Goal: Task Accomplishment & Management: Use online tool/utility

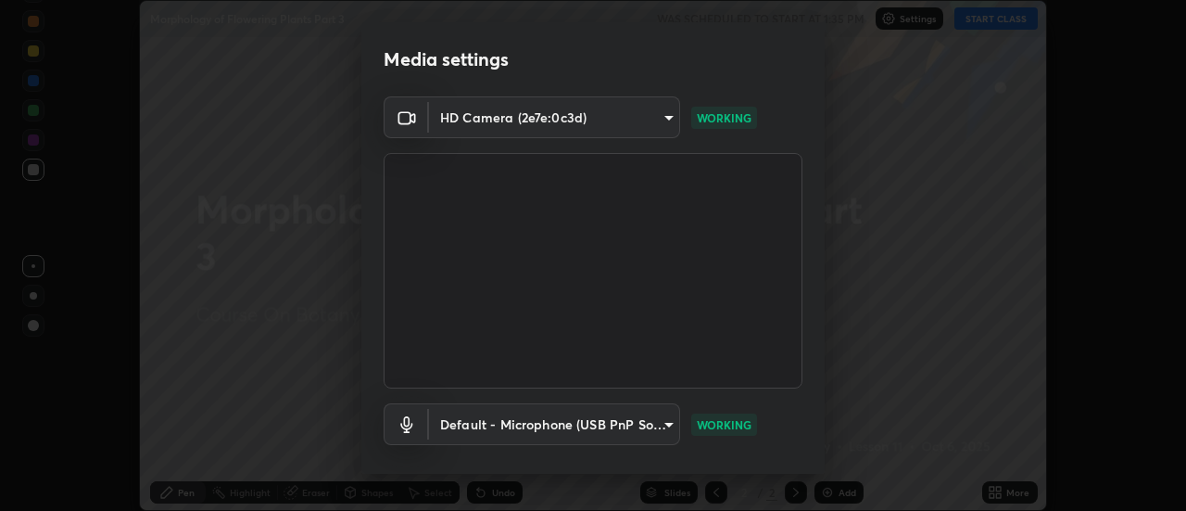
scroll to position [97, 0]
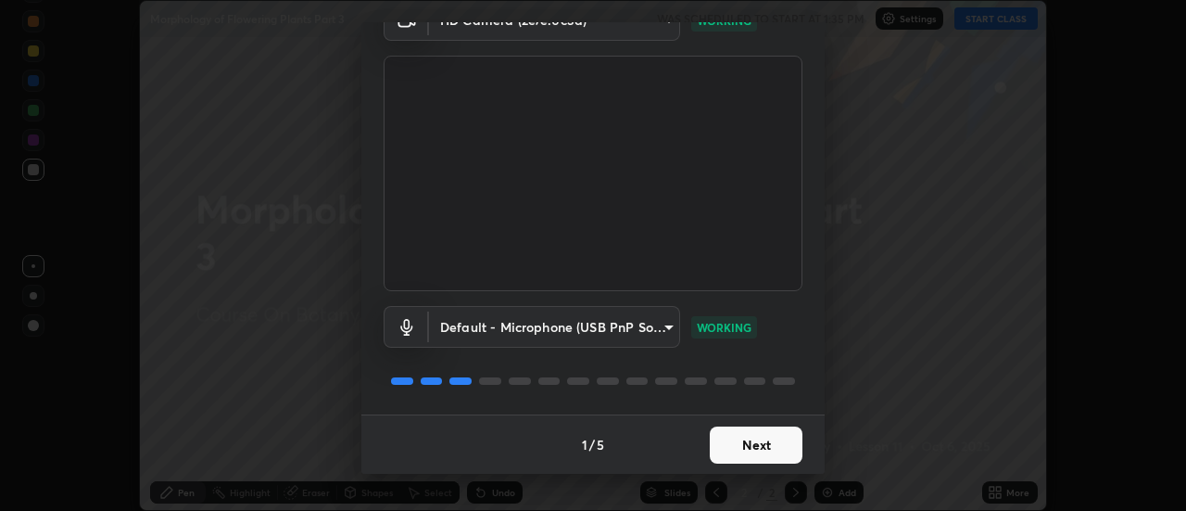
click at [774, 452] on button "Next" at bounding box center [756, 444] width 93 height 37
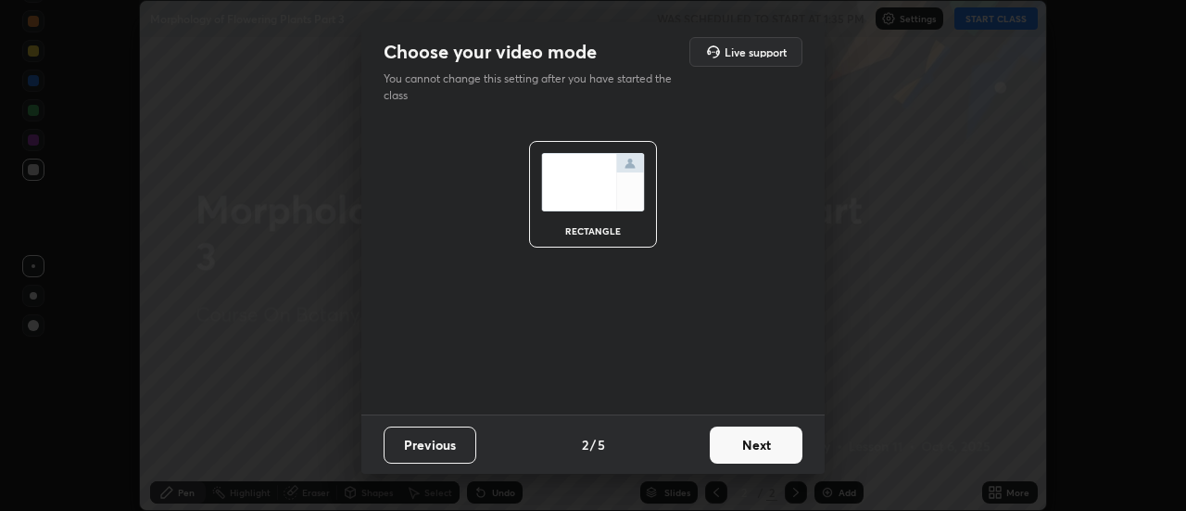
click at [767, 448] on button "Next" at bounding box center [756, 444] width 93 height 37
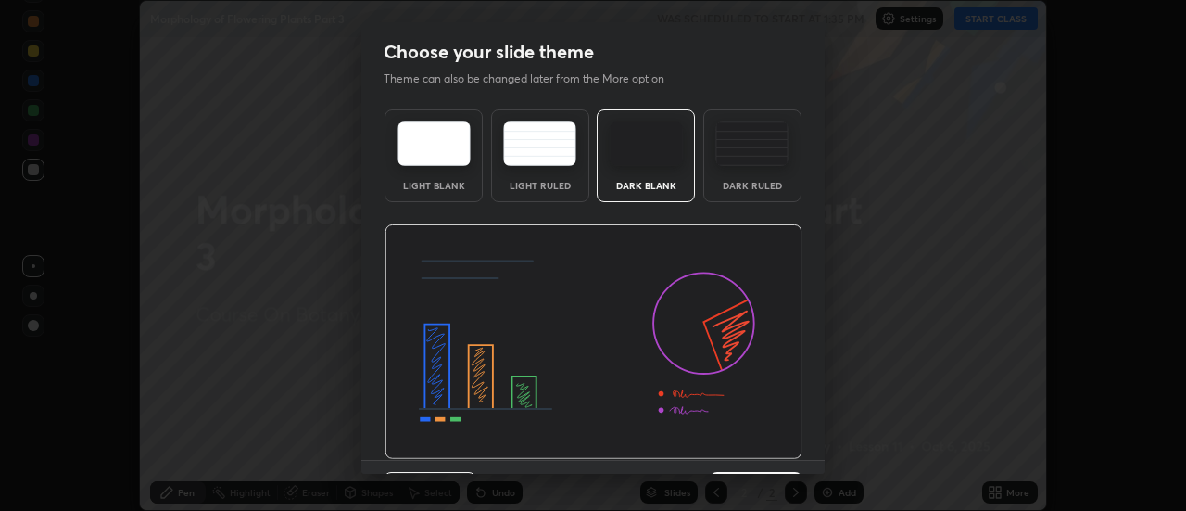
scroll to position [45, 0]
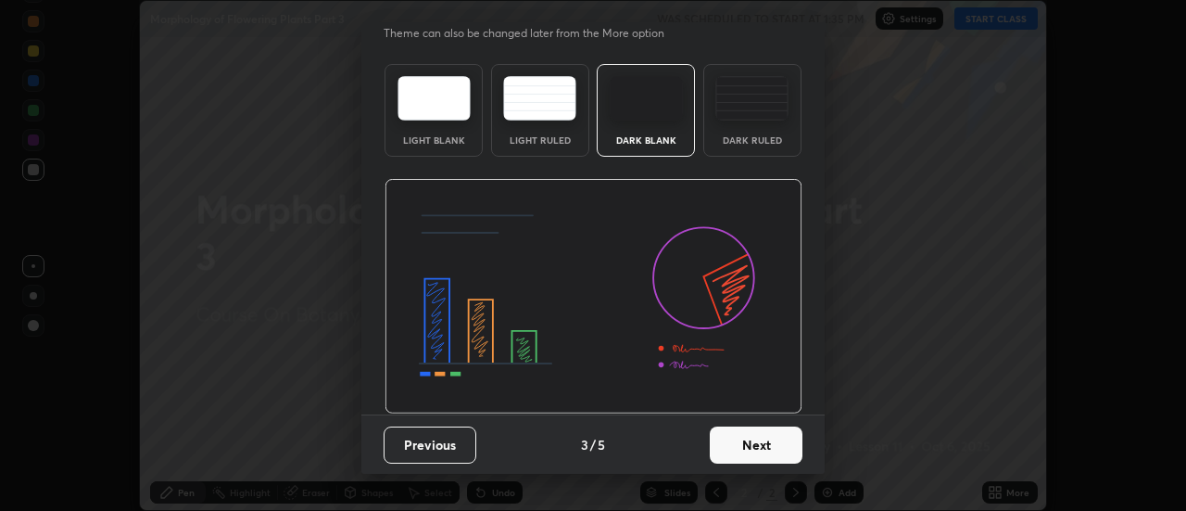
click at [763, 450] on button "Next" at bounding box center [756, 444] width 93 height 37
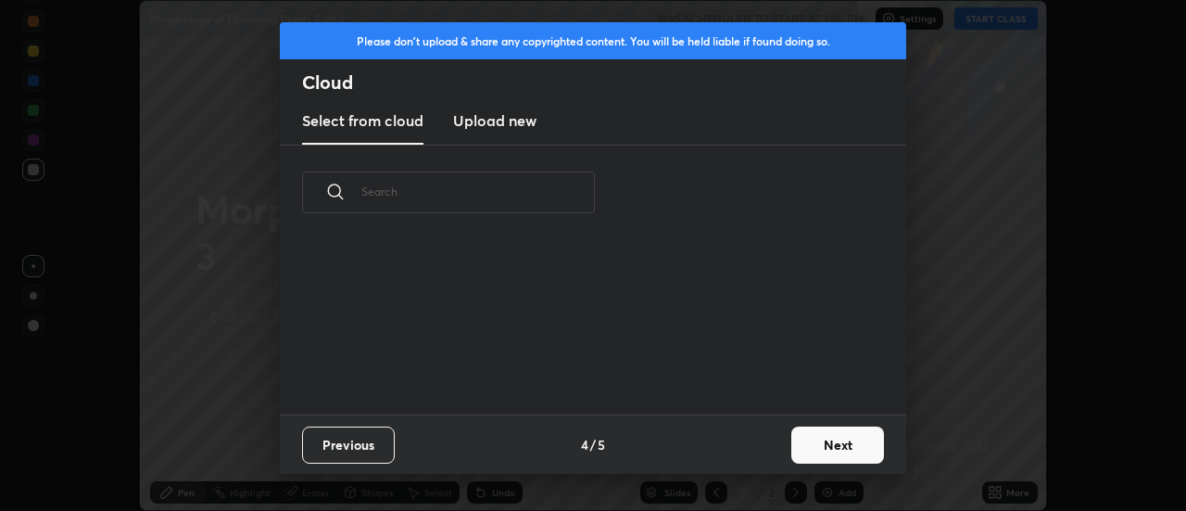
scroll to position [0, 0]
click at [518, 131] on h3 "Upload new" at bounding box center [494, 120] width 83 height 22
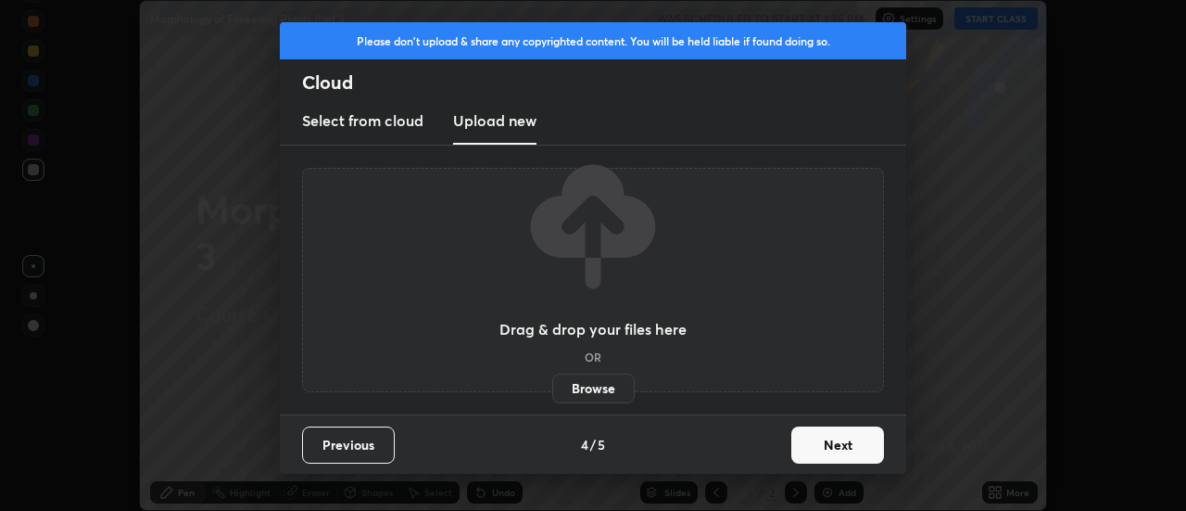
click at [607, 388] on label "Browse" at bounding box center [593, 388] width 82 height 30
click at [552, 388] on input "Browse" at bounding box center [552, 388] width 0 height 30
click at [612, 393] on label "Browse" at bounding box center [593, 388] width 82 height 30
click at [552, 393] on input "Browse" at bounding box center [552, 388] width 0 height 30
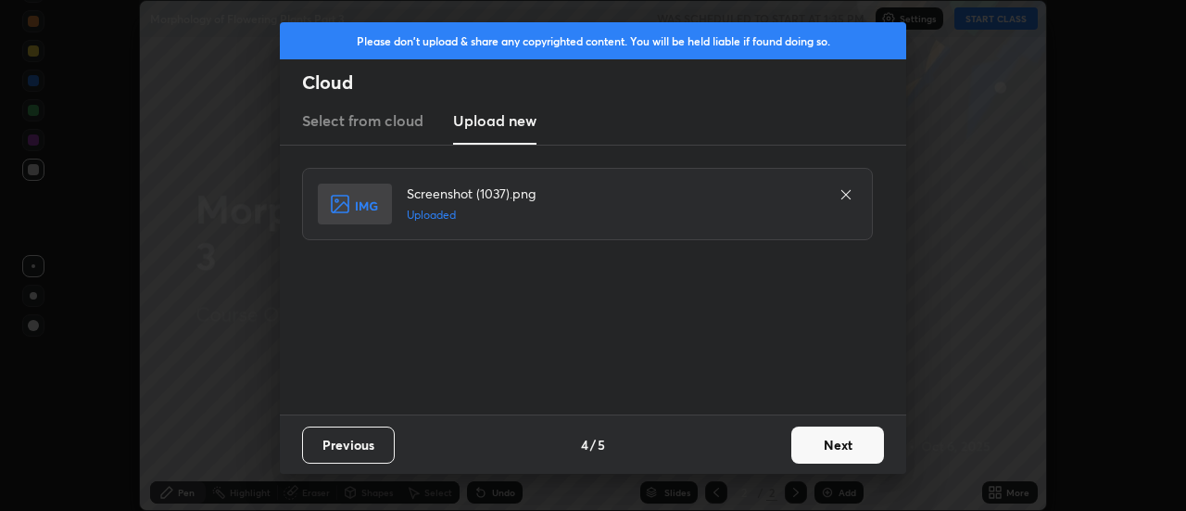
click at [835, 447] on button "Next" at bounding box center [837, 444] width 93 height 37
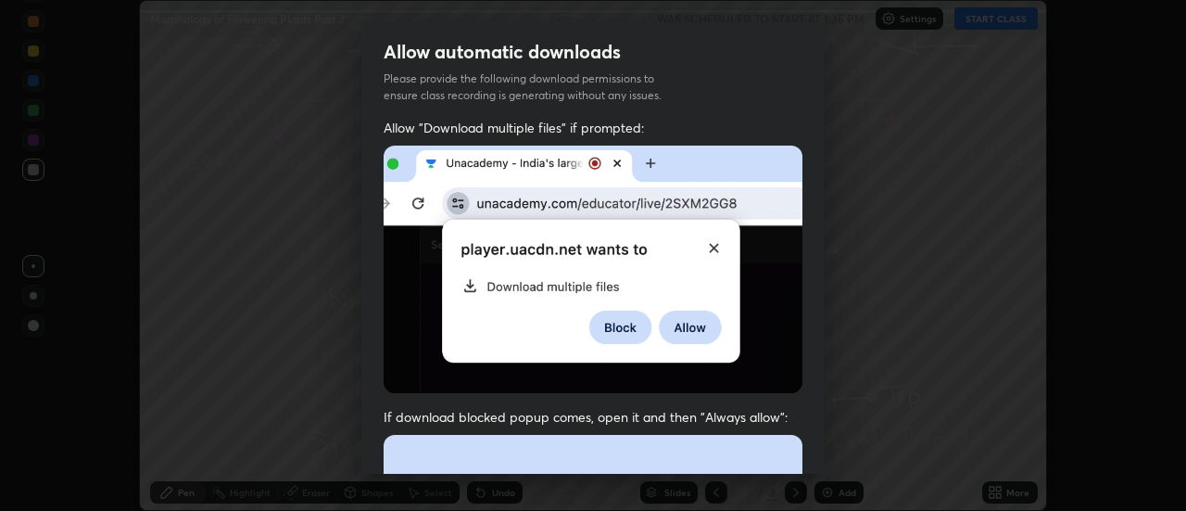
scroll to position [475, 0]
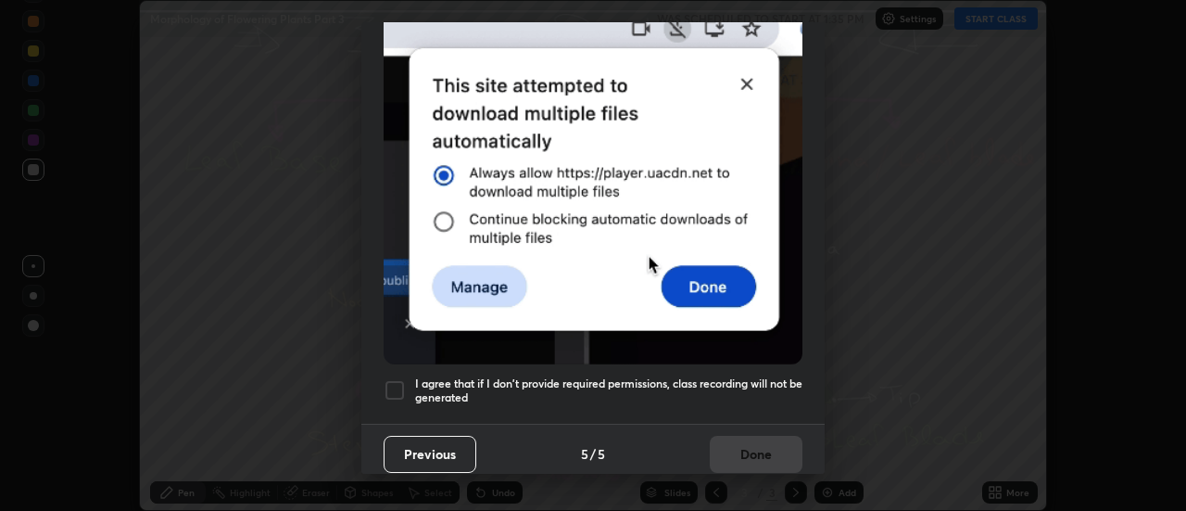
click at [406, 385] on div "I agree that if I don't provide required permissions, class recording will not …" at bounding box center [593, 390] width 419 height 22
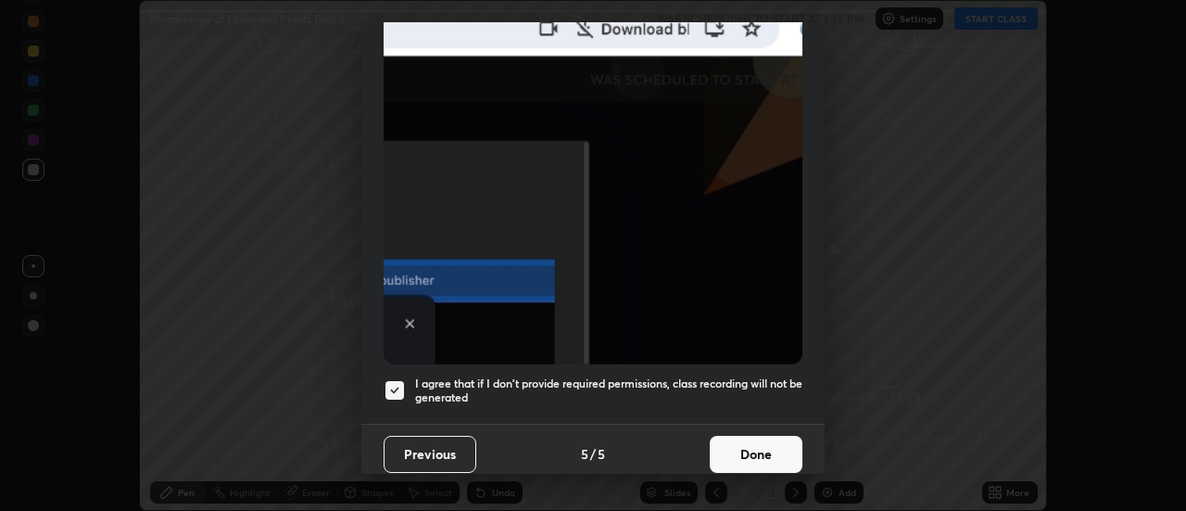
click at [760, 444] on button "Done" at bounding box center [756, 453] width 93 height 37
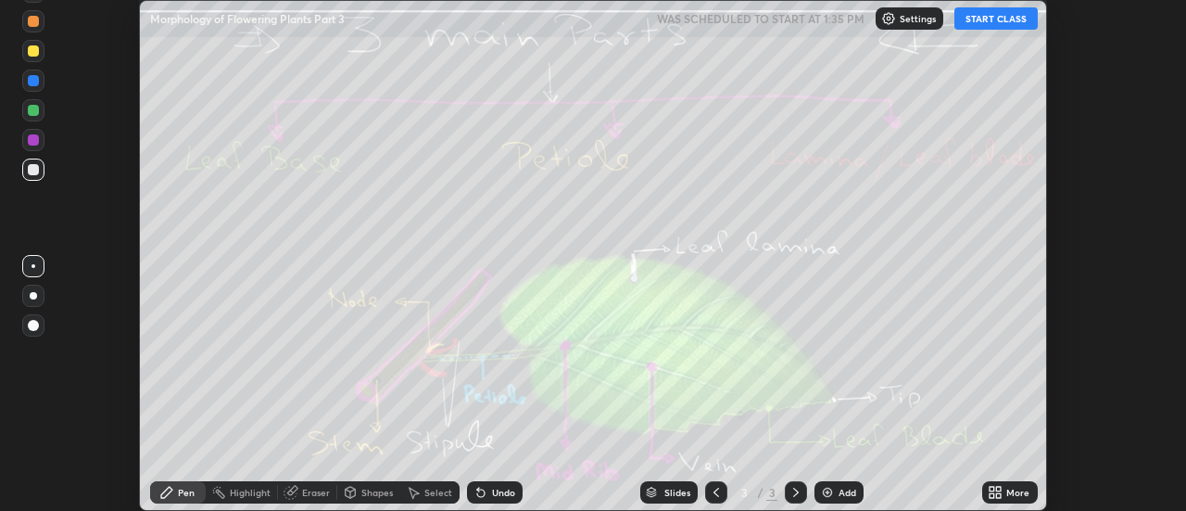
click at [1000, 489] on icon at bounding box center [999, 488] width 5 height 5
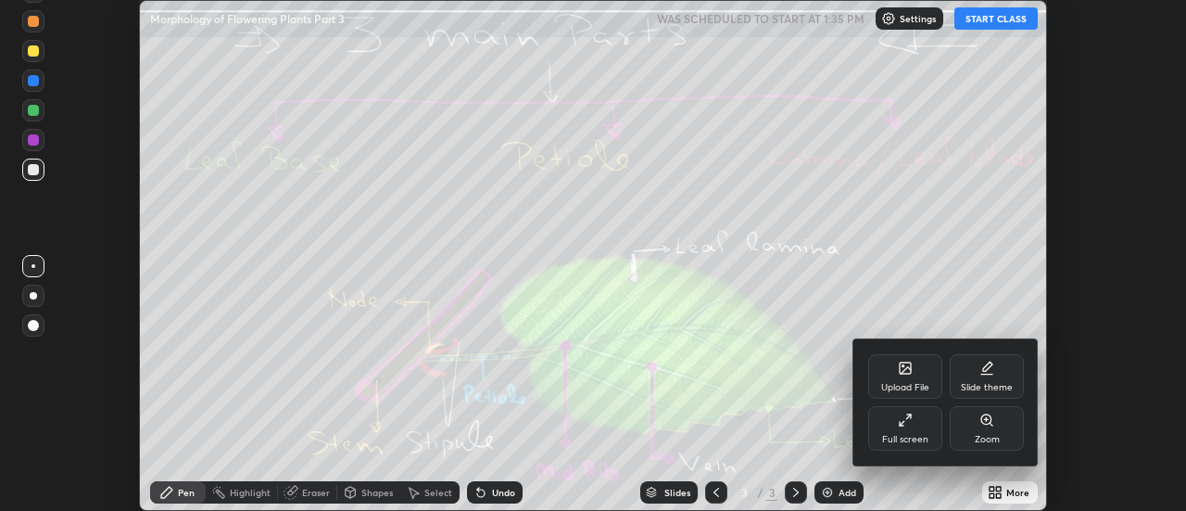
click at [915, 379] on div "Upload File" at bounding box center [905, 376] width 74 height 44
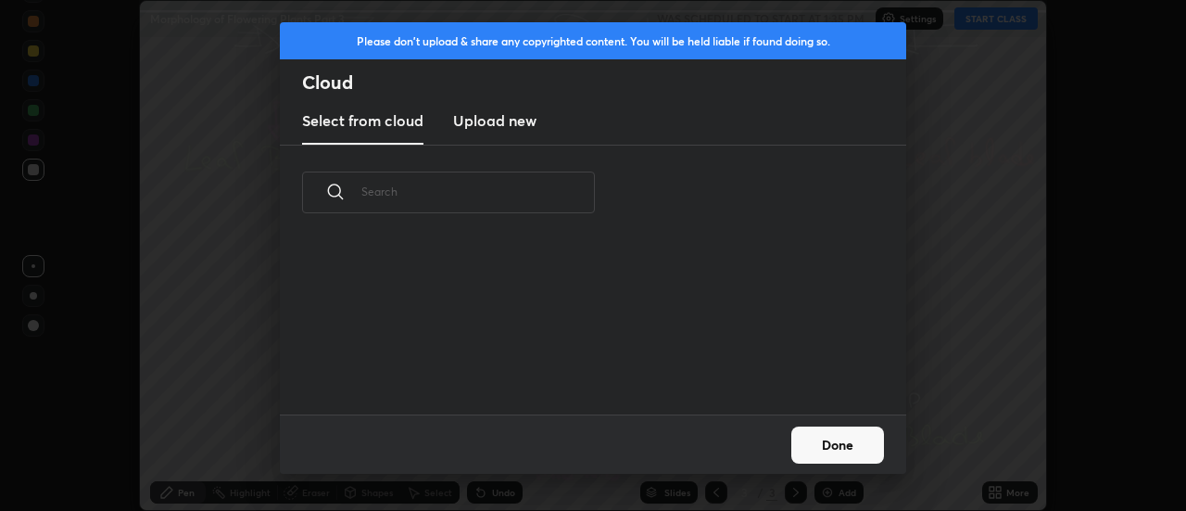
scroll to position [174, 595]
click at [499, 127] on h3 "Upload new" at bounding box center [494, 120] width 83 height 22
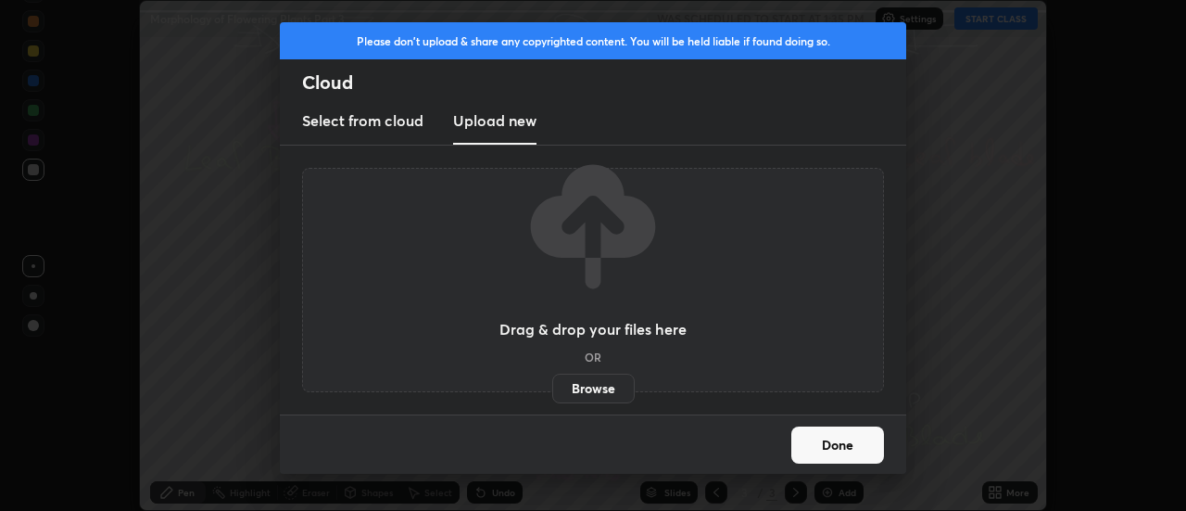
click at [590, 389] on label "Browse" at bounding box center [593, 388] width 82 height 30
click at [552, 389] on input "Browse" at bounding box center [552, 388] width 0 height 30
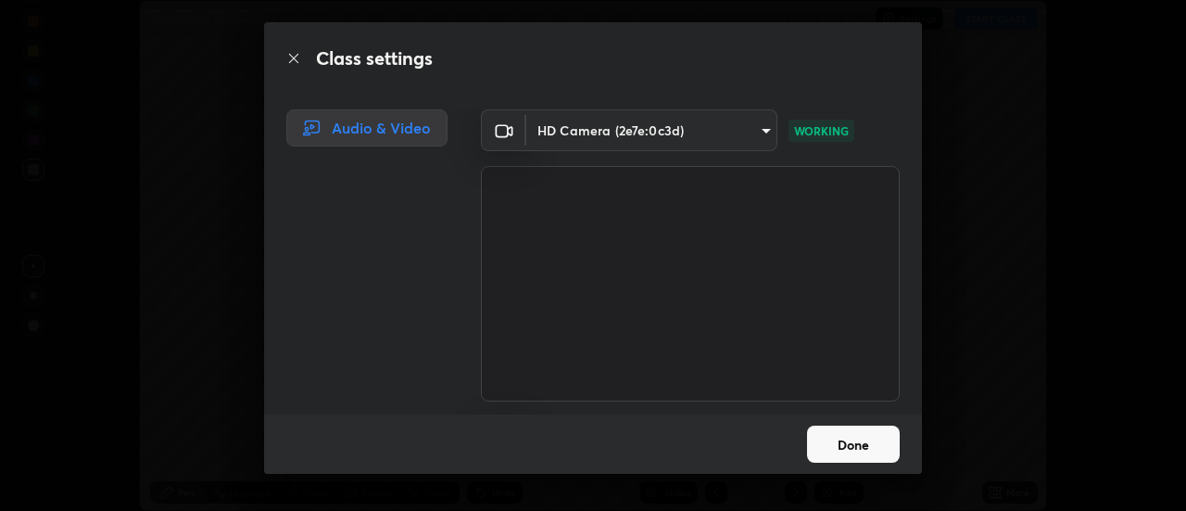
click at [854, 446] on button "Done" at bounding box center [853, 443] width 93 height 37
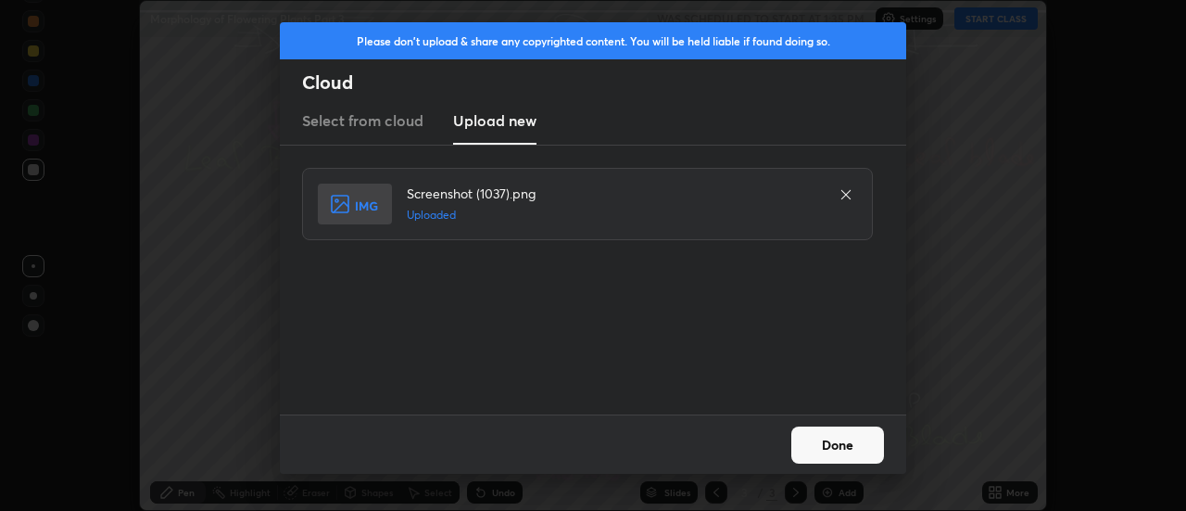
click at [827, 445] on button "Done" at bounding box center [837, 444] width 93 height 37
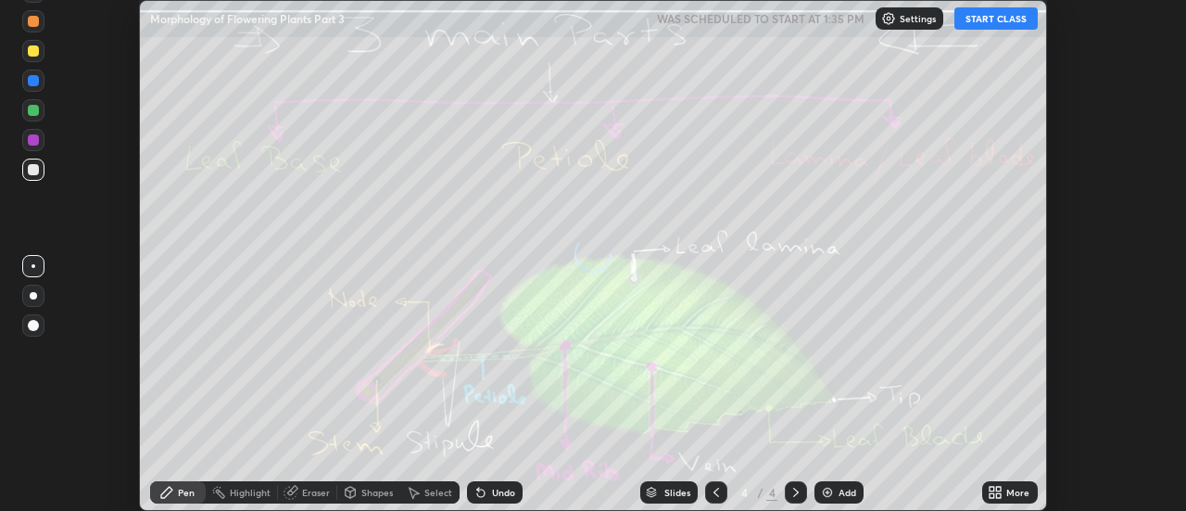
click at [1012, 492] on div "More" at bounding box center [1017, 491] width 23 height 9
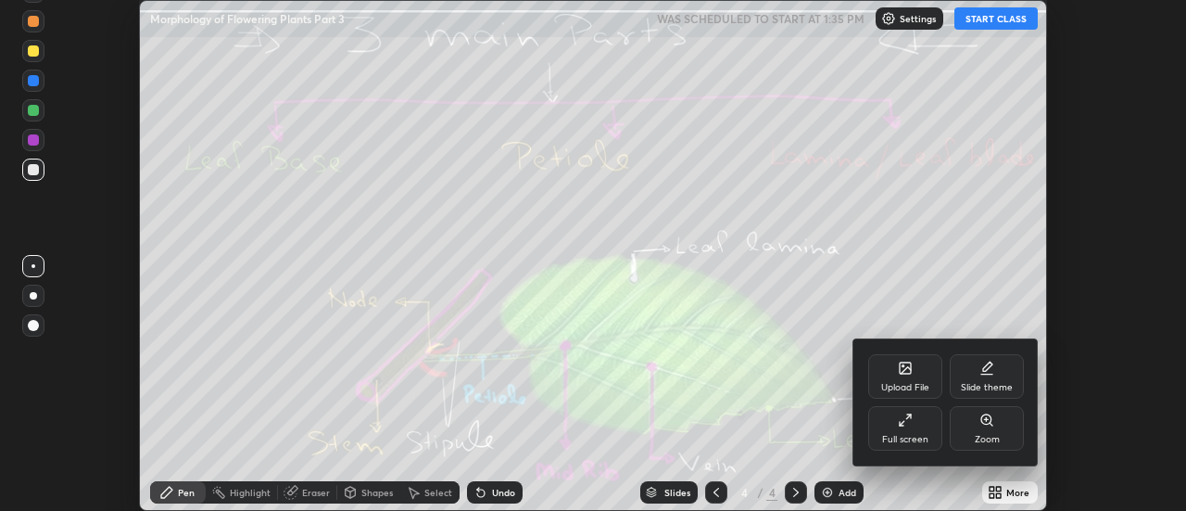
click at [920, 375] on div "Upload File" at bounding box center [905, 376] width 74 height 44
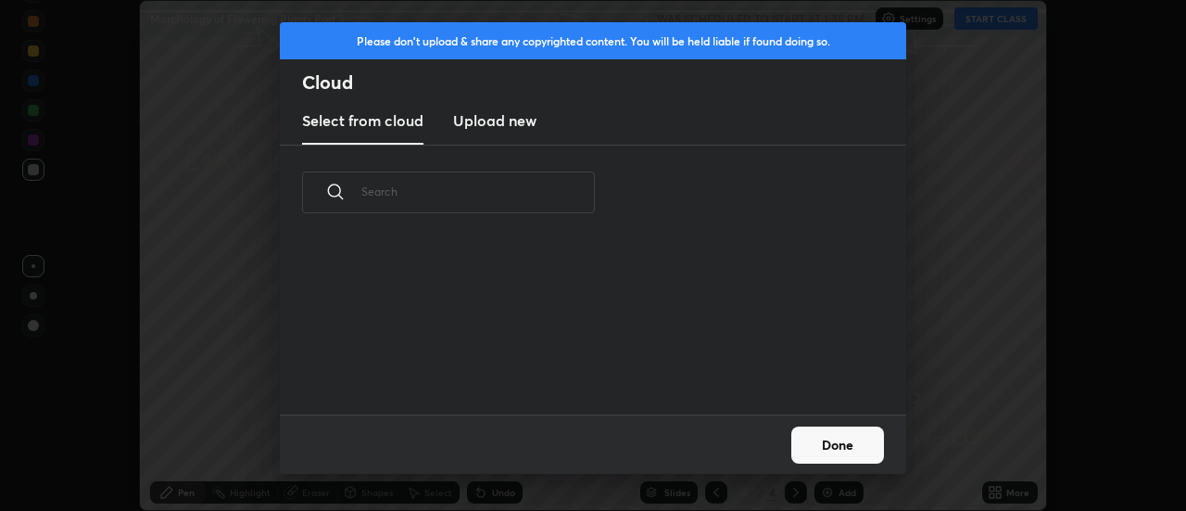
click at [513, 124] on h3 "Upload new" at bounding box center [494, 120] width 83 height 22
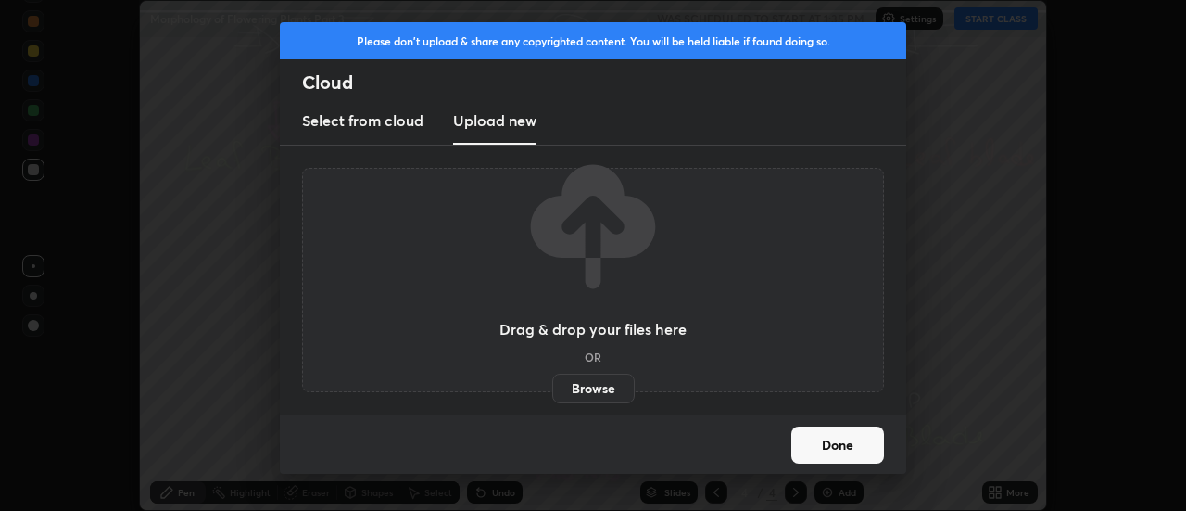
click at [594, 390] on label "Browse" at bounding box center [593, 388] width 82 height 30
click at [552, 390] on input "Browse" at bounding box center [552, 388] width 0 height 30
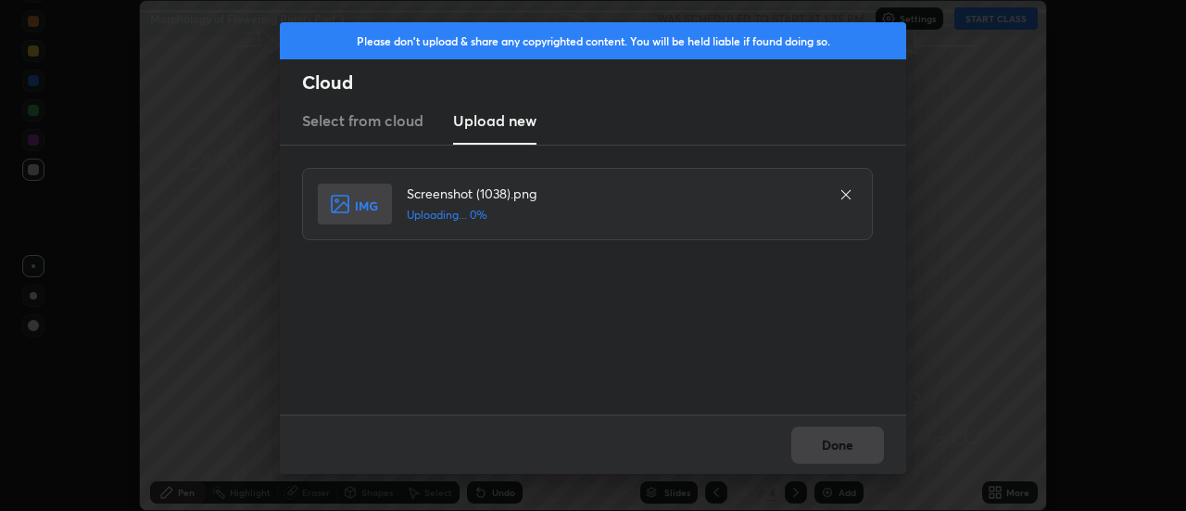
click at [842, 438] on div "Done" at bounding box center [593, 443] width 626 height 59
click at [843, 446] on div "Done" at bounding box center [593, 443] width 626 height 59
click at [836, 450] on div "Done" at bounding box center [593, 443] width 626 height 59
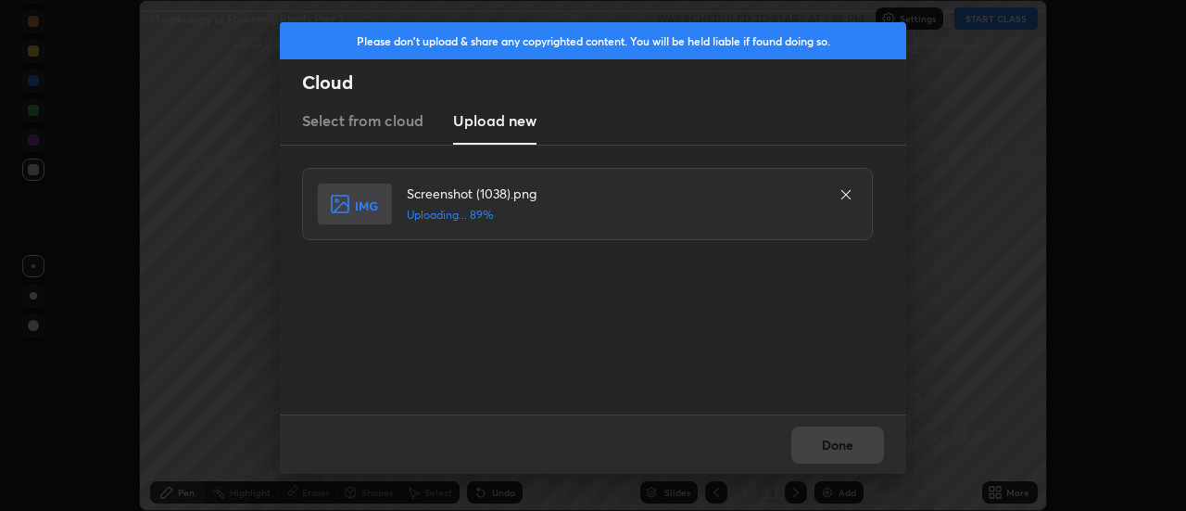
click at [835, 448] on div "Done" at bounding box center [593, 443] width 626 height 59
click at [836, 448] on div "Done" at bounding box center [593, 443] width 626 height 59
click at [840, 445] on div "Done" at bounding box center [593, 443] width 626 height 59
click at [841, 445] on div "Done" at bounding box center [593, 443] width 626 height 59
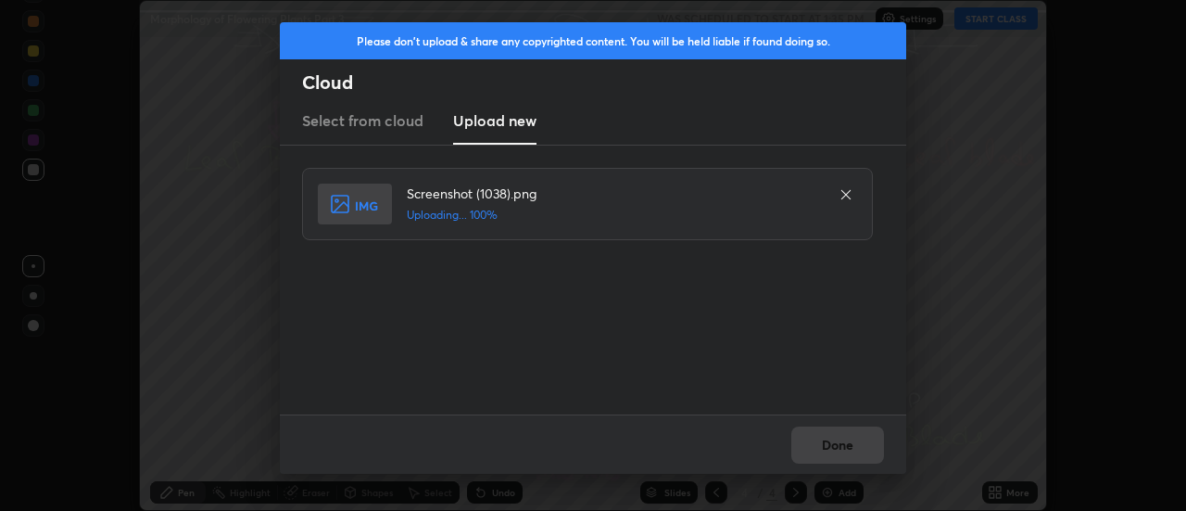
click at [845, 443] on div "Done" at bounding box center [593, 443] width 626 height 59
click at [840, 444] on button "Done" at bounding box center [837, 444] width 93 height 37
click at [836, 445] on button "Done" at bounding box center [837, 444] width 93 height 37
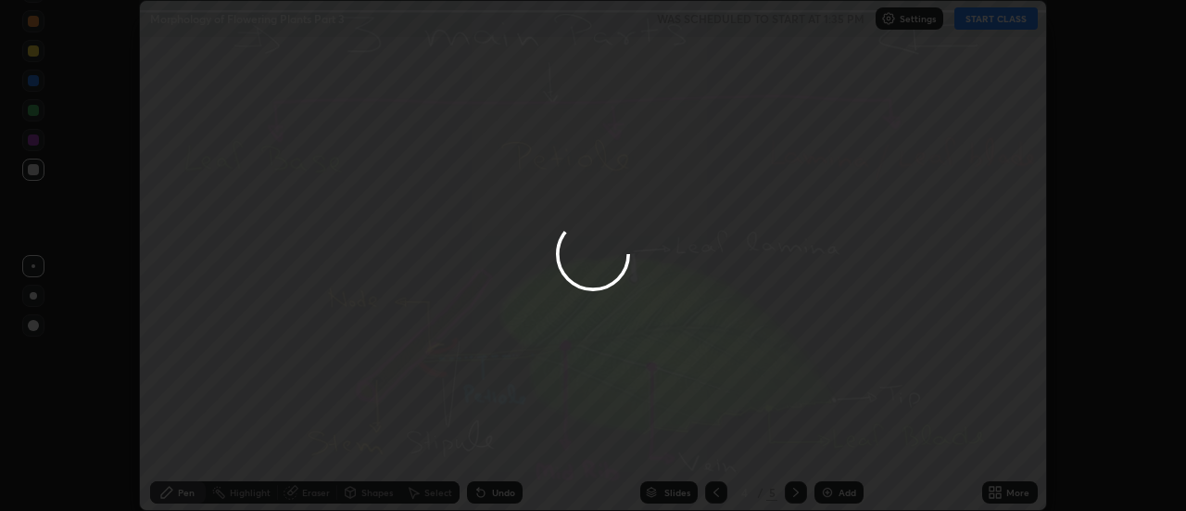
click at [1006, 493] on div "More" at bounding box center [1017, 491] width 23 height 9
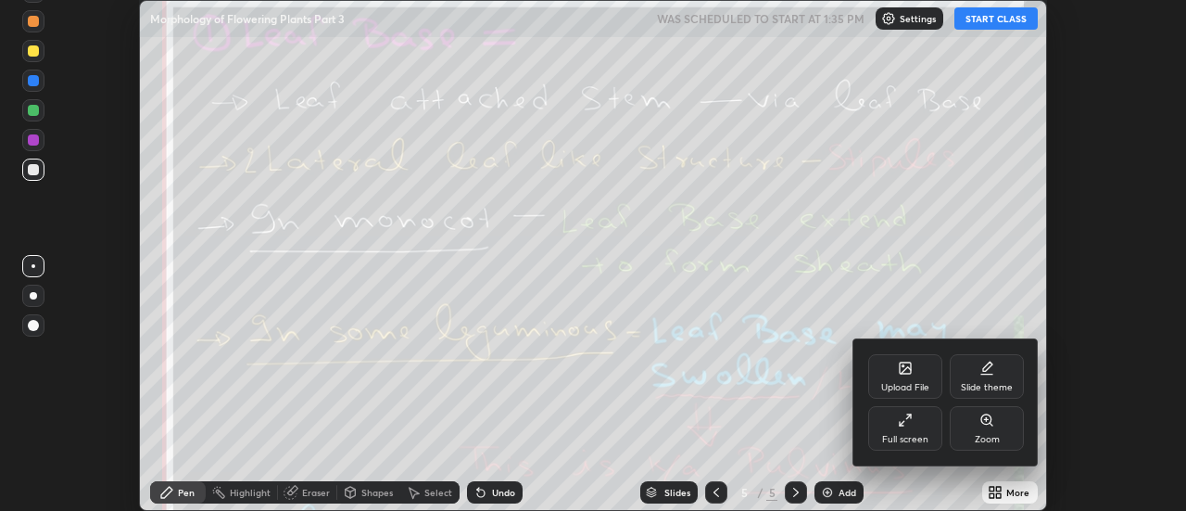
click at [916, 374] on div "Upload File" at bounding box center [905, 376] width 74 height 44
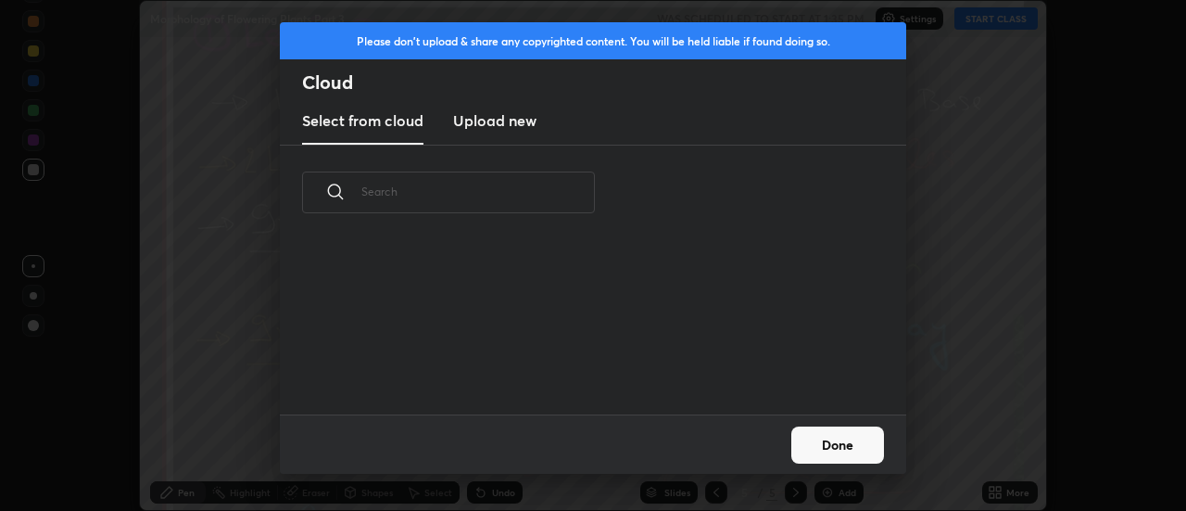
scroll to position [174, 595]
click at [489, 121] on h3 "Upload new" at bounding box center [494, 120] width 83 height 22
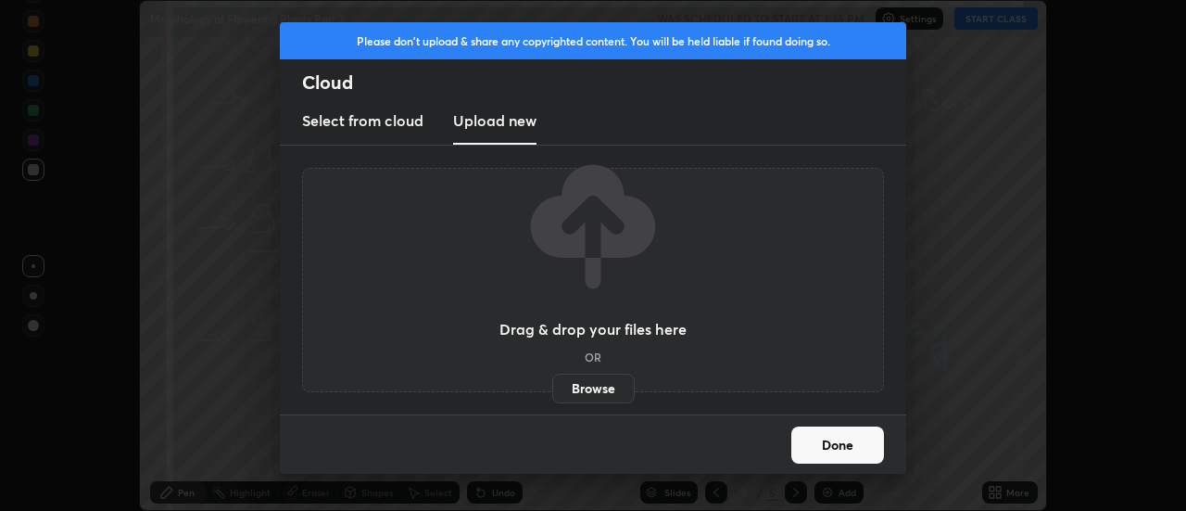
click at [601, 391] on label "Browse" at bounding box center [593, 388] width 82 height 30
click at [552, 391] on input "Browse" at bounding box center [552, 388] width 0 height 30
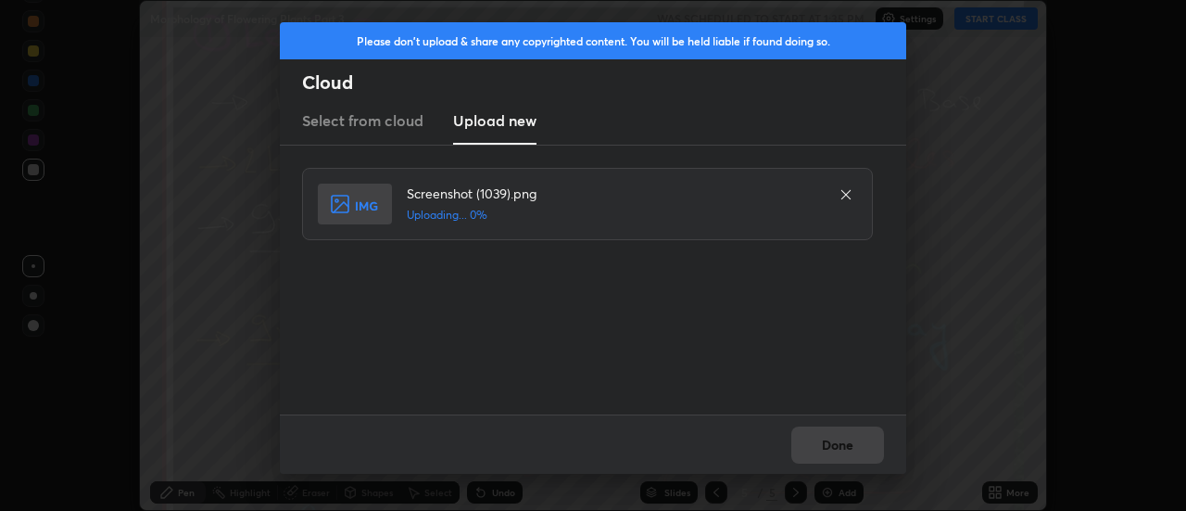
click at [851, 445] on div "Done" at bounding box center [593, 443] width 626 height 59
click at [848, 442] on div "Done" at bounding box center [593, 443] width 626 height 59
click at [843, 441] on div "Done" at bounding box center [593, 443] width 626 height 59
click at [844, 439] on div "Done" at bounding box center [593, 443] width 626 height 59
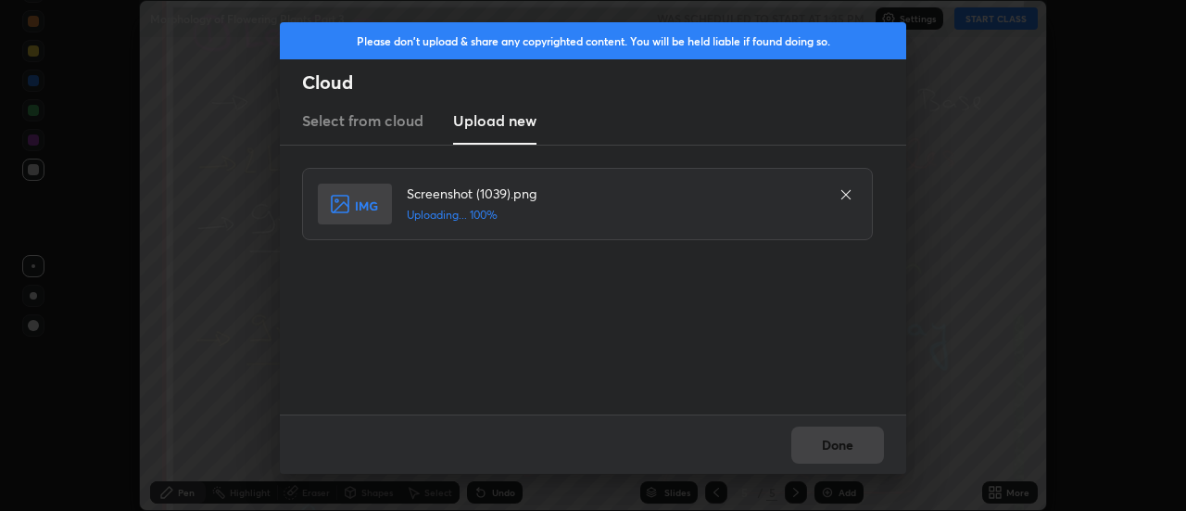
click at [839, 440] on div "Done" at bounding box center [593, 443] width 626 height 59
click at [838, 443] on div "Done" at bounding box center [593, 443] width 626 height 59
click at [837, 444] on div "Done" at bounding box center [593, 443] width 626 height 59
click at [837, 443] on div "Done" at bounding box center [593, 443] width 626 height 59
click at [838, 443] on div "Done" at bounding box center [593, 443] width 626 height 59
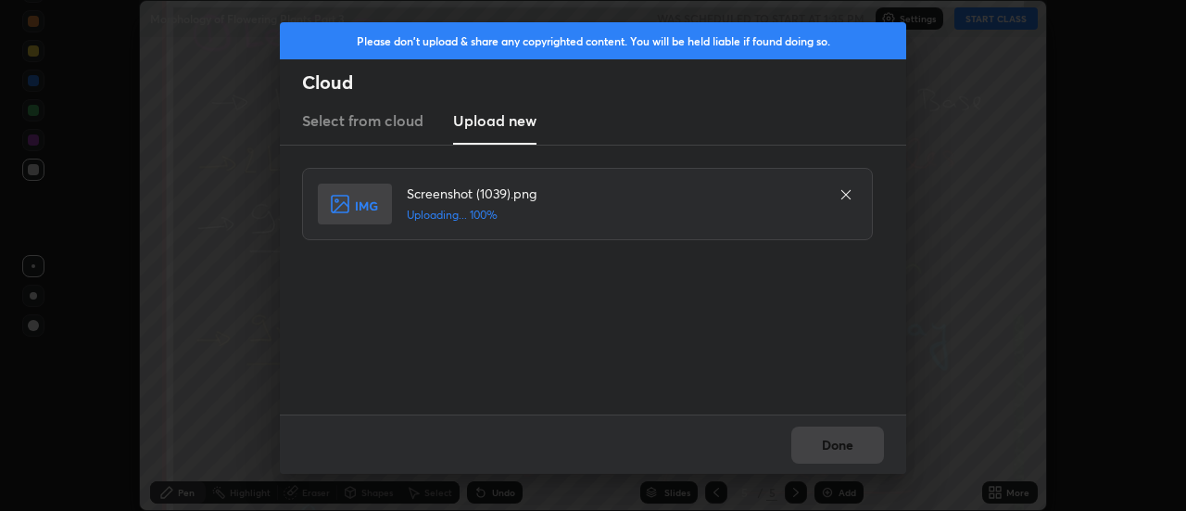
click at [839, 444] on div "Done" at bounding box center [593, 443] width 626 height 59
click at [839, 443] on div "Done" at bounding box center [593, 443] width 626 height 59
click at [840, 445] on div "Done" at bounding box center [593, 443] width 626 height 59
click at [843, 444] on div "Done" at bounding box center [593, 443] width 626 height 59
click at [843, 447] on div "Done" at bounding box center [593, 443] width 626 height 59
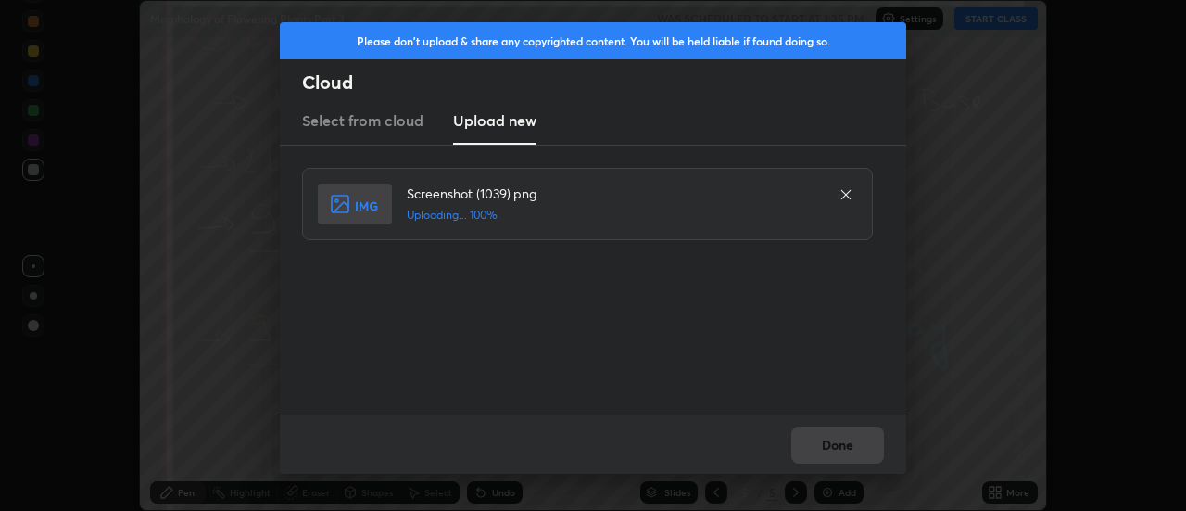
click at [840, 447] on div "Done" at bounding box center [593, 443] width 626 height 59
click at [841, 445] on div "Done" at bounding box center [593, 443] width 626 height 59
click at [840, 448] on button "Done" at bounding box center [837, 444] width 93 height 37
click at [843, 448] on button "Done" at bounding box center [837, 444] width 93 height 37
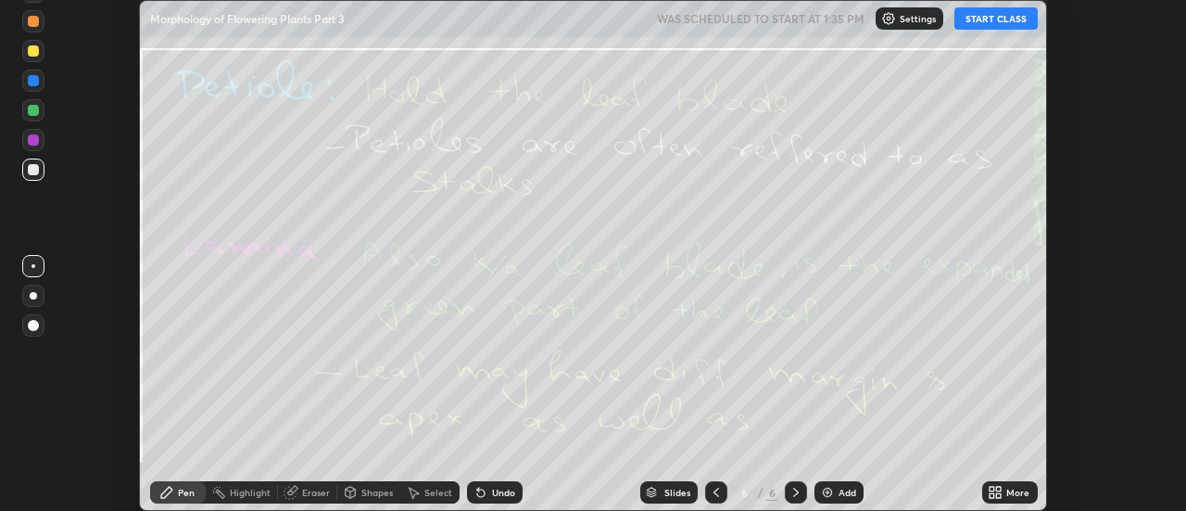
click at [999, 488] on icon at bounding box center [999, 488] width 5 height 5
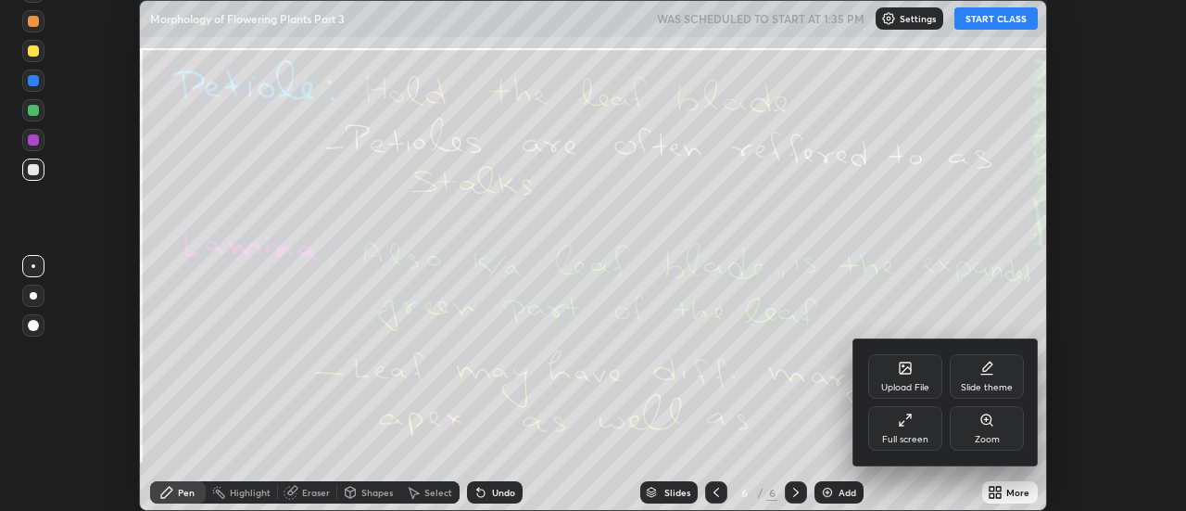
click at [915, 372] on div "Upload File" at bounding box center [905, 376] width 74 height 44
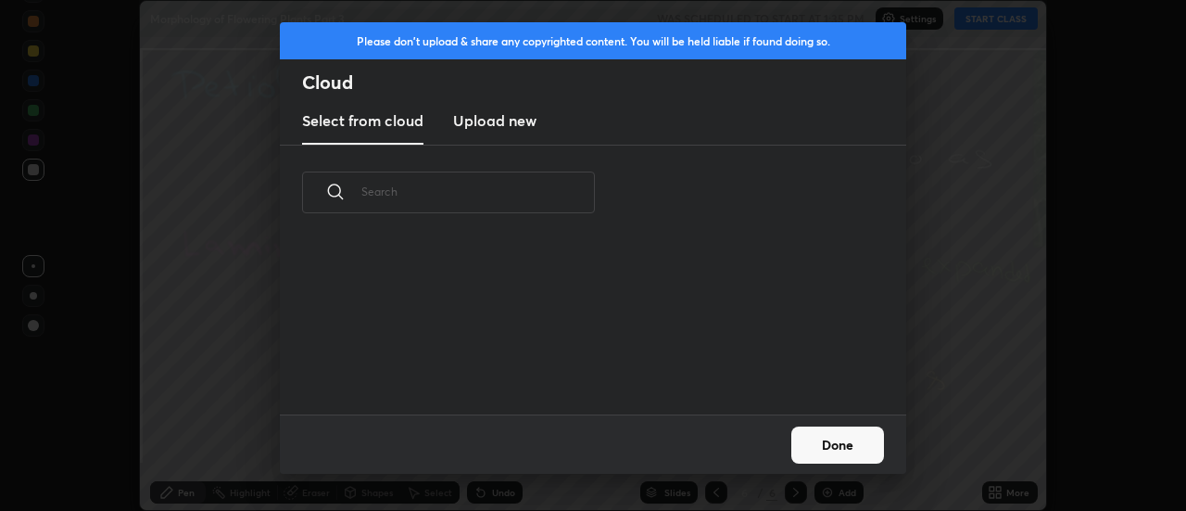
click at [503, 122] on h3 "Upload new" at bounding box center [494, 120] width 83 height 22
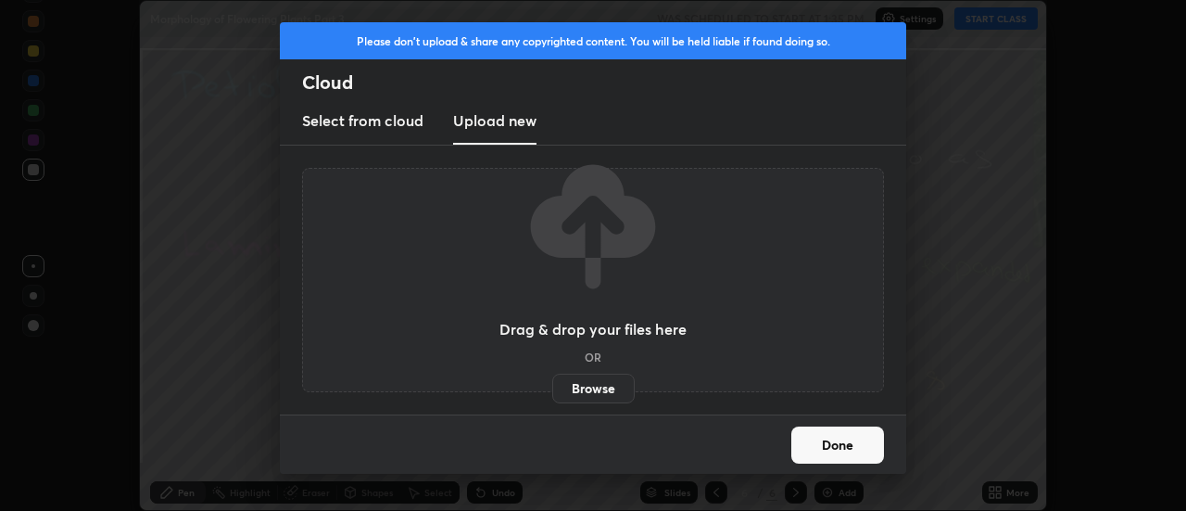
click at [599, 395] on label "Browse" at bounding box center [593, 388] width 82 height 30
click at [552, 395] on input "Browse" at bounding box center [552, 388] width 0 height 30
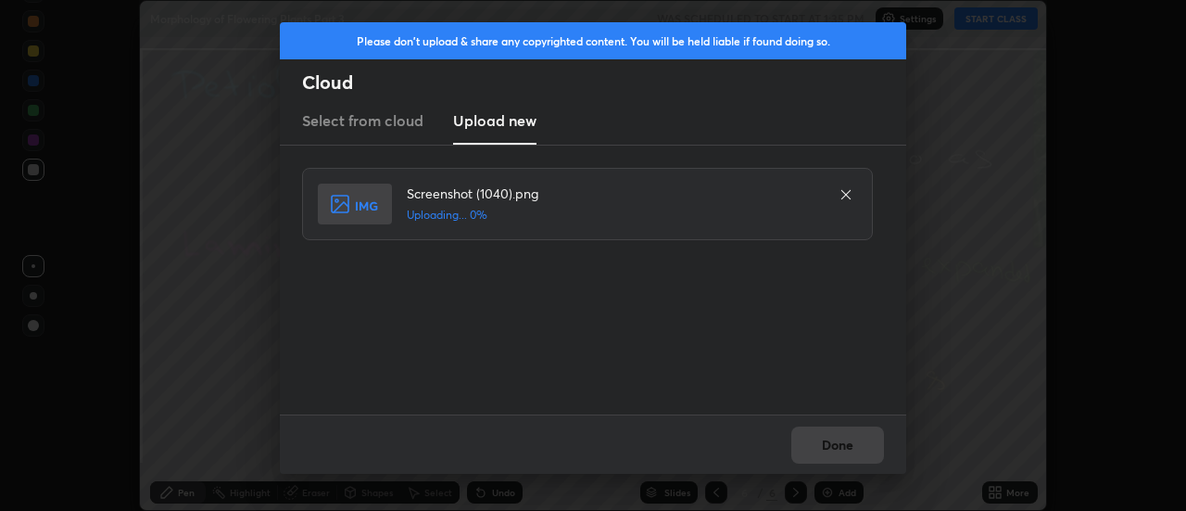
click at [848, 439] on div "Done" at bounding box center [593, 443] width 626 height 59
click at [852, 445] on div "Done" at bounding box center [593, 443] width 626 height 59
click at [848, 445] on div "Done" at bounding box center [593, 443] width 626 height 59
click at [848, 444] on div "Done" at bounding box center [593, 443] width 626 height 59
click at [846, 443] on div "Done" at bounding box center [593, 443] width 626 height 59
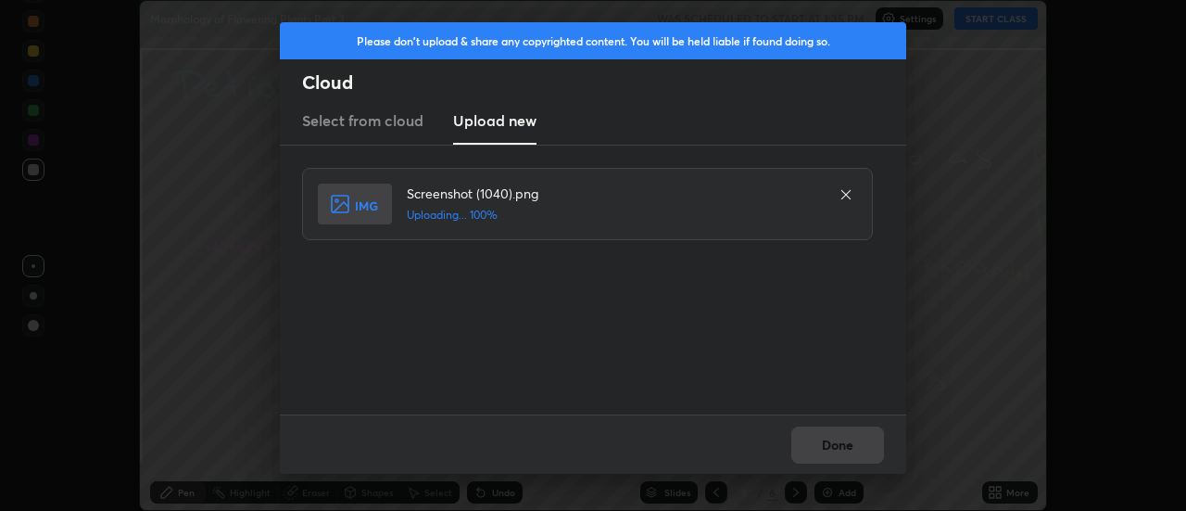
click at [844, 442] on div "Done" at bounding box center [593, 443] width 626 height 59
click at [840, 445] on div "Done" at bounding box center [593, 443] width 626 height 59
click at [842, 443] on div "Done" at bounding box center [593, 443] width 626 height 59
click at [840, 444] on div "Done" at bounding box center [593, 443] width 626 height 59
click at [837, 446] on button "Done" at bounding box center [837, 444] width 93 height 37
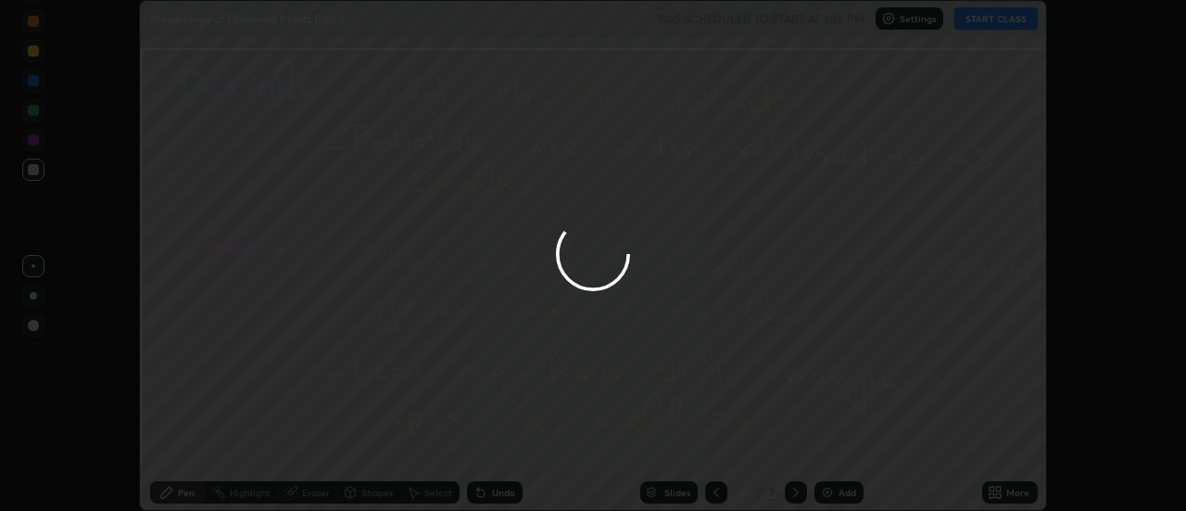
click at [839, 445] on button "Done" at bounding box center [837, 444] width 93 height 37
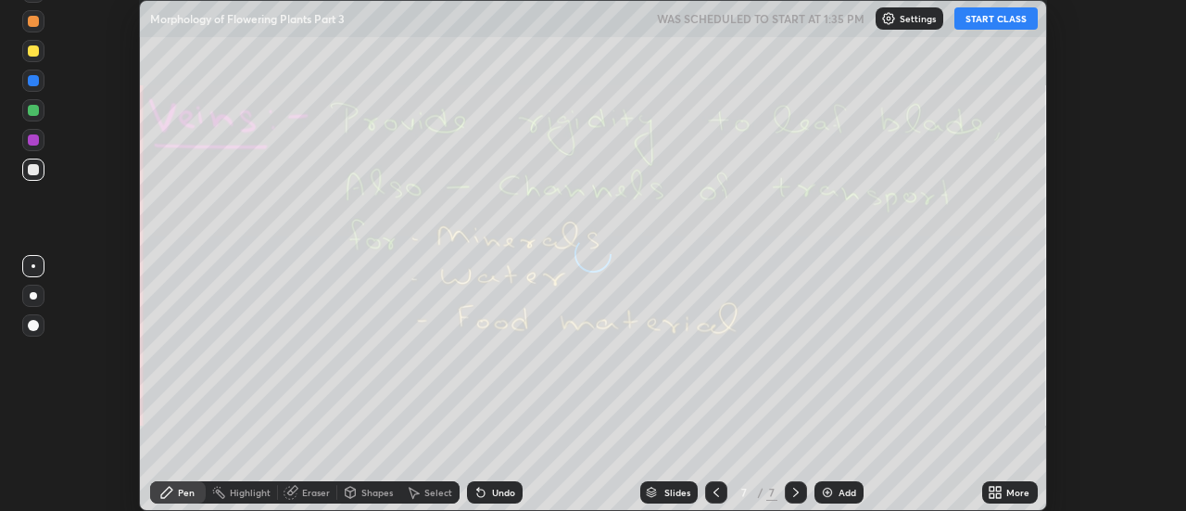
click at [1002, 488] on icon at bounding box center [999, 488] width 5 height 5
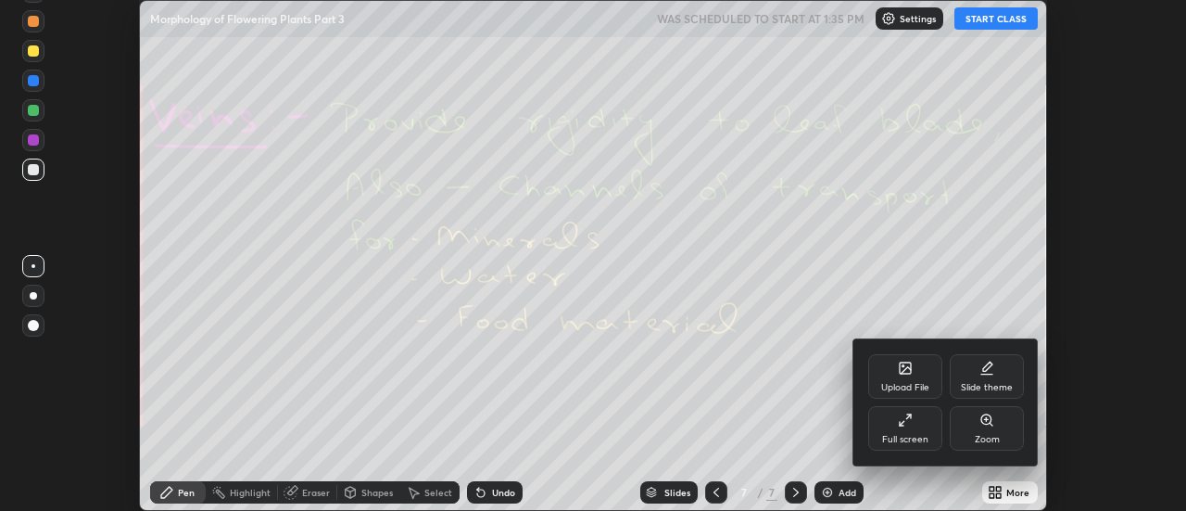
click at [923, 373] on div "Upload File" at bounding box center [905, 376] width 74 height 44
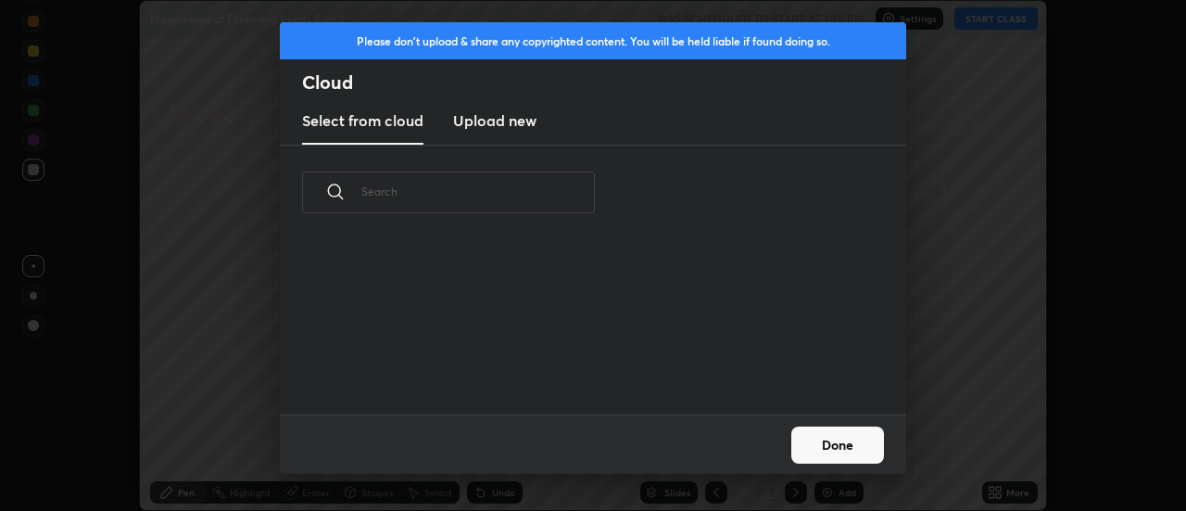
click at [507, 123] on h3 "Upload new" at bounding box center [494, 120] width 83 height 22
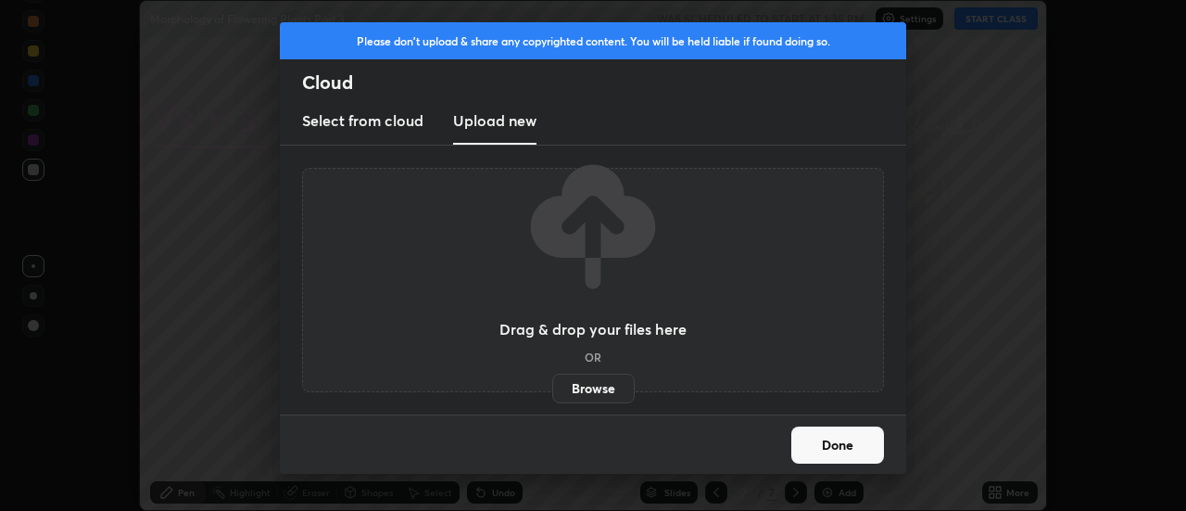
click at [594, 391] on label "Browse" at bounding box center [593, 388] width 82 height 30
click at [552, 391] on input "Browse" at bounding box center [552, 388] width 0 height 30
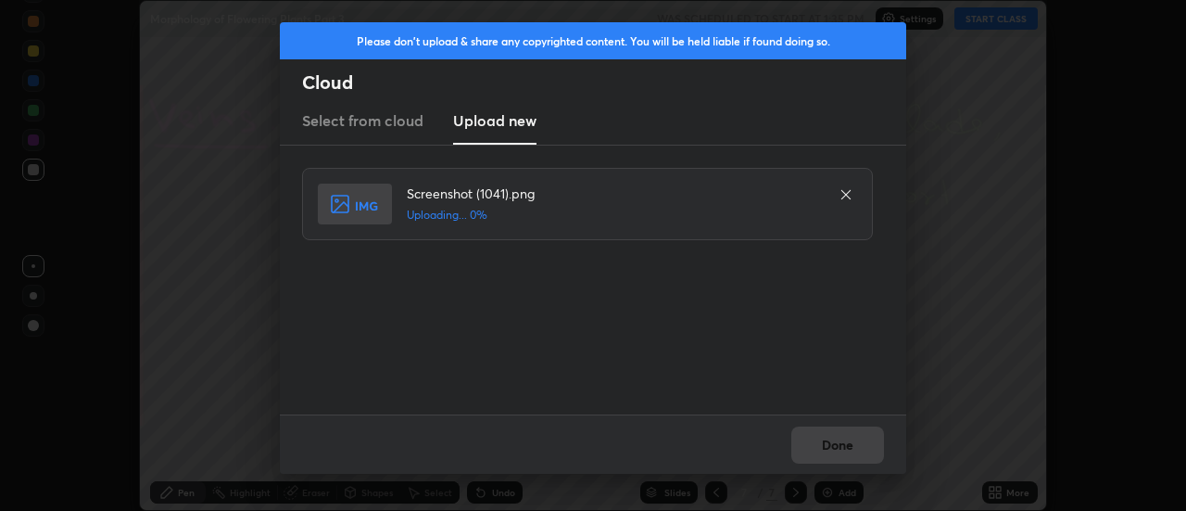
click at [854, 440] on div "Done" at bounding box center [593, 443] width 626 height 59
click at [850, 443] on div "Done" at bounding box center [593, 443] width 626 height 59
click at [848, 447] on div "Done" at bounding box center [593, 443] width 626 height 59
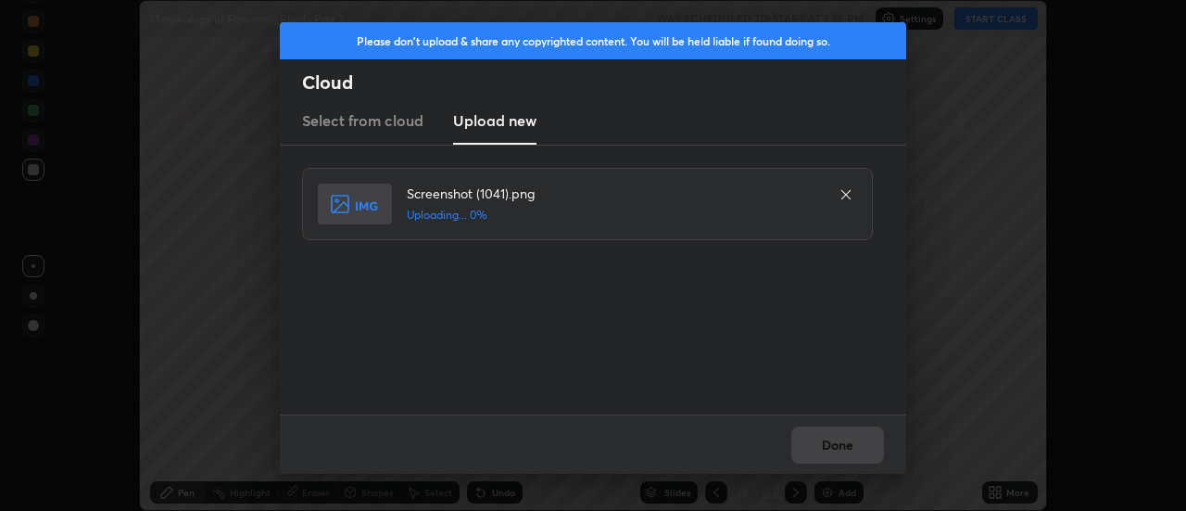
click at [848, 447] on div "Done" at bounding box center [593, 443] width 626 height 59
click at [844, 445] on div "Done" at bounding box center [593, 443] width 626 height 59
click at [843, 447] on div "Done" at bounding box center [593, 443] width 626 height 59
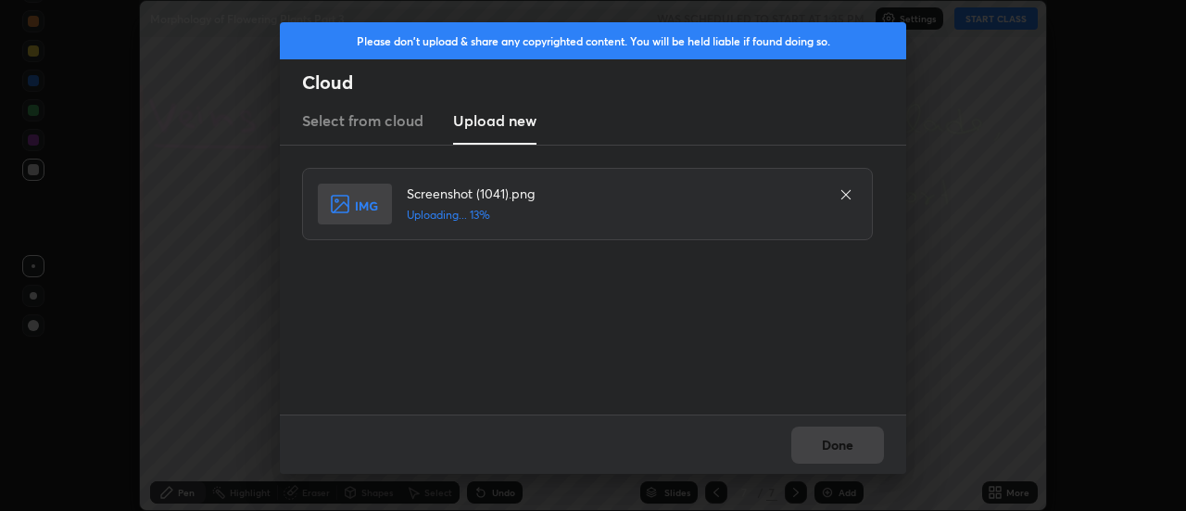
click at [843, 448] on div "Done" at bounding box center [593, 443] width 626 height 59
click at [843, 447] on div "Done" at bounding box center [593, 443] width 626 height 59
click at [841, 447] on div "Done" at bounding box center [593, 443] width 626 height 59
click at [842, 448] on div "Done" at bounding box center [593, 443] width 626 height 59
click at [843, 448] on div "Done" at bounding box center [593, 443] width 626 height 59
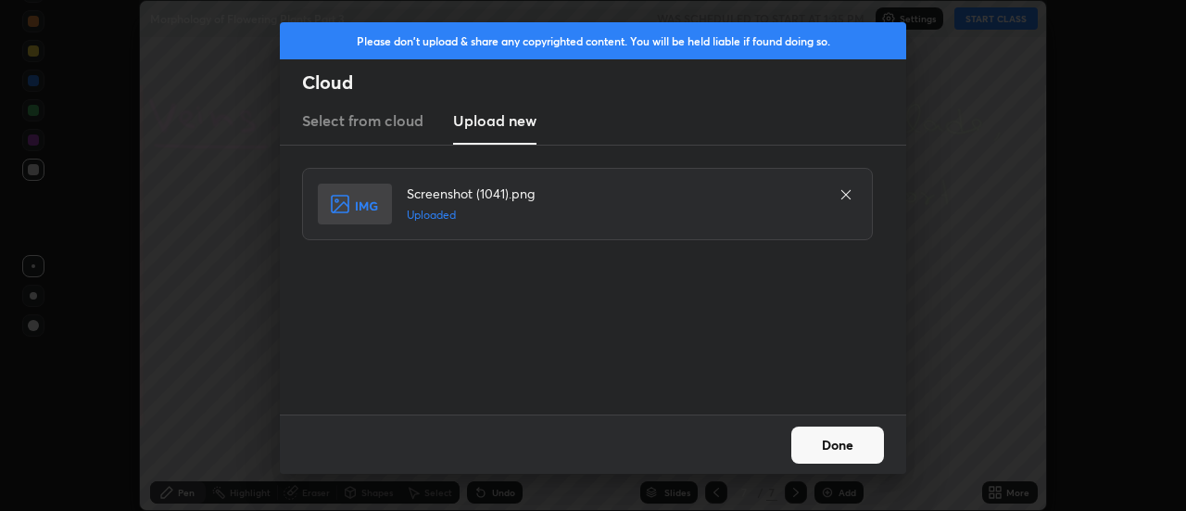
click at [826, 443] on button "Done" at bounding box center [837, 444] width 93 height 37
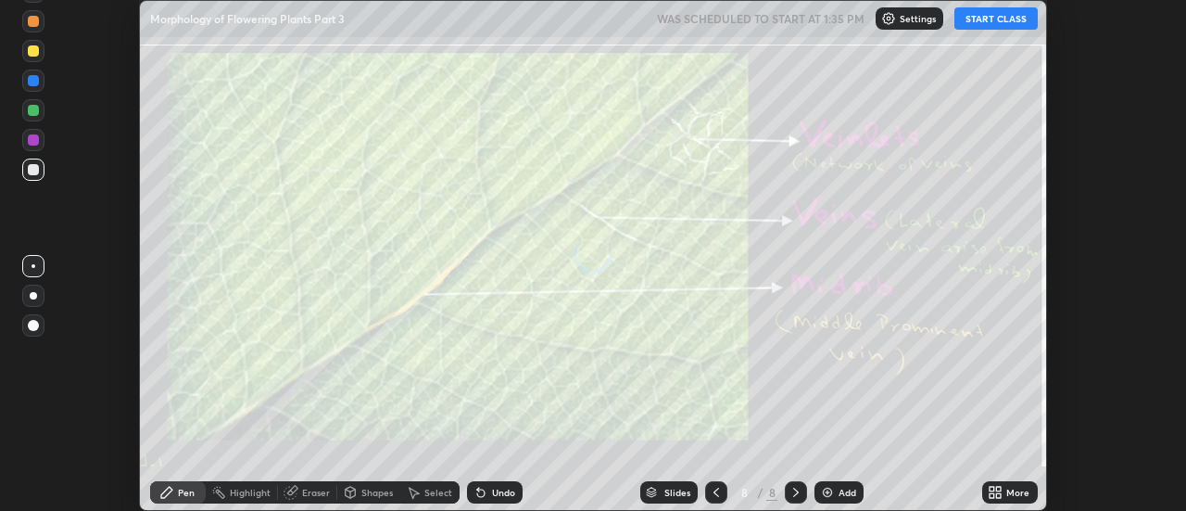
click at [1006, 487] on div "More" at bounding box center [1017, 491] width 23 height 9
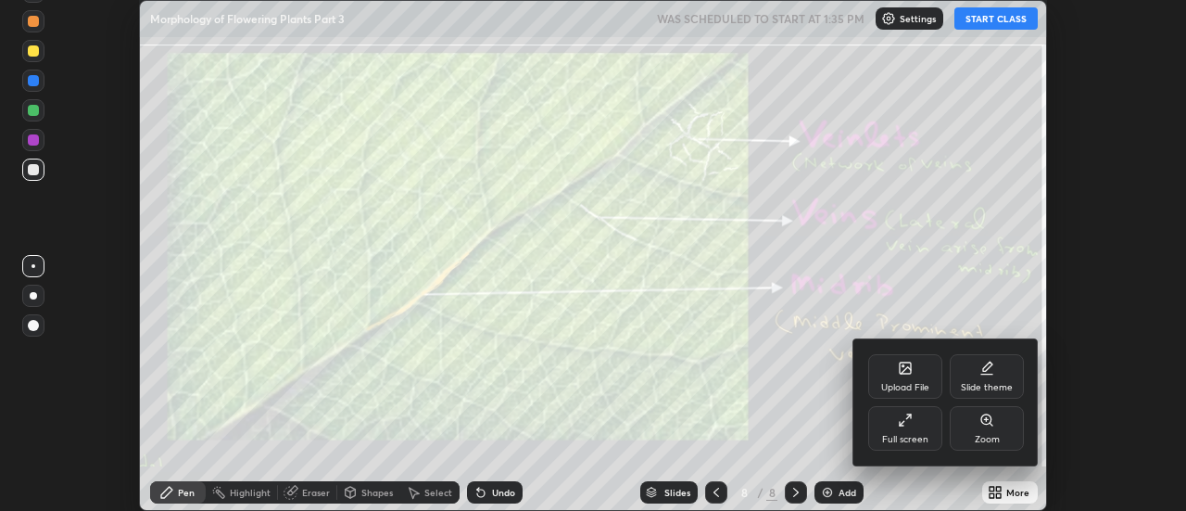
click at [904, 370] on icon at bounding box center [906, 370] width 10 height 6
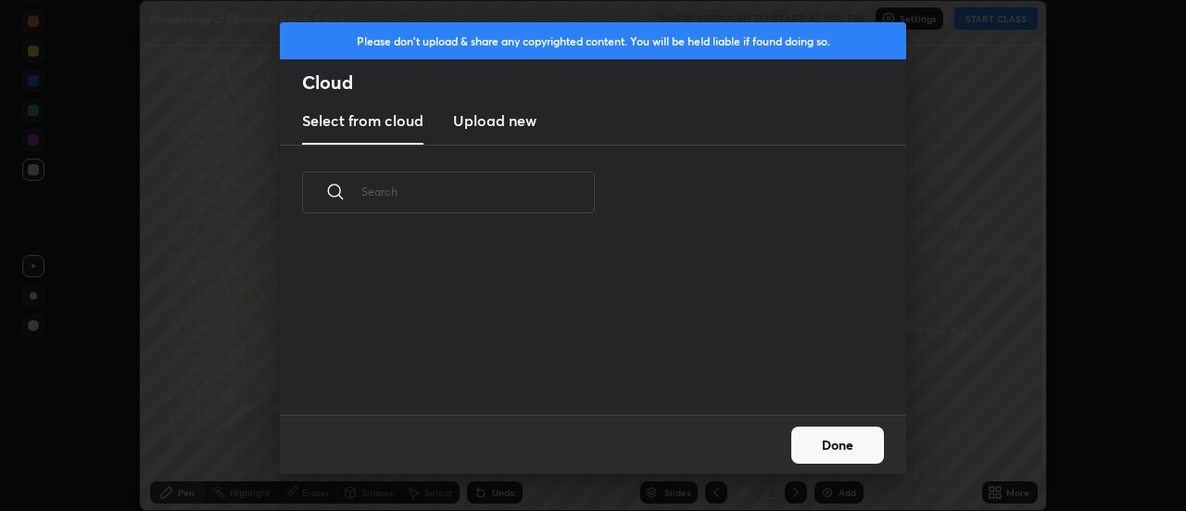
click at [504, 130] on h3 "Upload new" at bounding box center [494, 120] width 83 height 22
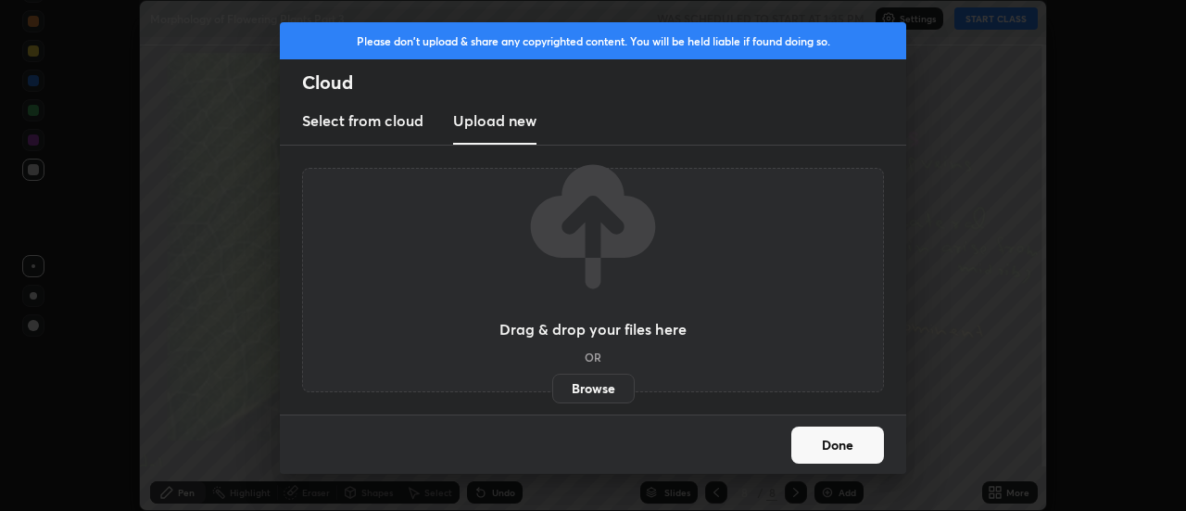
click at [591, 385] on label "Browse" at bounding box center [593, 388] width 82 height 30
click at [552, 385] on input "Browse" at bounding box center [552, 388] width 0 height 30
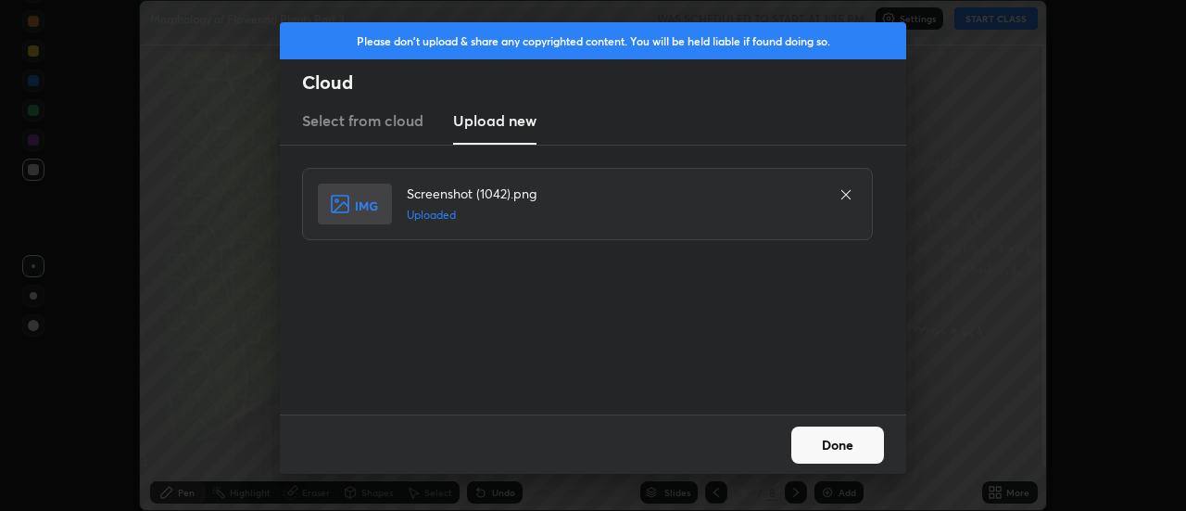
click at [826, 444] on button "Done" at bounding box center [837, 444] width 93 height 37
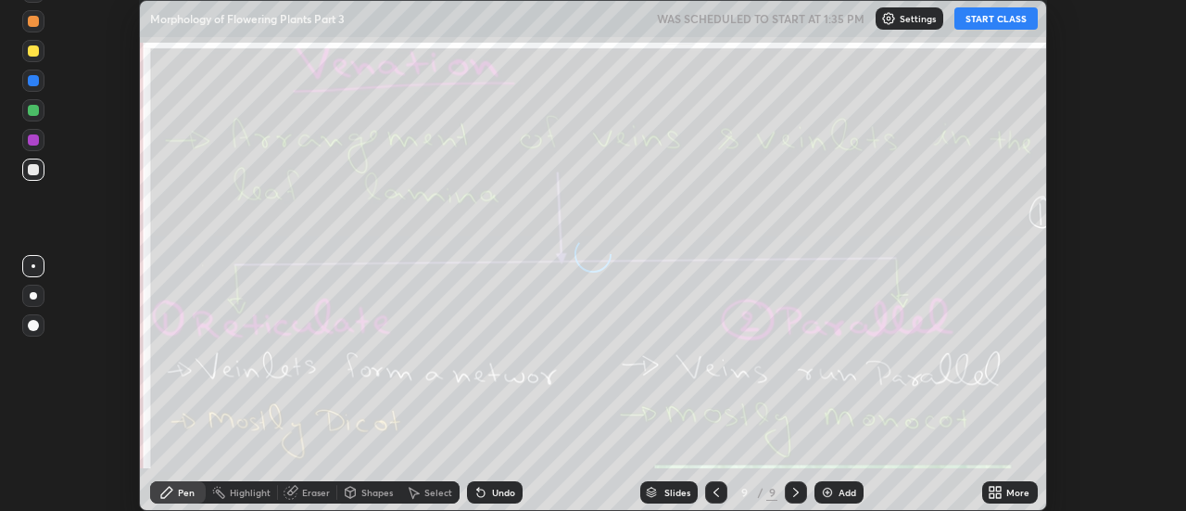
click at [1006, 487] on div "More" at bounding box center [1010, 492] width 56 height 22
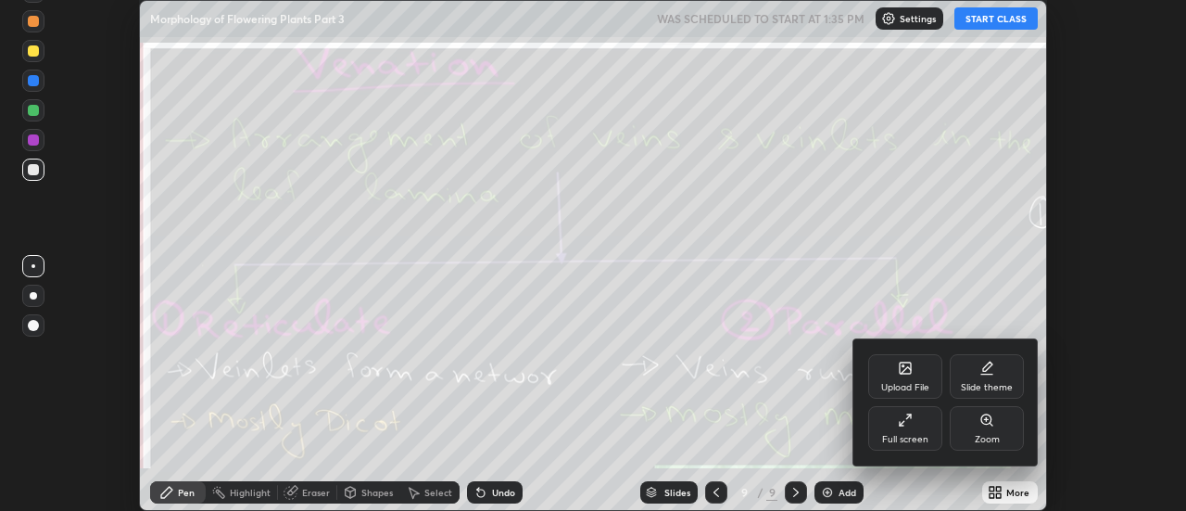
click at [896, 371] on div "Upload File" at bounding box center [905, 376] width 74 height 44
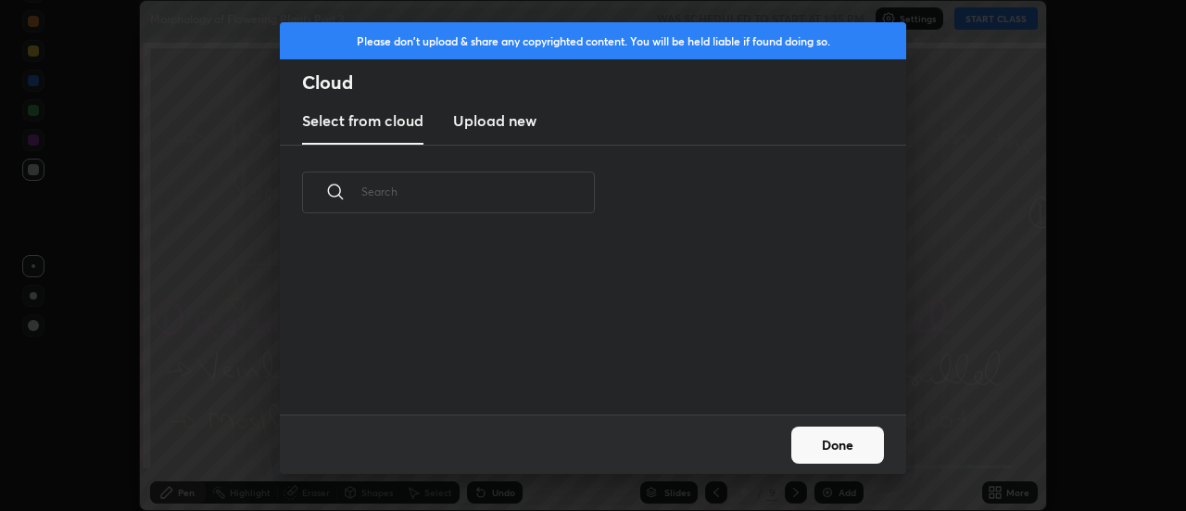
scroll to position [6, 10]
click at [500, 130] on h3 "Upload new" at bounding box center [494, 120] width 83 height 22
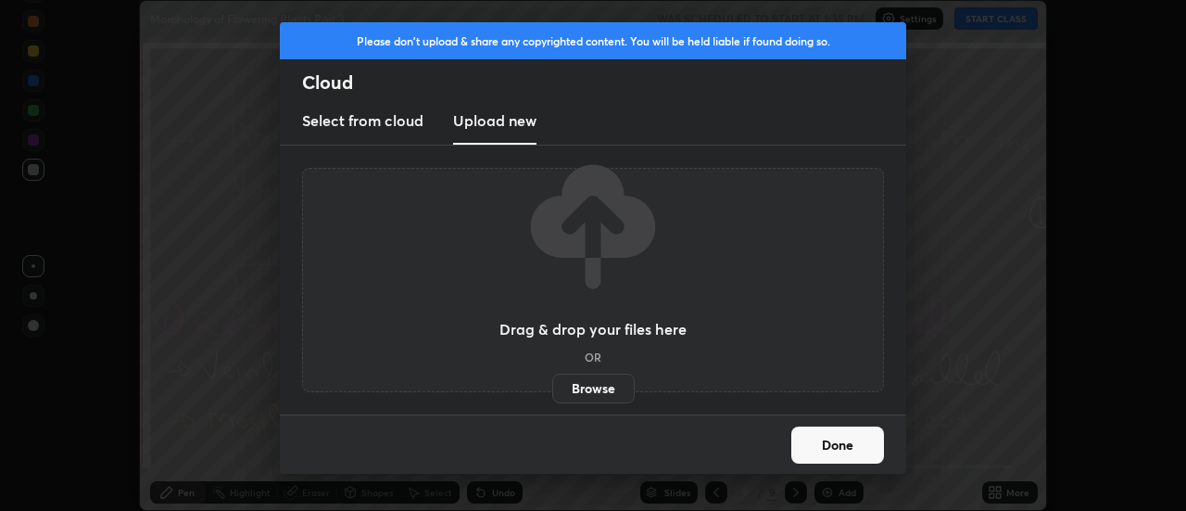
click at [585, 385] on label "Browse" at bounding box center [593, 388] width 82 height 30
click at [552, 385] on input "Browse" at bounding box center [552, 388] width 0 height 30
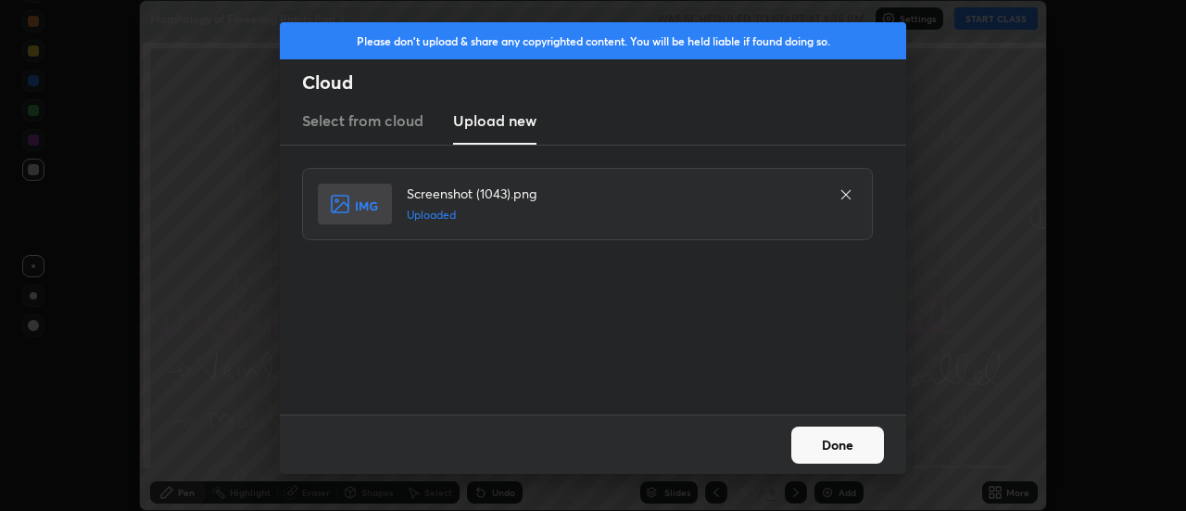
click at [827, 443] on button "Done" at bounding box center [837, 444] width 93 height 37
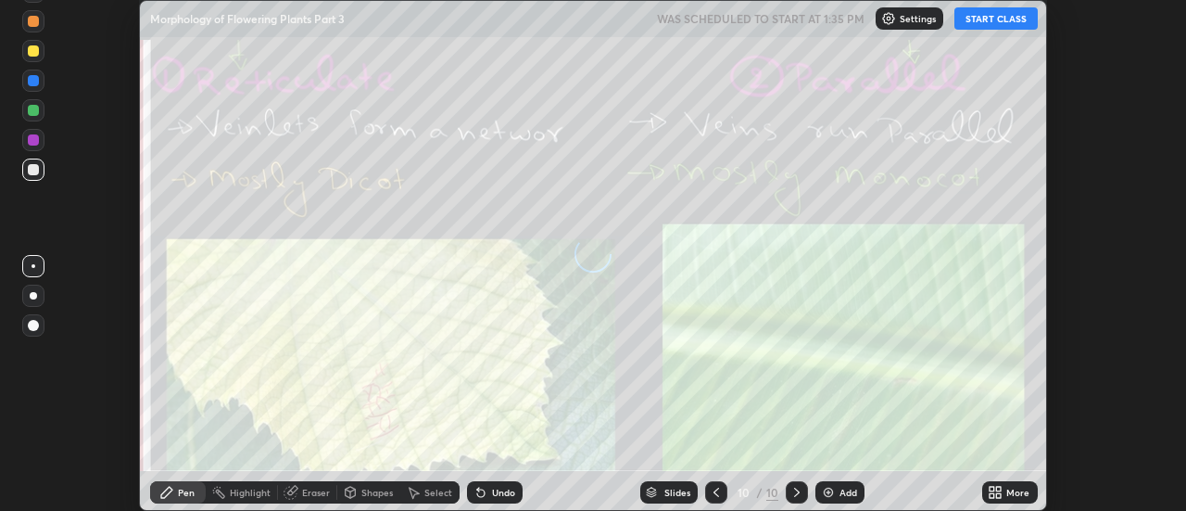
click at [1000, 490] on icon at bounding box center [999, 488] width 5 height 5
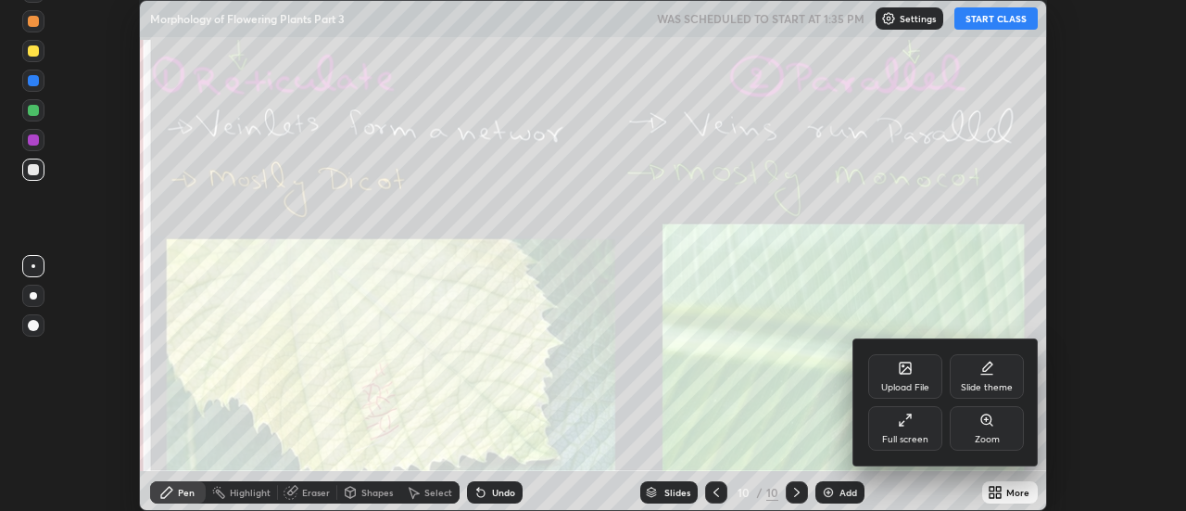
click at [896, 372] on div "Upload File" at bounding box center [905, 376] width 74 height 44
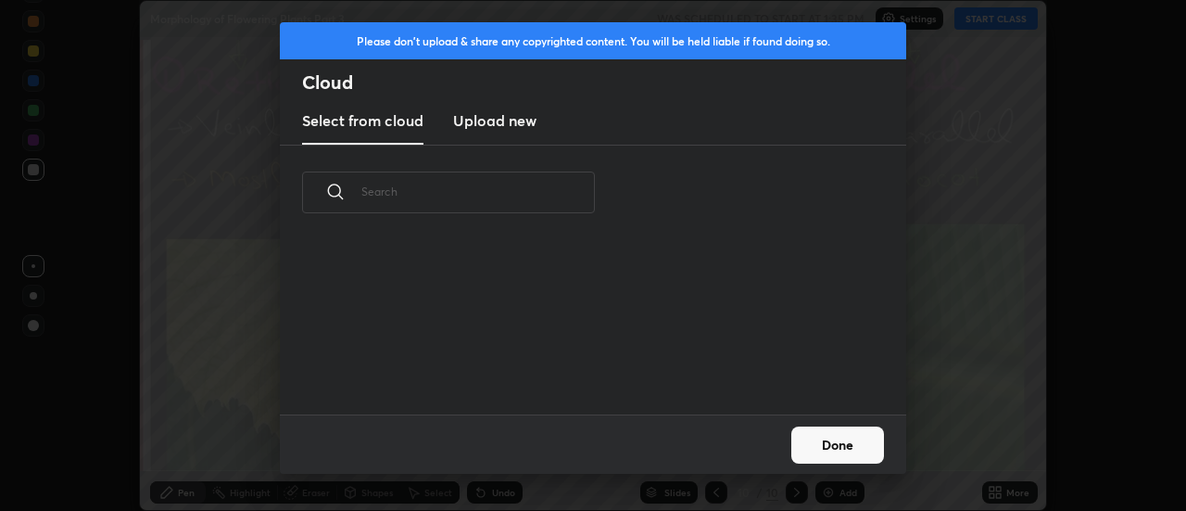
scroll to position [174, 595]
click at [500, 127] on h3 "Upload new" at bounding box center [494, 120] width 83 height 22
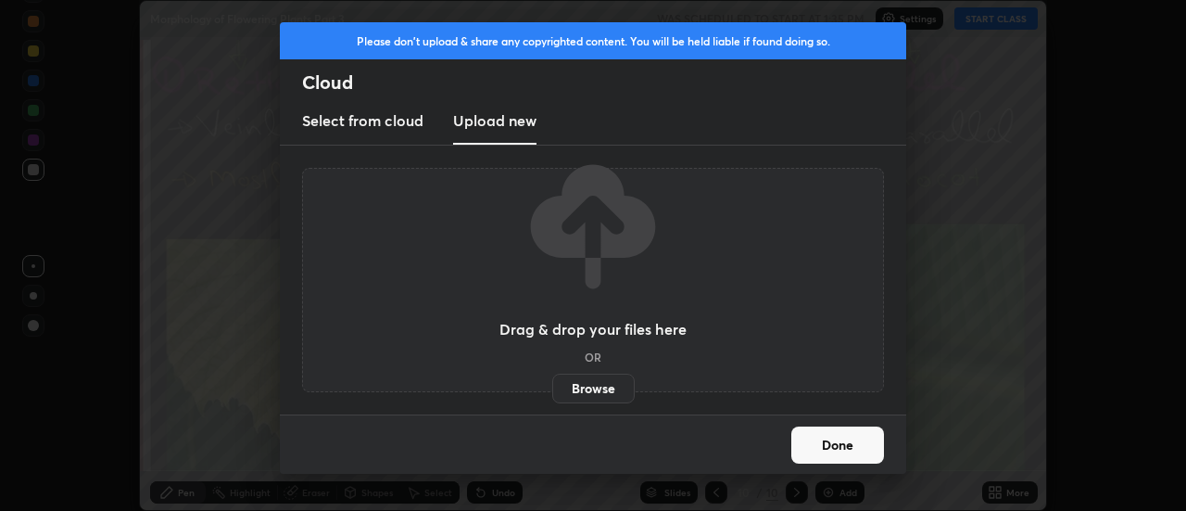
click at [585, 383] on label "Browse" at bounding box center [593, 388] width 82 height 30
click at [552, 383] on input "Browse" at bounding box center [552, 388] width 0 height 30
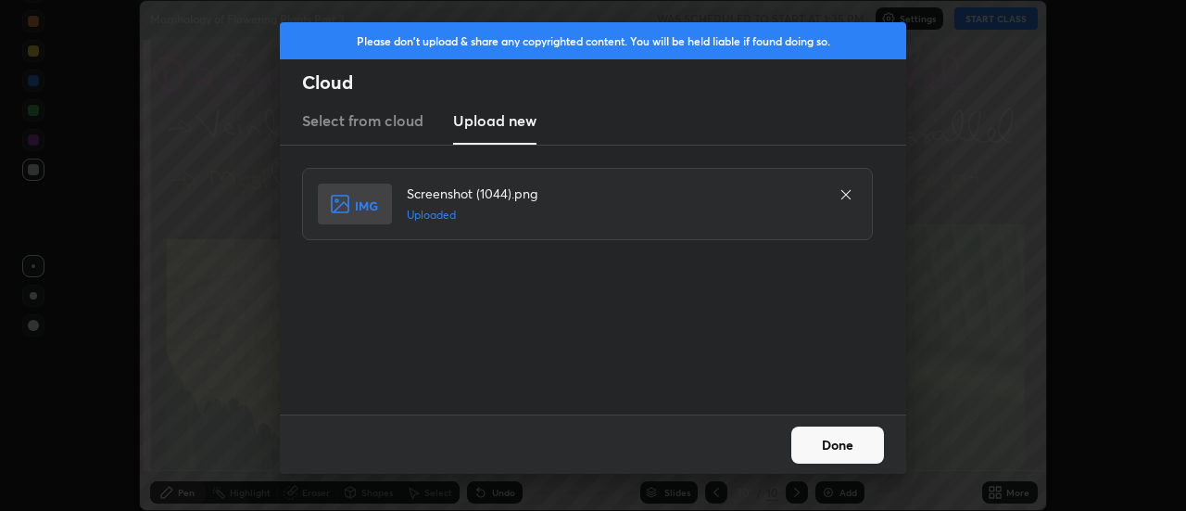
click at [825, 444] on button "Done" at bounding box center [837, 444] width 93 height 37
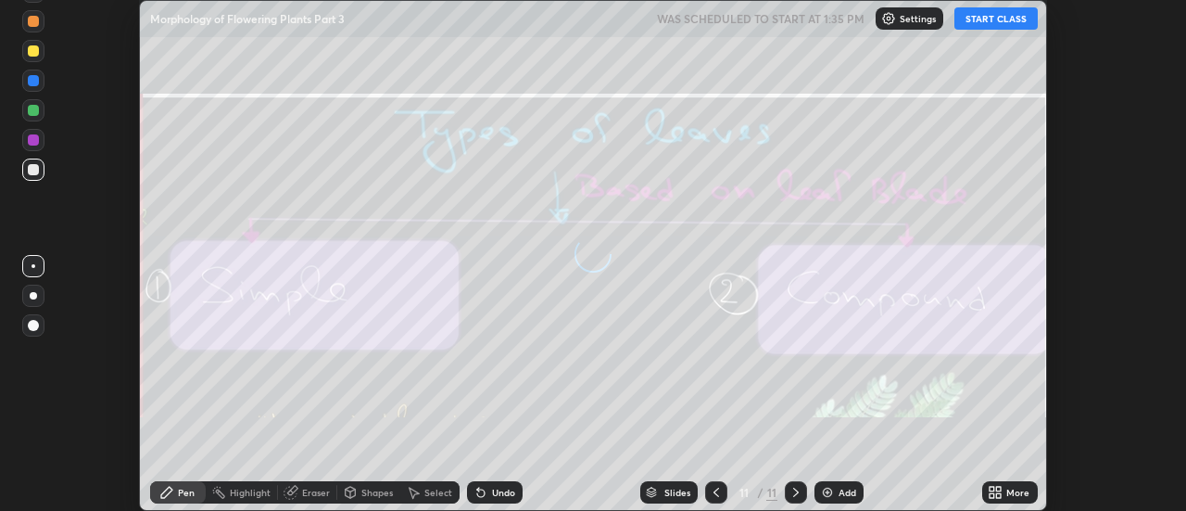
click at [999, 488] on icon at bounding box center [999, 488] width 5 height 5
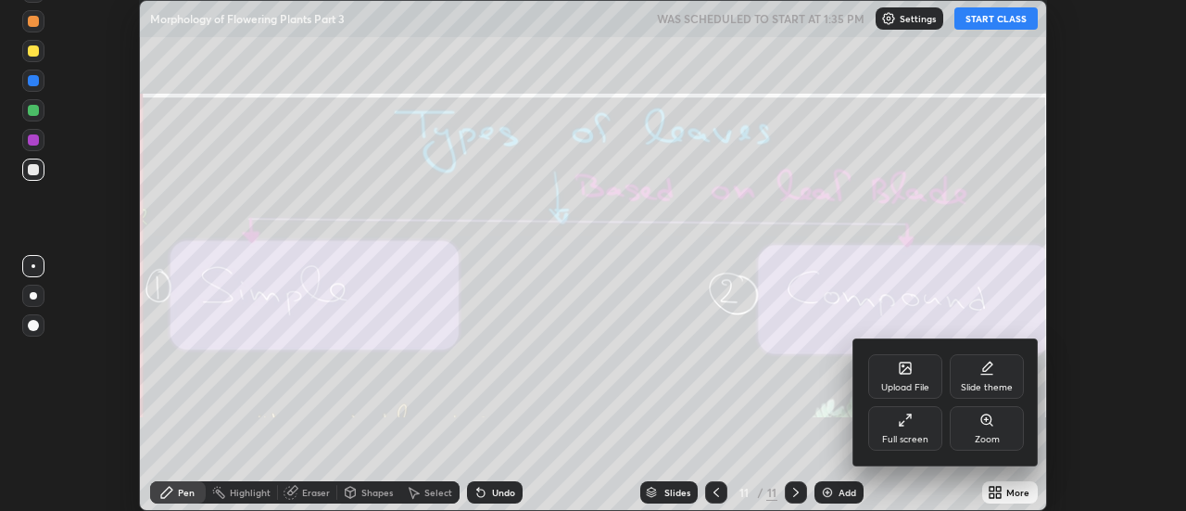
click at [890, 360] on div "Upload File" at bounding box center [905, 376] width 74 height 44
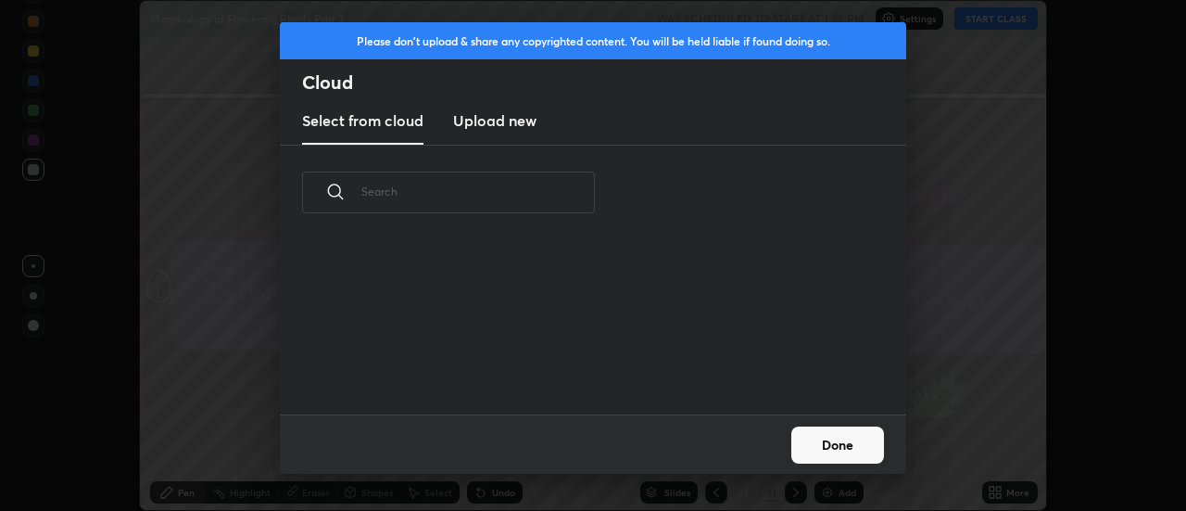
click at [502, 131] on h3 "Upload new" at bounding box center [494, 120] width 83 height 22
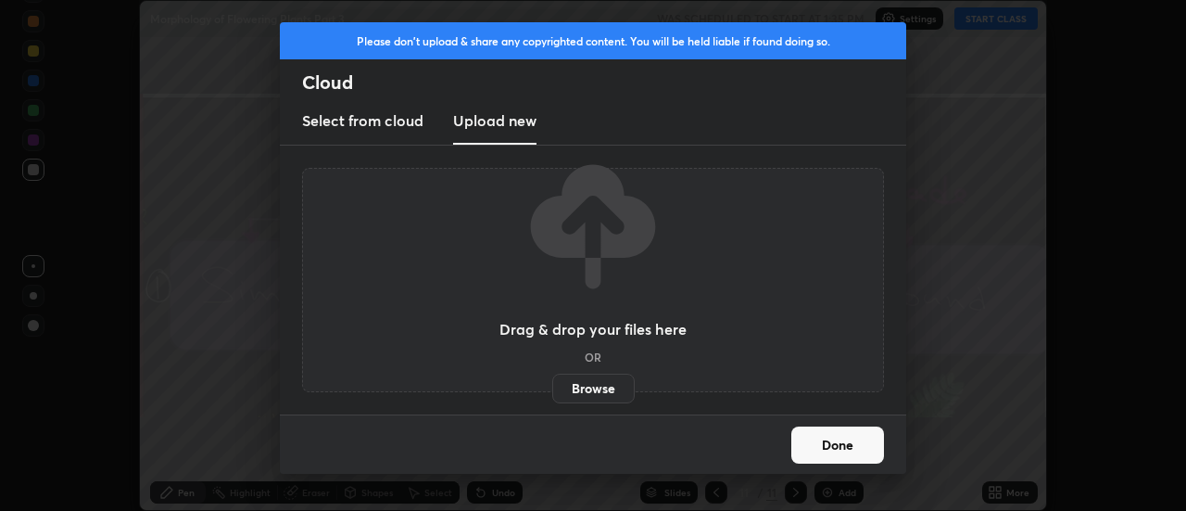
click at [584, 385] on label "Browse" at bounding box center [593, 388] width 82 height 30
click at [552, 385] on input "Browse" at bounding box center [552, 388] width 0 height 30
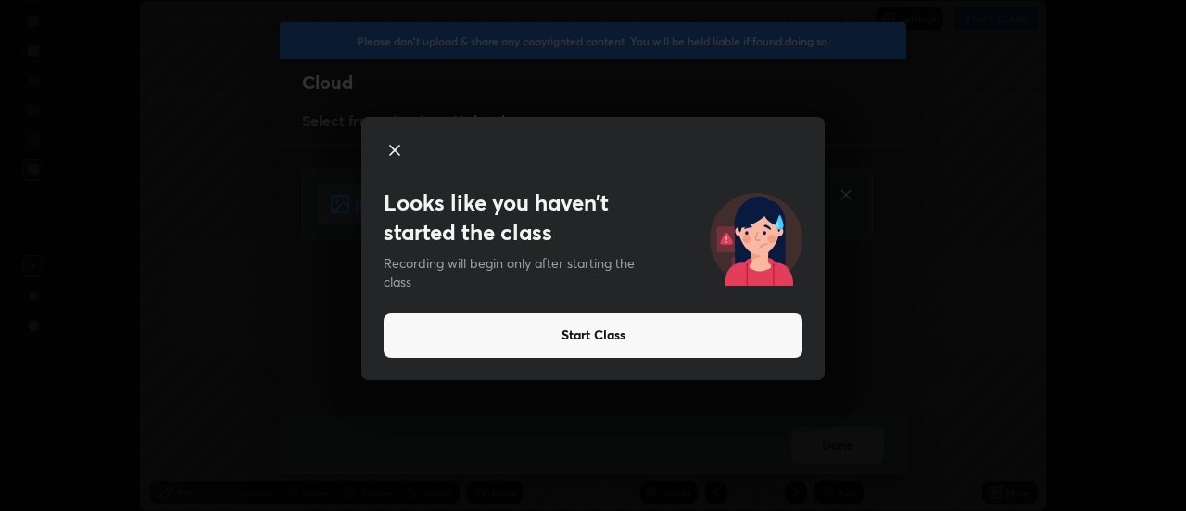
click at [402, 150] on icon at bounding box center [395, 150] width 22 height 22
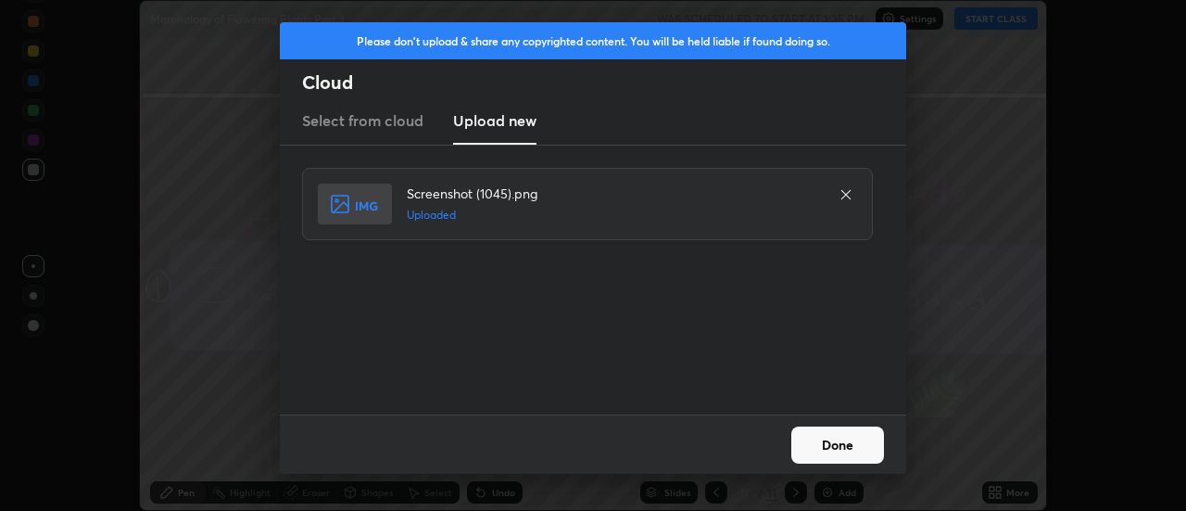
click at [831, 447] on button "Done" at bounding box center [837, 444] width 93 height 37
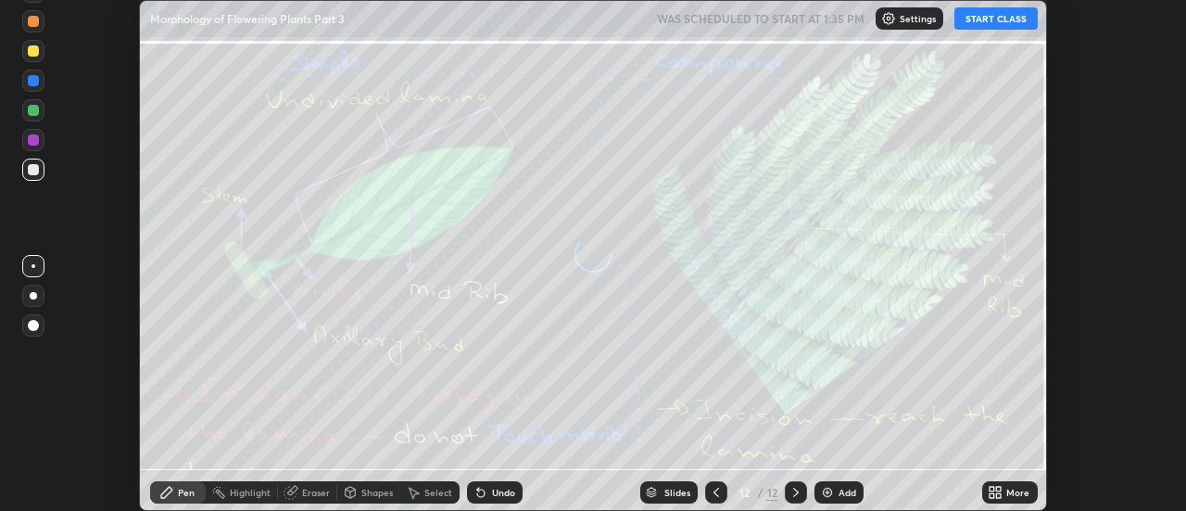
click at [1003, 491] on div "More" at bounding box center [1010, 492] width 56 height 22
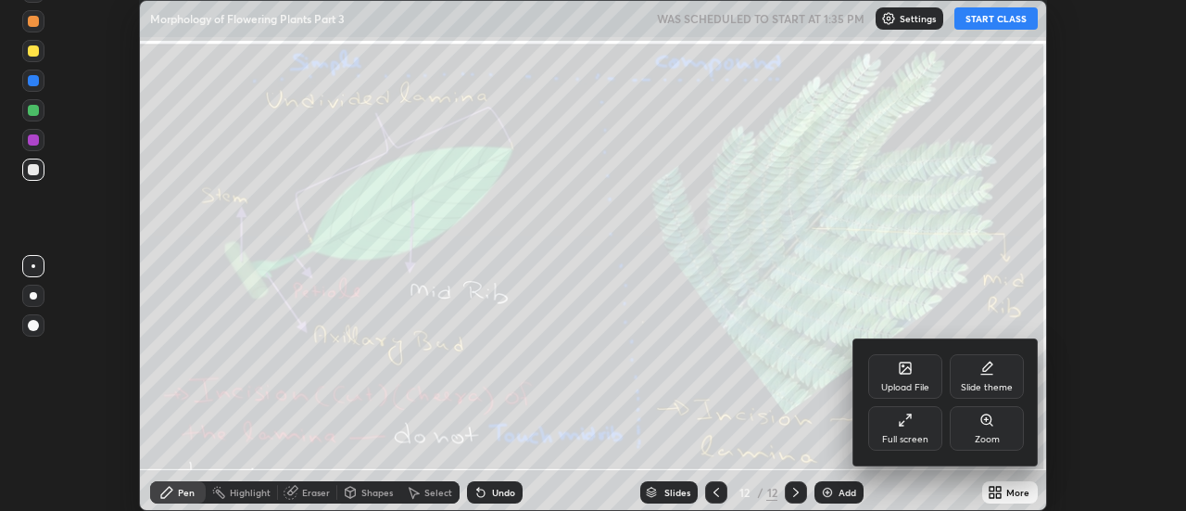
click at [904, 368] on icon at bounding box center [905, 367] width 11 height 11
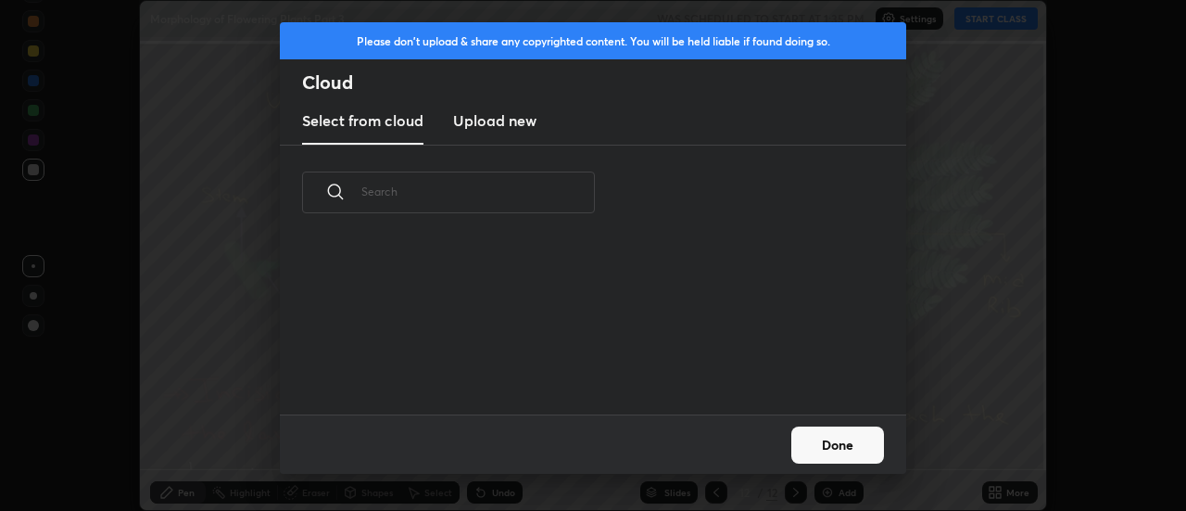
click at [497, 126] on h3 "Upload new" at bounding box center [494, 120] width 83 height 22
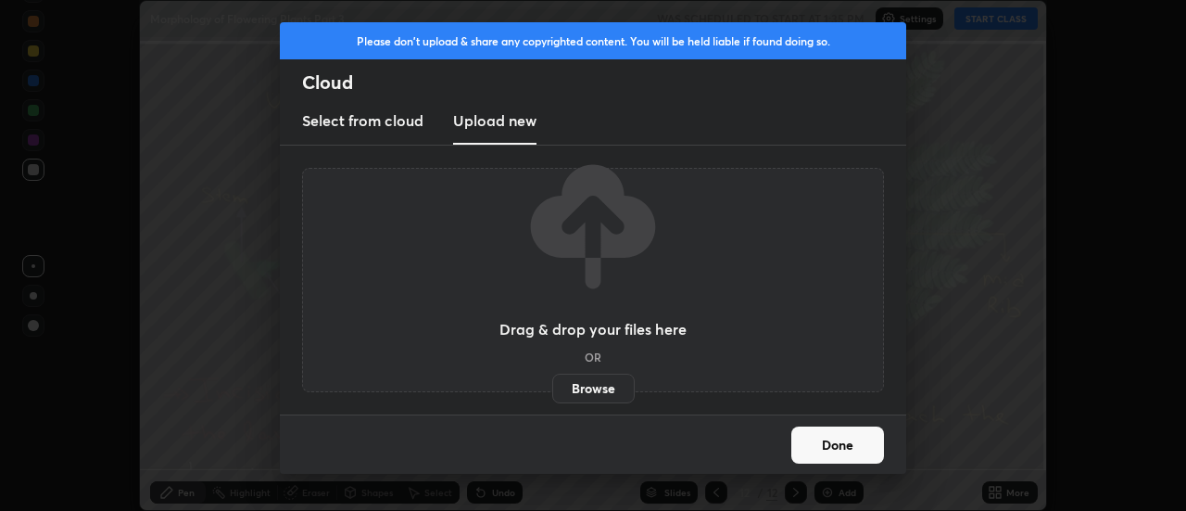
click at [575, 385] on label "Browse" at bounding box center [593, 388] width 82 height 30
click at [552, 385] on input "Browse" at bounding box center [552, 388] width 0 height 30
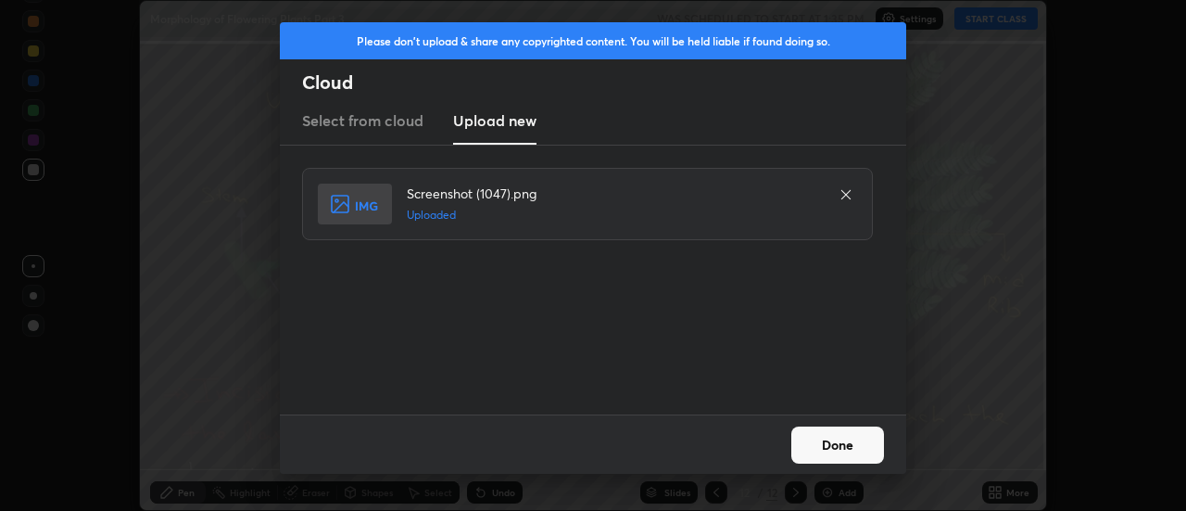
click at [830, 435] on button "Done" at bounding box center [837, 444] width 93 height 37
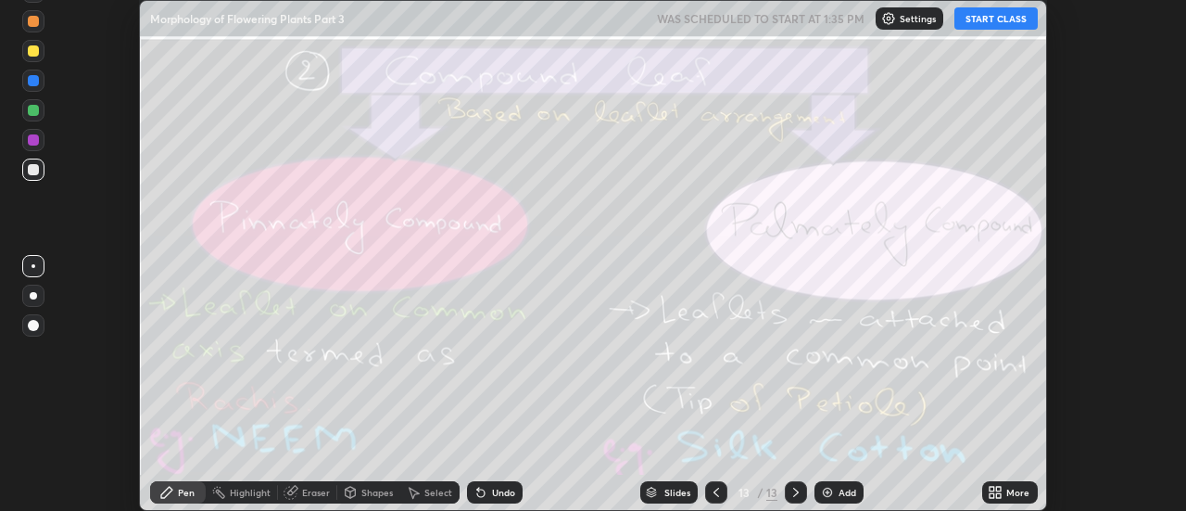
click at [1003, 493] on icon at bounding box center [995, 492] width 15 height 15
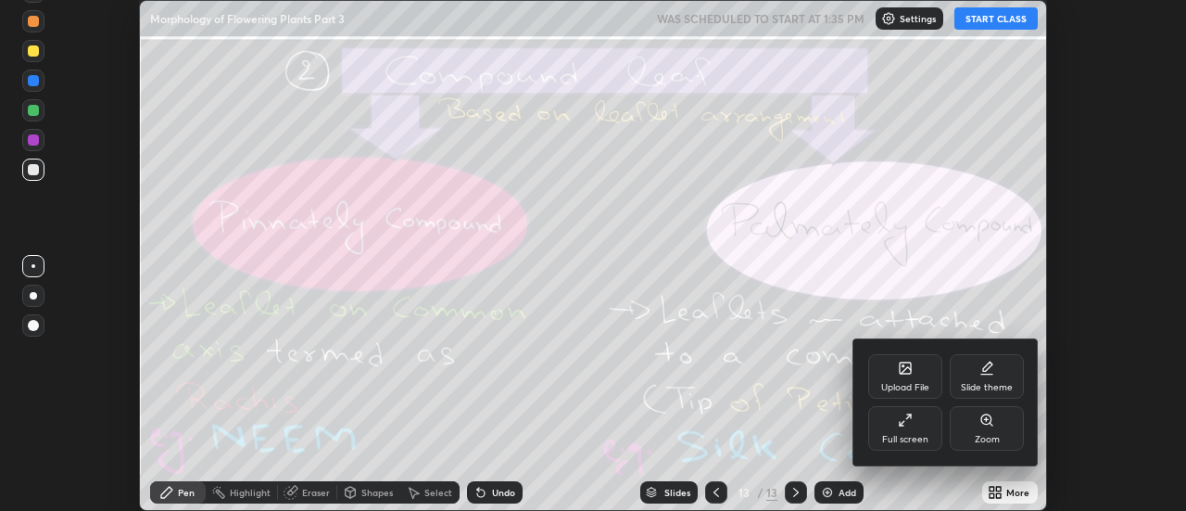
click at [903, 374] on icon at bounding box center [905, 367] width 15 height 15
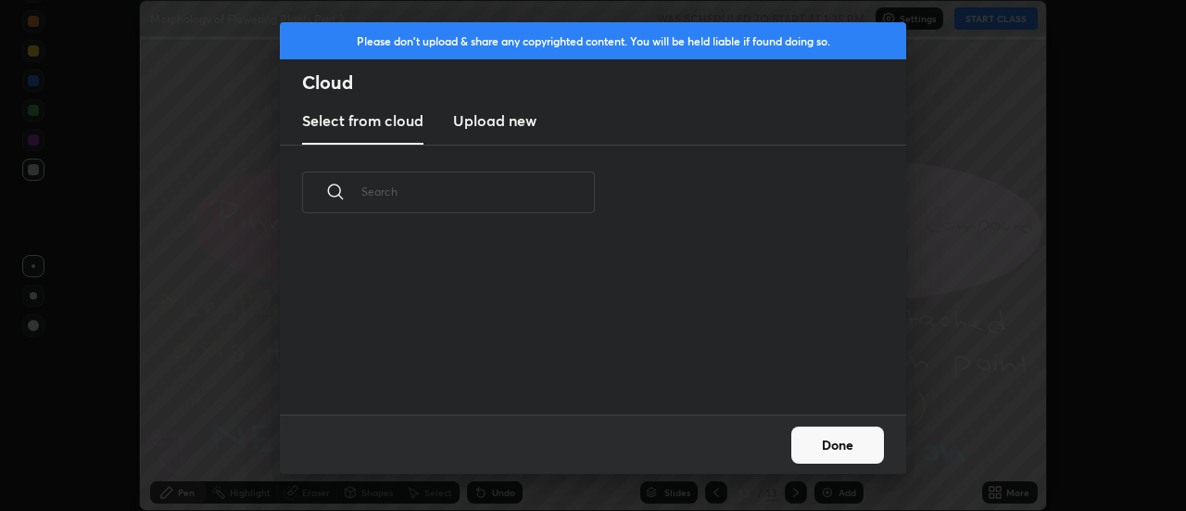
click at [501, 130] on h3 "Upload new" at bounding box center [494, 120] width 83 height 22
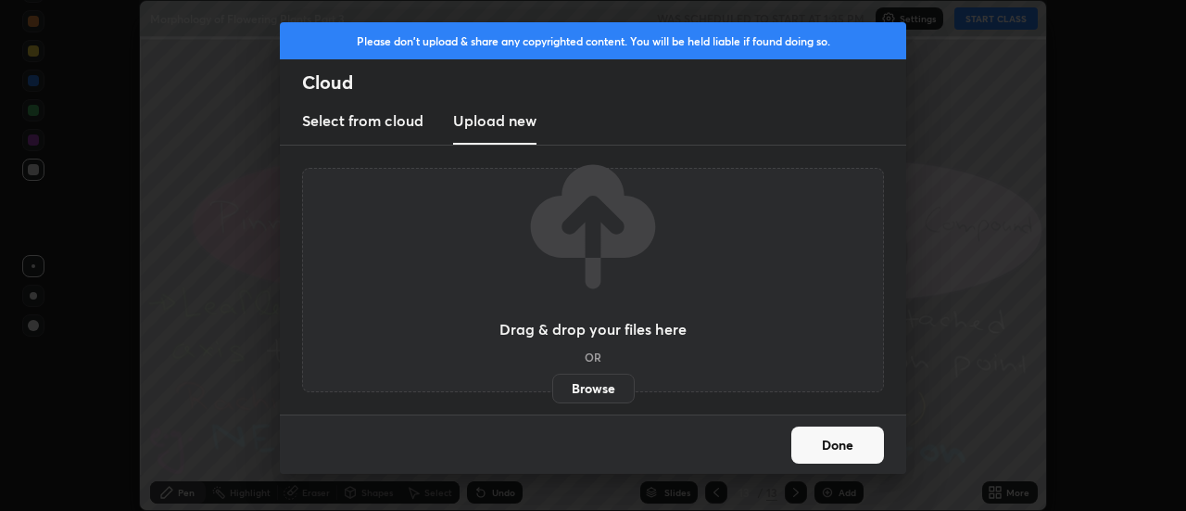
click at [577, 385] on label "Browse" at bounding box center [593, 388] width 82 height 30
click at [552, 385] on input "Browse" at bounding box center [552, 388] width 0 height 30
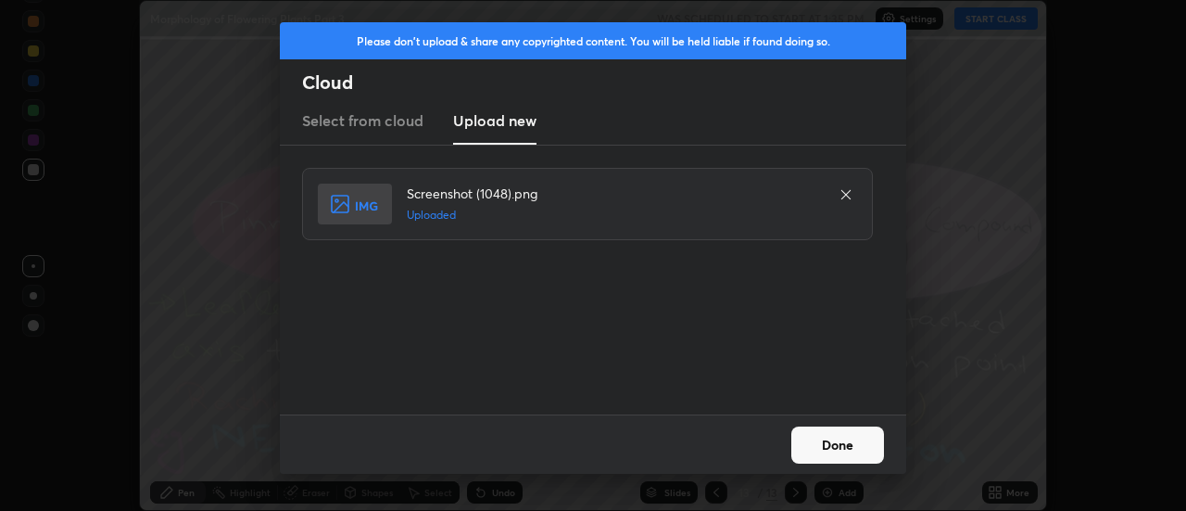
click at [826, 444] on button "Done" at bounding box center [837, 444] width 93 height 37
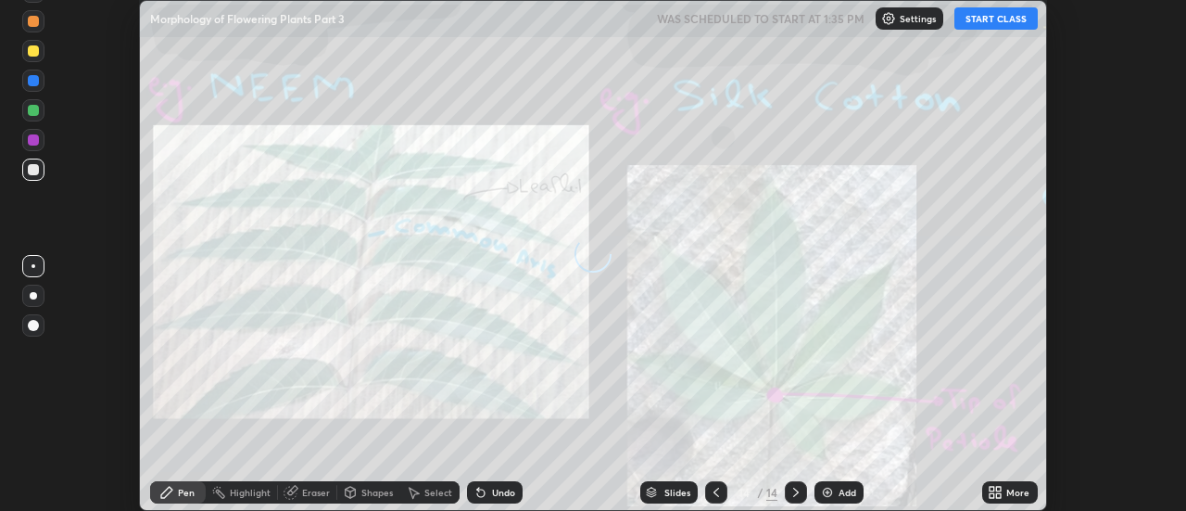
click at [997, 492] on icon at bounding box center [995, 492] width 15 height 15
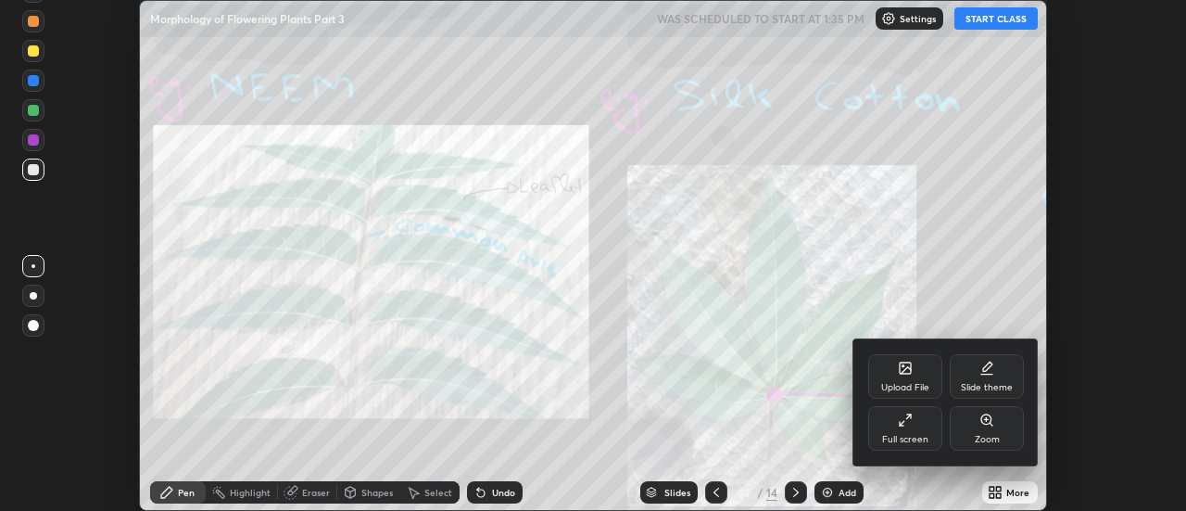
click at [903, 372] on icon at bounding box center [905, 367] width 11 height 11
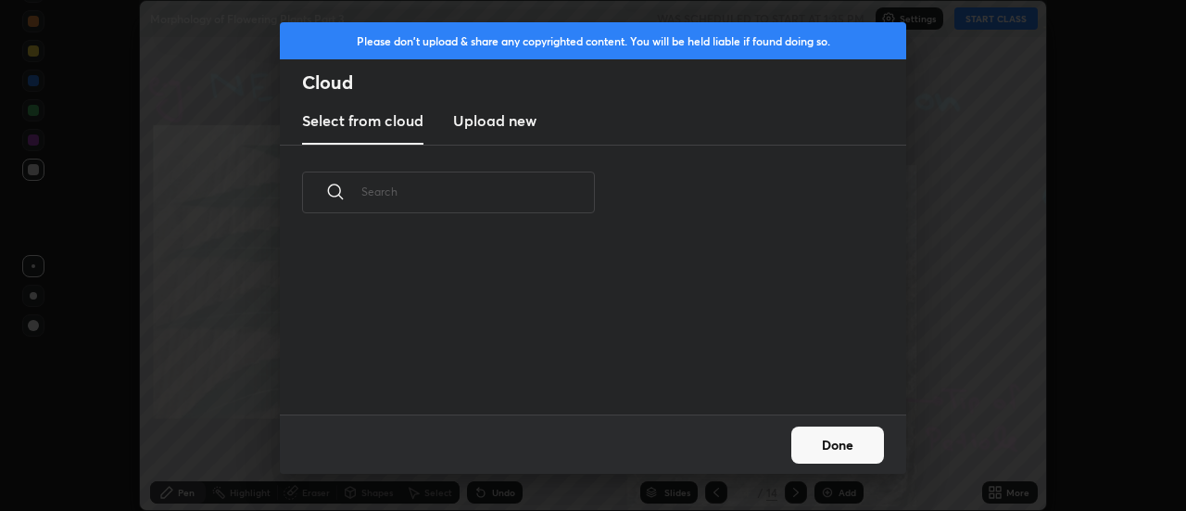
click at [505, 130] on h3 "Upload new" at bounding box center [494, 120] width 83 height 22
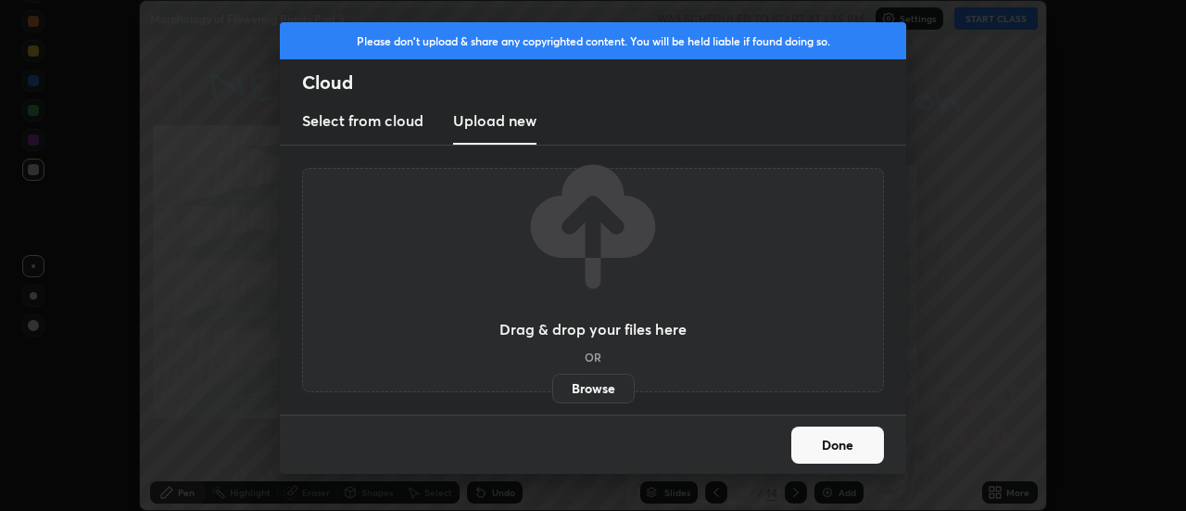
click at [584, 383] on label "Browse" at bounding box center [593, 388] width 82 height 30
click at [552, 383] on input "Browse" at bounding box center [552, 388] width 0 height 30
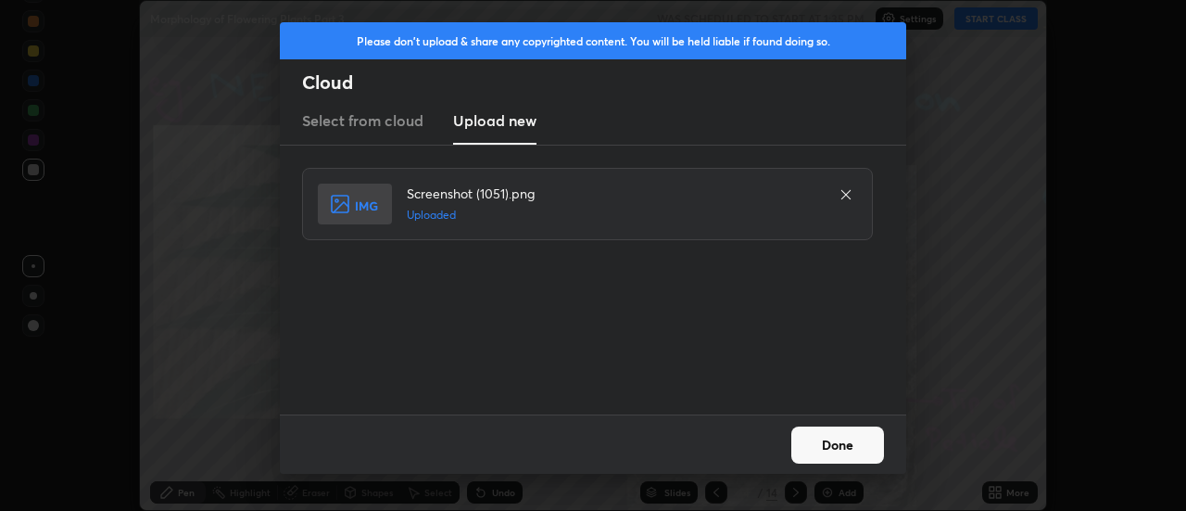
click at [832, 443] on button "Done" at bounding box center [837, 444] width 93 height 37
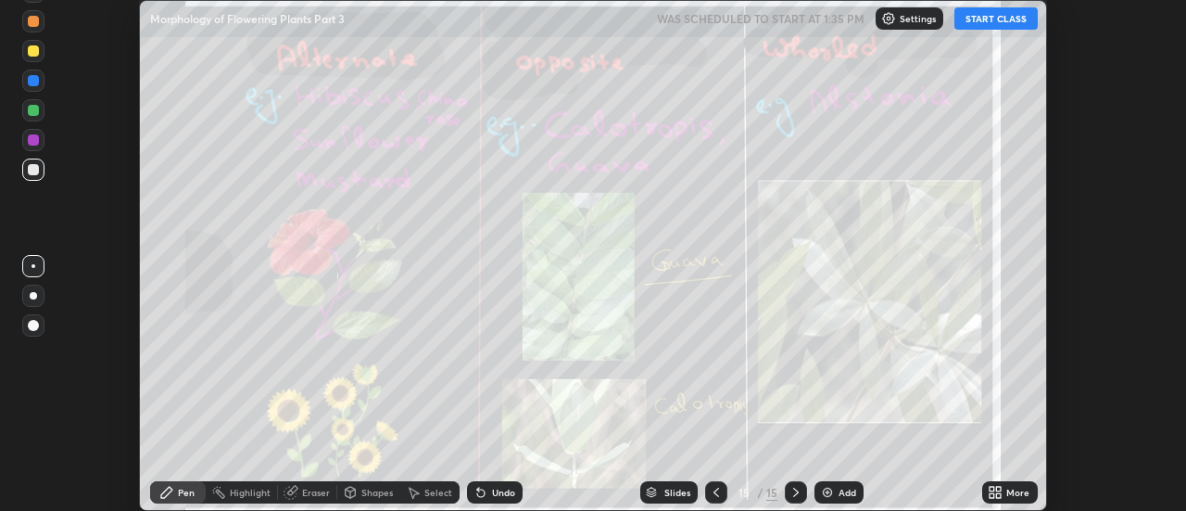
click at [1014, 489] on div "More" at bounding box center [1017, 491] width 23 height 9
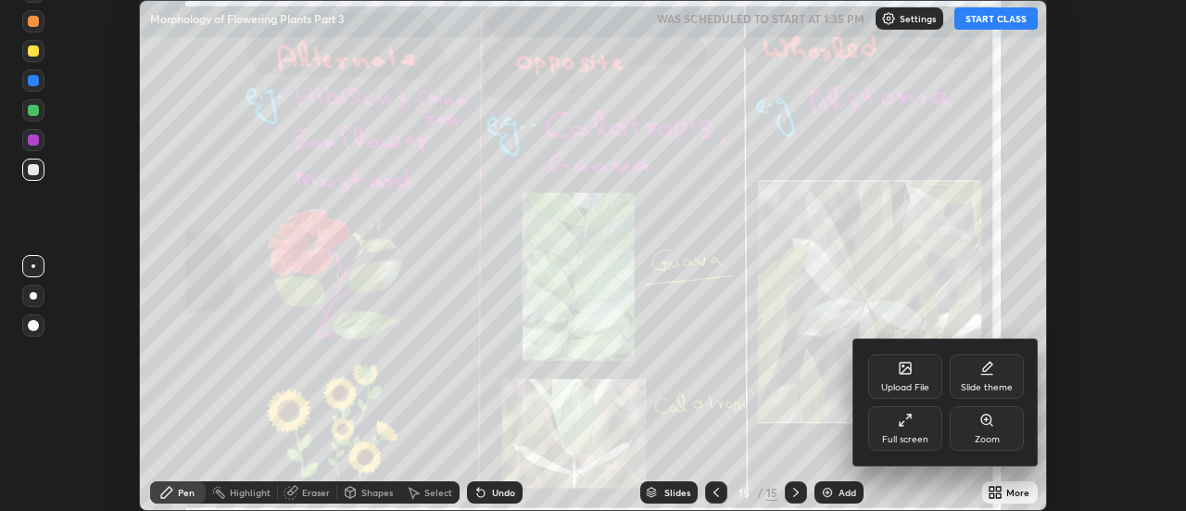
click at [898, 377] on div "Upload File" at bounding box center [905, 376] width 74 height 44
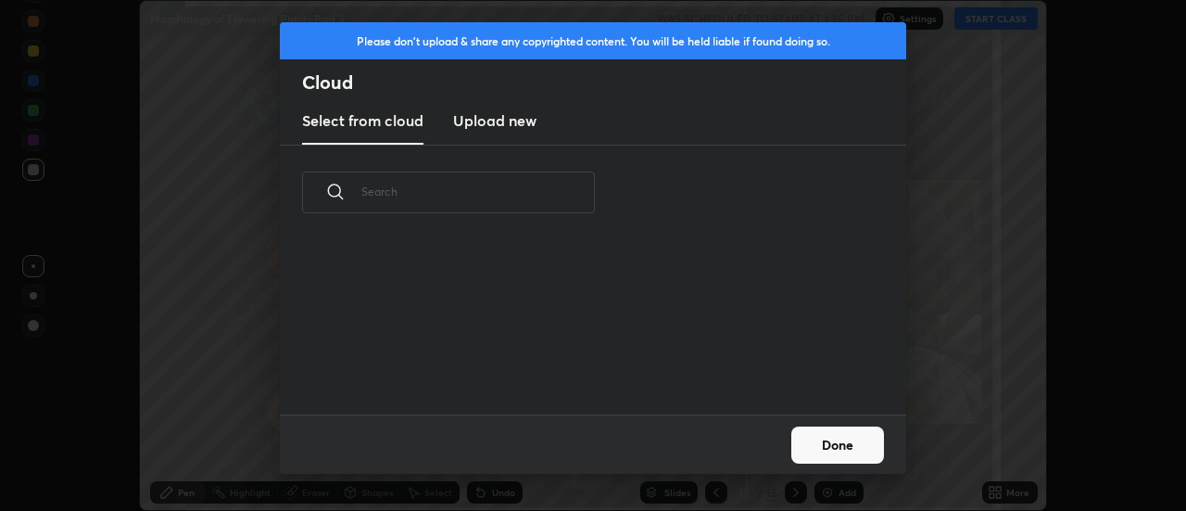
click at [506, 130] on h3 "Upload new" at bounding box center [494, 120] width 83 height 22
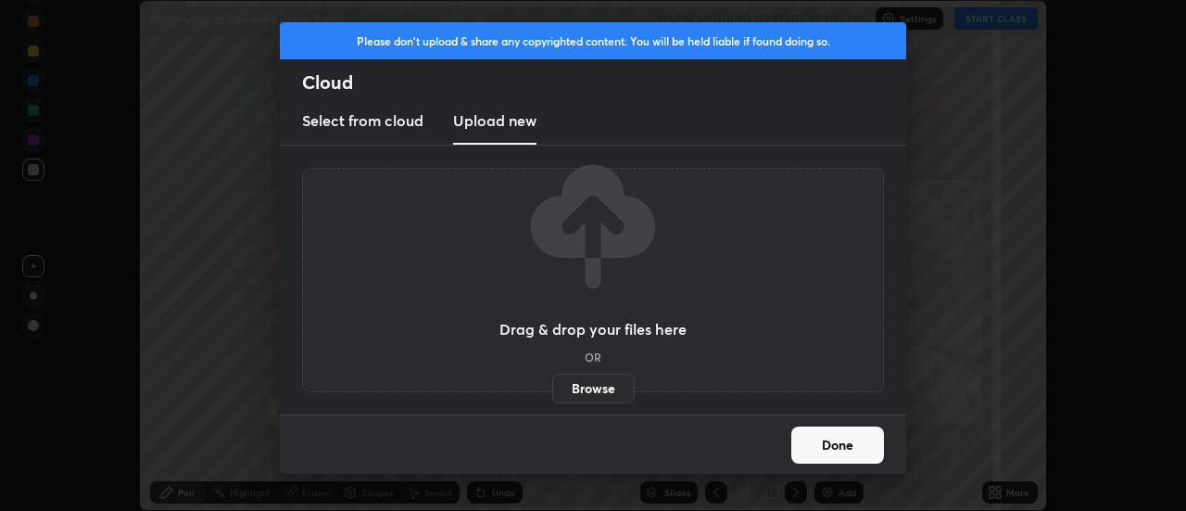
click at [580, 390] on label "Browse" at bounding box center [593, 388] width 82 height 30
click at [552, 390] on input "Browse" at bounding box center [552, 388] width 0 height 30
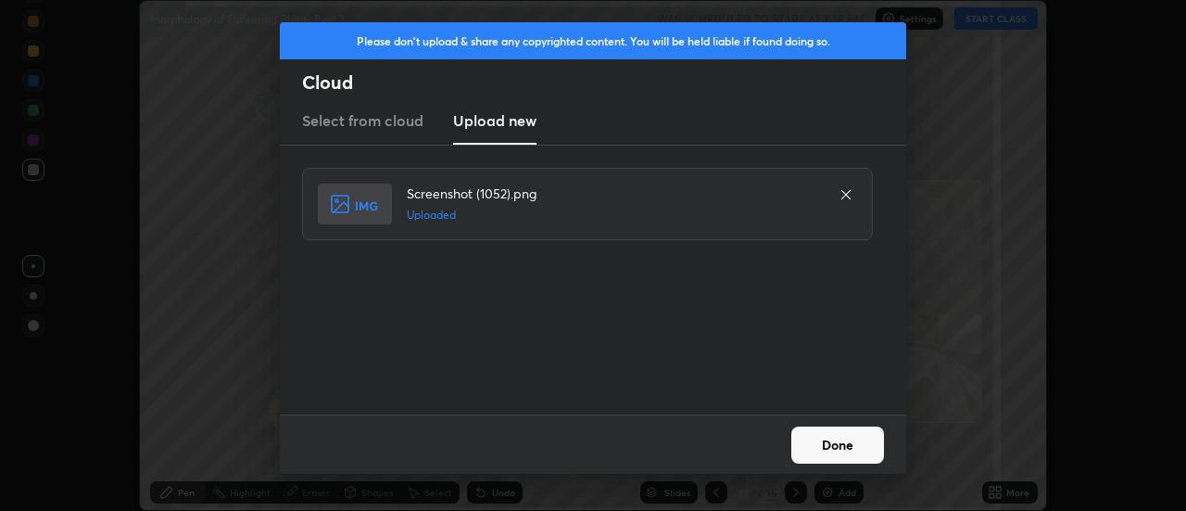
click at [824, 446] on button "Done" at bounding box center [837, 444] width 93 height 37
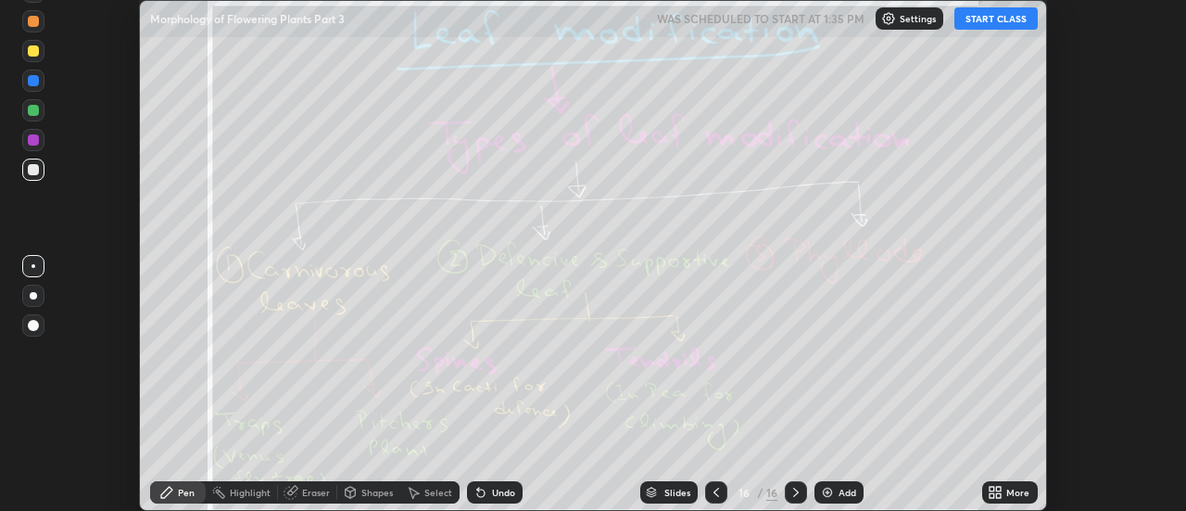
click at [1007, 489] on div "More" at bounding box center [1017, 491] width 23 height 9
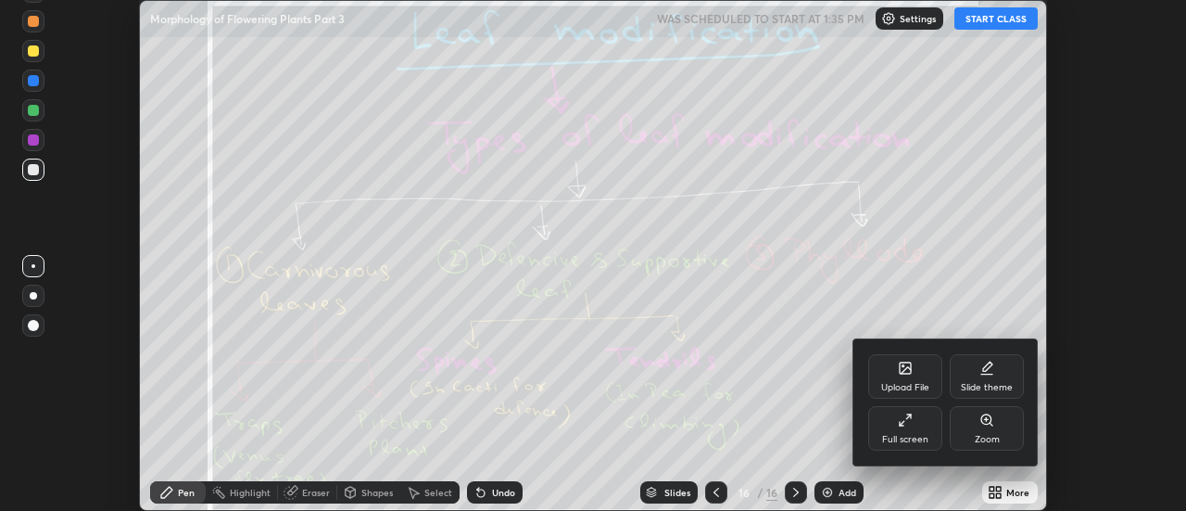
click at [902, 374] on icon at bounding box center [905, 367] width 15 height 15
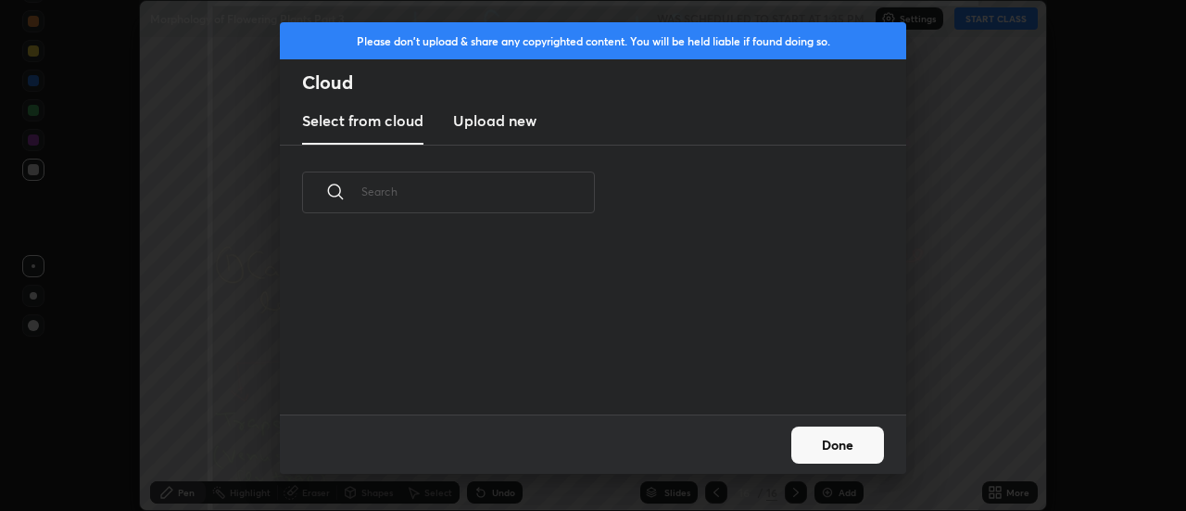
click at [505, 128] on h3 "Upload new" at bounding box center [494, 120] width 83 height 22
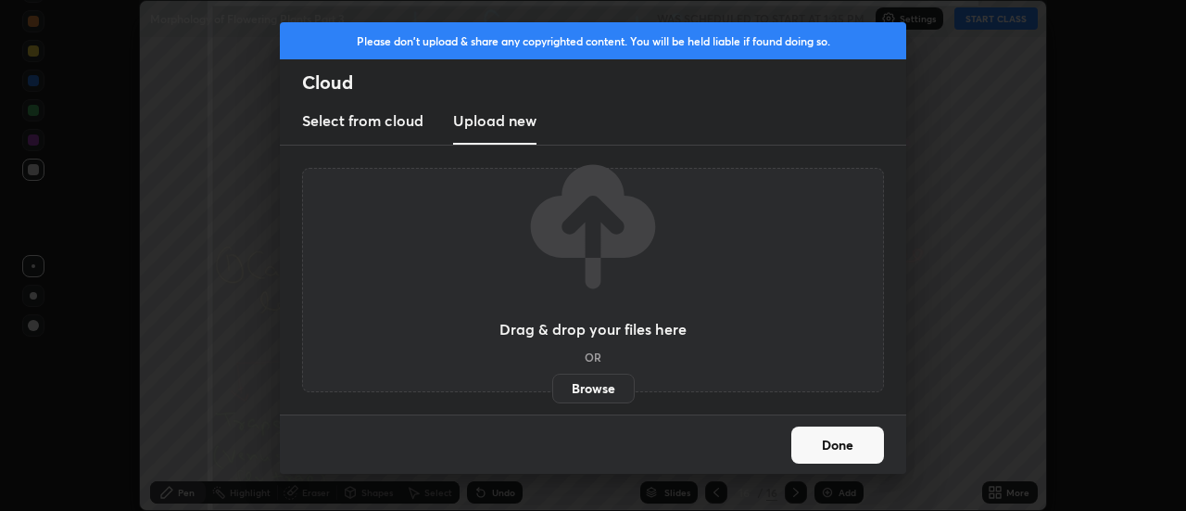
click at [579, 391] on label "Browse" at bounding box center [593, 388] width 82 height 30
click at [552, 391] on input "Browse" at bounding box center [552, 388] width 0 height 30
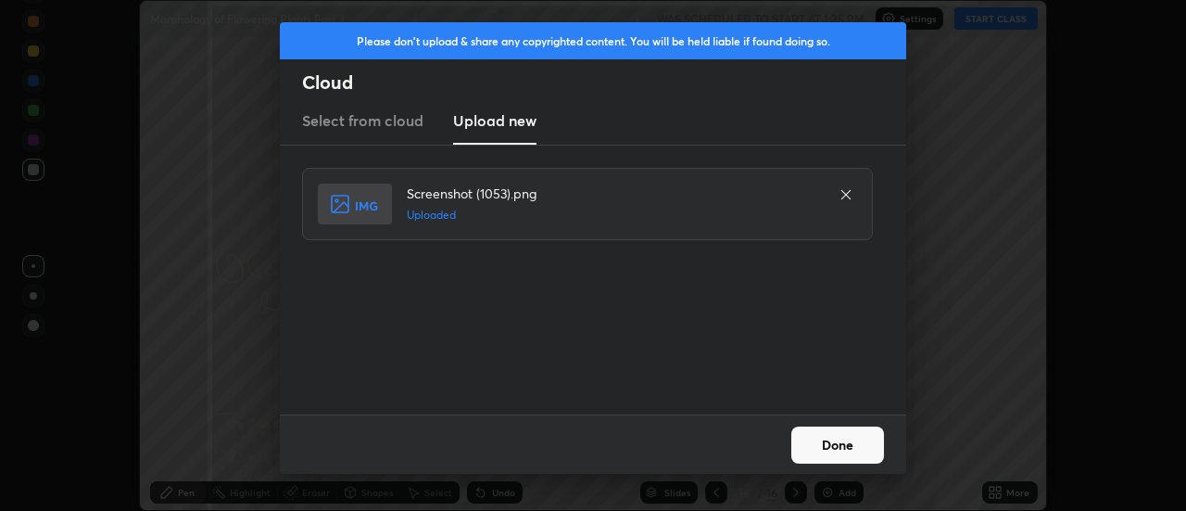
click at [830, 444] on button "Done" at bounding box center [837, 444] width 93 height 37
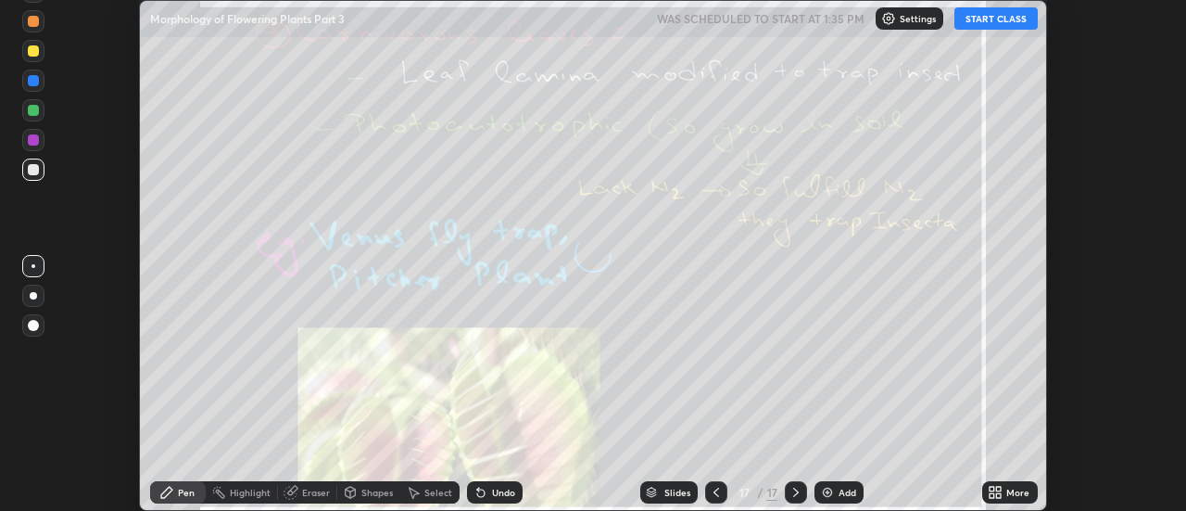
click at [999, 495] on icon at bounding box center [999, 495] width 5 height 5
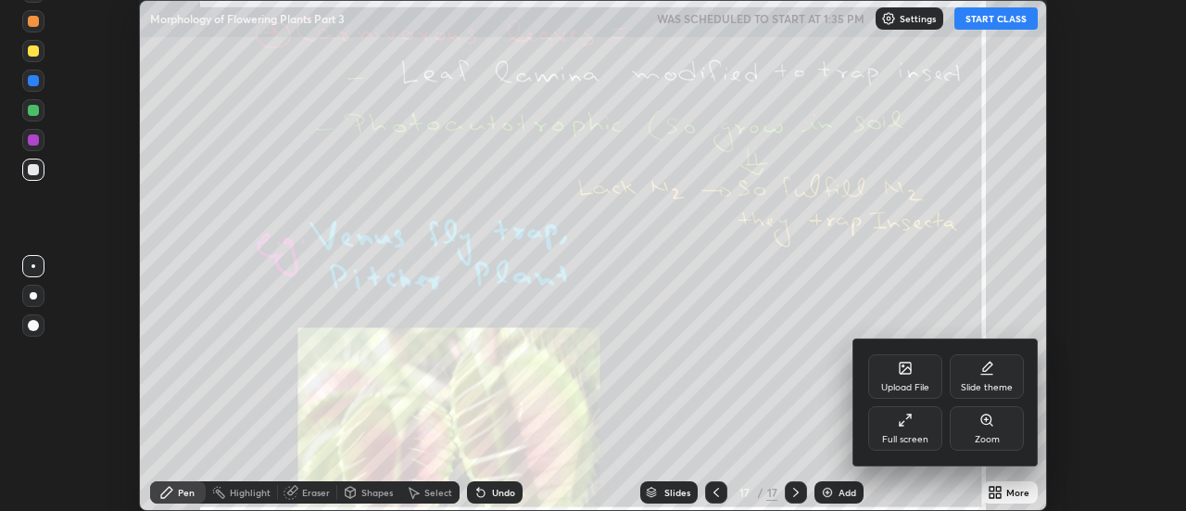
click at [897, 368] on div "Upload File" at bounding box center [905, 376] width 74 height 44
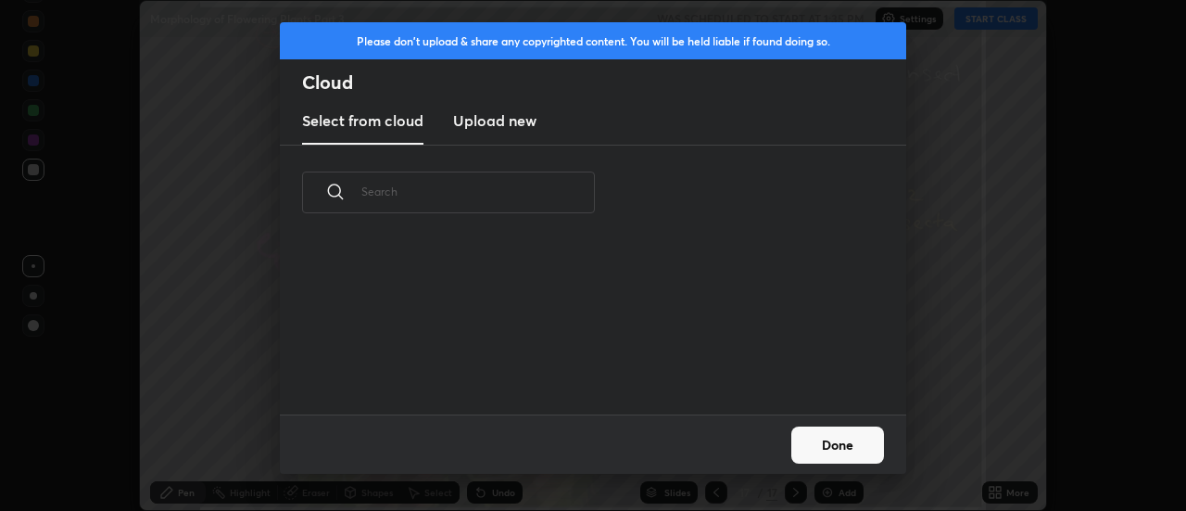
click at [513, 125] on h3 "Upload new" at bounding box center [494, 120] width 83 height 22
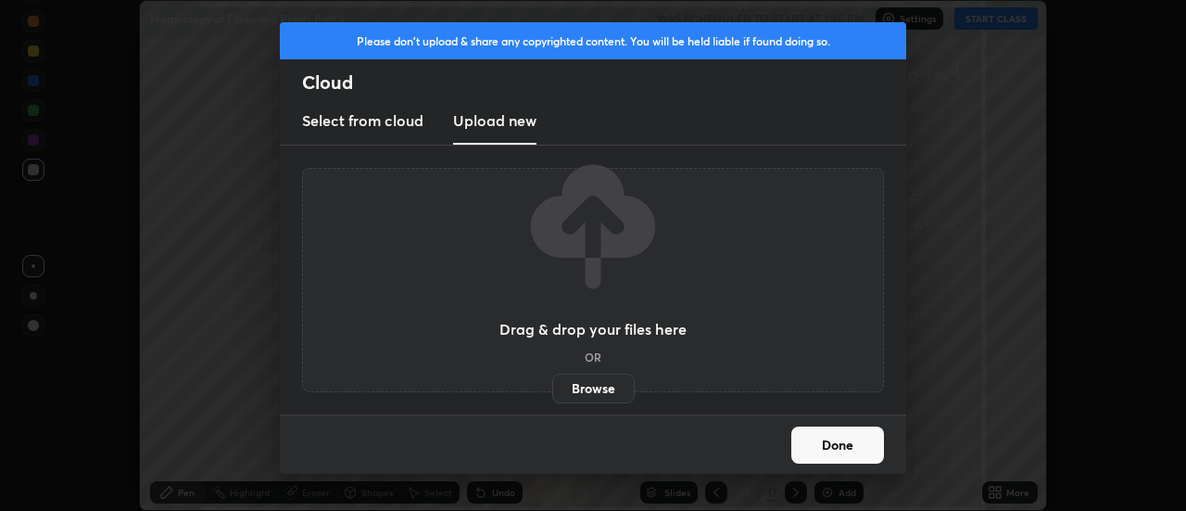
click at [577, 385] on label "Browse" at bounding box center [593, 388] width 82 height 30
click at [552, 385] on input "Browse" at bounding box center [552, 388] width 0 height 30
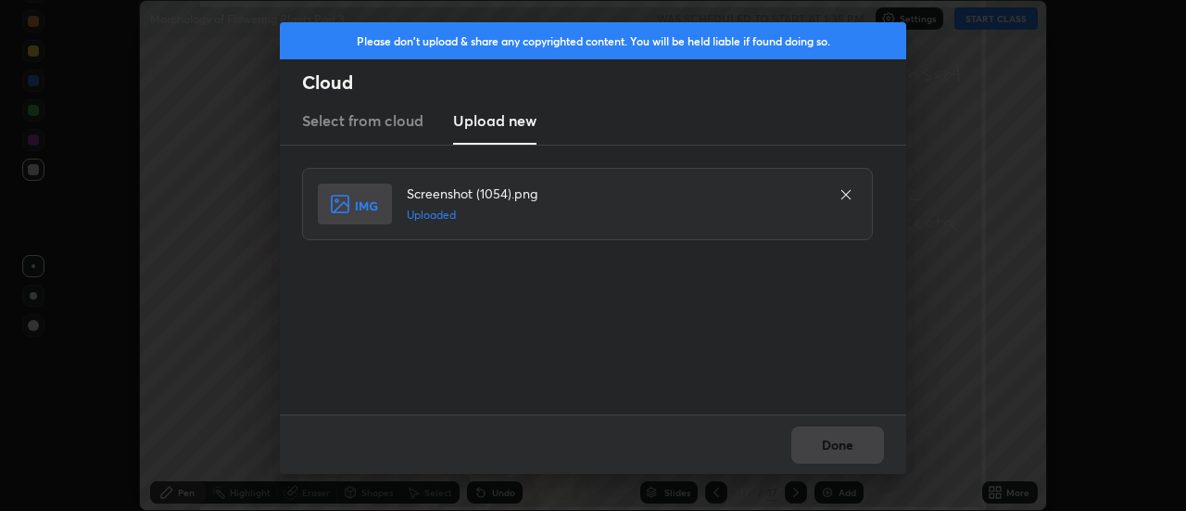
click at [826, 440] on button "Done" at bounding box center [837, 444] width 93 height 37
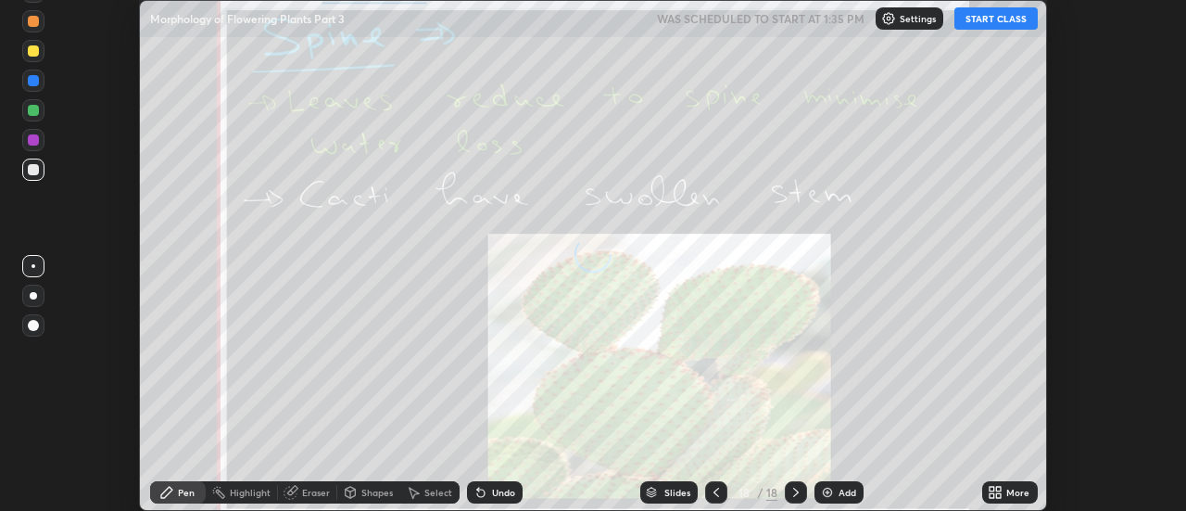
click at [999, 488] on icon at bounding box center [999, 488] width 5 height 5
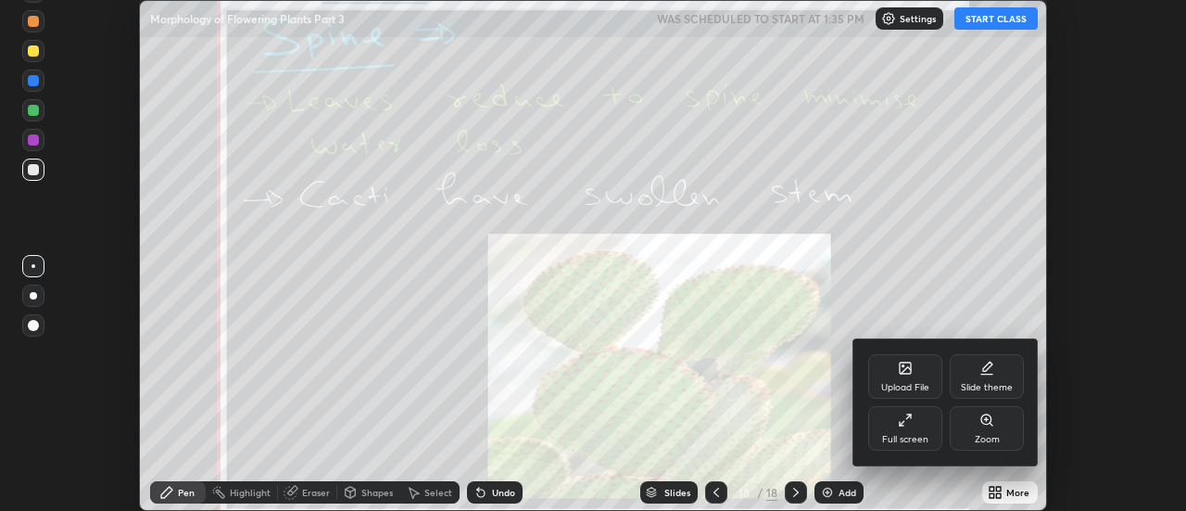
click at [902, 372] on icon at bounding box center [906, 370] width 10 height 6
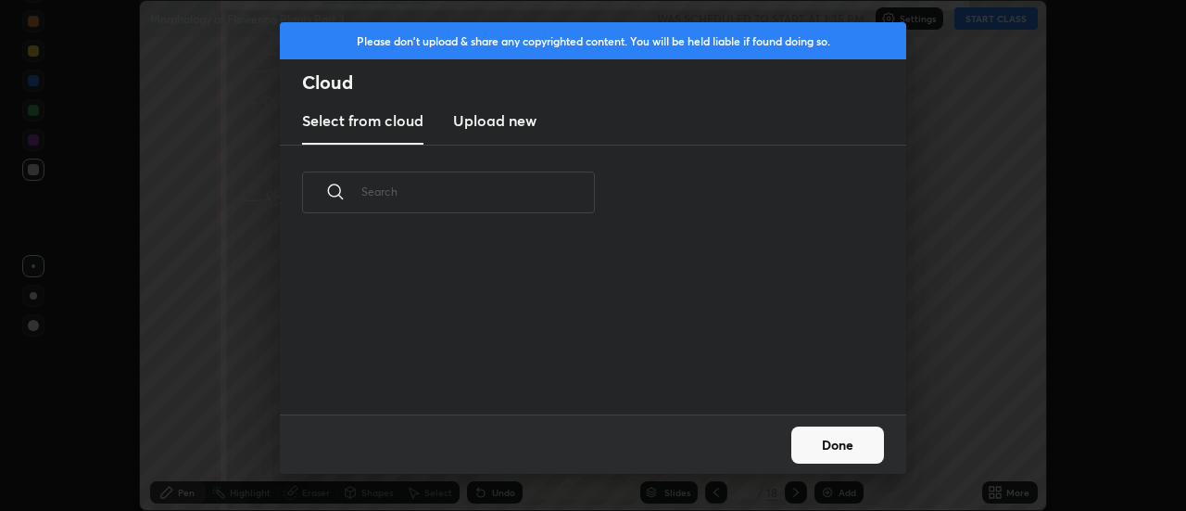
click at [506, 129] on h3 "Upload new" at bounding box center [494, 120] width 83 height 22
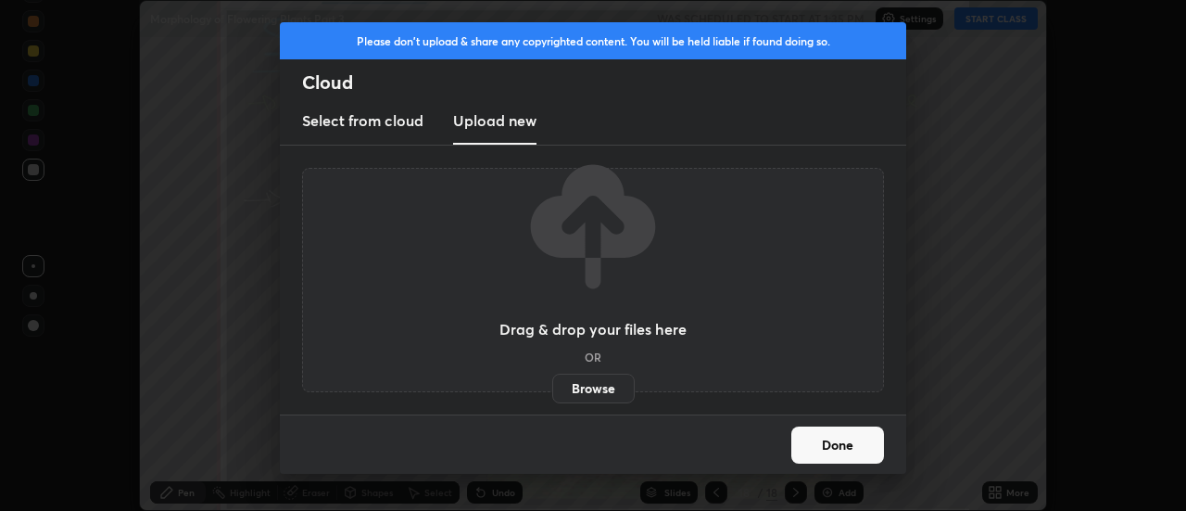
click at [575, 387] on label "Browse" at bounding box center [593, 388] width 82 height 30
click at [552, 387] on input "Browse" at bounding box center [552, 388] width 0 height 30
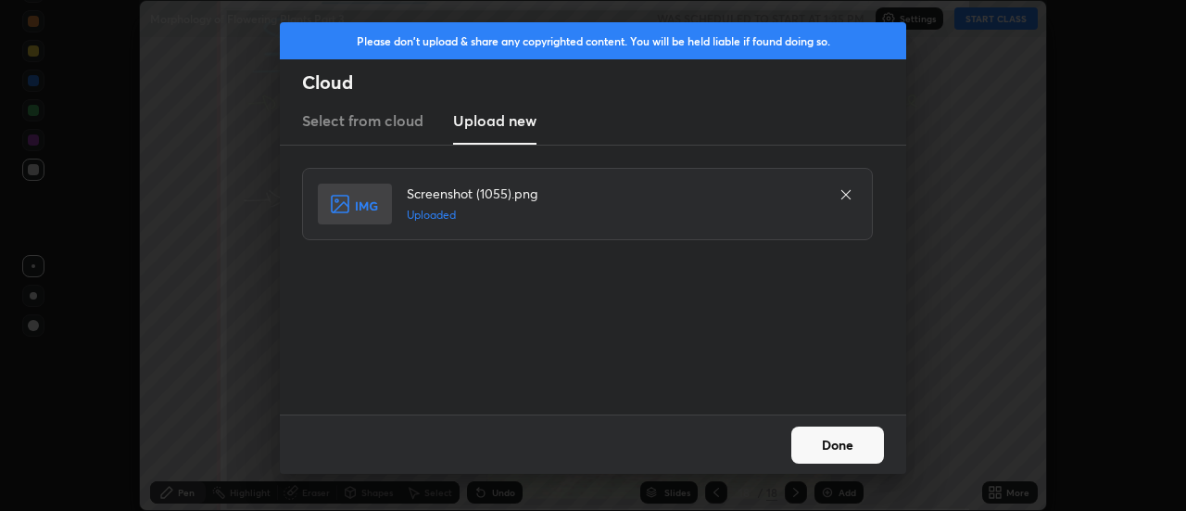
click at [826, 449] on button "Done" at bounding box center [837, 444] width 93 height 37
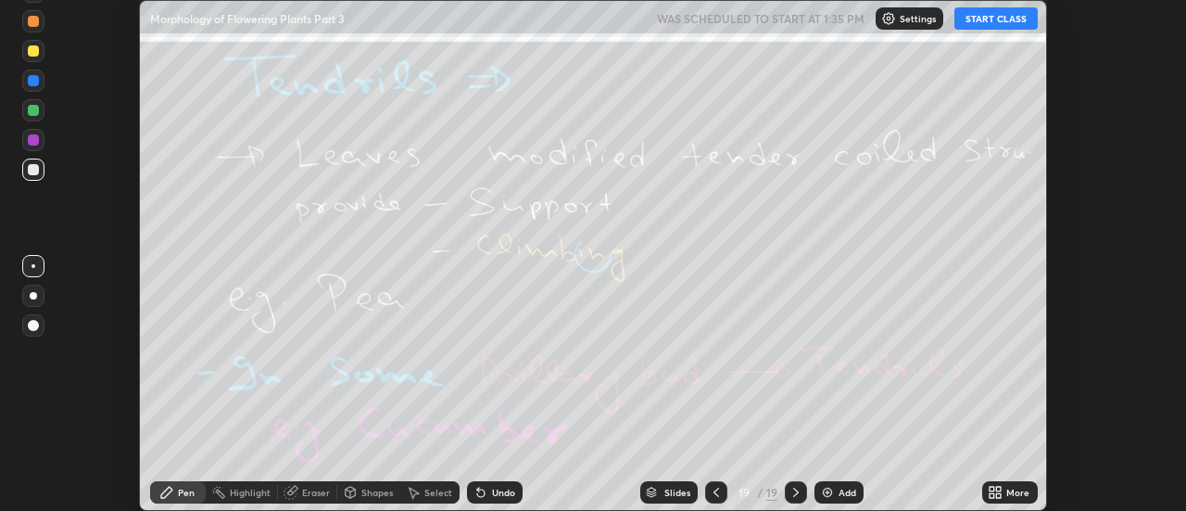
click at [1000, 487] on icon at bounding box center [999, 488] width 5 height 5
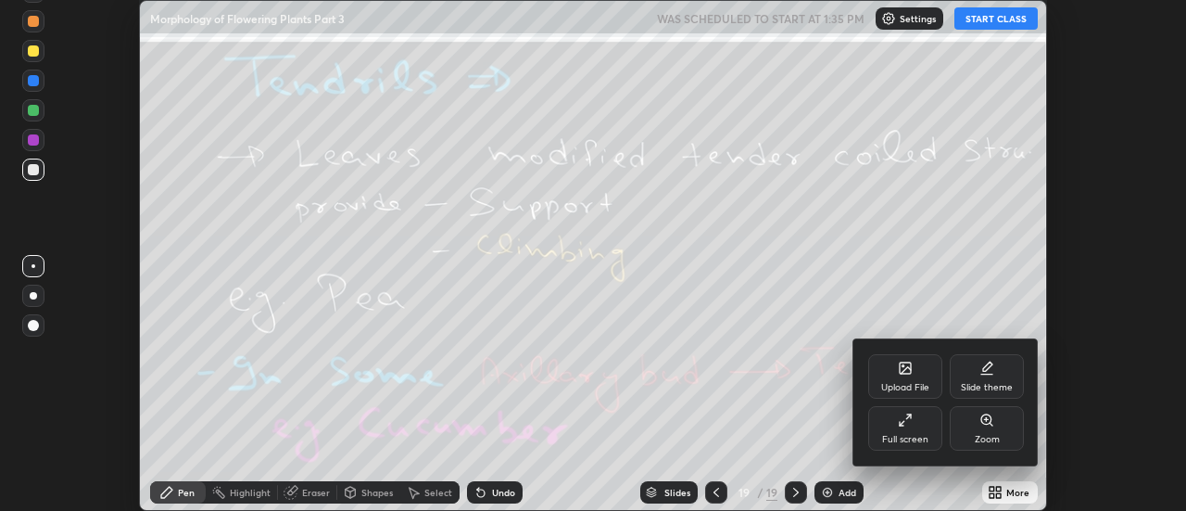
click at [902, 369] on icon at bounding box center [905, 367] width 11 height 11
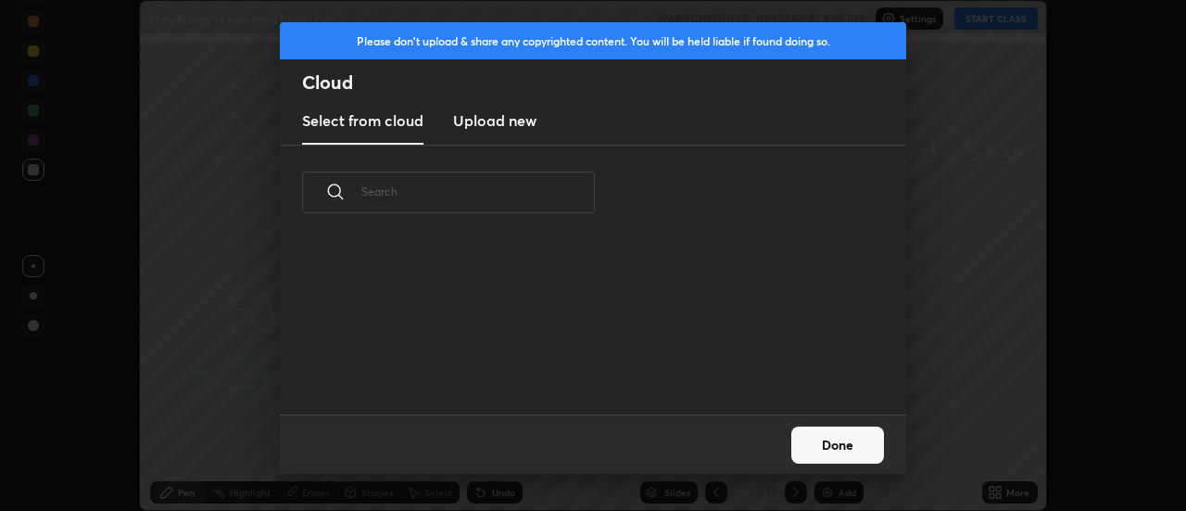
click at [502, 128] on h3 "Upload new" at bounding box center [494, 120] width 83 height 22
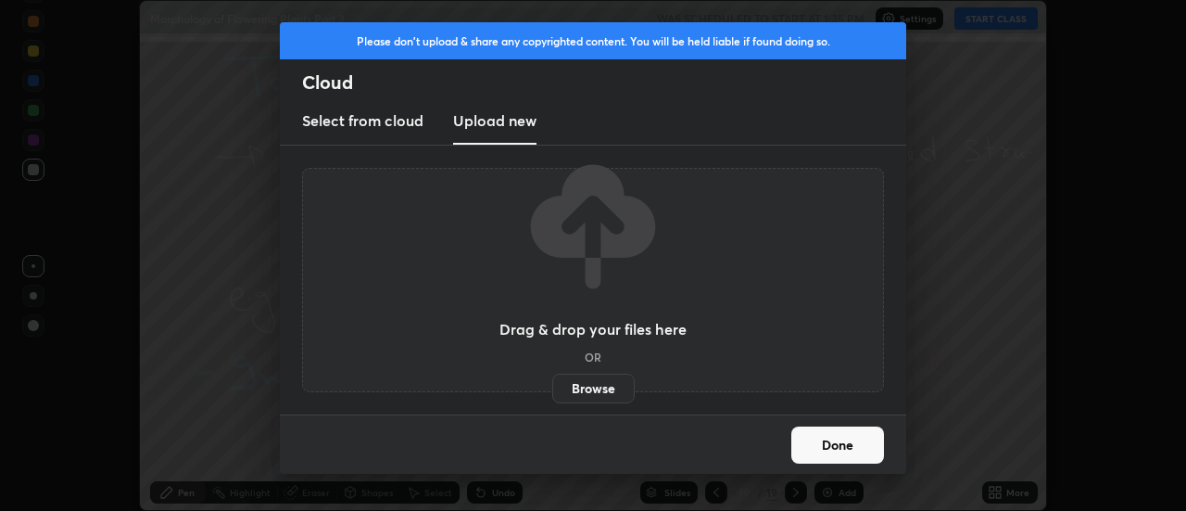
click at [578, 385] on label "Browse" at bounding box center [593, 388] width 82 height 30
click at [552, 385] on input "Browse" at bounding box center [552, 388] width 0 height 30
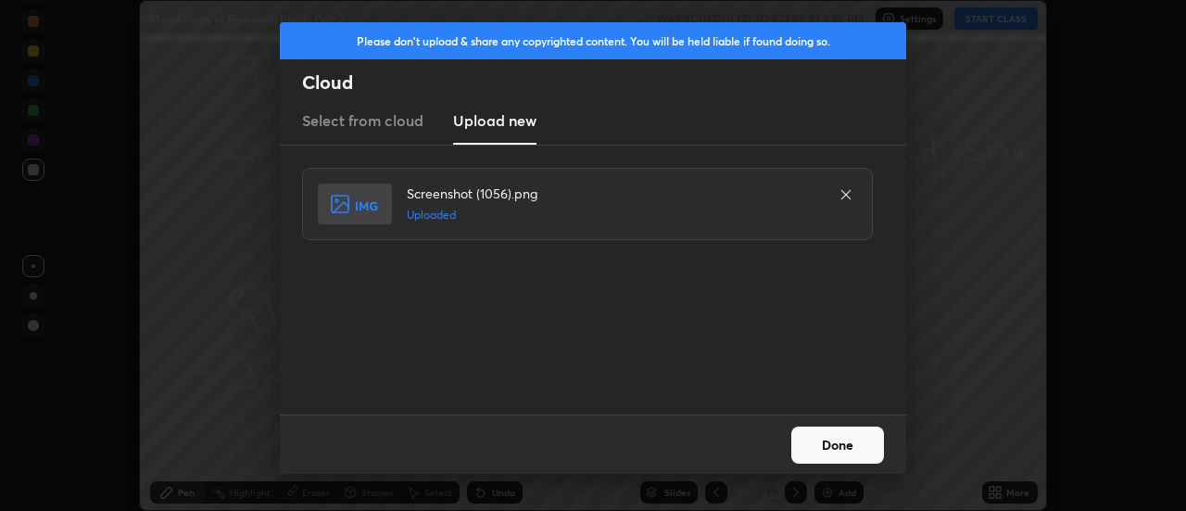
click at [832, 443] on button "Done" at bounding box center [837, 444] width 93 height 37
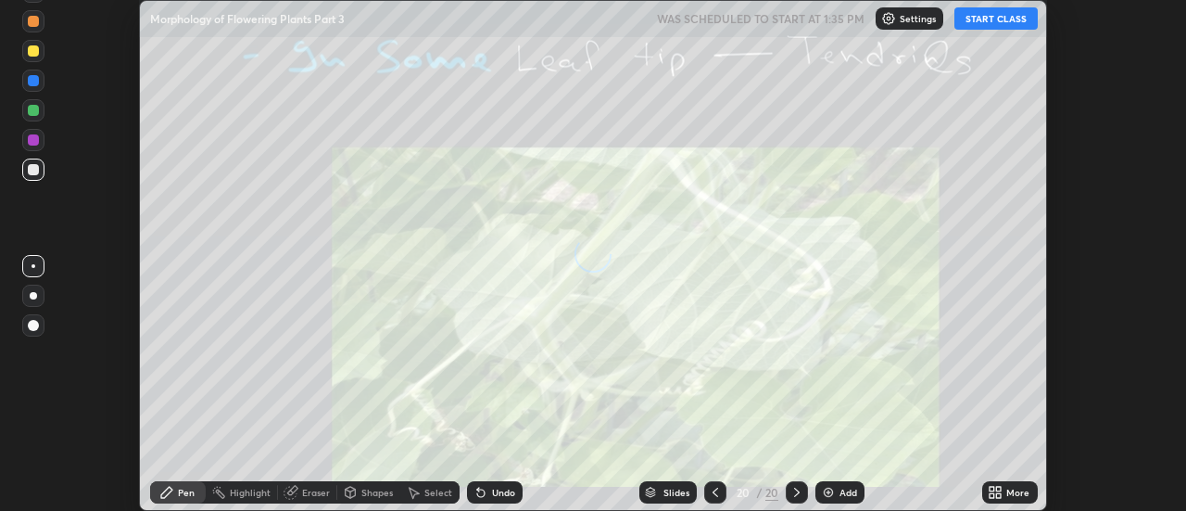
click at [1009, 490] on div "More" at bounding box center [1017, 491] width 23 height 9
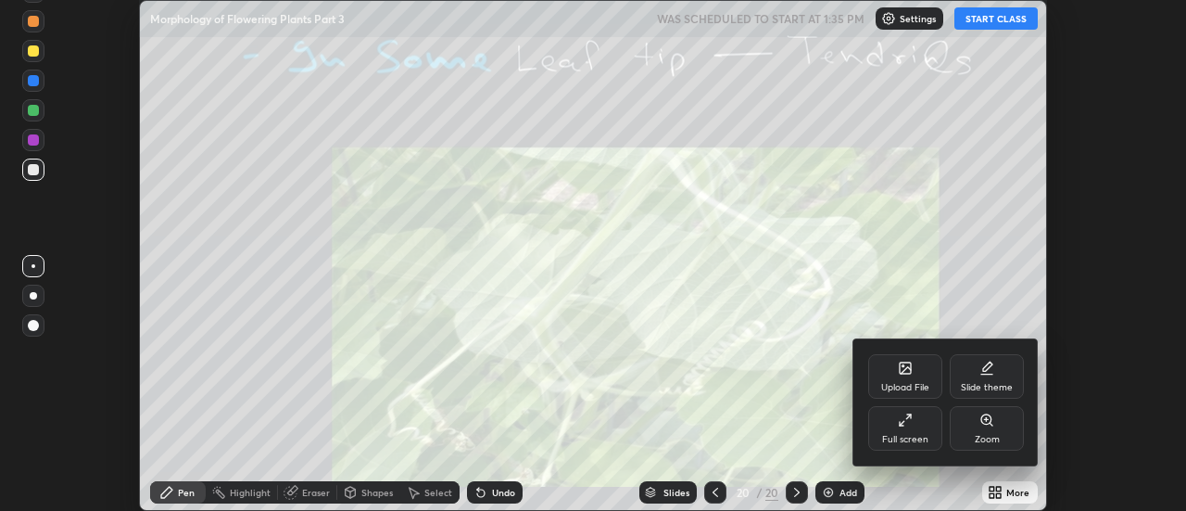
click at [916, 383] on div "Upload File" at bounding box center [905, 387] width 48 height 9
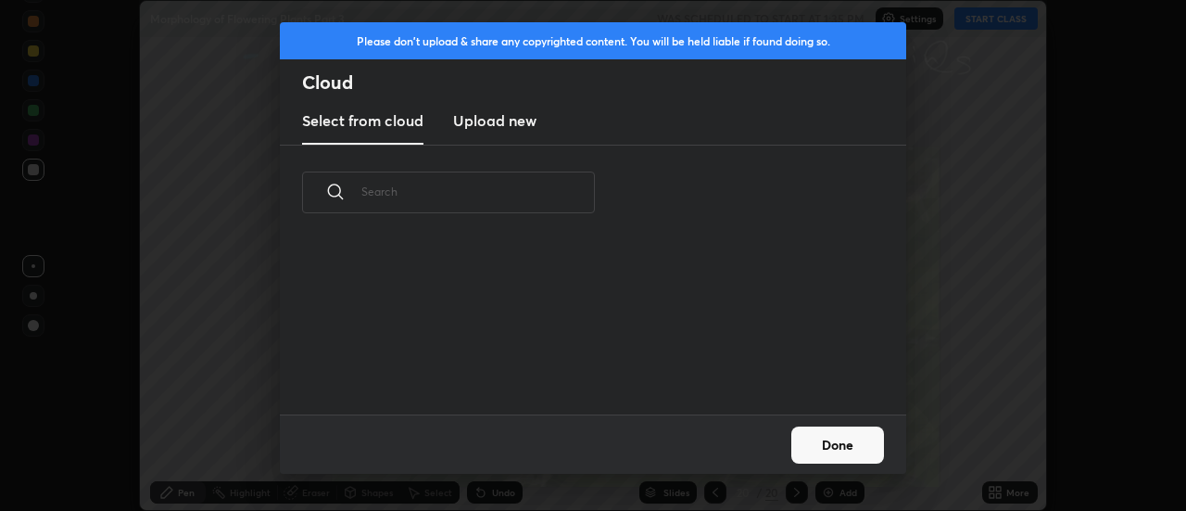
click at [506, 125] on h3 "Upload new" at bounding box center [494, 120] width 83 height 22
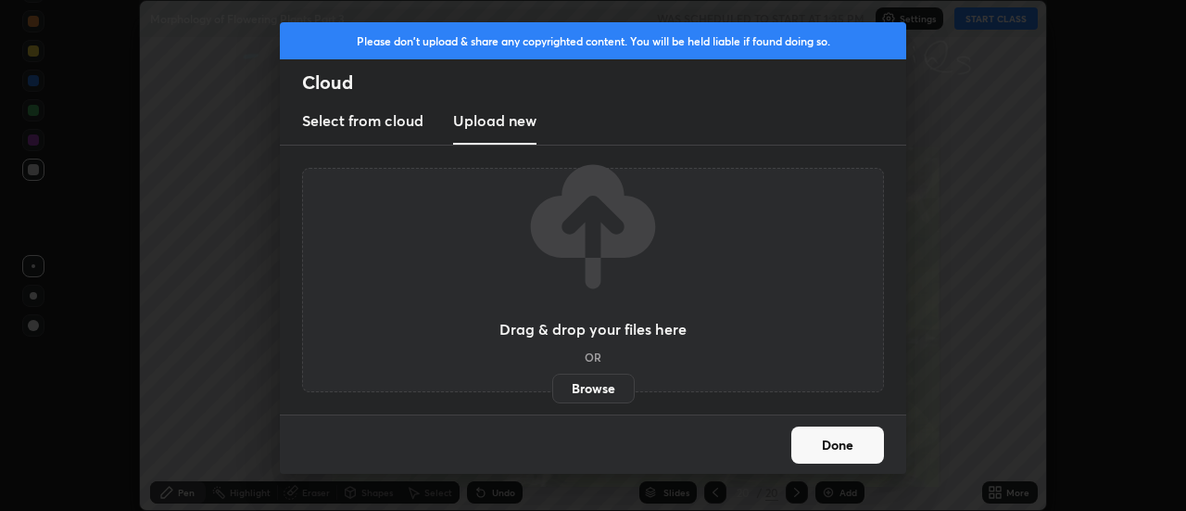
click at [612, 385] on label "Browse" at bounding box center [593, 388] width 82 height 30
click at [552, 385] on input "Browse" at bounding box center [552, 388] width 0 height 30
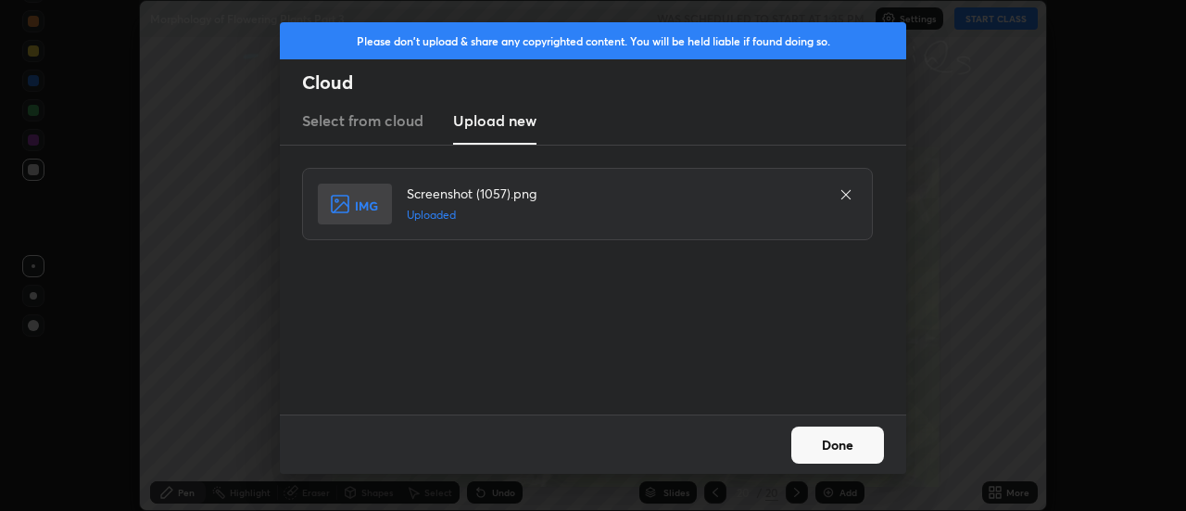
click at [836, 445] on button "Done" at bounding box center [837, 444] width 93 height 37
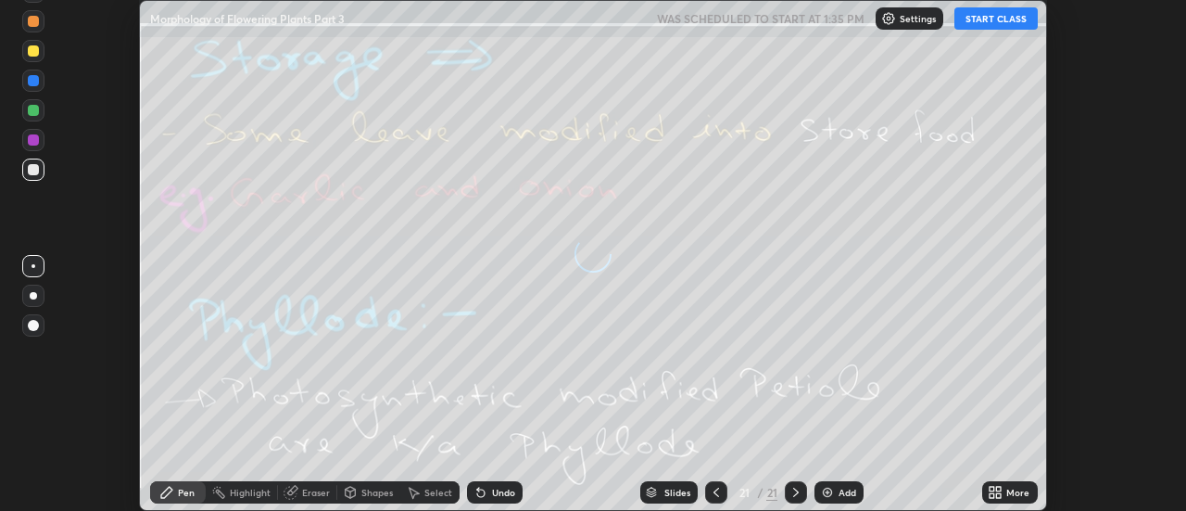
click at [999, 488] on icon at bounding box center [999, 488] width 5 height 5
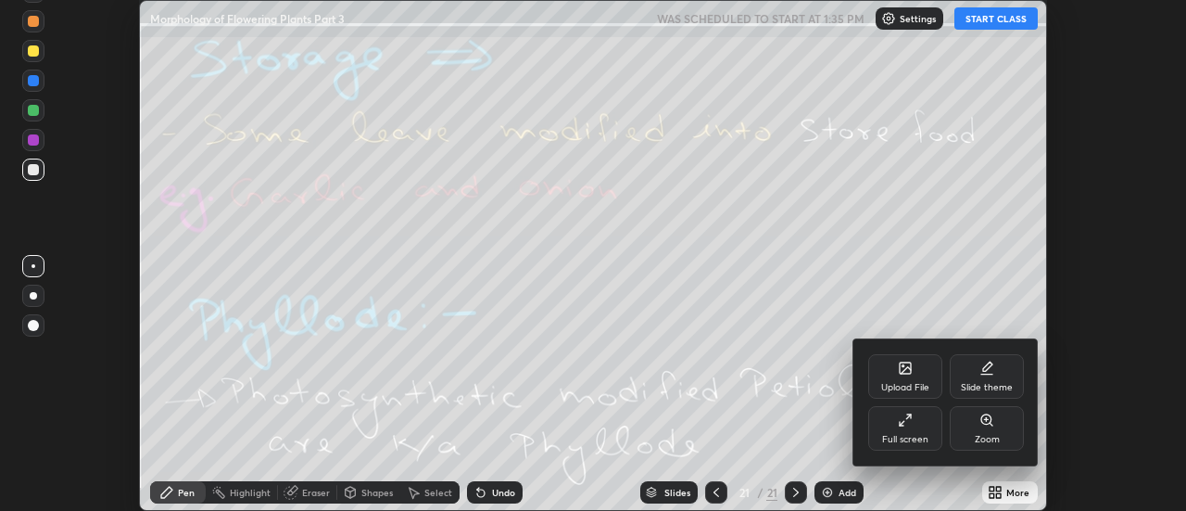
click at [911, 371] on icon at bounding box center [905, 367] width 11 height 11
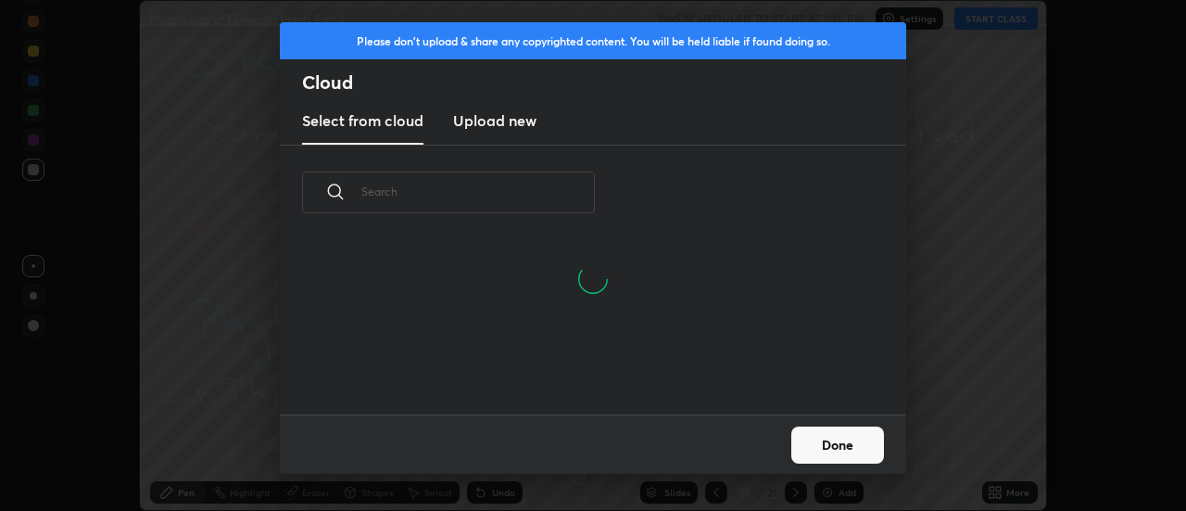
scroll to position [85, 595]
click at [496, 120] on h3 "Upload new" at bounding box center [494, 120] width 83 height 22
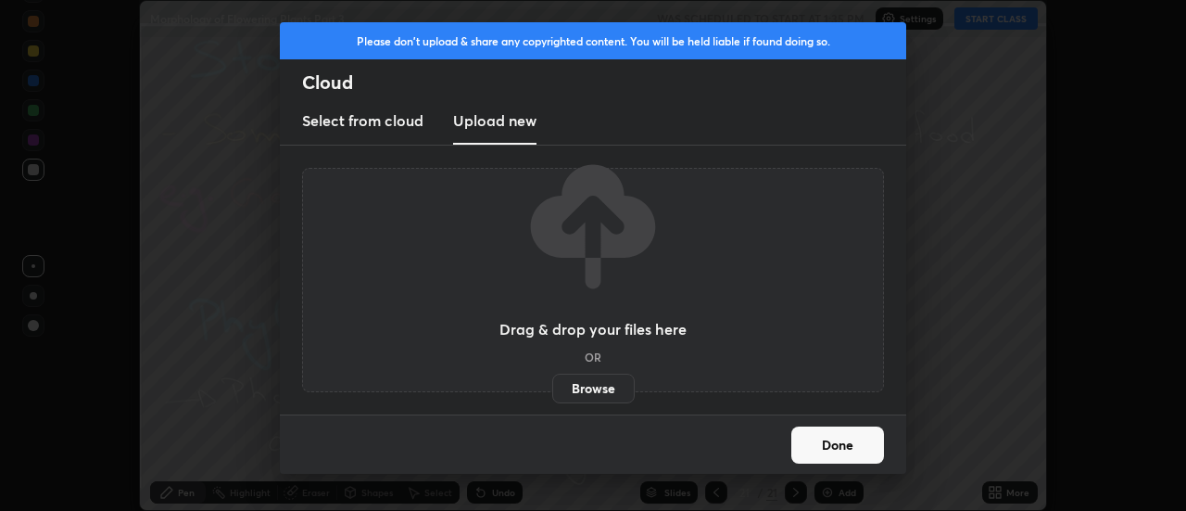
click at [600, 386] on label "Browse" at bounding box center [593, 388] width 82 height 30
click at [552, 386] on input "Browse" at bounding box center [552, 388] width 0 height 30
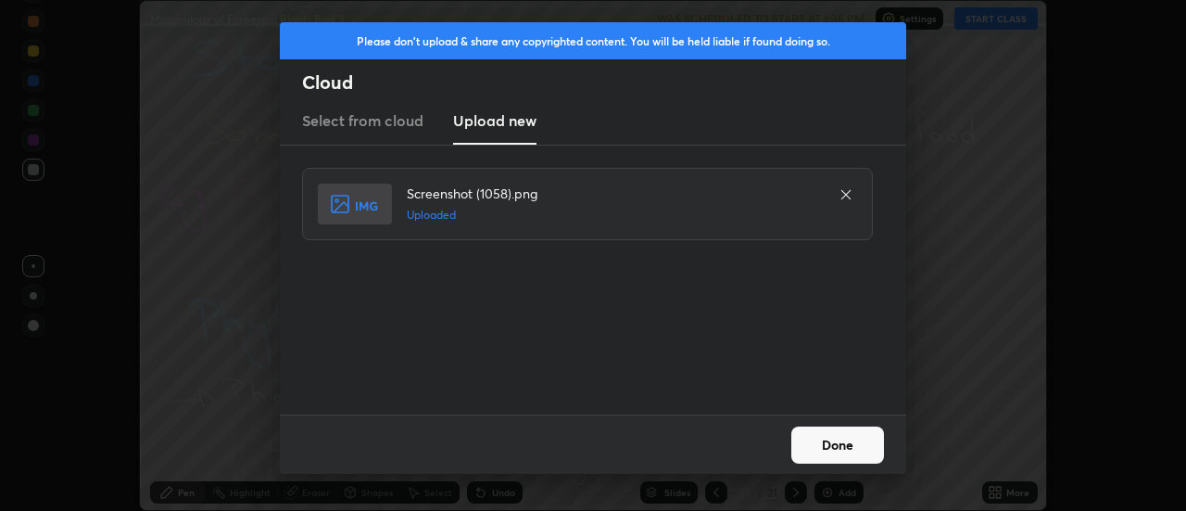
click at [839, 447] on button "Done" at bounding box center [837, 444] width 93 height 37
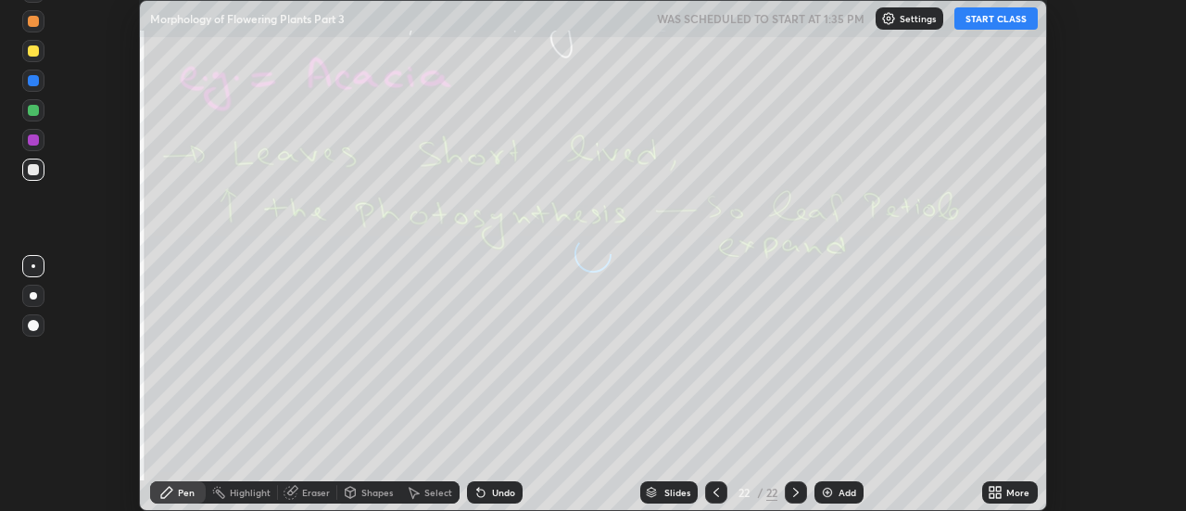
click at [1008, 489] on div "More" at bounding box center [1017, 491] width 23 height 9
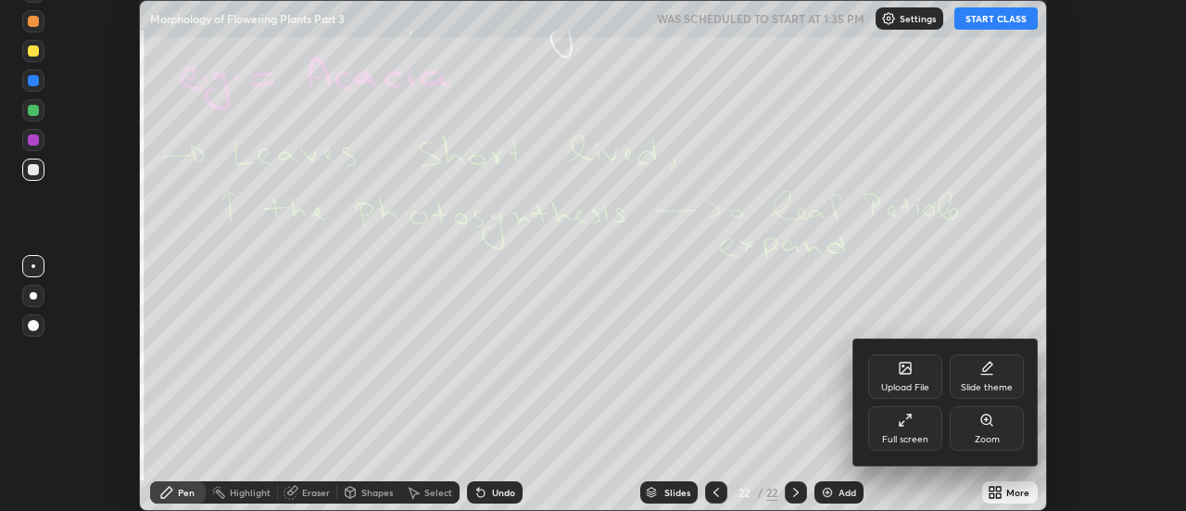
click at [920, 386] on div "Upload File" at bounding box center [905, 387] width 48 height 9
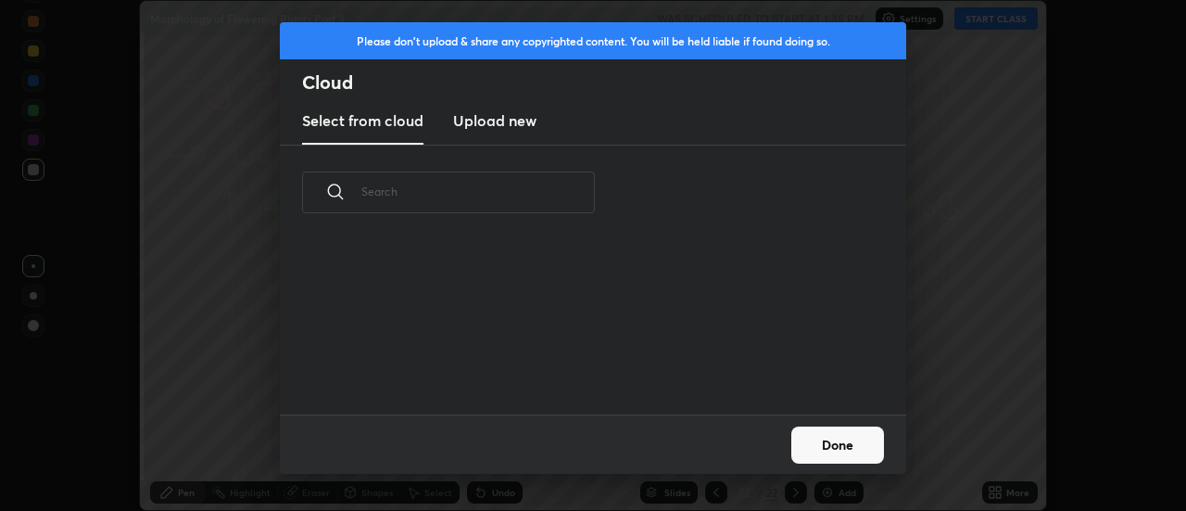
scroll to position [174, 595]
click at [513, 125] on h3 "Upload new" at bounding box center [494, 120] width 83 height 22
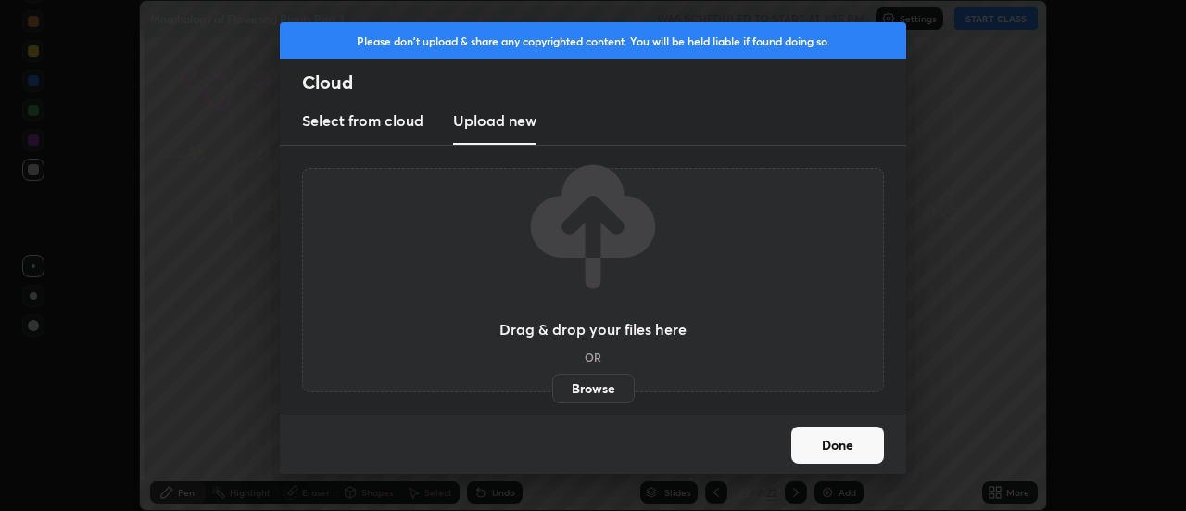
click at [610, 392] on label "Browse" at bounding box center [593, 388] width 82 height 30
click at [552, 392] on input "Browse" at bounding box center [552, 388] width 0 height 30
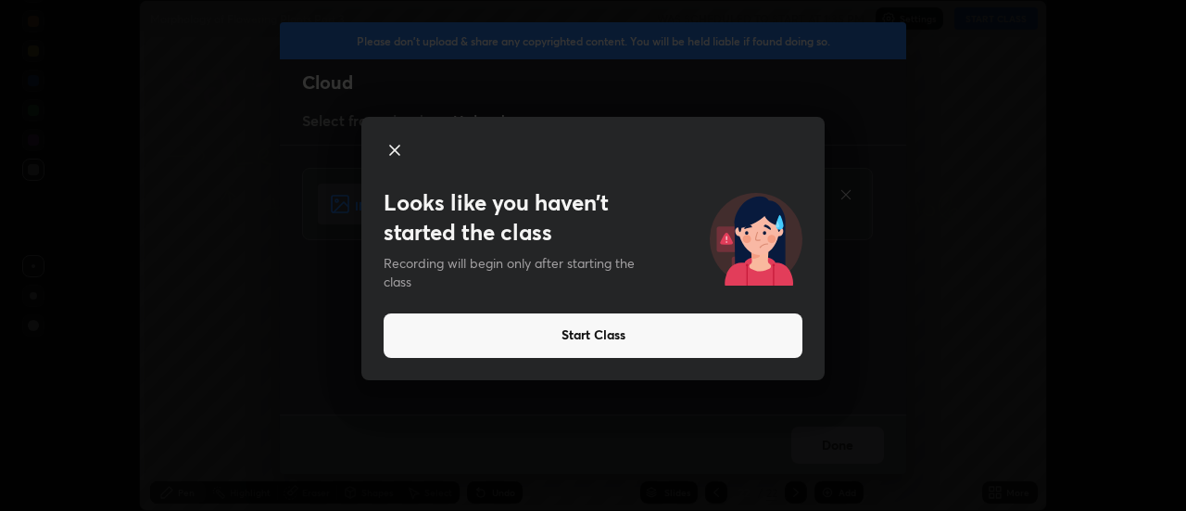
click at [400, 148] on icon at bounding box center [395, 150] width 22 height 22
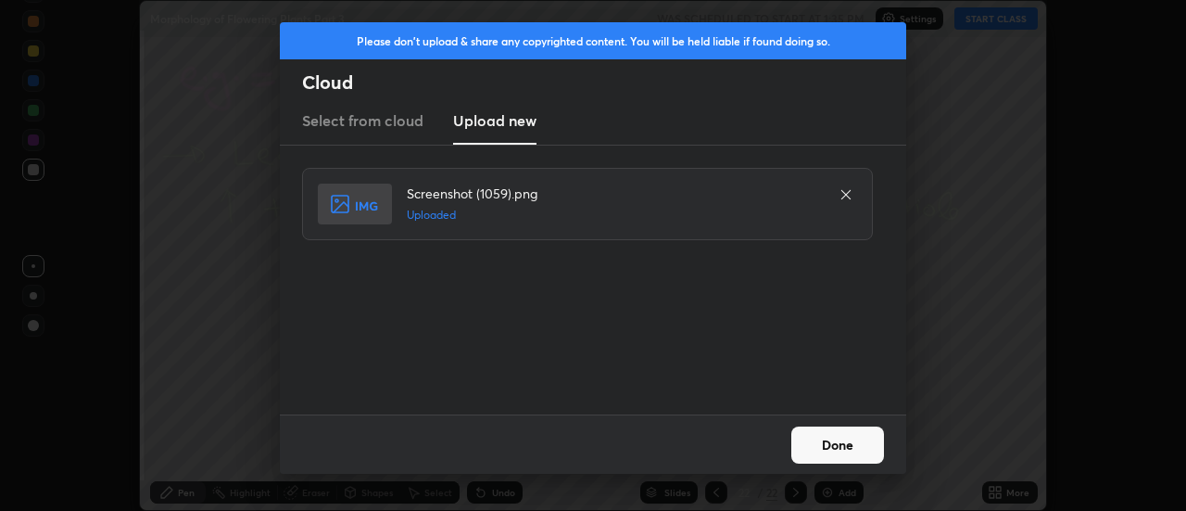
click at [837, 444] on button "Done" at bounding box center [837, 444] width 93 height 37
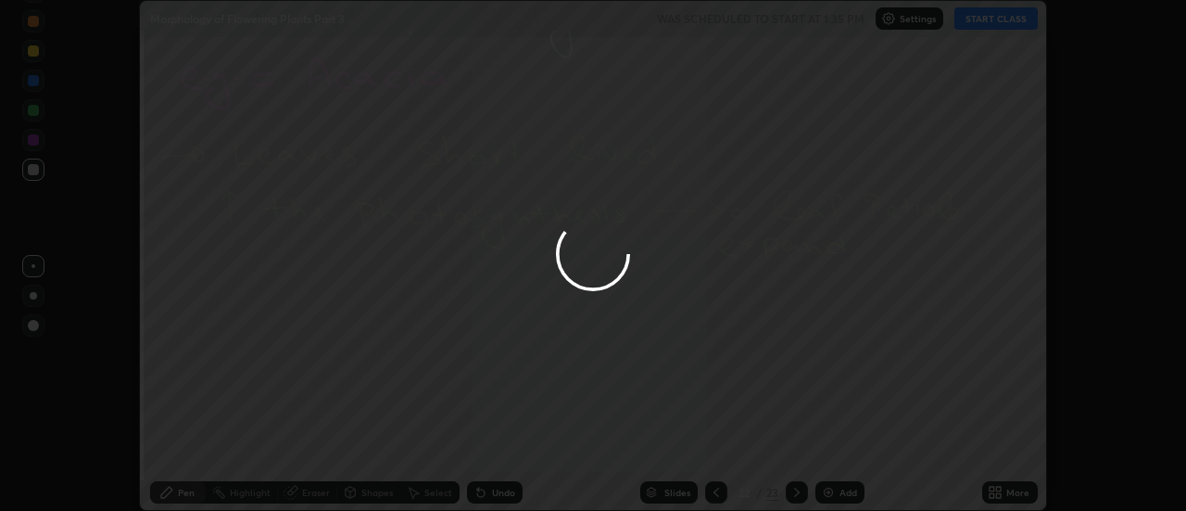
click at [999, 488] on icon at bounding box center [999, 488] width 5 height 5
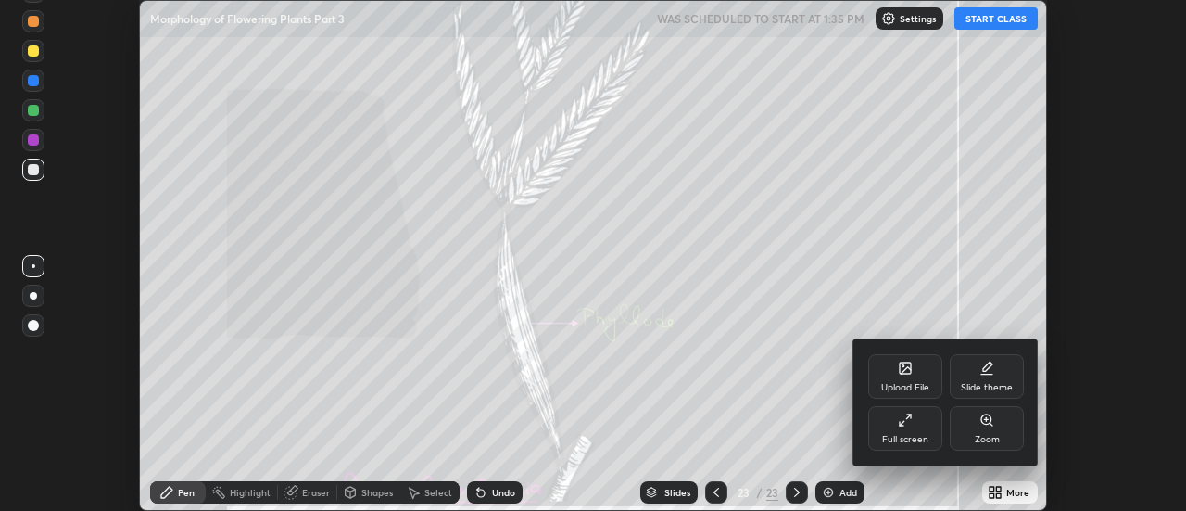
click at [912, 372] on icon at bounding box center [905, 367] width 15 height 15
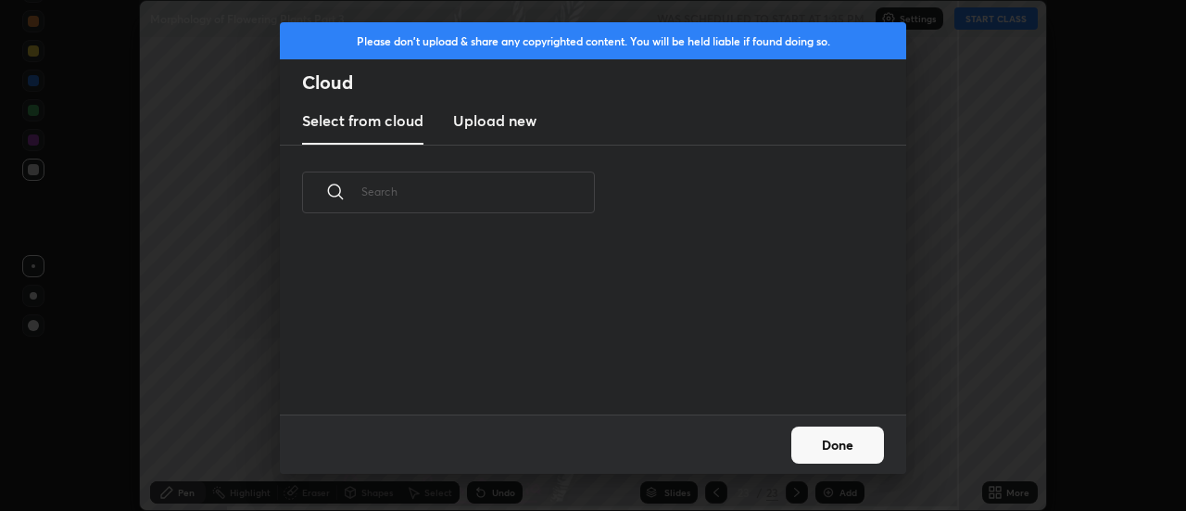
click at [495, 124] on h3 "Upload new" at bounding box center [494, 120] width 83 height 22
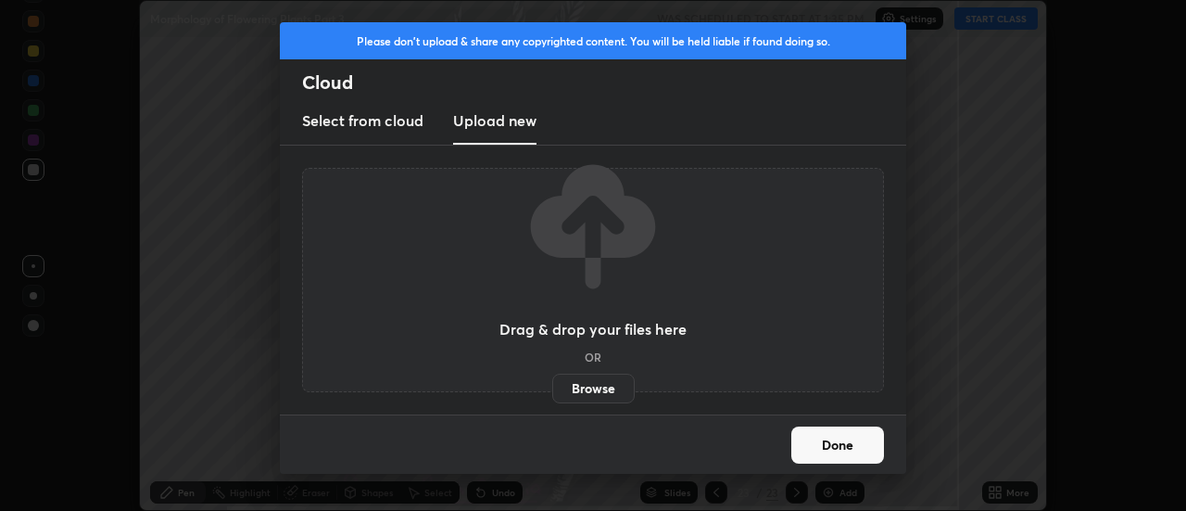
click at [598, 388] on label "Browse" at bounding box center [593, 388] width 82 height 30
click at [552, 388] on input "Browse" at bounding box center [552, 388] width 0 height 30
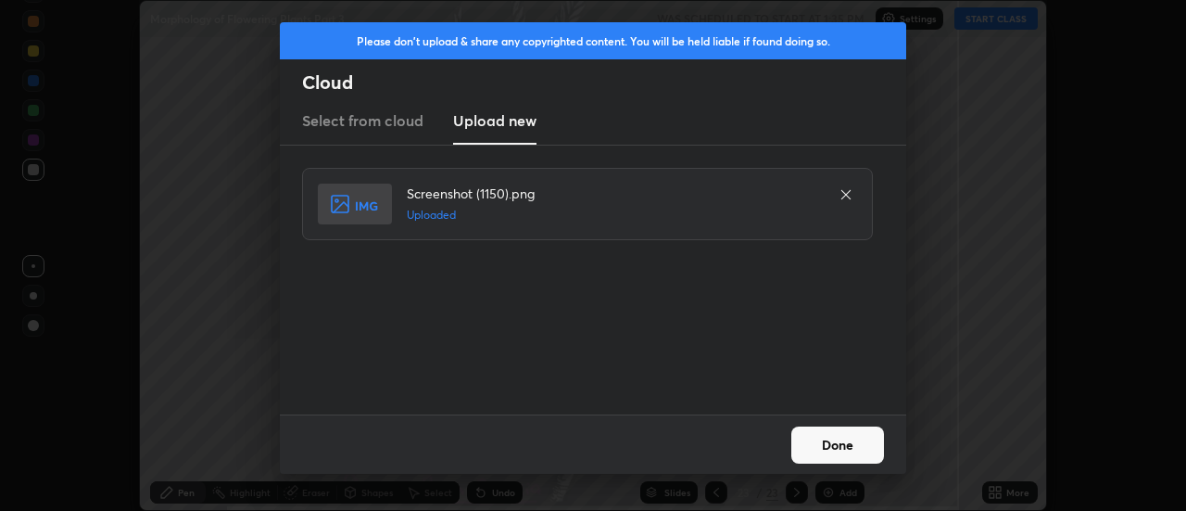
click at [837, 446] on button "Done" at bounding box center [837, 444] width 93 height 37
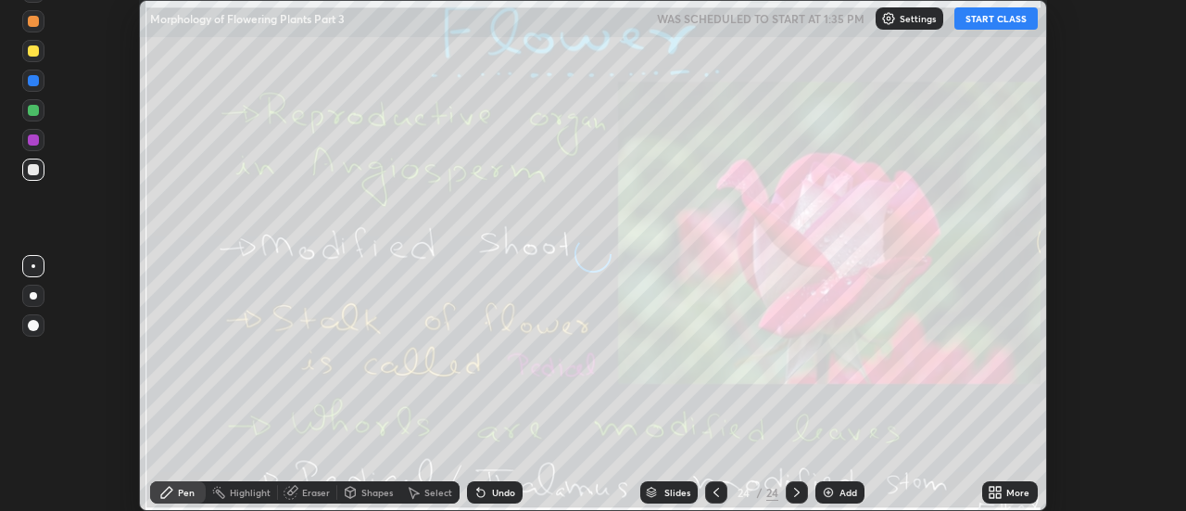
click at [999, 488] on icon at bounding box center [999, 488] width 5 height 5
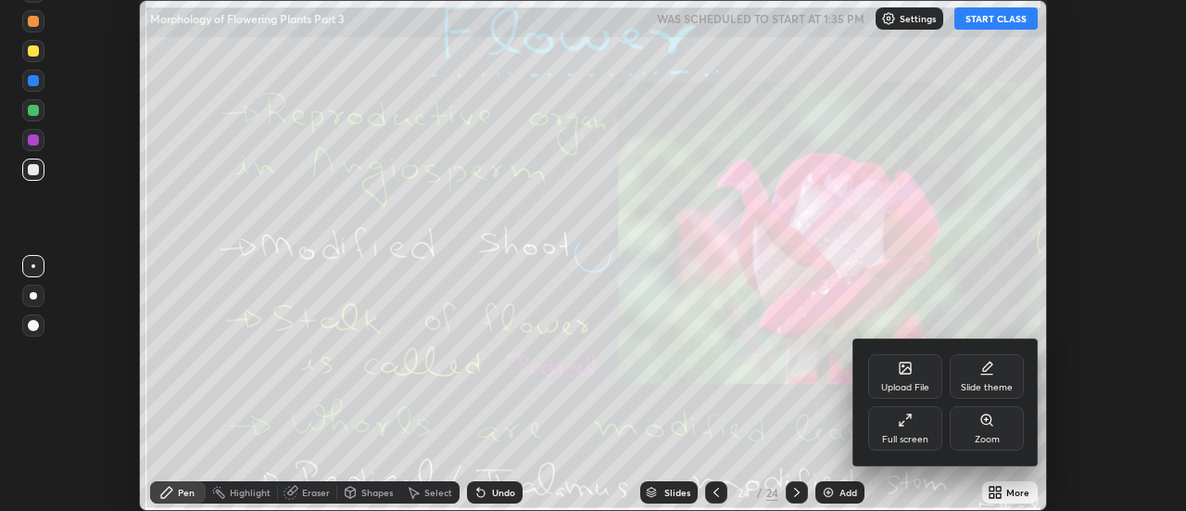
click at [922, 383] on div "Upload File" at bounding box center [905, 387] width 48 height 9
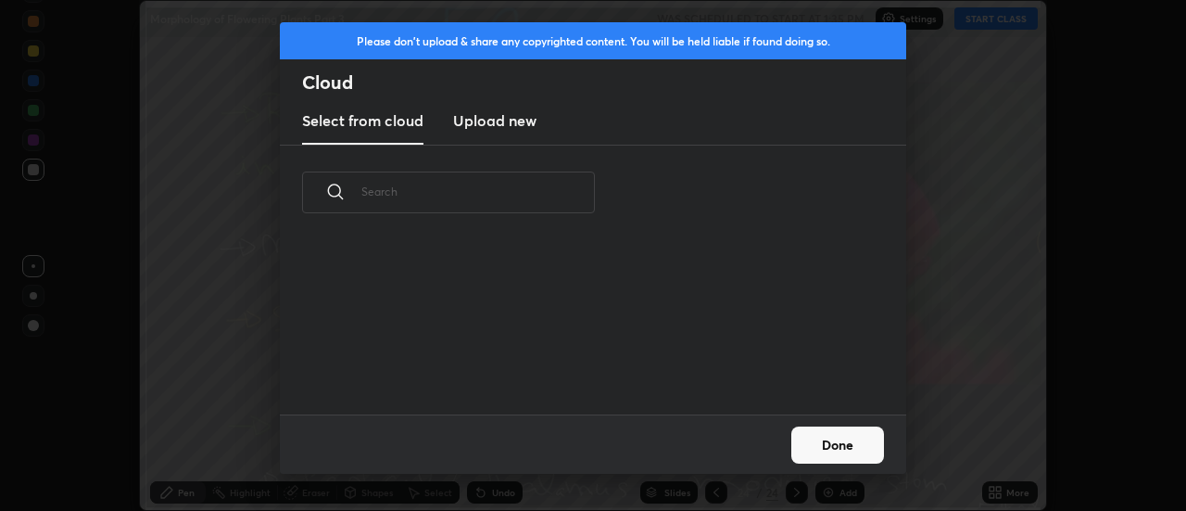
scroll to position [85, 595]
click at [505, 124] on h3 "Upload new" at bounding box center [494, 120] width 83 height 22
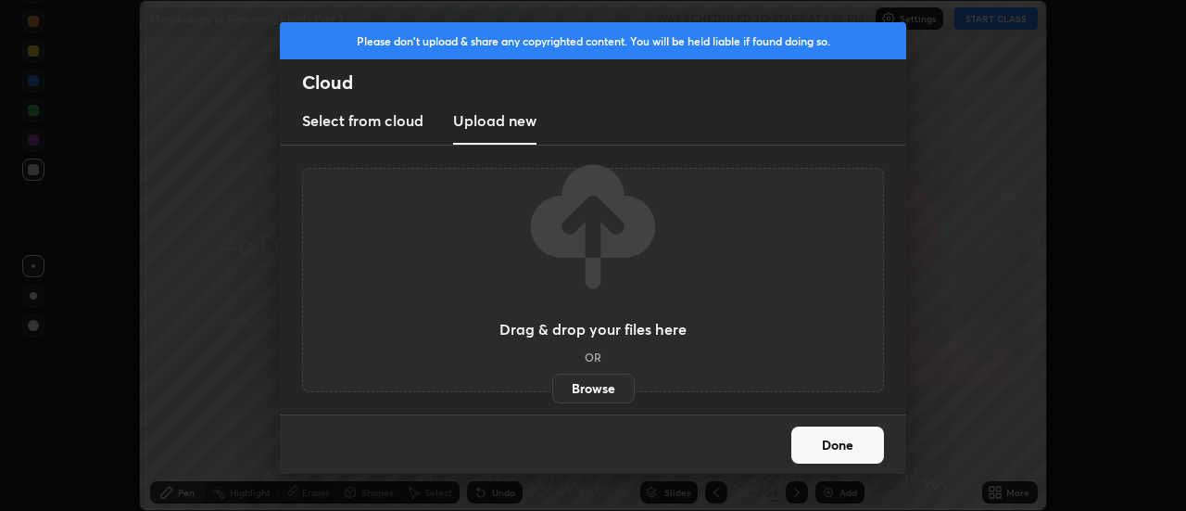
click at [612, 390] on label "Browse" at bounding box center [593, 388] width 82 height 30
click at [552, 390] on input "Browse" at bounding box center [552, 388] width 0 height 30
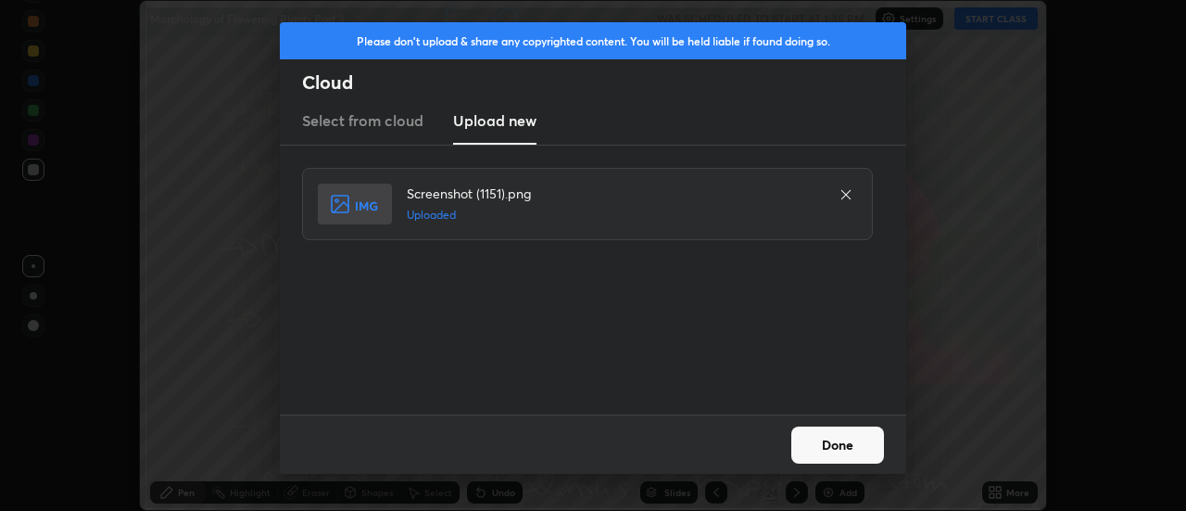
click at [839, 444] on button "Done" at bounding box center [837, 444] width 93 height 37
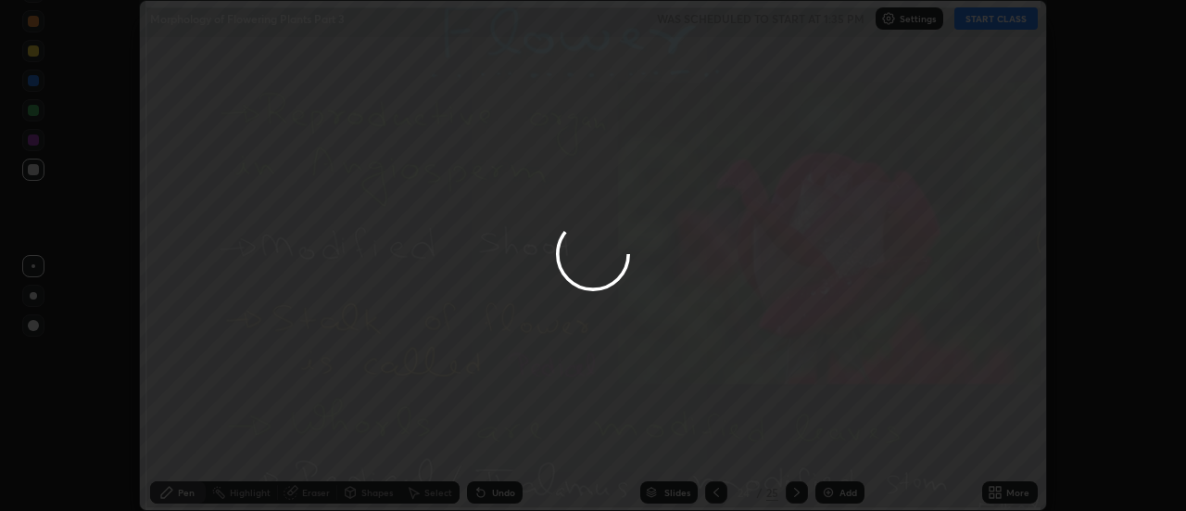
click at [999, 488] on icon at bounding box center [999, 488] width 5 height 5
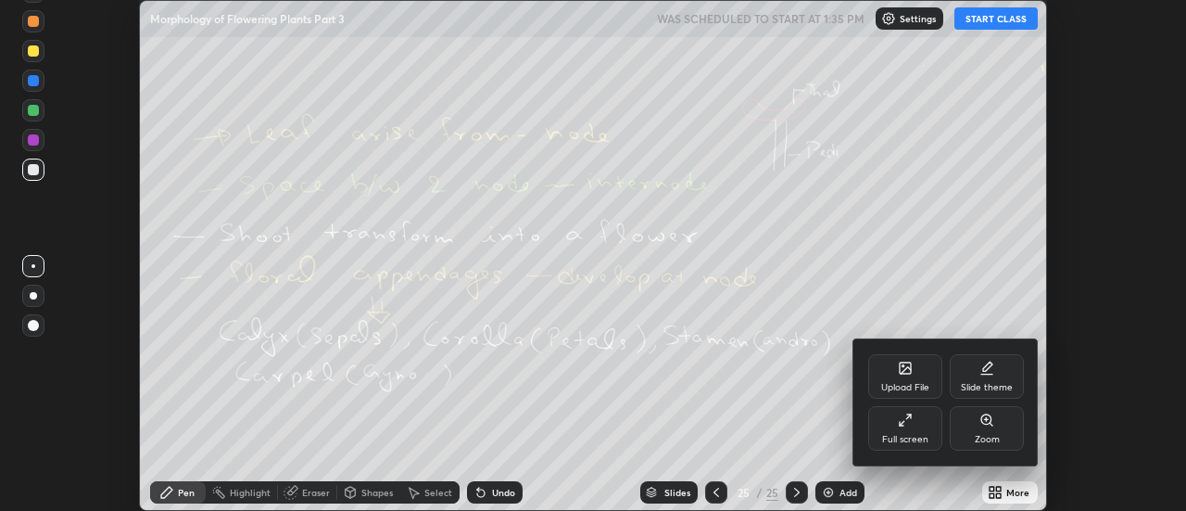
click at [919, 383] on div "Upload File" at bounding box center [905, 387] width 48 height 9
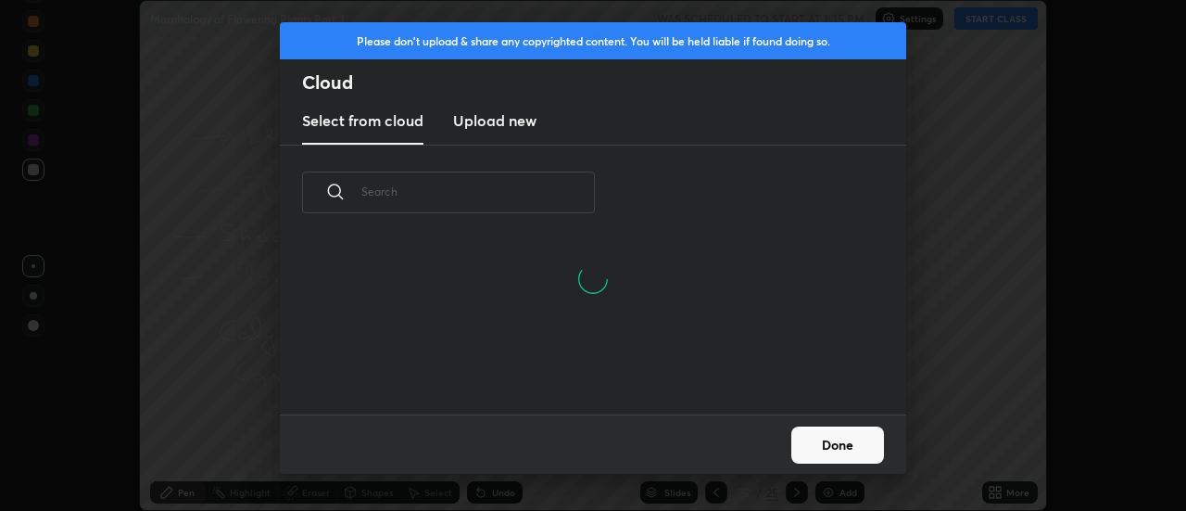
click at [506, 128] on h3 "Upload new" at bounding box center [494, 120] width 83 height 22
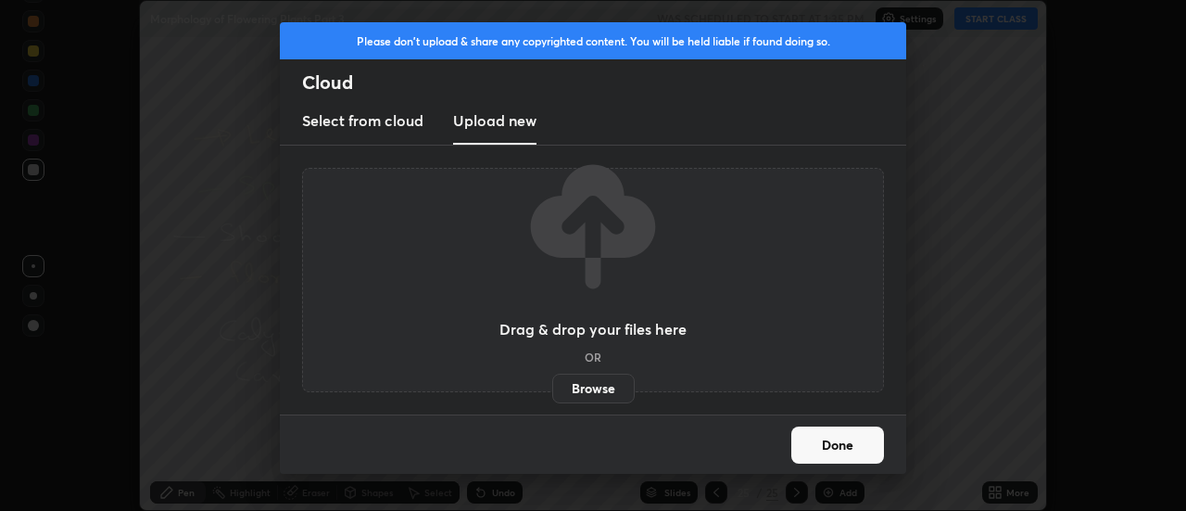
click at [599, 387] on label "Browse" at bounding box center [593, 388] width 82 height 30
click at [552, 387] on input "Browse" at bounding box center [552, 388] width 0 height 30
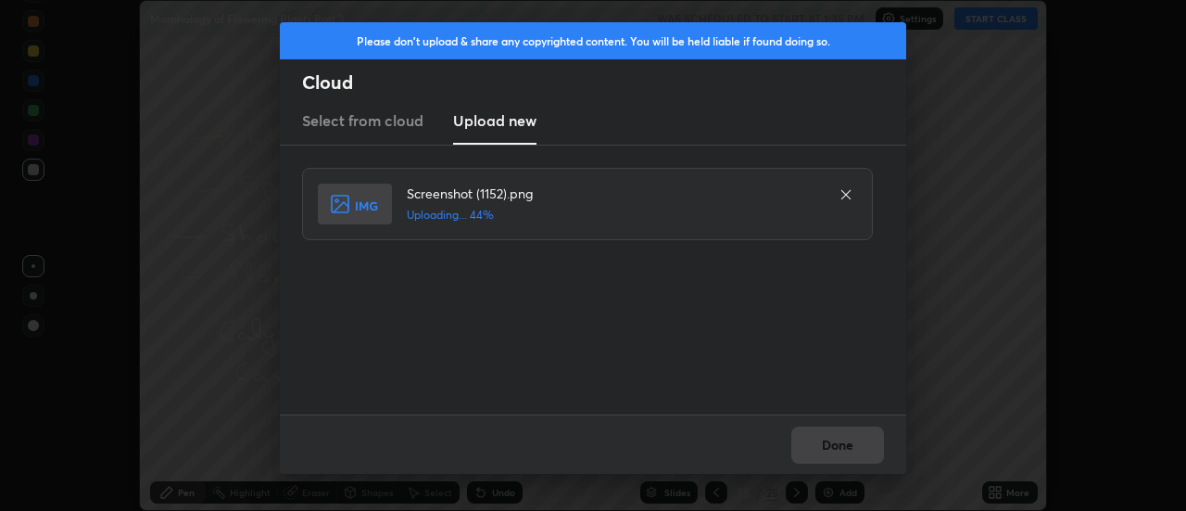
click at [838, 444] on div "Done" at bounding box center [593, 443] width 626 height 59
click at [838, 445] on div "Done" at bounding box center [593, 443] width 626 height 59
click at [835, 440] on div "Done" at bounding box center [593, 443] width 626 height 59
click at [834, 442] on div "Done" at bounding box center [593, 443] width 626 height 59
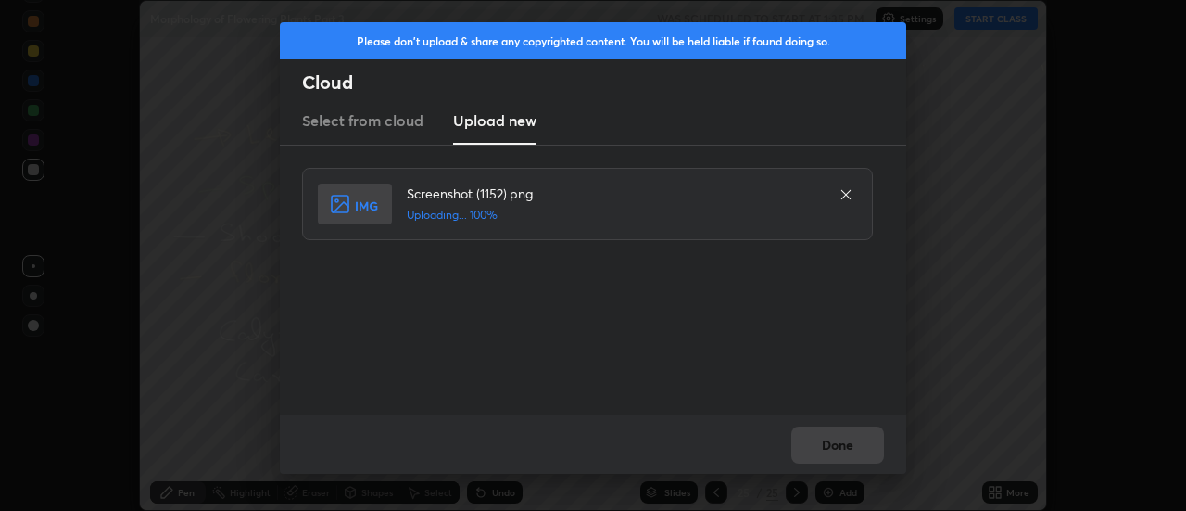
click at [834, 443] on div "Done" at bounding box center [593, 443] width 626 height 59
click at [834, 441] on div "Done" at bounding box center [593, 443] width 626 height 59
click at [839, 437] on button "Done" at bounding box center [837, 444] width 93 height 37
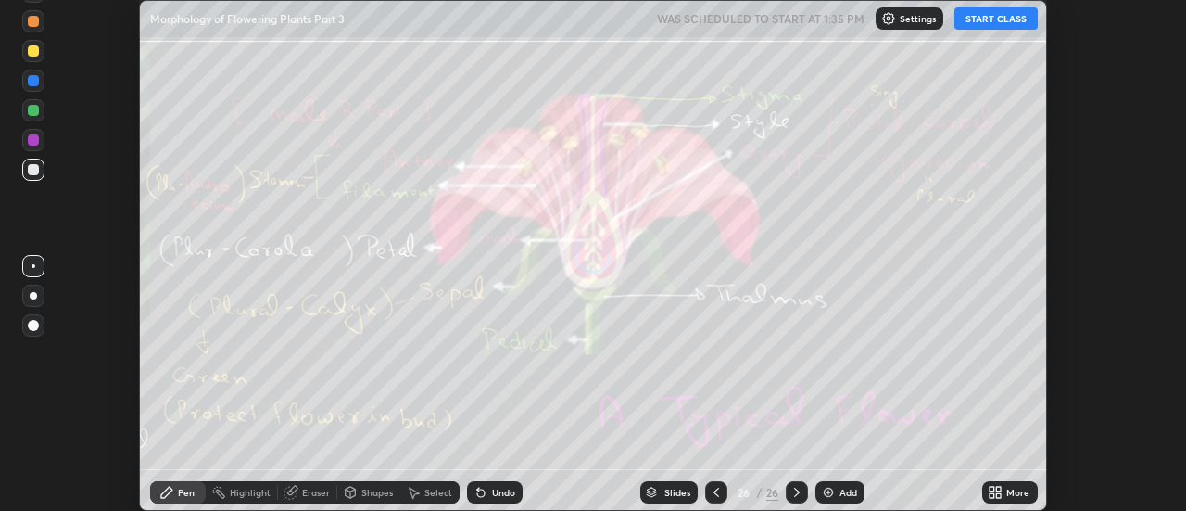
click at [1008, 493] on div "More" at bounding box center [1017, 491] width 23 height 9
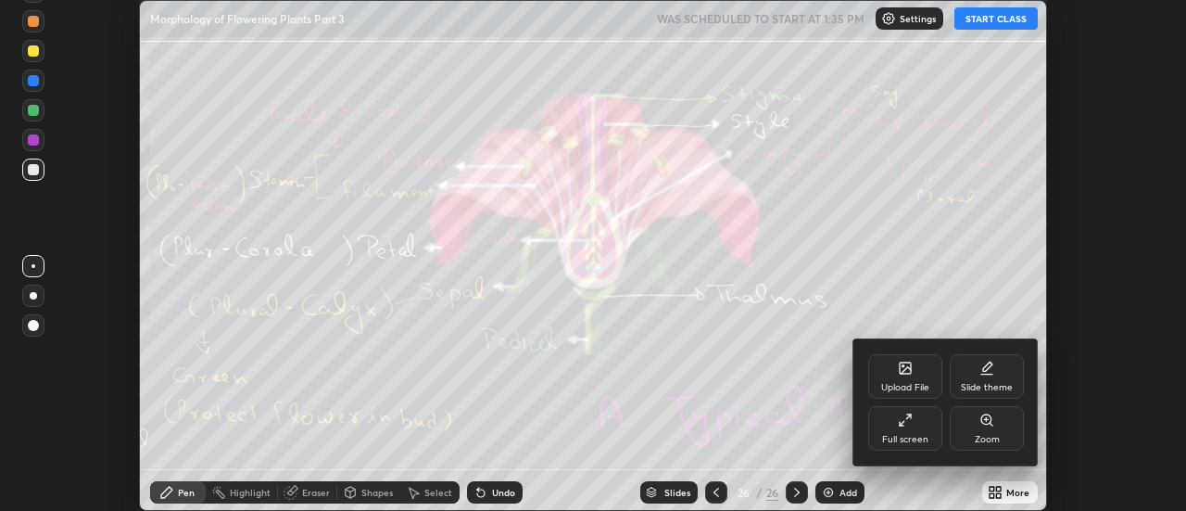
click at [915, 372] on div "Upload File" at bounding box center [905, 376] width 74 height 44
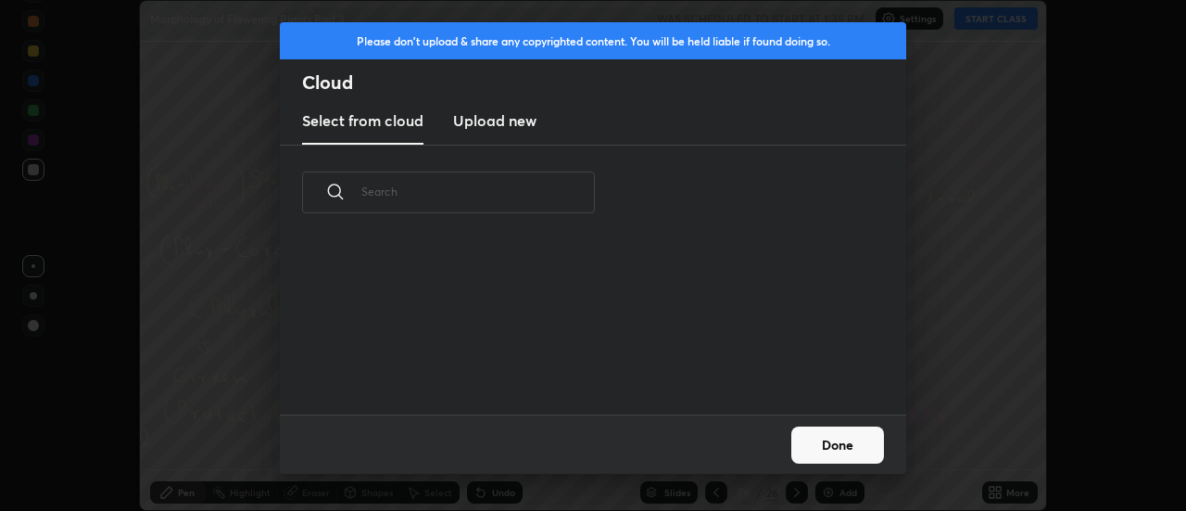
scroll to position [174, 595]
click at [493, 118] on h3 "Upload new" at bounding box center [494, 120] width 83 height 22
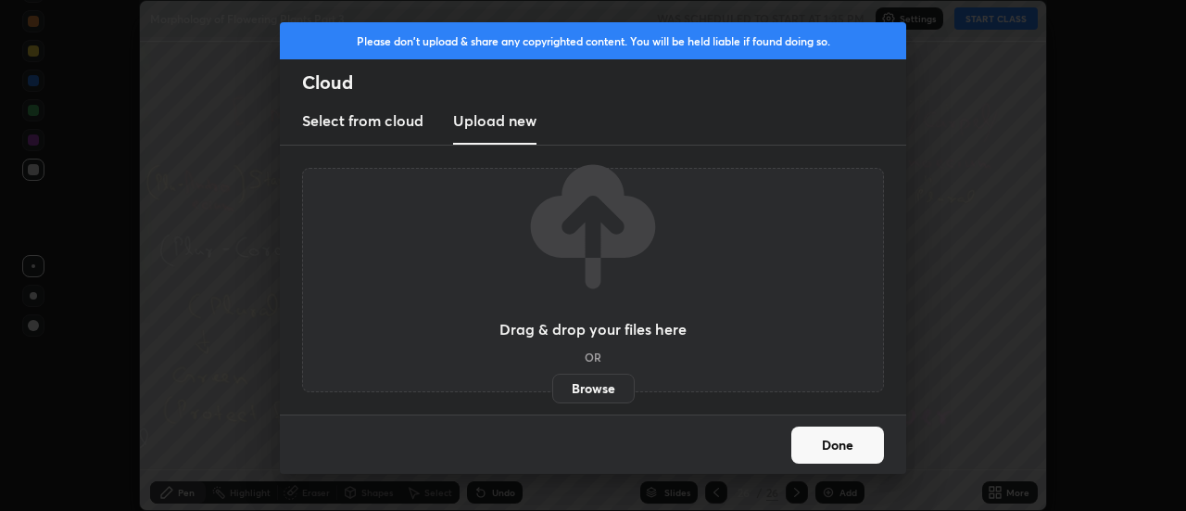
click at [603, 391] on label "Browse" at bounding box center [593, 388] width 82 height 30
click at [552, 391] on input "Browse" at bounding box center [552, 388] width 0 height 30
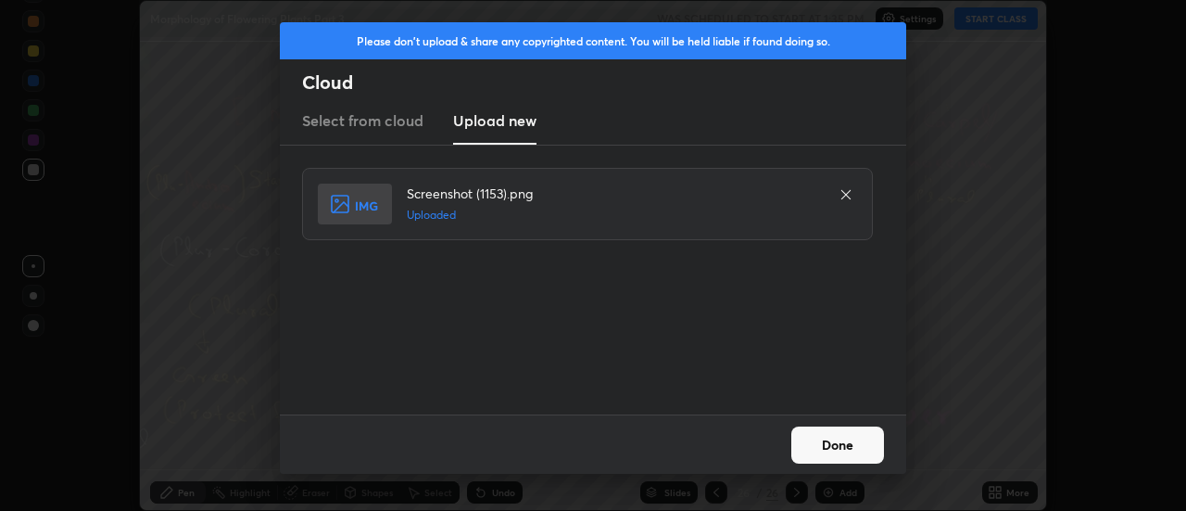
click at [845, 442] on button "Done" at bounding box center [837, 444] width 93 height 37
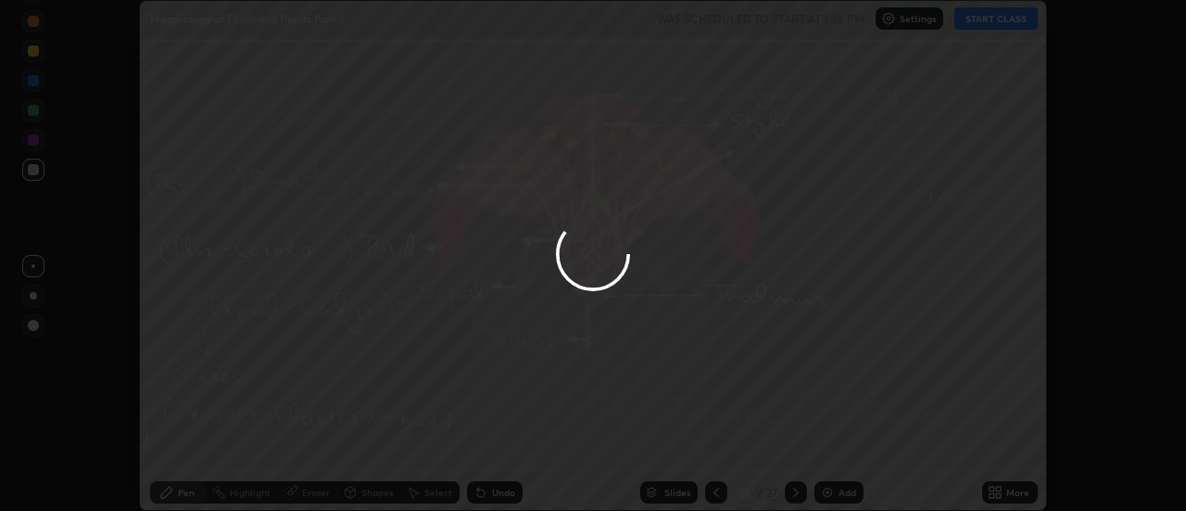
click at [1006, 488] on div "More" at bounding box center [1010, 492] width 56 height 22
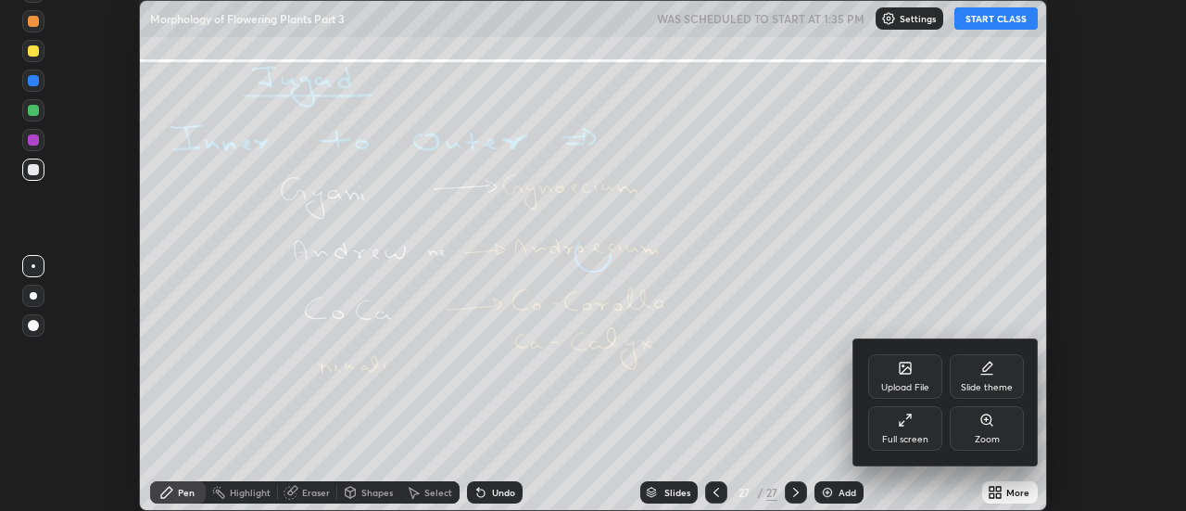
click at [915, 375] on div "Upload File" at bounding box center [905, 376] width 74 height 44
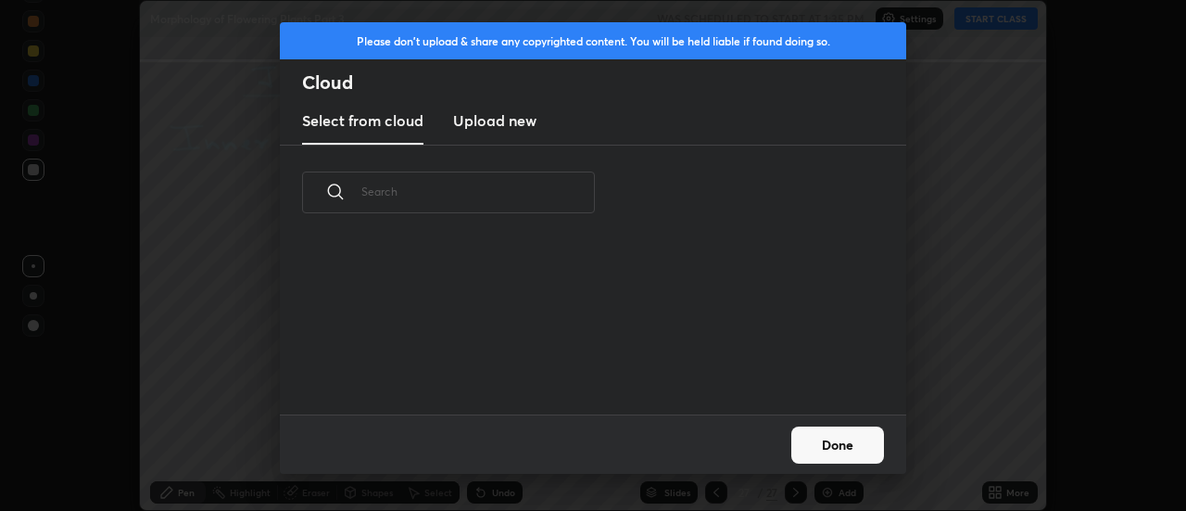
click at [497, 122] on h3 "Upload new" at bounding box center [494, 120] width 83 height 22
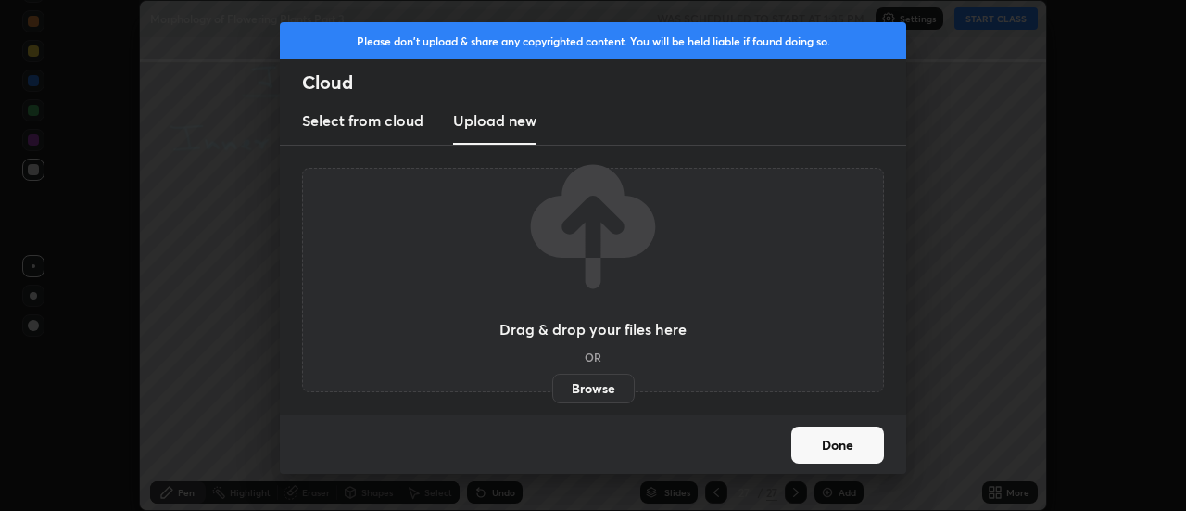
click at [605, 389] on label "Browse" at bounding box center [593, 388] width 82 height 30
click at [552, 389] on input "Browse" at bounding box center [552, 388] width 0 height 30
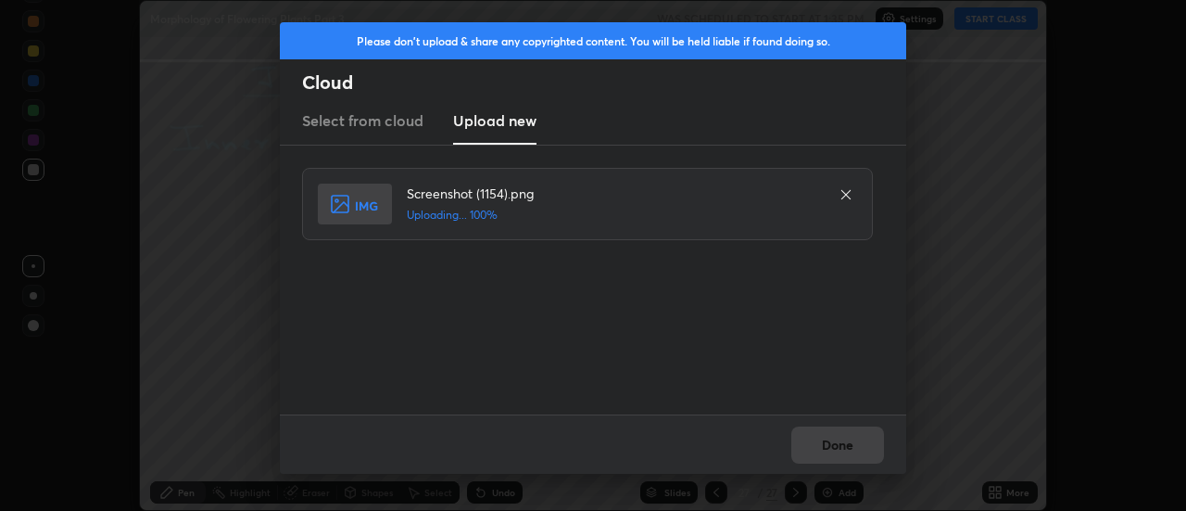
click at [837, 443] on div "Done" at bounding box center [593, 443] width 626 height 59
click at [840, 443] on div "Done" at bounding box center [593, 443] width 626 height 59
click at [836, 440] on div "Done" at bounding box center [593, 443] width 626 height 59
click at [836, 448] on button "Done" at bounding box center [837, 444] width 93 height 37
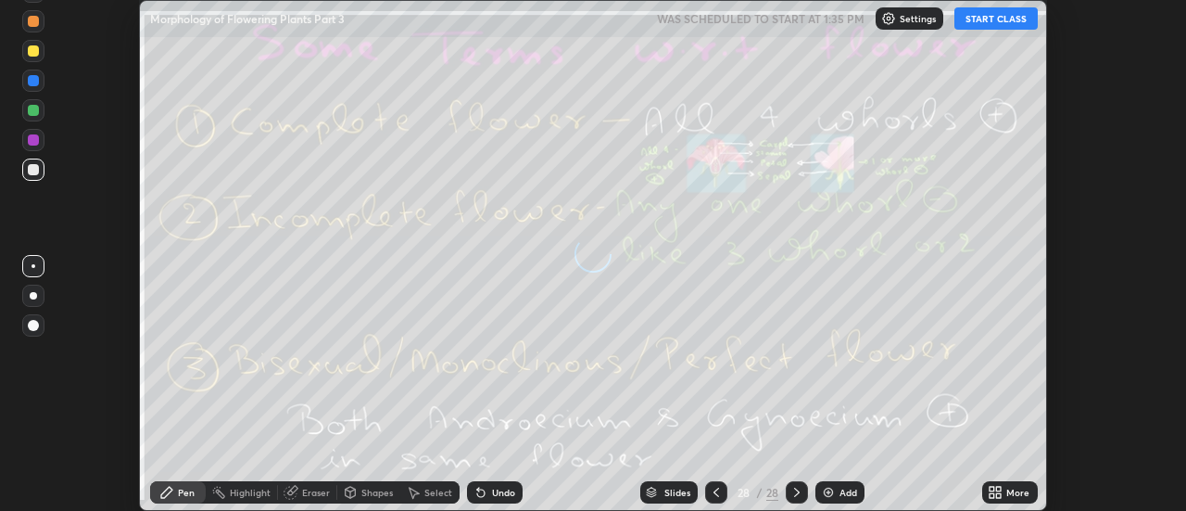
click at [999, 488] on icon at bounding box center [999, 488] width 5 height 5
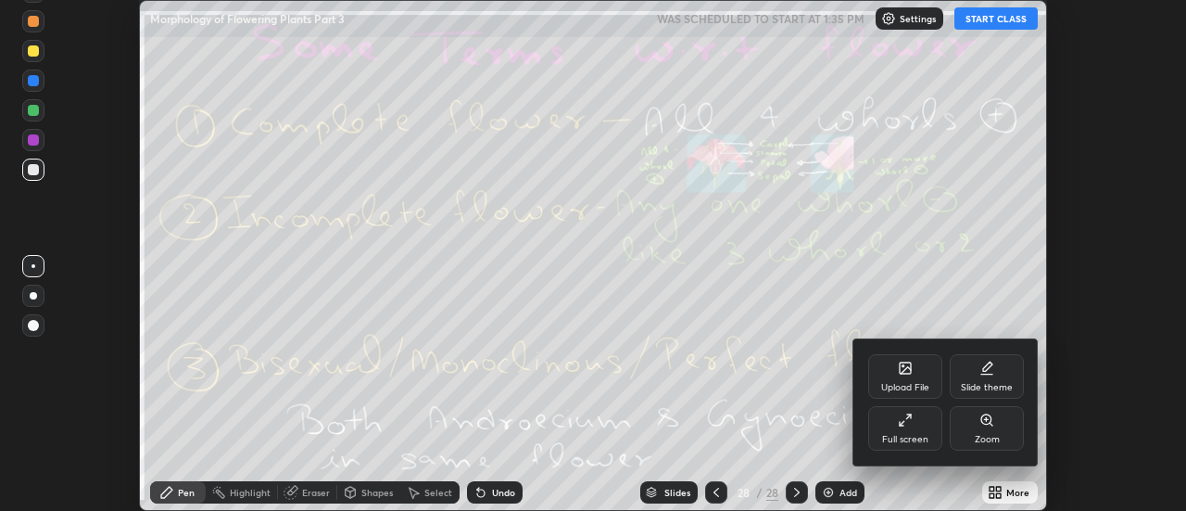
click at [917, 378] on div "Upload File" at bounding box center [905, 376] width 74 height 44
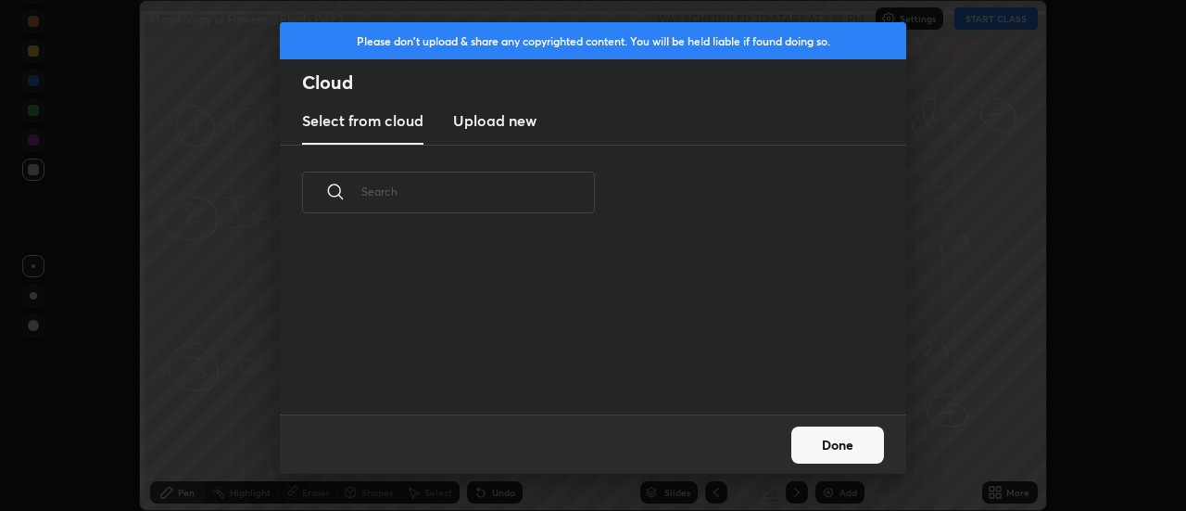
click at [492, 124] on h3 "Upload new" at bounding box center [494, 120] width 83 height 22
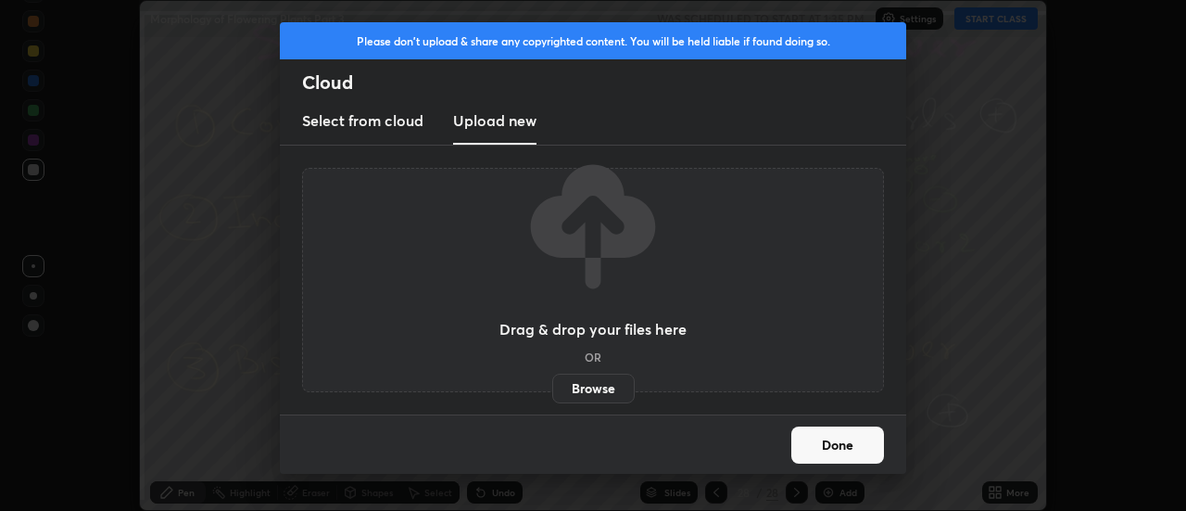
click at [599, 387] on label "Browse" at bounding box center [593, 388] width 82 height 30
click at [552, 387] on input "Browse" at bounding box center [552, 388] width 0 height 30
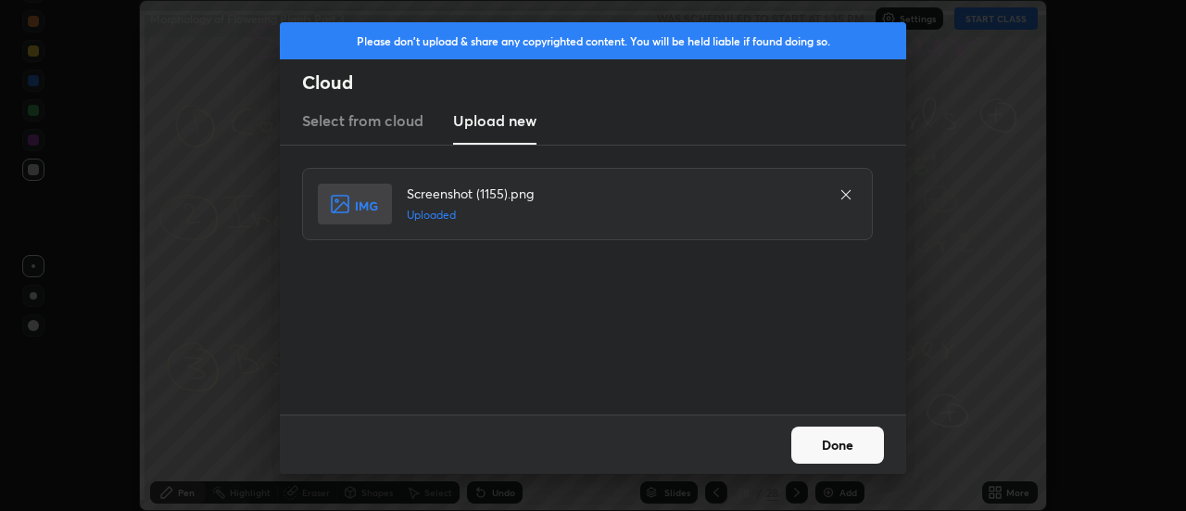
click at [835, 442] on button "Done" at bounding box center [837, 444] width 93 height 37
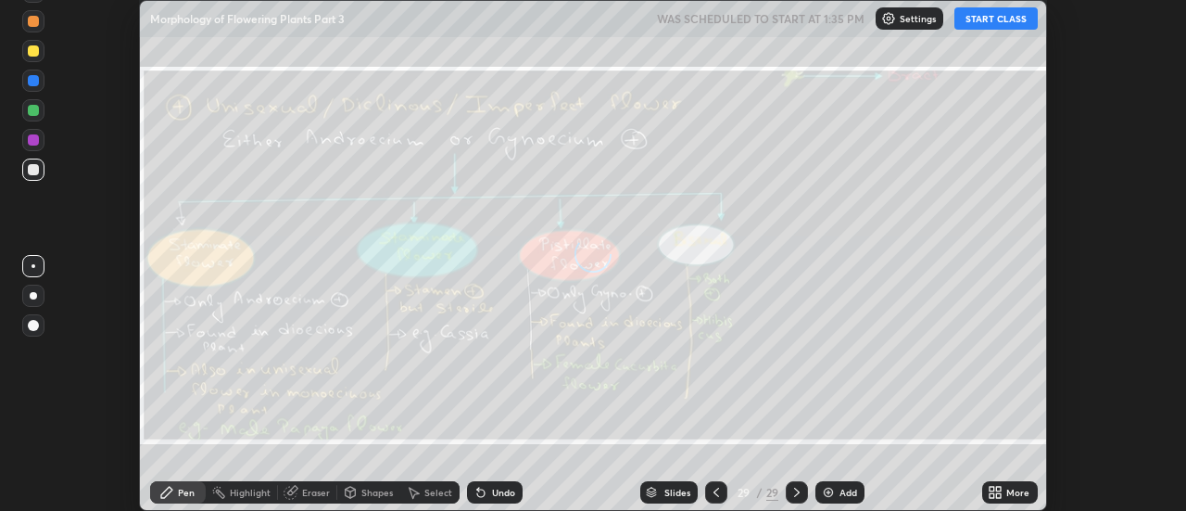
click at [1000, 489] on icon at bounding box center [999, 488] width 5 height 5
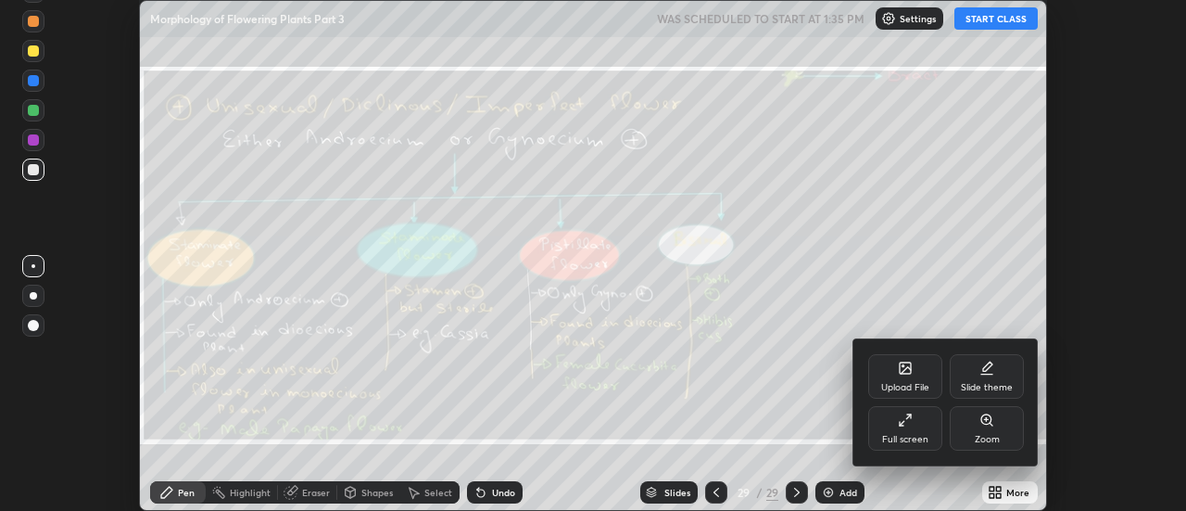
click at [902, 371] on icon at bounding box center [905, 367] width 11 height 11
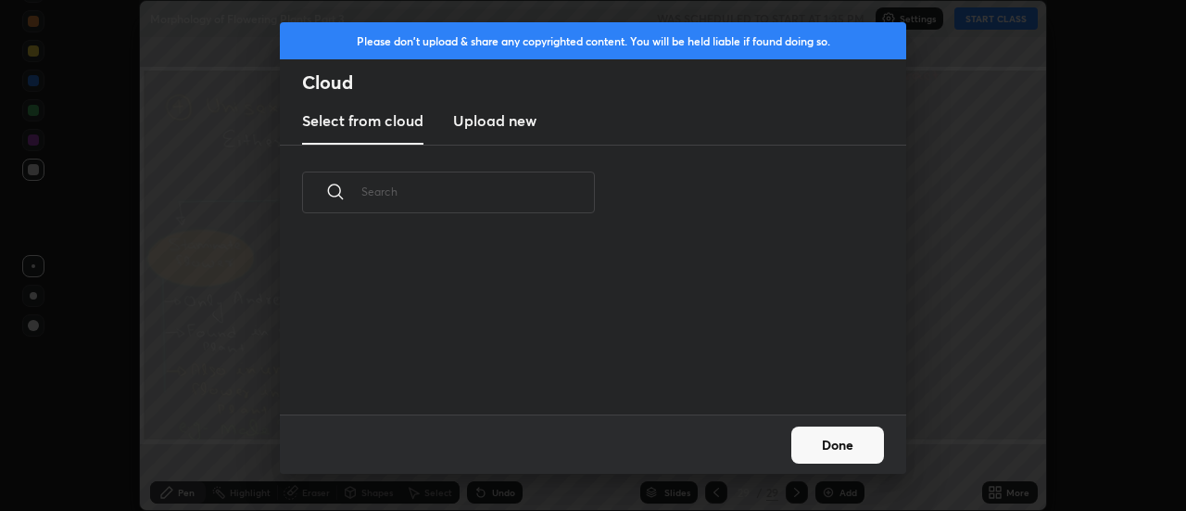
click at [494, 122] on h3 "Upload new" at bounding box center [494, 120] width 83 height 22
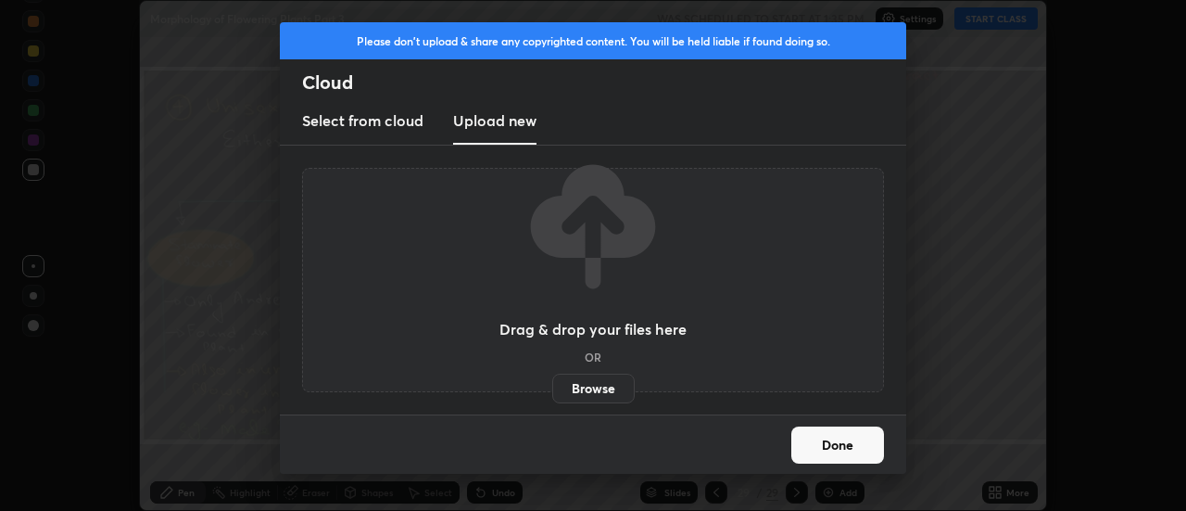
click at [602, 388] on label "Browse" at bounding box center [593, 388] width 82 height 30
click at [552, 388] on input "Browse" at bounding box center [552, 388] width 0 height 30
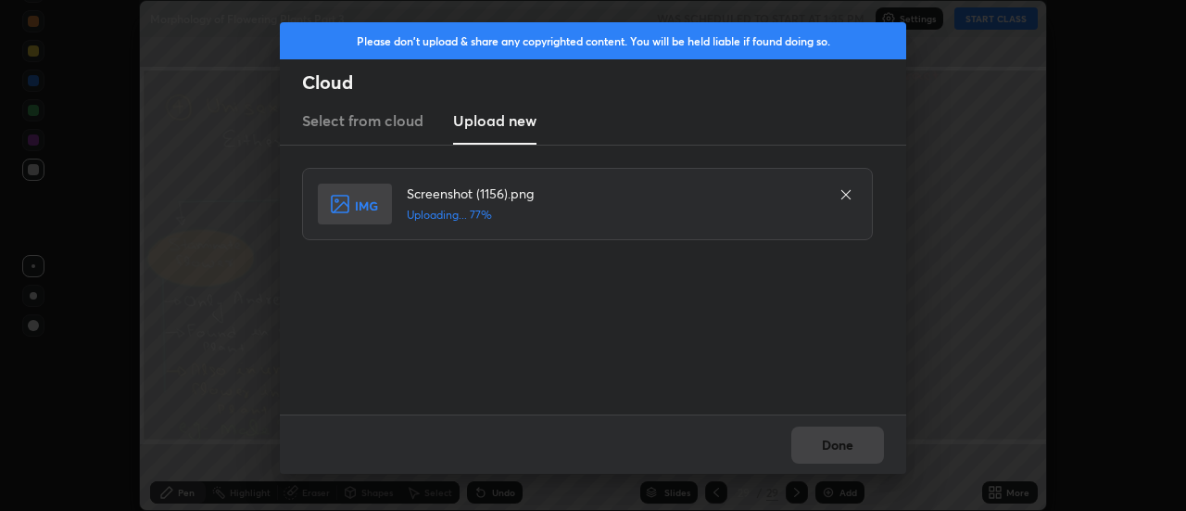
click at [848, 192] on icon at bounding box center [845, 194] width 9 height 9
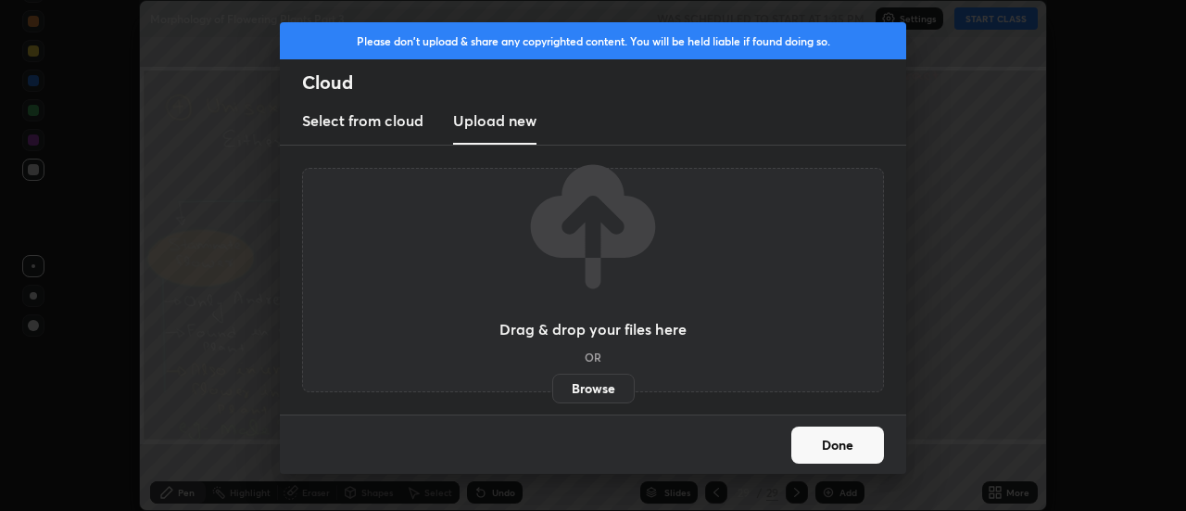
click at [605, 391] on label "Browse" at bounding box center [593, 388] width 82 height 30
click at [552, 391] on input "Browse" at bounding box center [552, 388] width 0 height 30
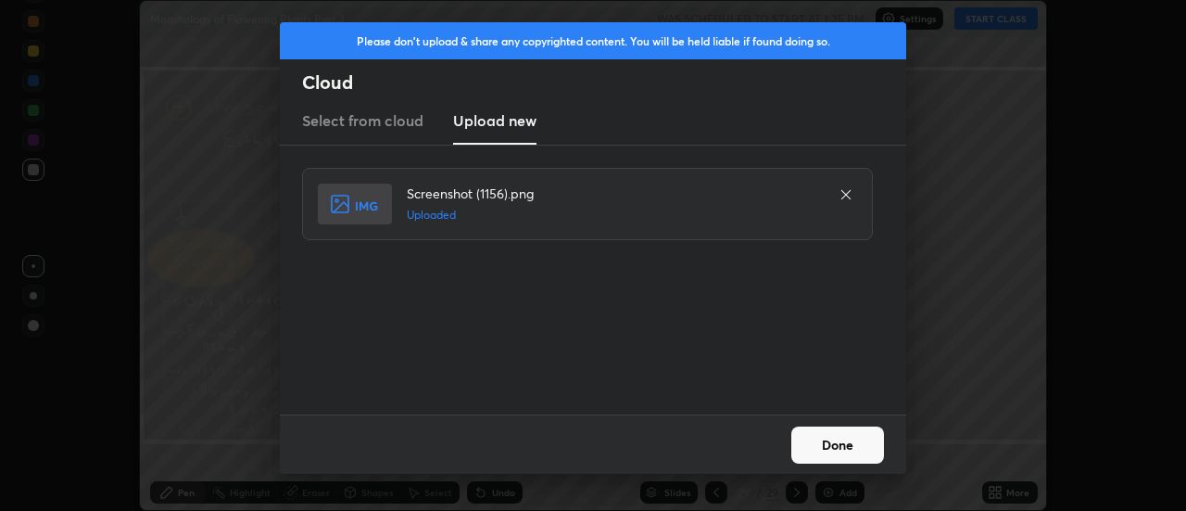
click at [835, 443] on button "Done" at bounding box center [837, 444] width 93 height 37
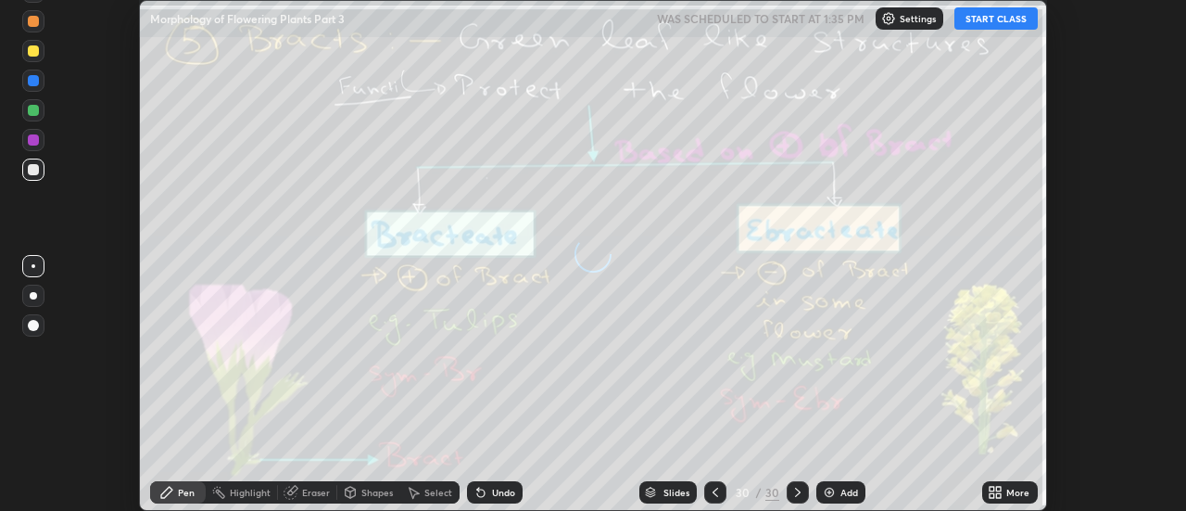
click at [1000, 487] on icon at bounding box center [999, 488] width 5 height 5
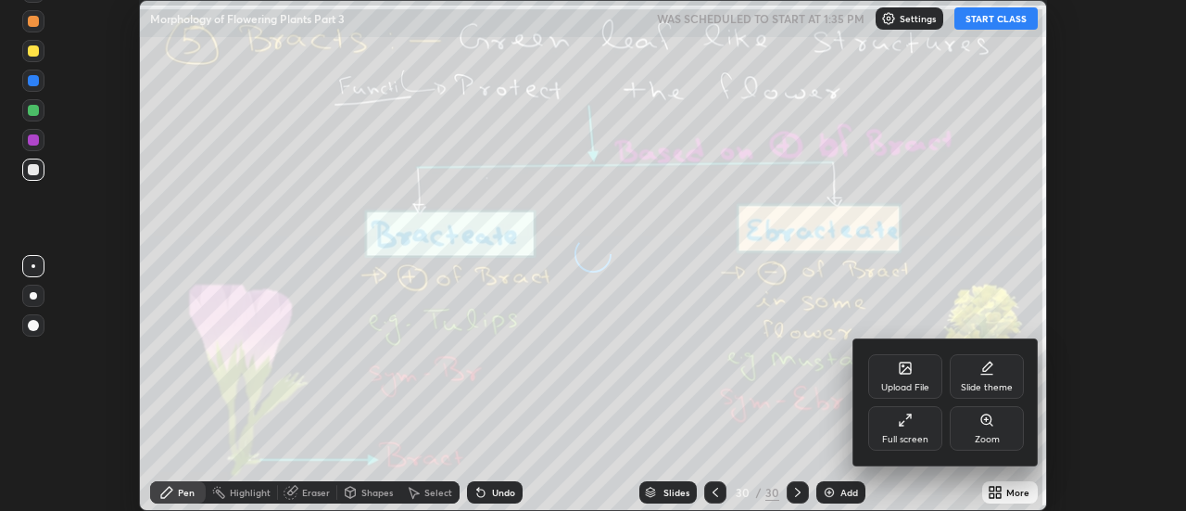
click at [914, 372] on div "Upload File" at bounding box center [905, 376] width 74 height 44
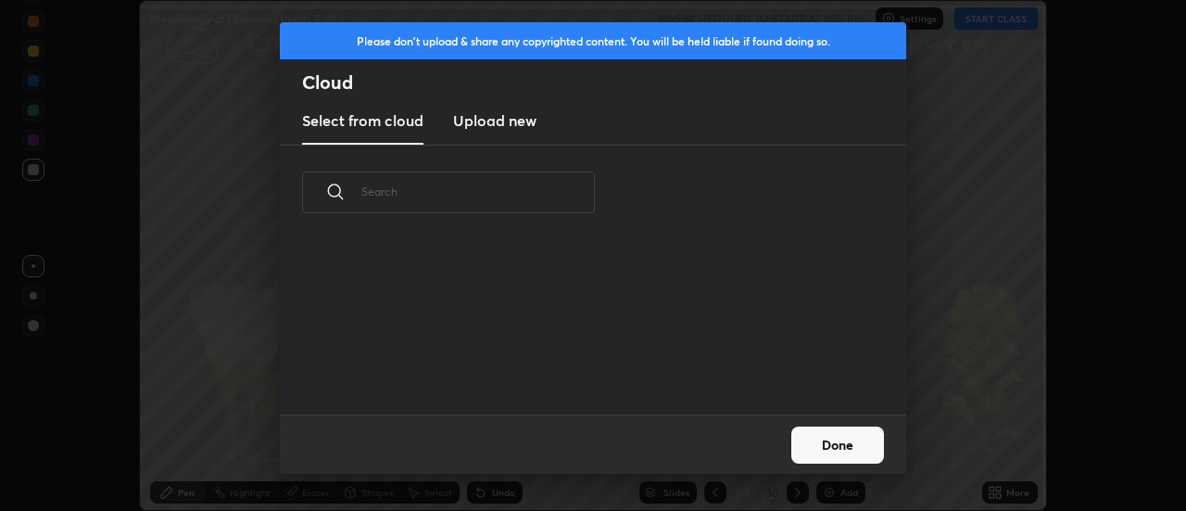
click at [512, 128] on h3 "Upload new" at bounding box center [494, 120] width 83 height 22
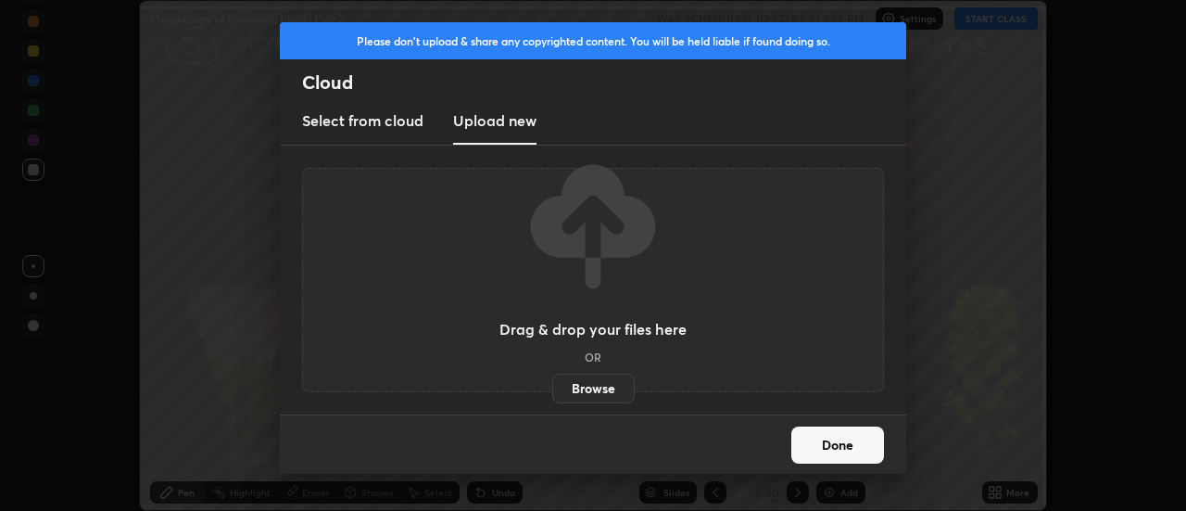
click at [611, 388] on label "Browse" at bounding box center [593, 388] width 82 height 30
click at [552, 388] on input "Browse" at bounding box center [552, 388] width 0 height 30
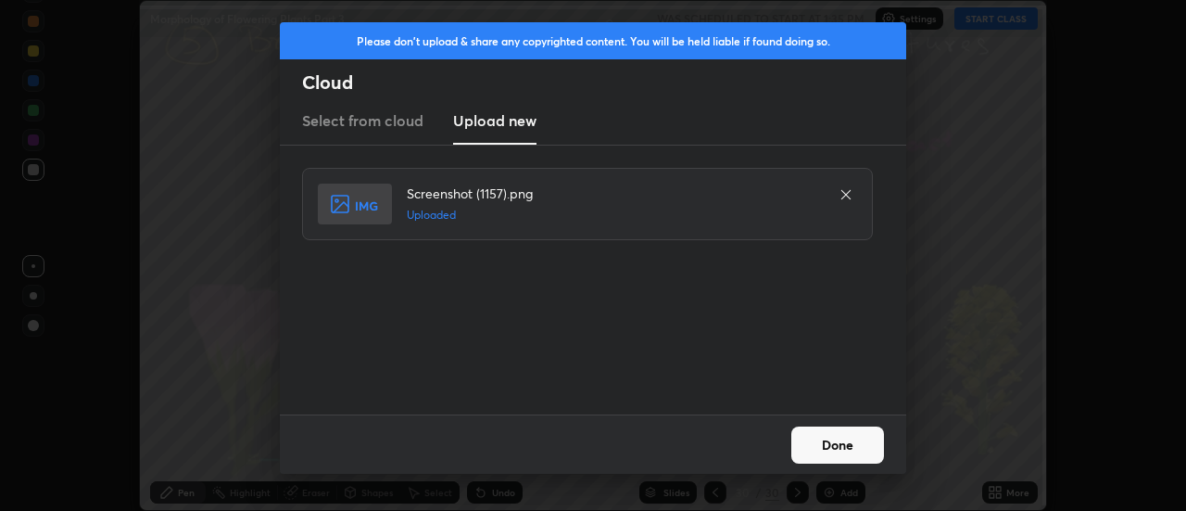
click at [833, 446] on button "Done" at bounding box center [837, 444] width 93 height 37
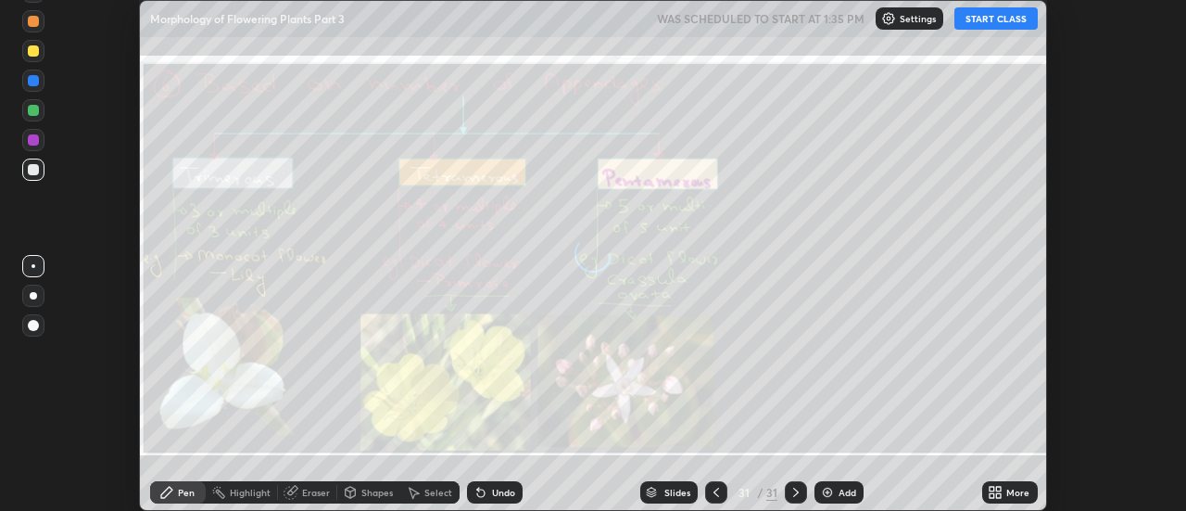
click at [997, 491] on icon at bounding box center [999, 488] width 5 height 5
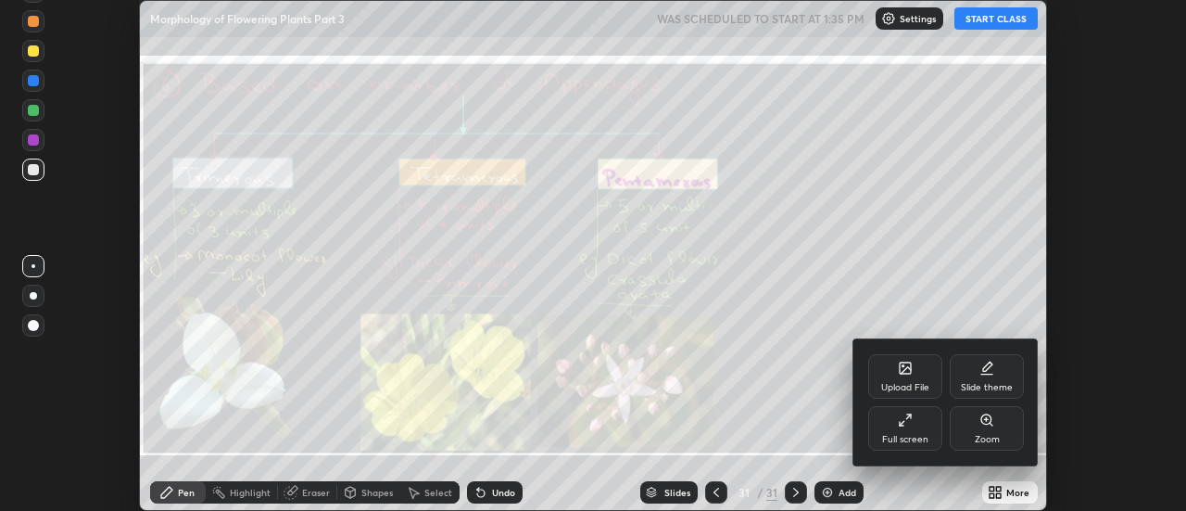
click at [911, 374] on icon at bounding box center [905, 367] width 15 height 15
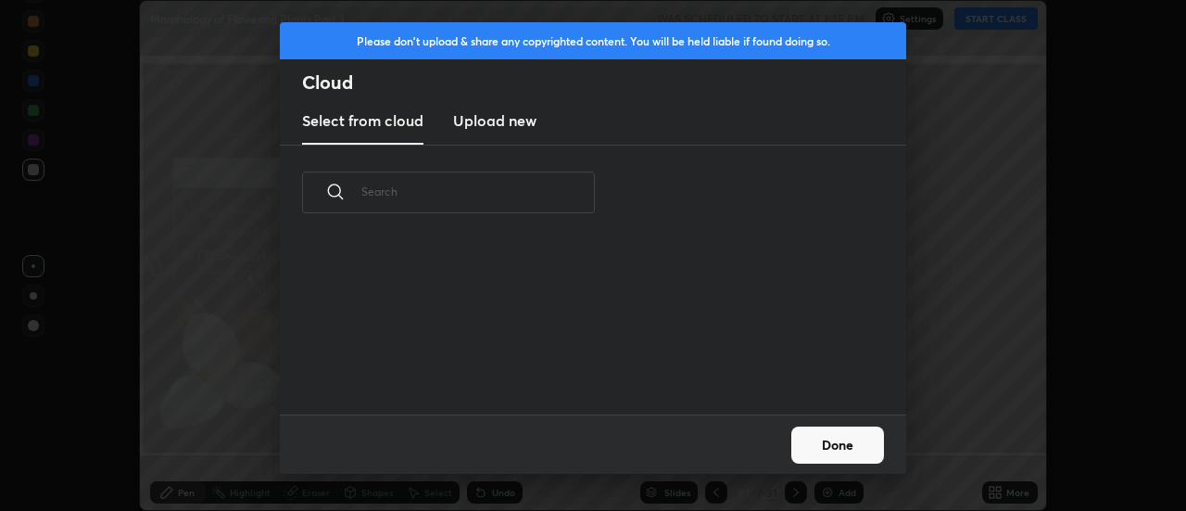
click at [495, 125] on h3 "Upload new" at bounding box center [494, 120] width 83 height 22
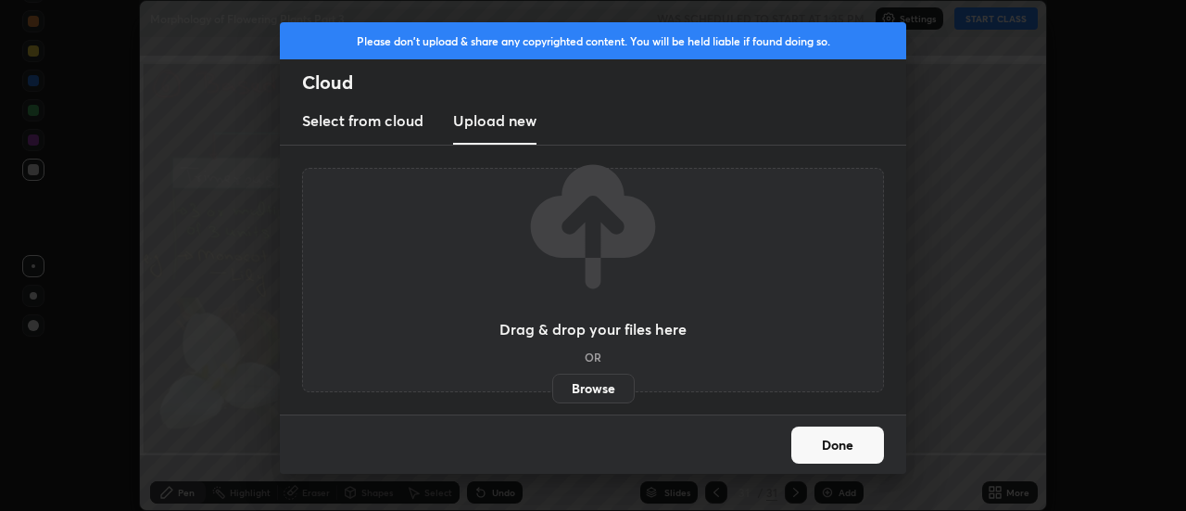
click at [599, 386] on label "Browse" at bounding box center [593, 388] width 82 height 30
click at [552, 386] on input "Browse" at bounding box center [552, 388] width 0 height 30
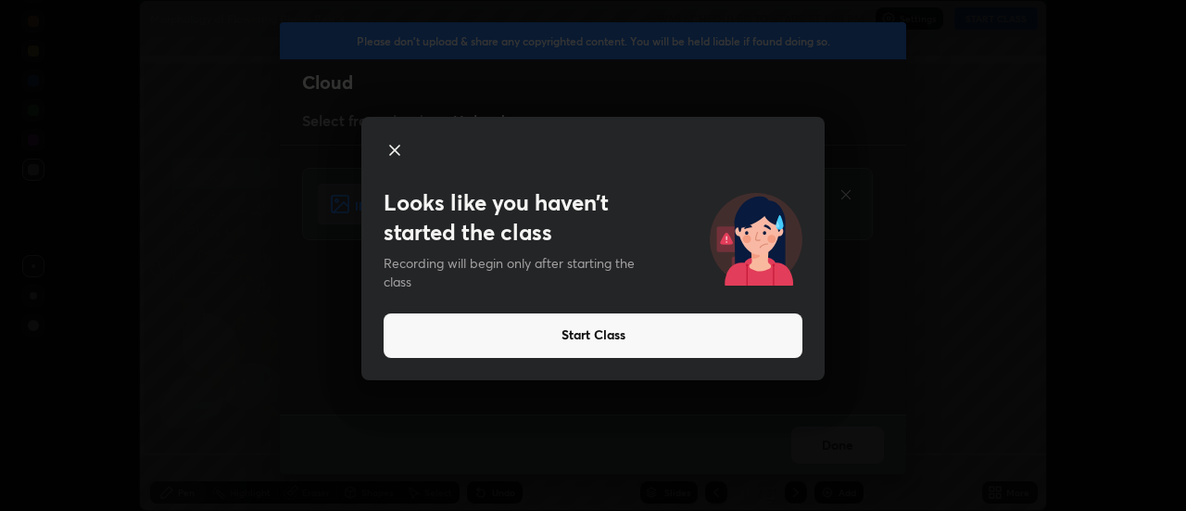
click at [398, 154] on icon at bounding box center [394, 149] width 9 height 9
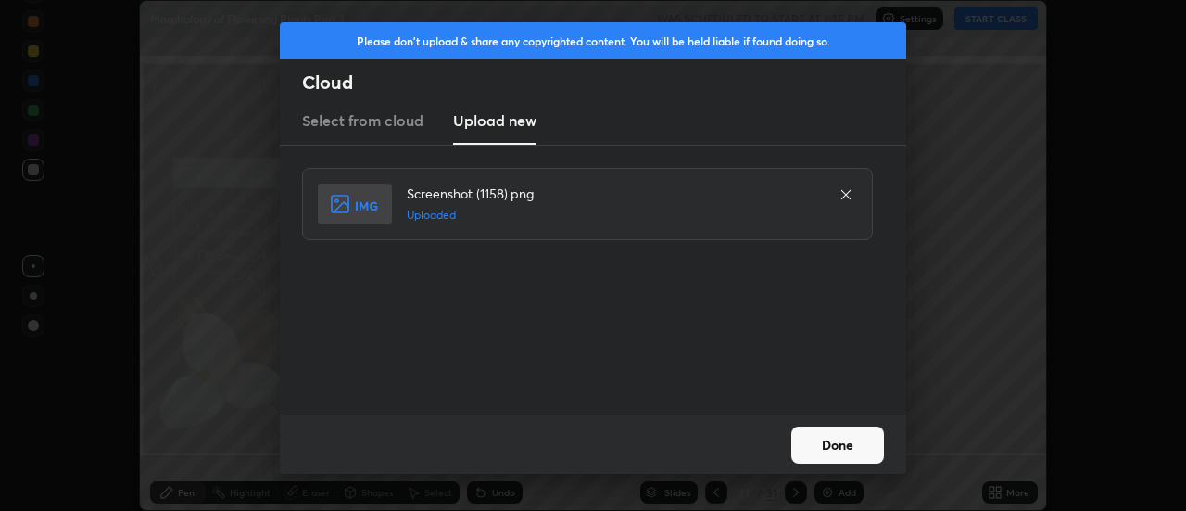
click at [836, 448] on button "Done" at bounding box center [837, 444] width 93 height 37
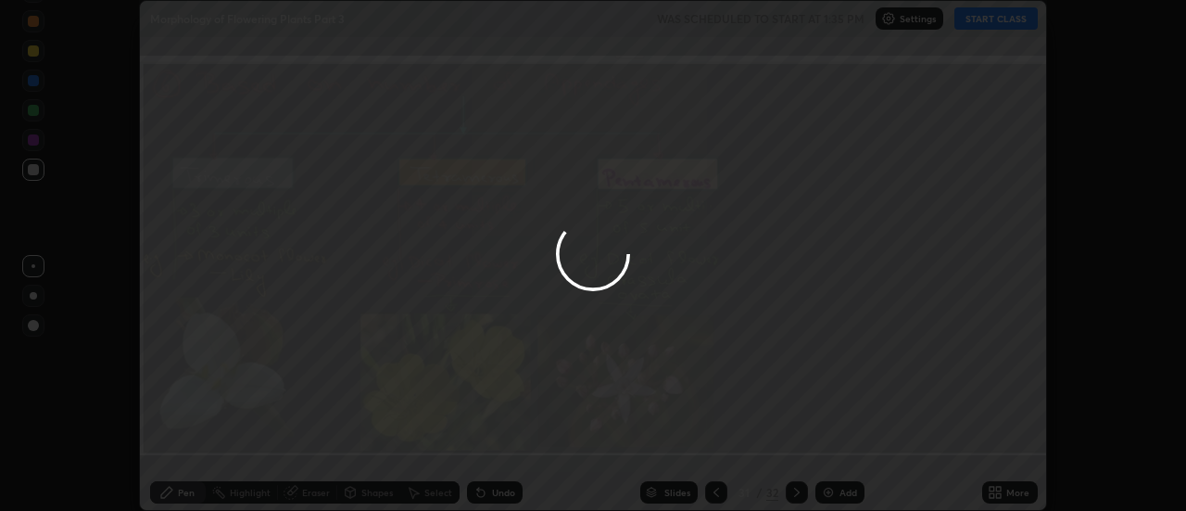
click at [999, 488] on icon at bounding box center [999, 488] width 5 height 5
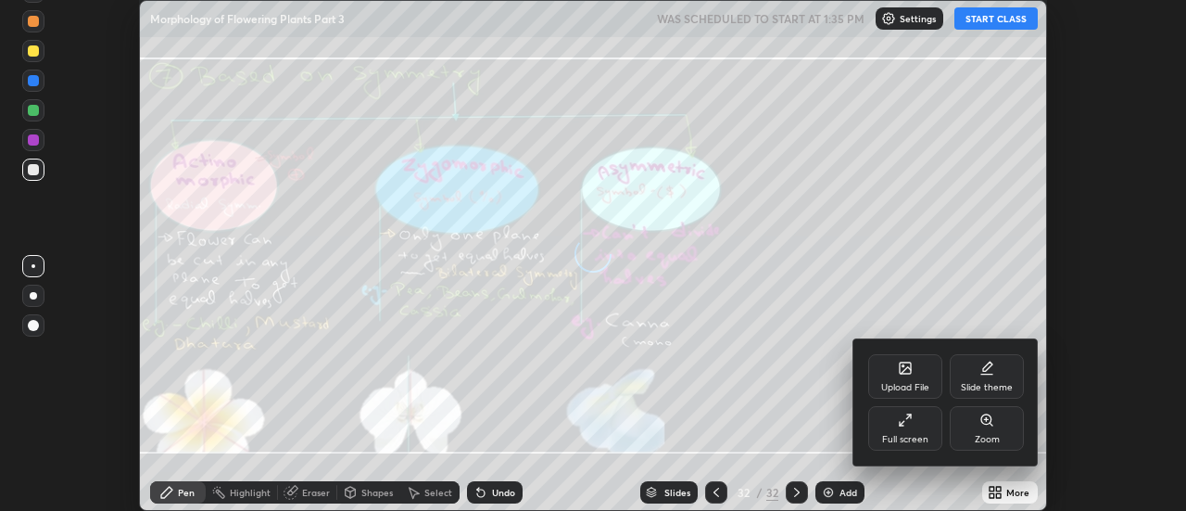
click at [913, 374] on div "Upload File" at bounding box center [905, 376] width 74 height 44
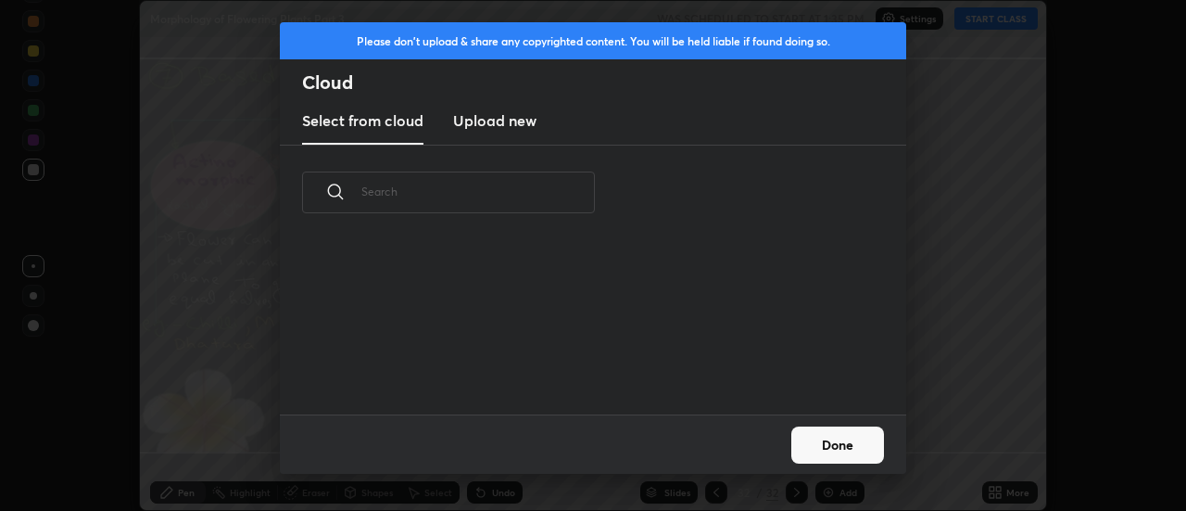
click at [489, 125] on h3 "Upload new" at bounding box center [494, 120] width 83 height 22
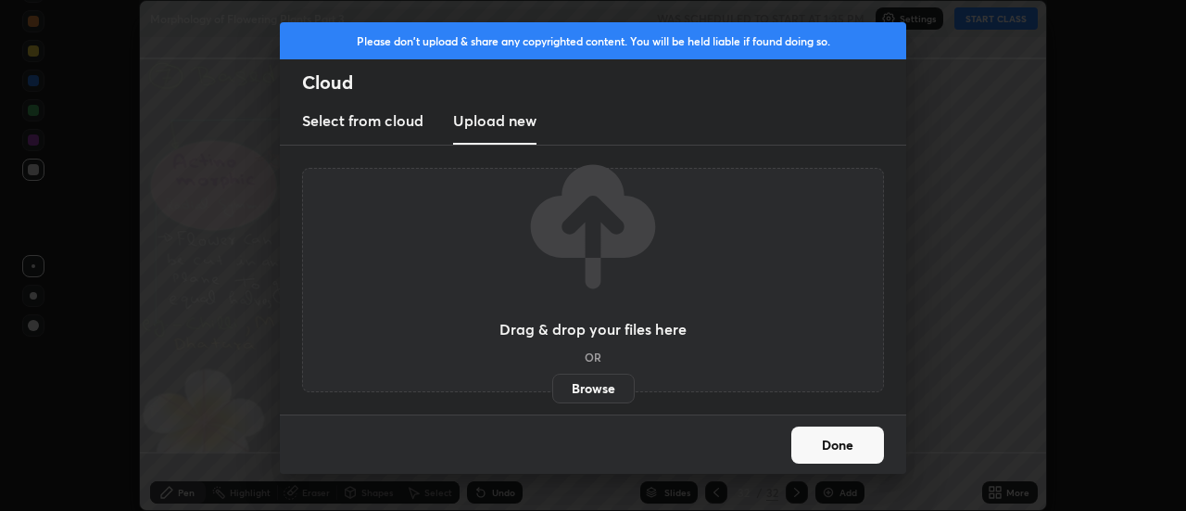
click at [600, 385] on label "Browse" at bounding box center [593, 388] width 82 height 30
click at [552, 385] on input "Browse" at bounding box center [552, 388] width 0 height 30
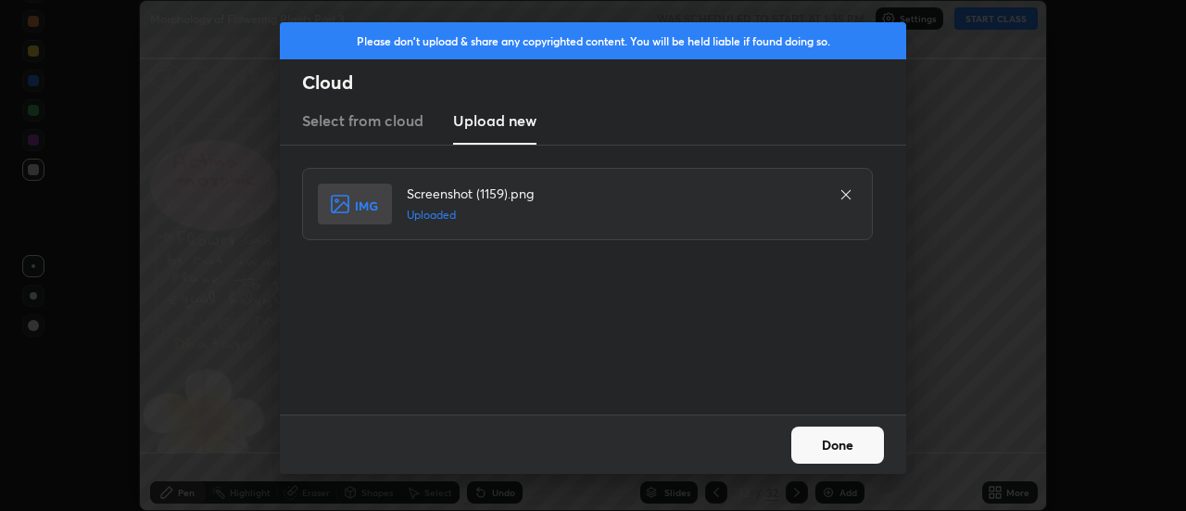
click at [838, 444] on button "Done" at bounding box center [837, 444] width 93 height 37
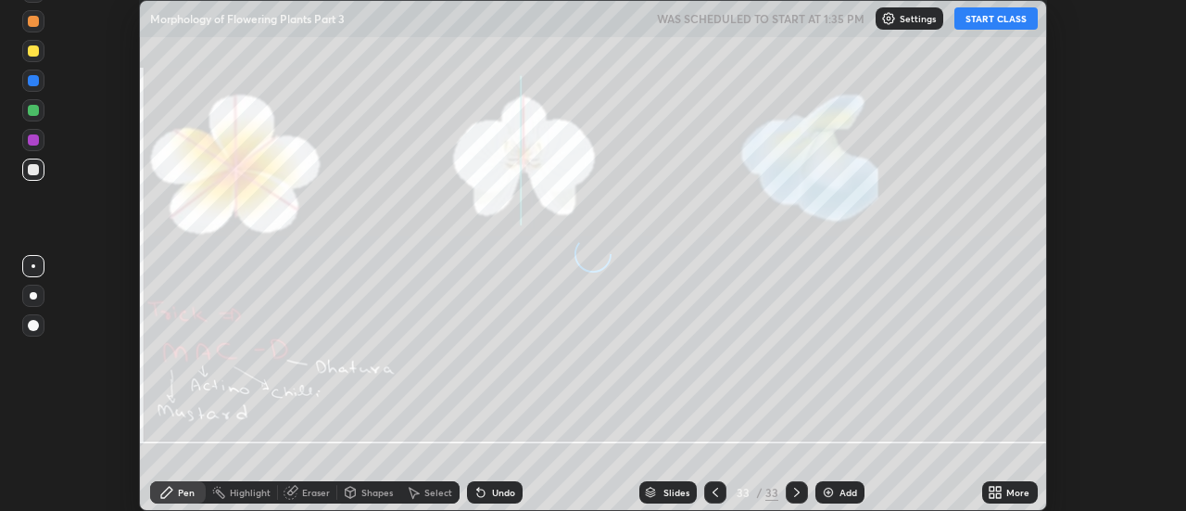
click at [717, 494] on icon at bounding box center [715, 492] width 15 height 15
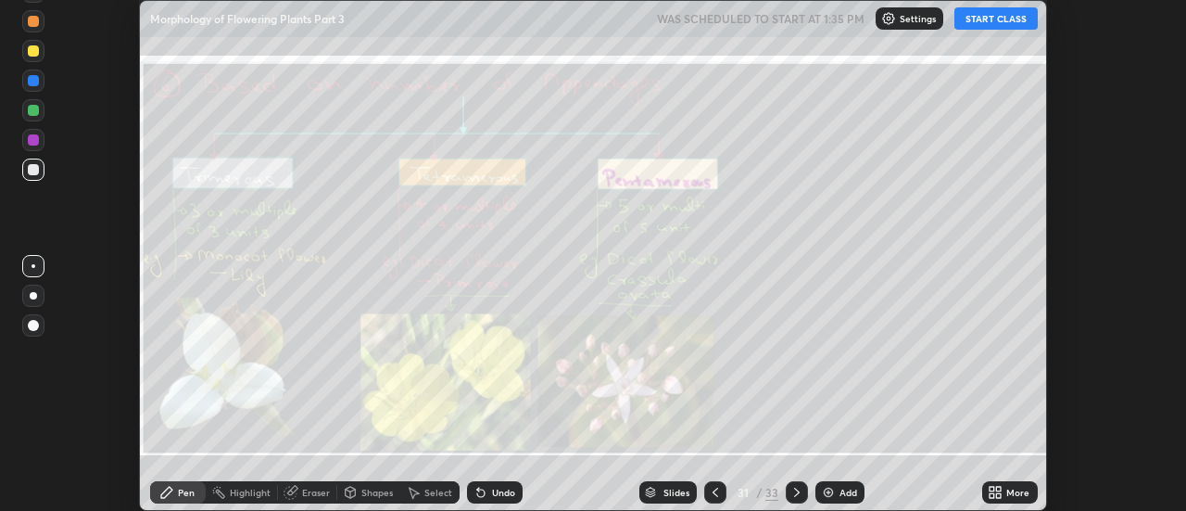
click at [719, 486] on icon at bounding box center [715, 492] width 15 height 15
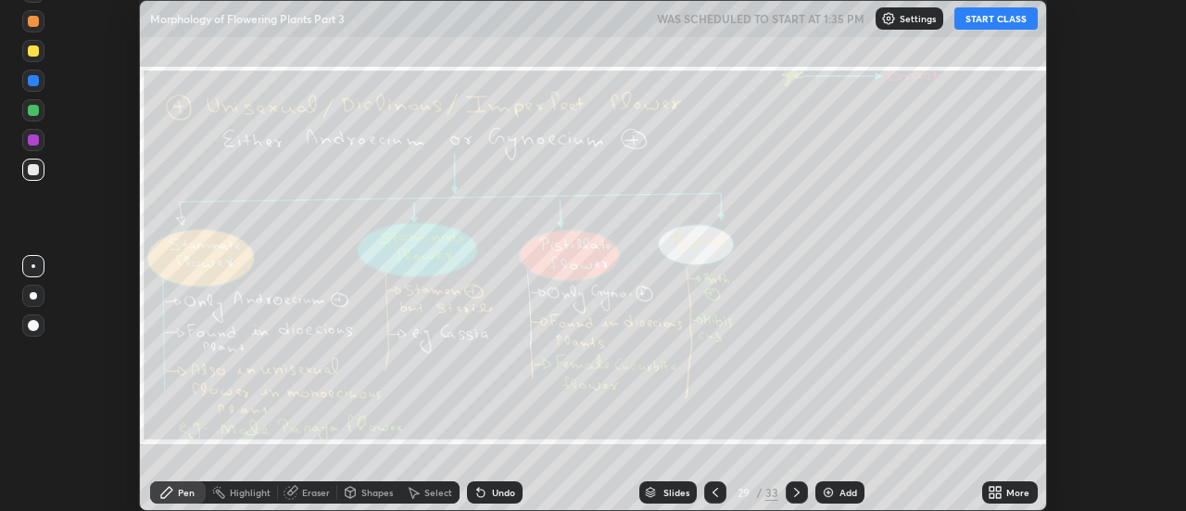
click at [716, 486] on icon at bounding box center [715, 492] width 15 height 15
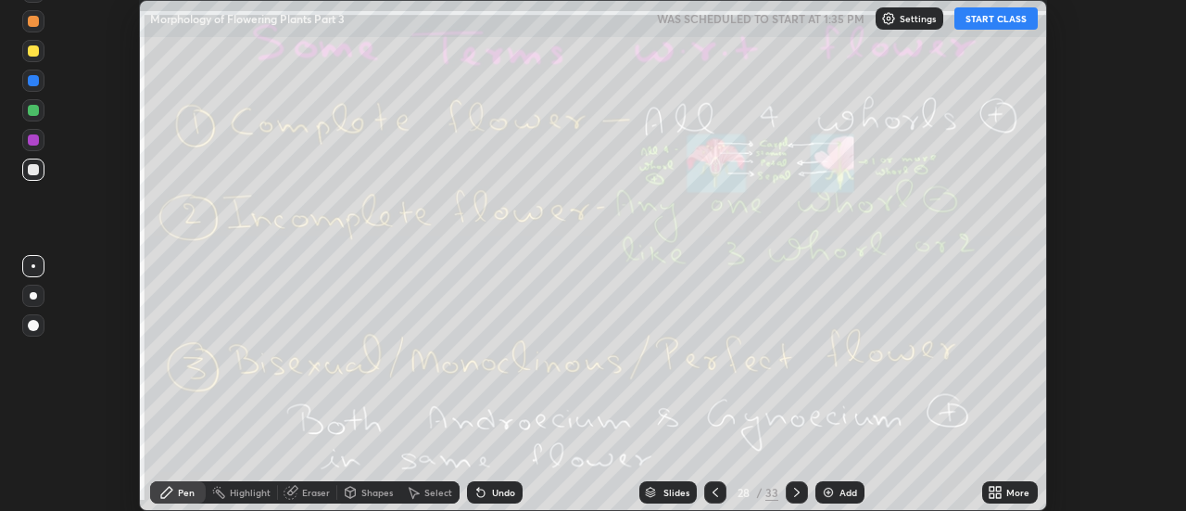
click at [716, 486] on icon at bounding box center [715, 492] width 15 height 15
click at [715, 491] on icon at bounding box center [715, 492] width 15 height 15
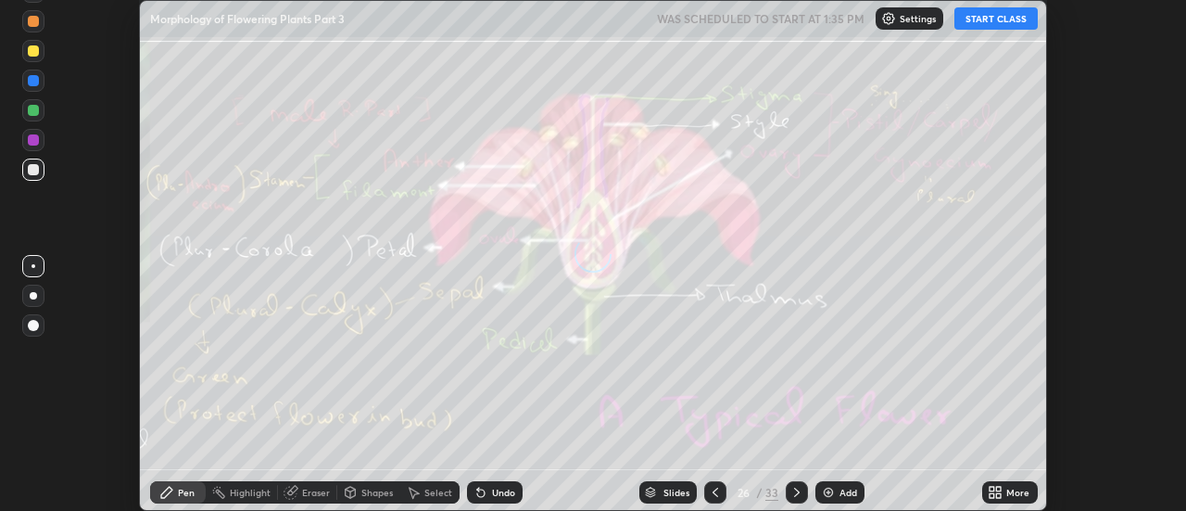
click at [715, 491] on icon at bounding box center [715, 492] width 15 height 15
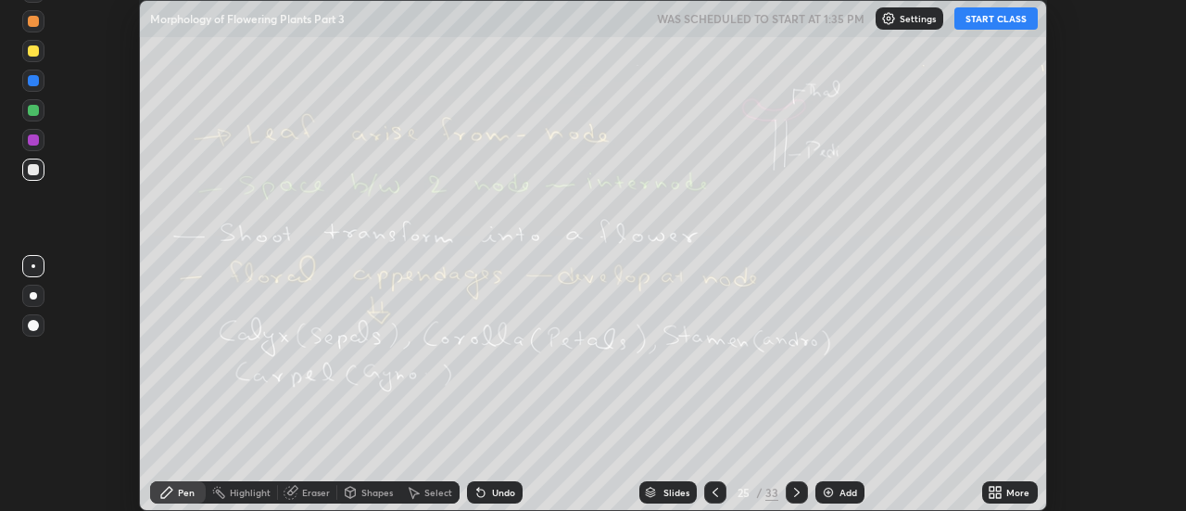
click at [715, 491] on icon at bounding box center [715, 492] width 15 height 15
click at [716, 493] on icon at bounding box center [715, 492] width 15 height 15
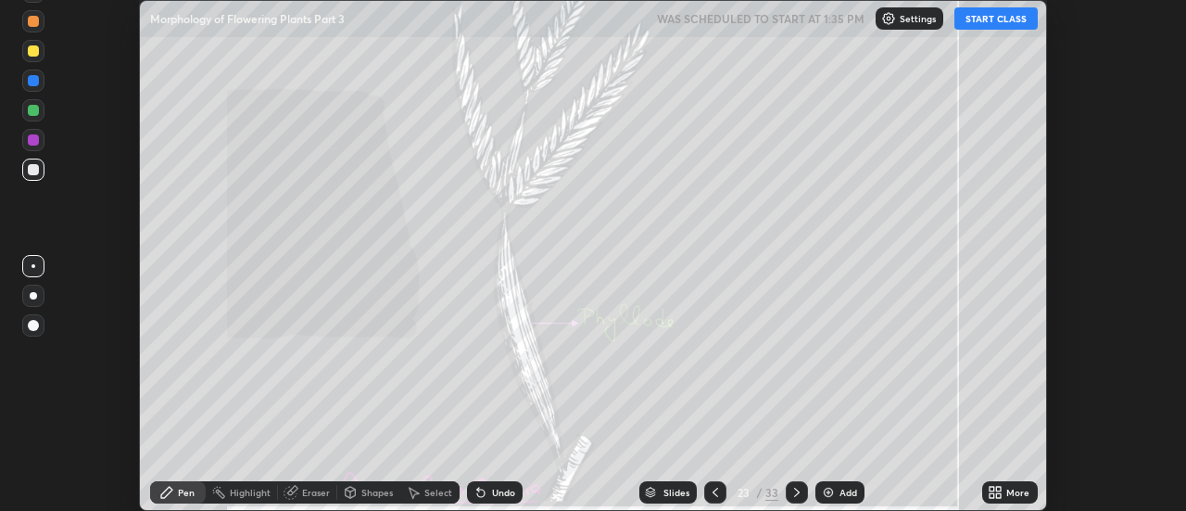
click at [716, 493] on icon at bounding box center [715, 492] width 15 height 15
click at [713, 489] on icon at bounding box center [715, 492] width 15 height 15
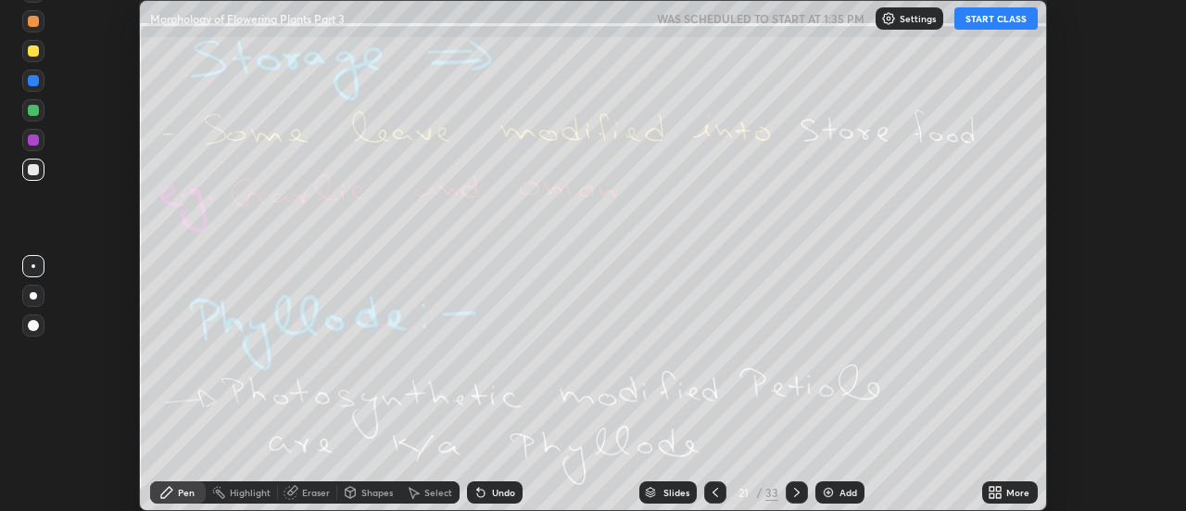
click at [715, 489] on icon at bounding box center [716, 491] width 6 height 9
click at [717, 488] on icon at bounding box center [715, 492] width 15 height 15
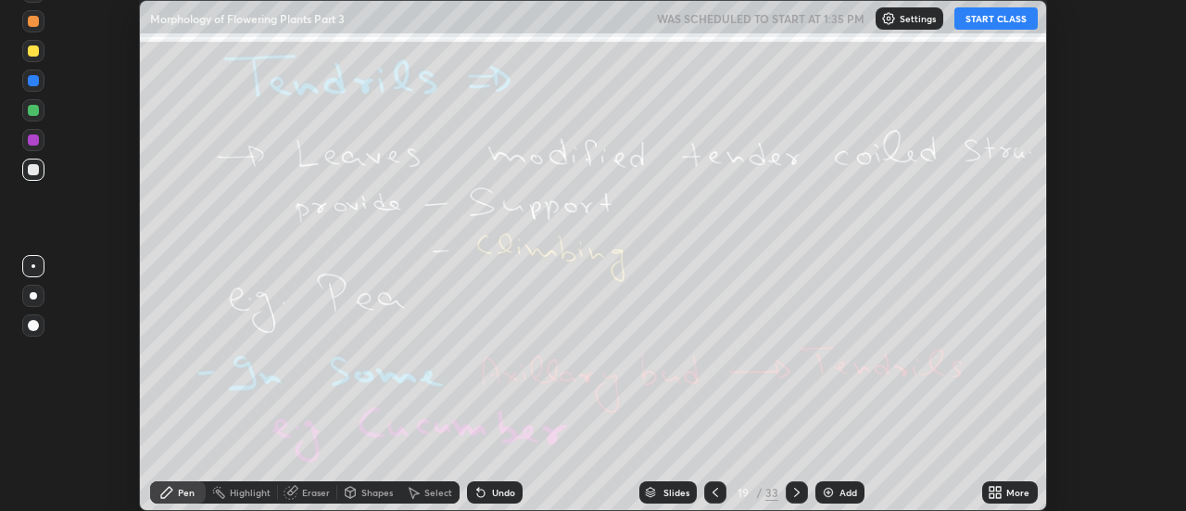
click at [714, 492] on icon at bounding box center [715, 492] width 15 height 15
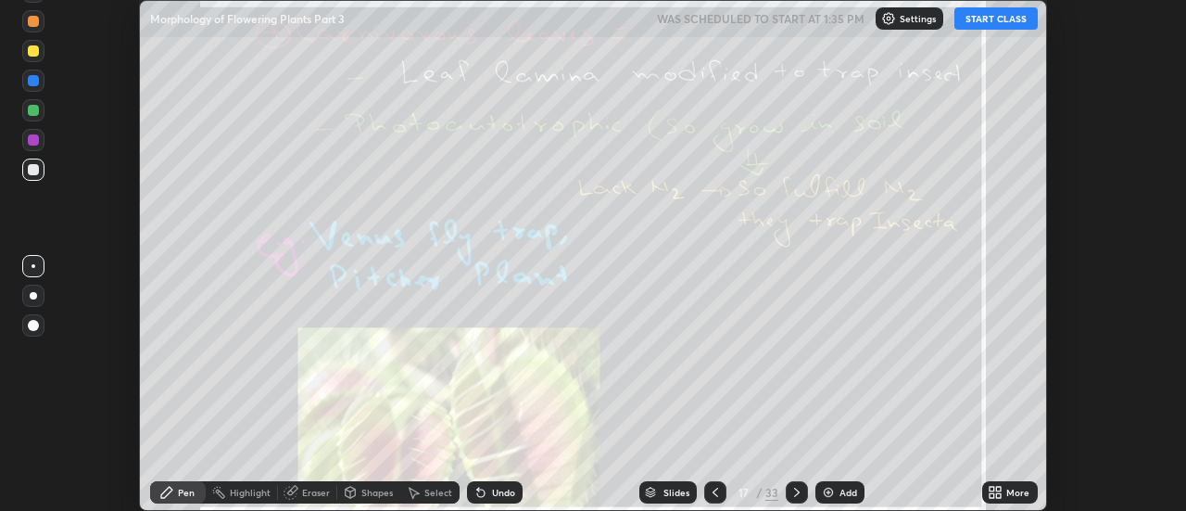
click at [715, 490] on icon at bounding box center [715, 492] width 15 height 15
click at [715, 488] on icon at bounding box center [716, 491] width 6 height 9
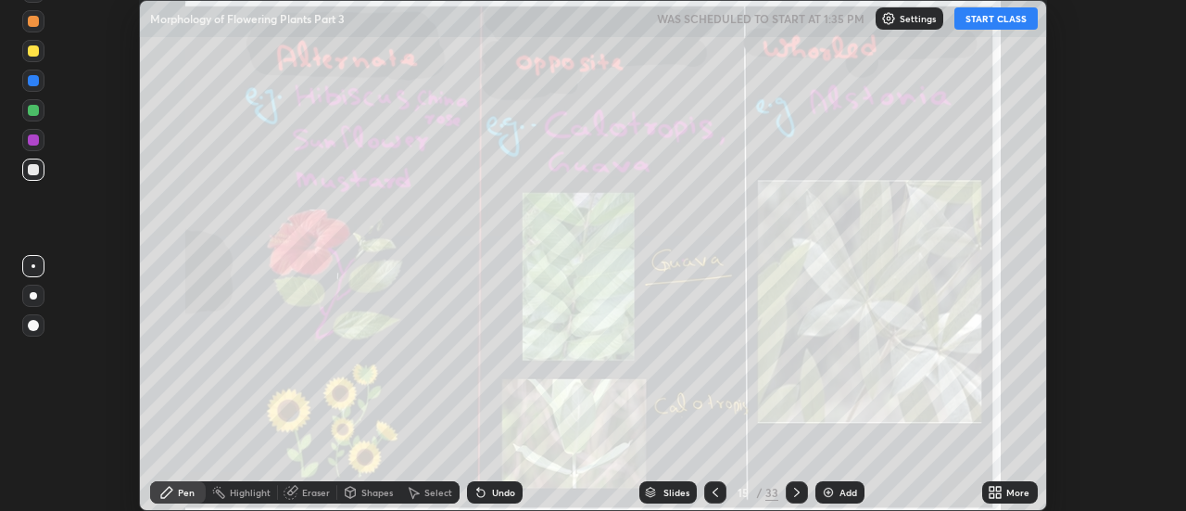
click at [717, 489] on icon at bounding box center [715, 492] width 15 height 15
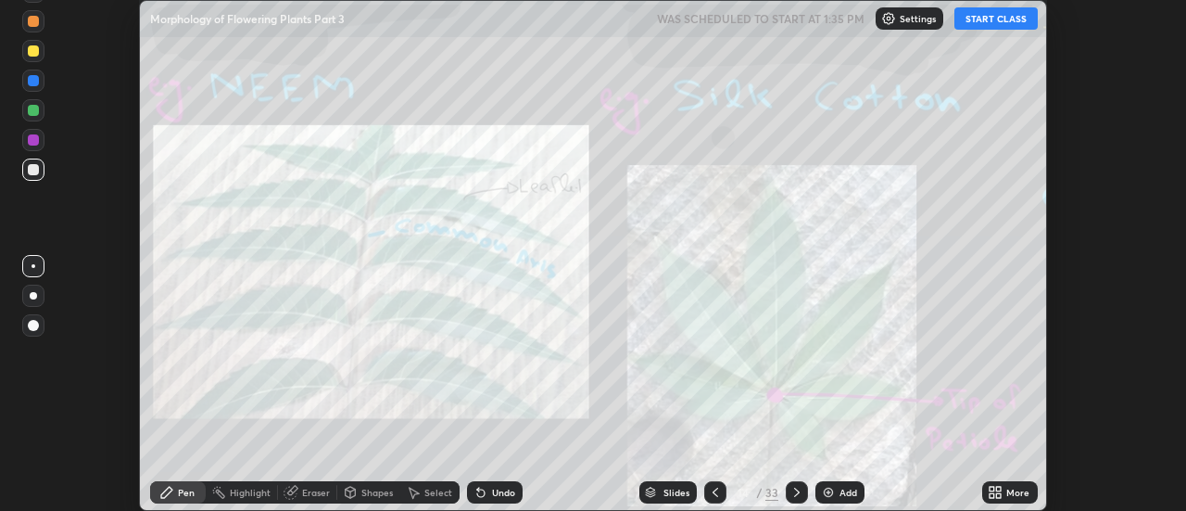
click at [718, 485] on icon at bounding box center [715, 492] width 15 height 15
click at [713, 486] on icon at bounding box center [715, 492] width 15 height 15
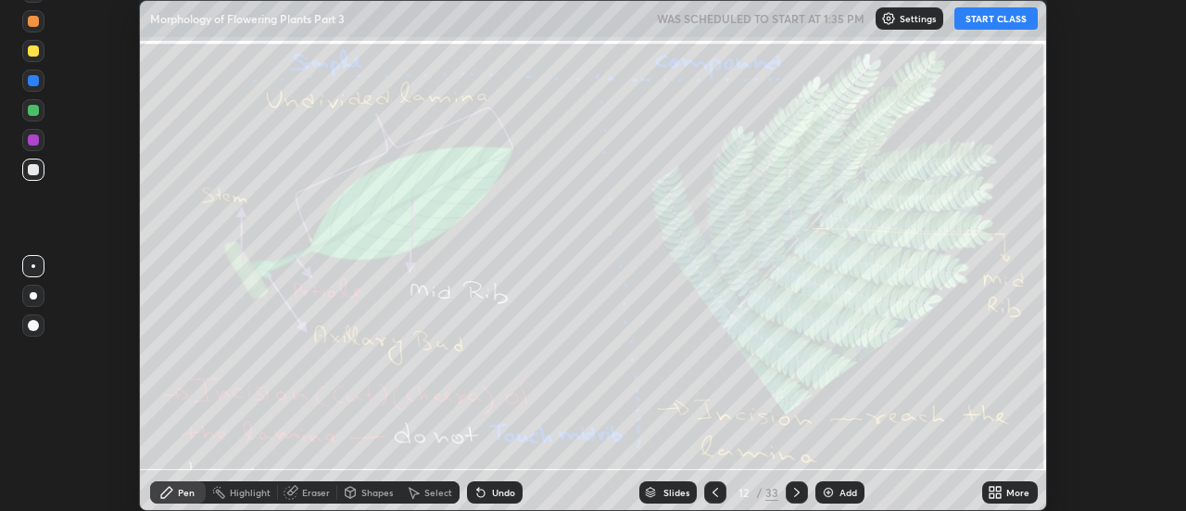
click at [713, 485] on icon at bounding box center [715, 492] width 15 height 15
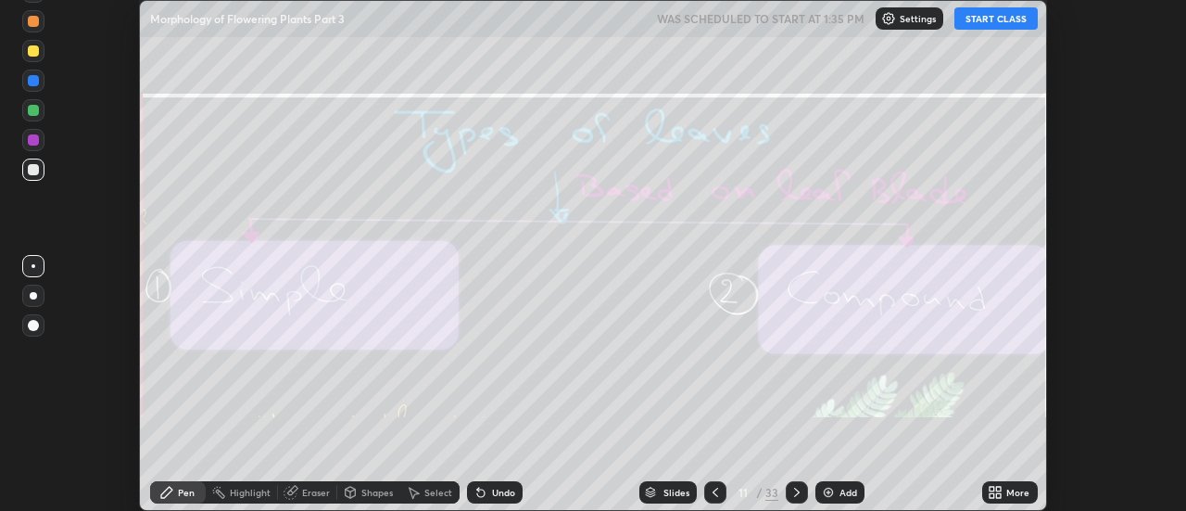
click at [717, 481] on div at bounding box center [715, 492] width 22 height 22
click at [715, 486] on icon at bounding box center [715, 492] width 15 height 15
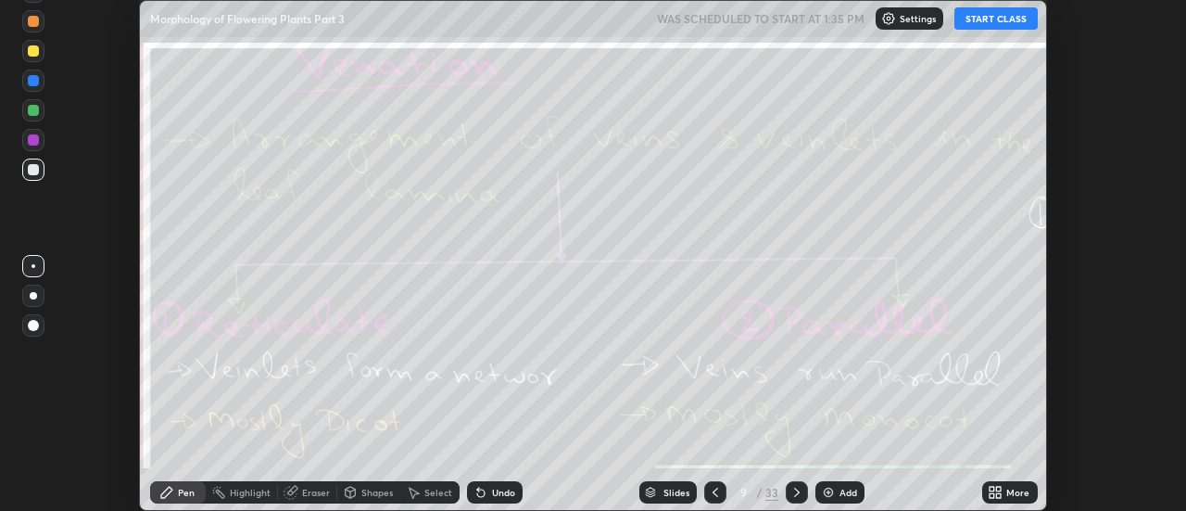
click at [715, 487] on icon at bounding box center [715, 492] width 15 height 15
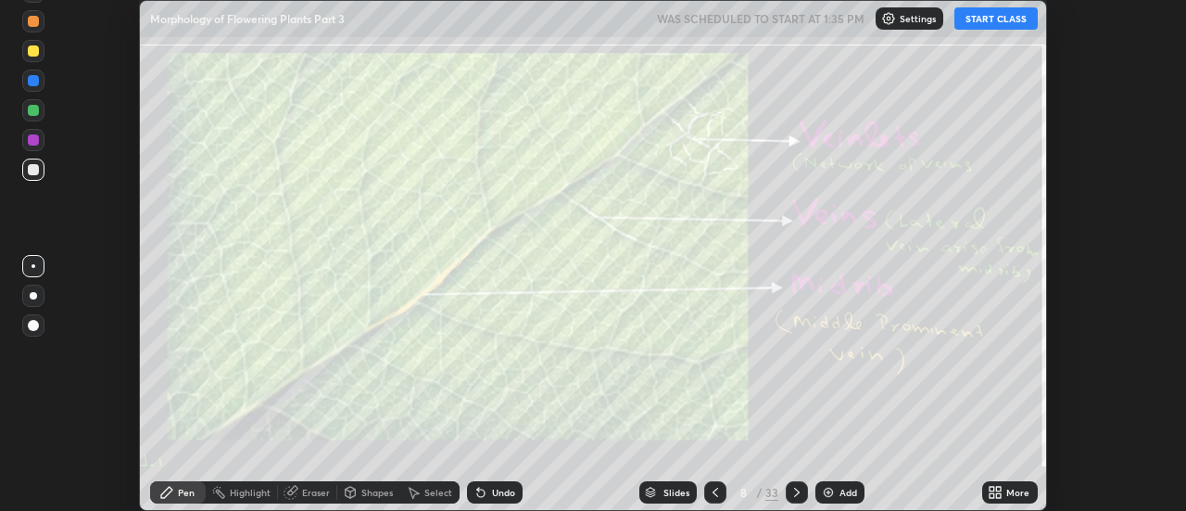
click at [713, 489] on icon at bounding box center [715, 492] width 15 height 15
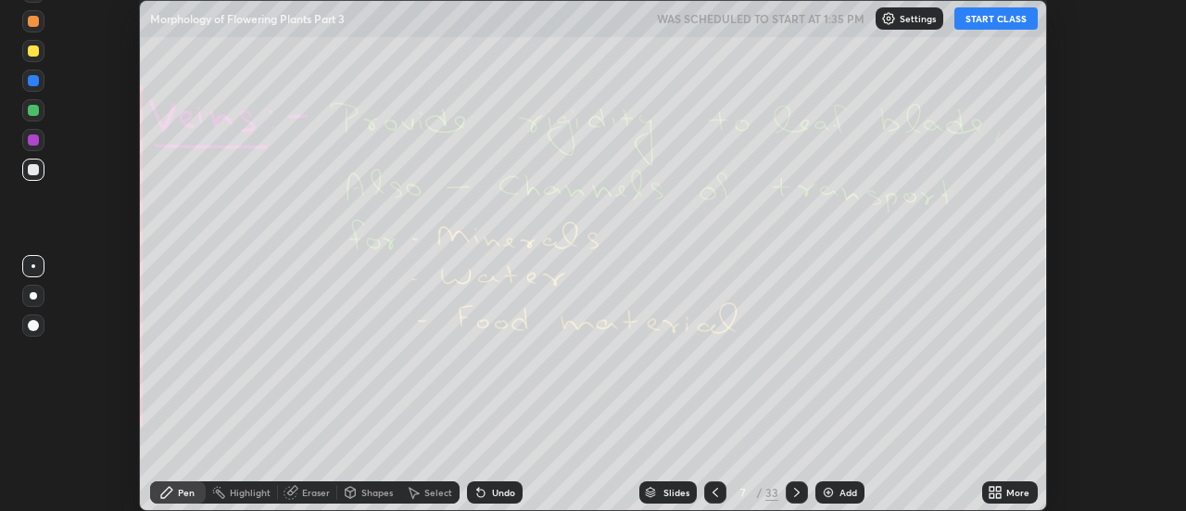
click at [713, 488] on icon at bounding box center [715, 492] width 15 height 15
click at [714, 490] on icon at bounding box center [715, 492] width 15 height 15
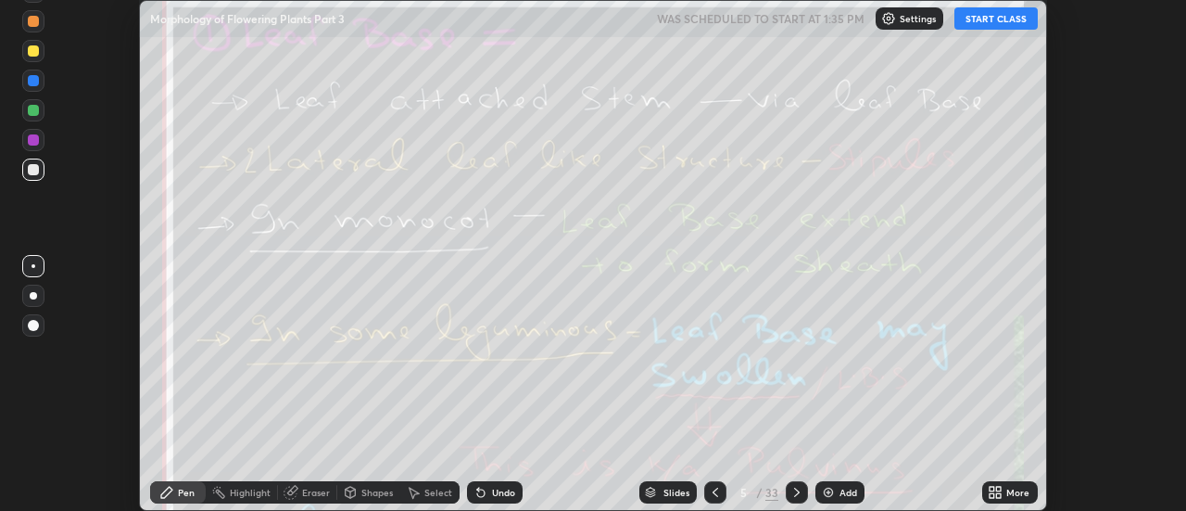
click at [714, 494] on icon at bounding box center [716, 491] width 6 height 9
click at [717, 490] on icon at bounding box center [715, 492] width 15 height 15
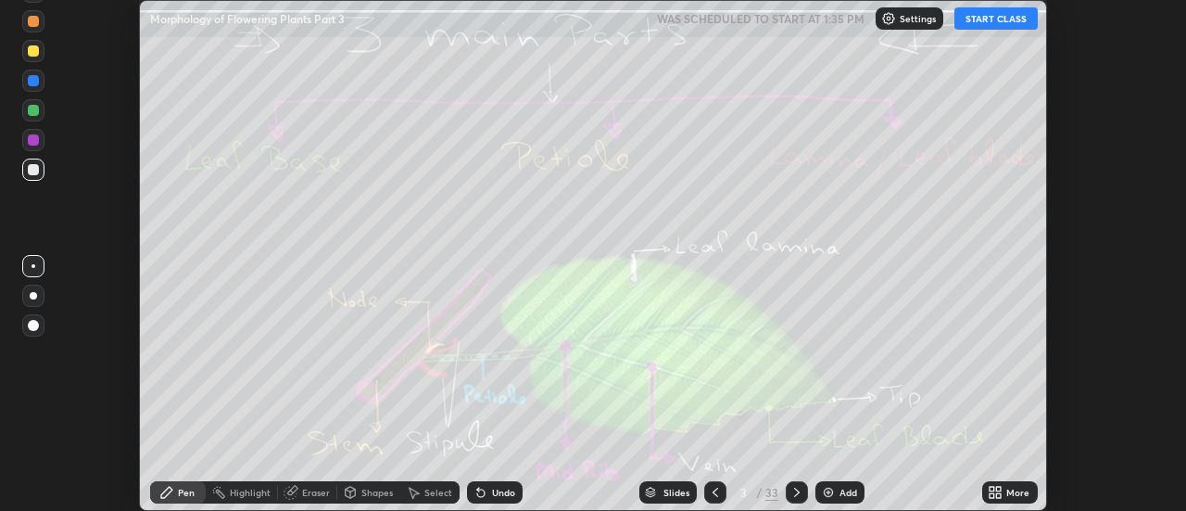
click at [716, 493] on icon at bounding box center [715, 492] width 15 height 15
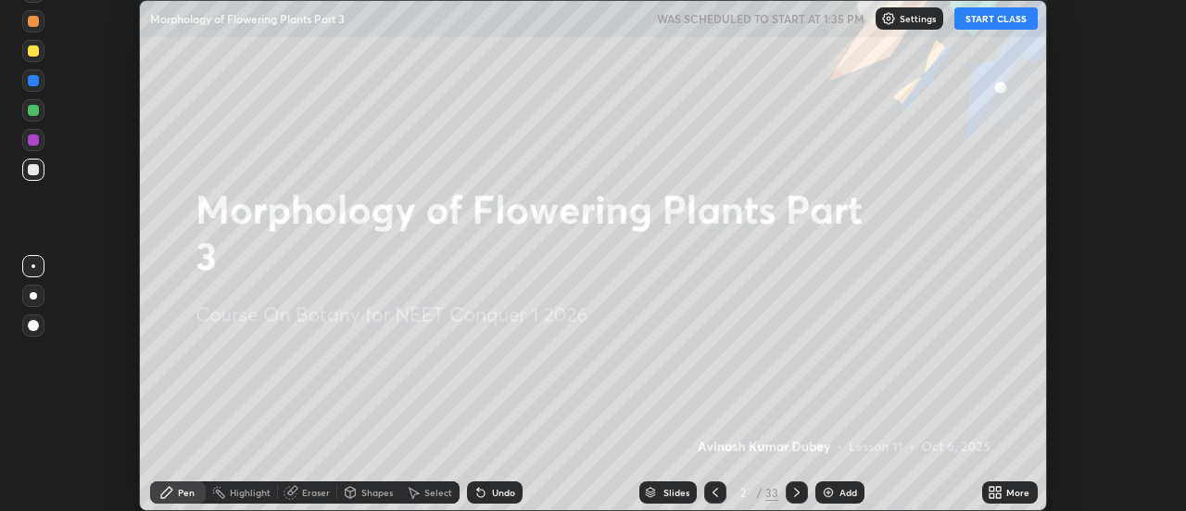
click at [1006, 489] on div "More" at bounding box center [1010, 492] width 56 height 22
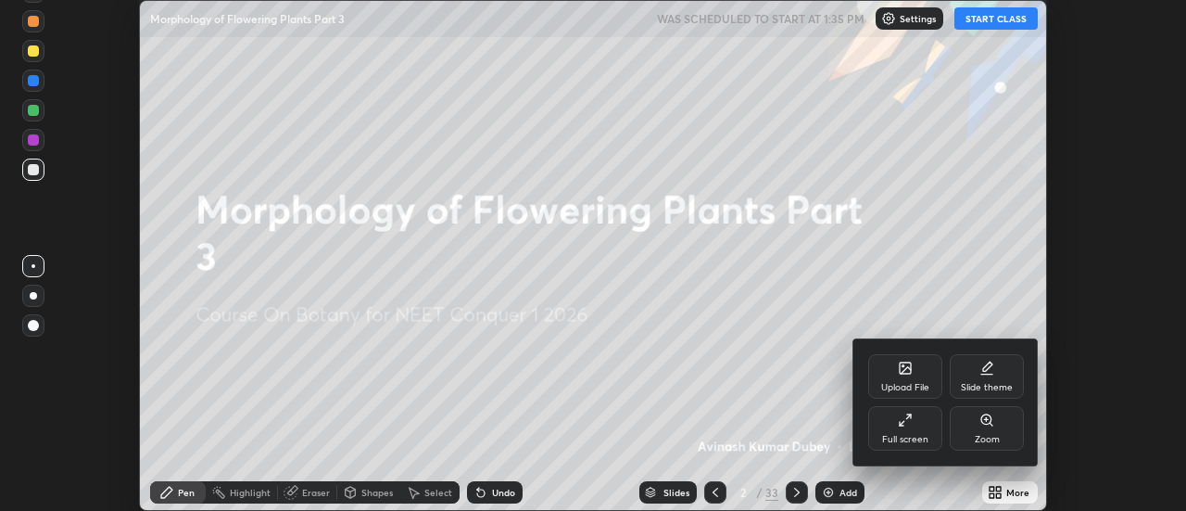
click at [912, 425] on icon at bounding box center [905, 419] width 15 height 15
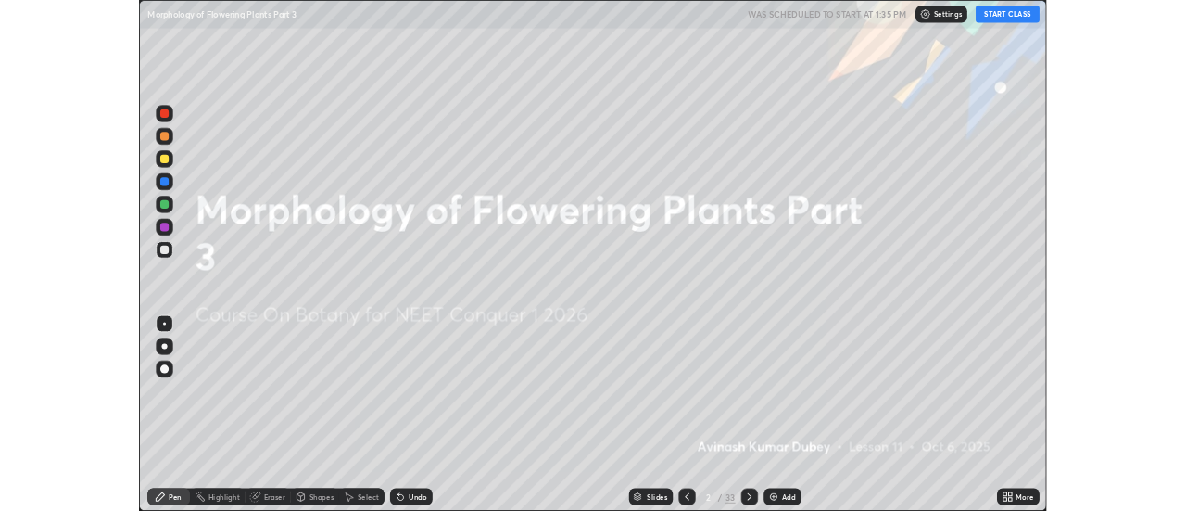
scroll to position [667, 1186]
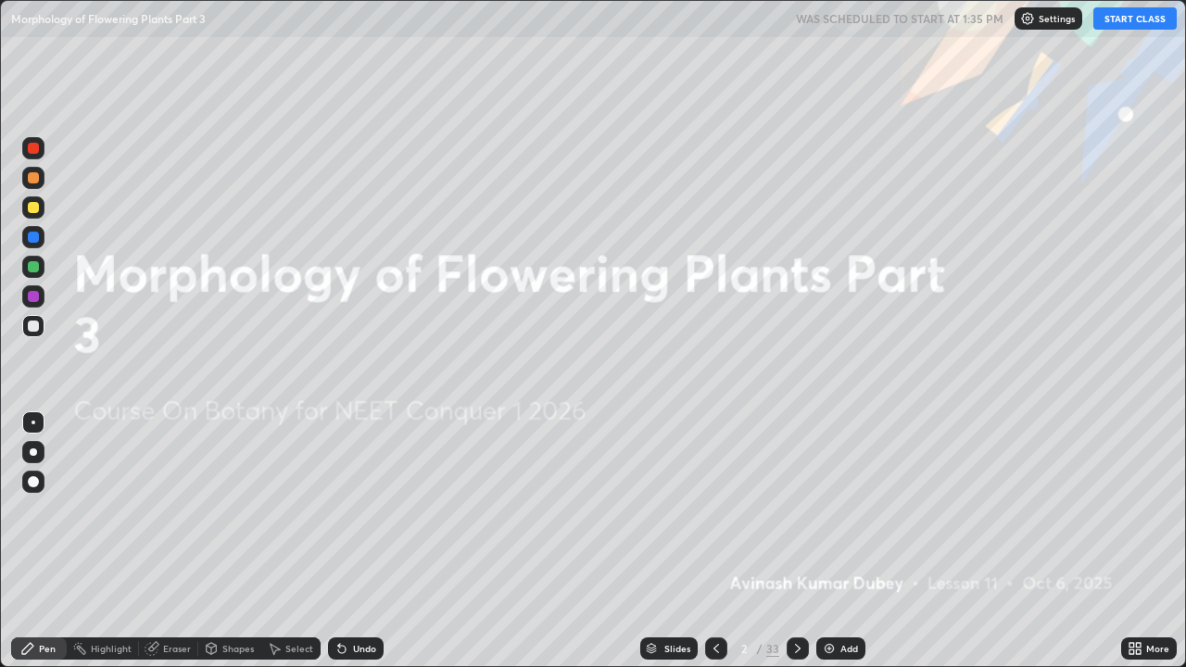
click at [1143, 22] on button "START CLASS" at bounding box center [1134, 18] width 83 height 22
click at [803, 510] on div at bounding box center [798, 648] width 22 height 22
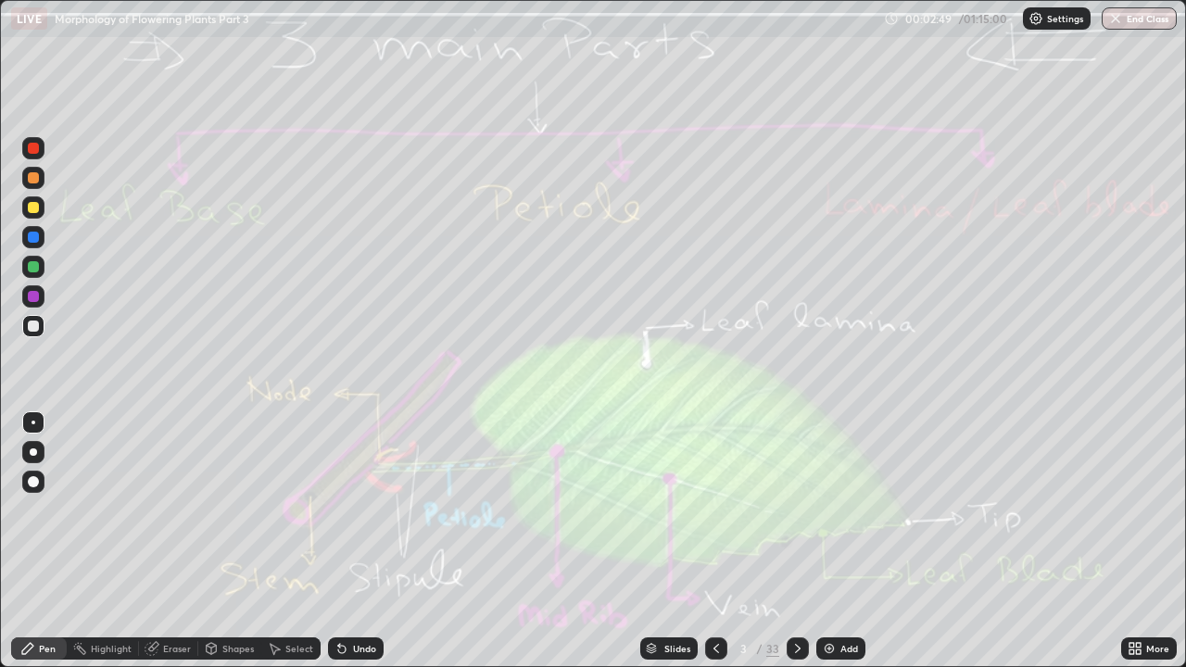
click at [795, 510] on icon at bounding box center [797, 648] width 15 height 15
click at [802, 510] on div at bounding box center [798, 648] width 22 height 22
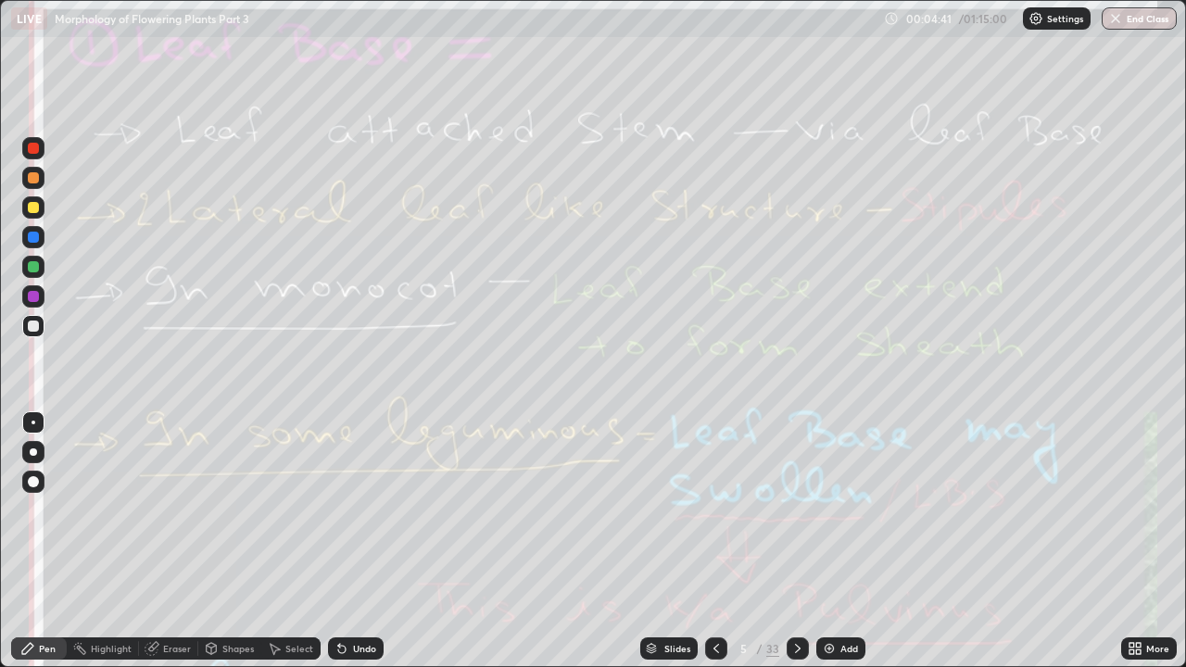
click at [180, 510] on div "Eraser" at bounding box center [177, 648] width 28 height 9
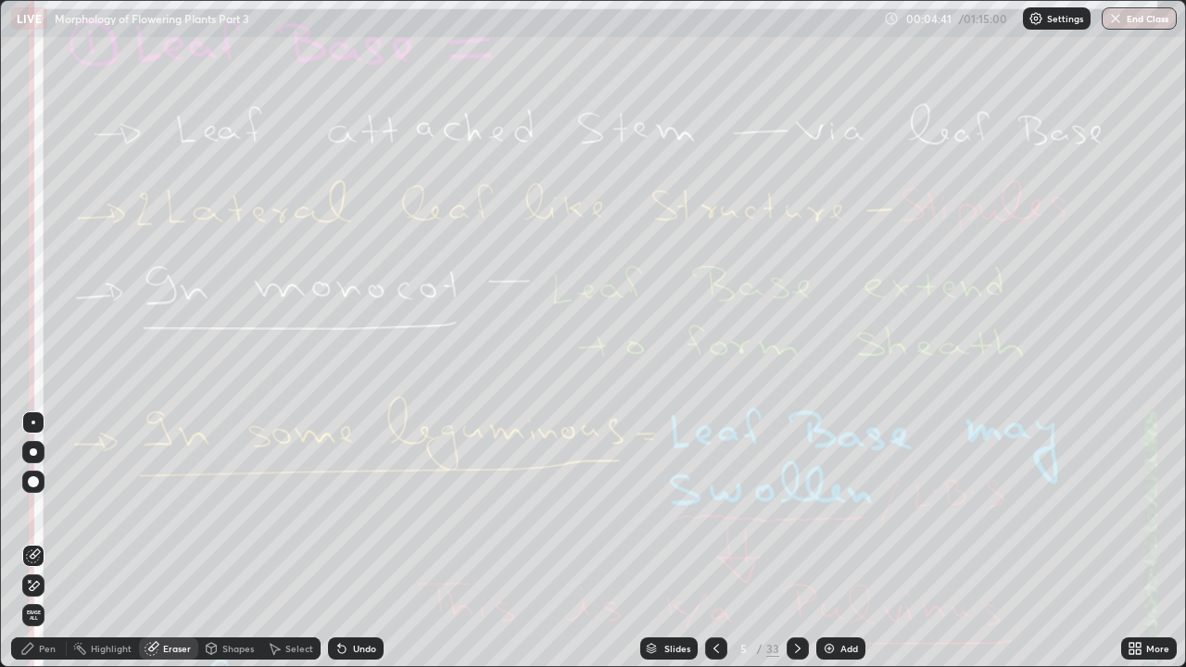
click at [34, 510] on span "Erase all" at bounding box center [33, 615] width 20 height 11
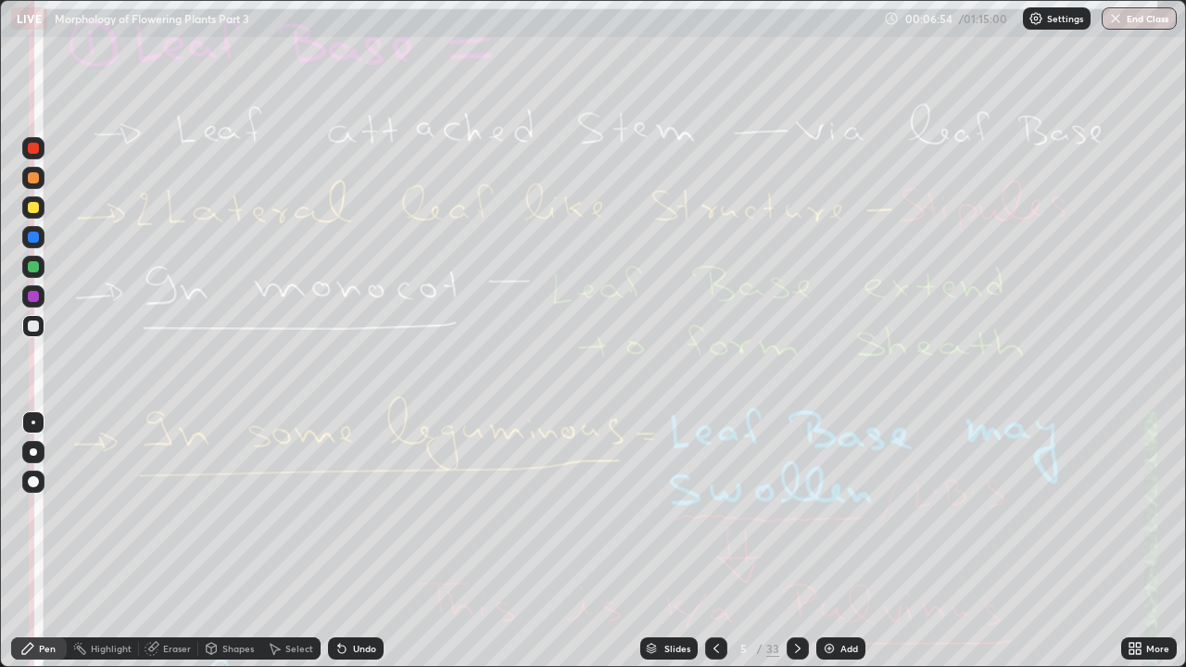
click at [174, 510] on div "Eraser" at bounding box center [177, 648] width 28 height 9
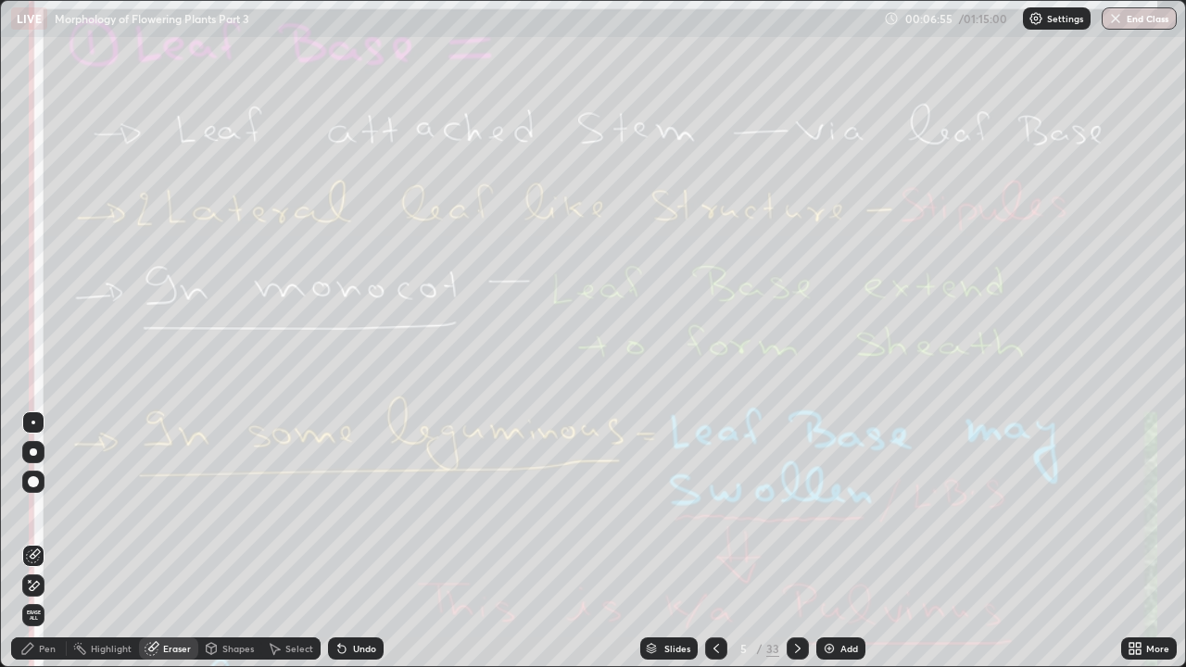
click at [35, 510] on span "Erase all" at bounding box center [33, 615] width 20 height 11
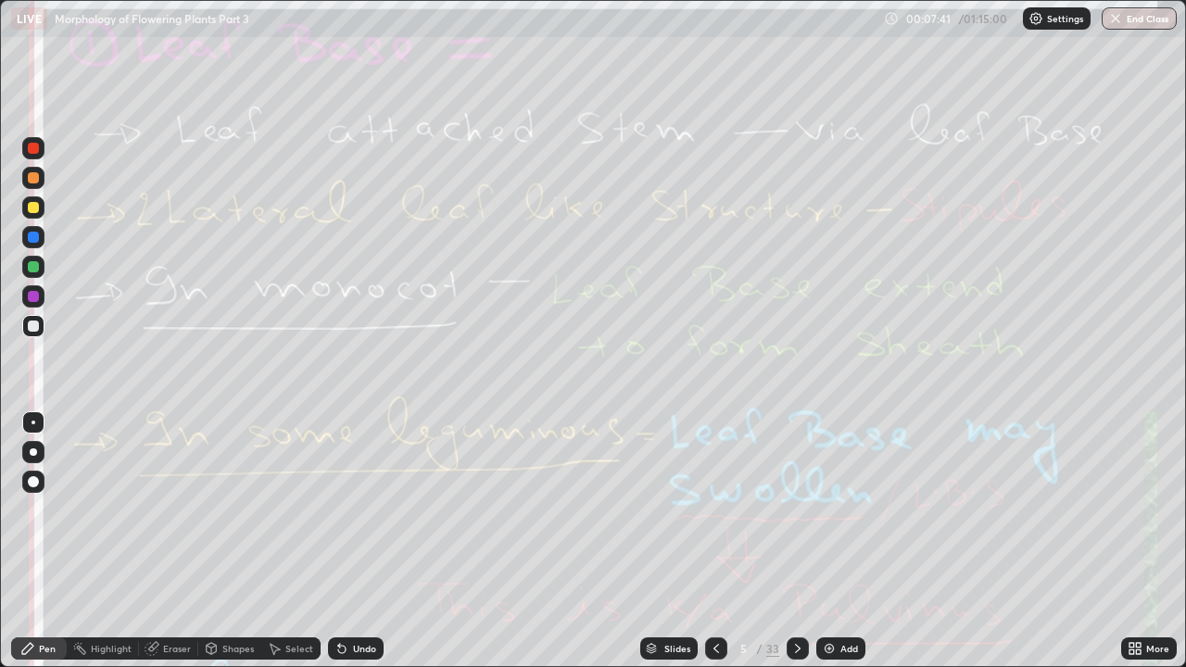
click at [178, 510] on div "Eraser" at bounding box center [177, 648] width 28 height 9
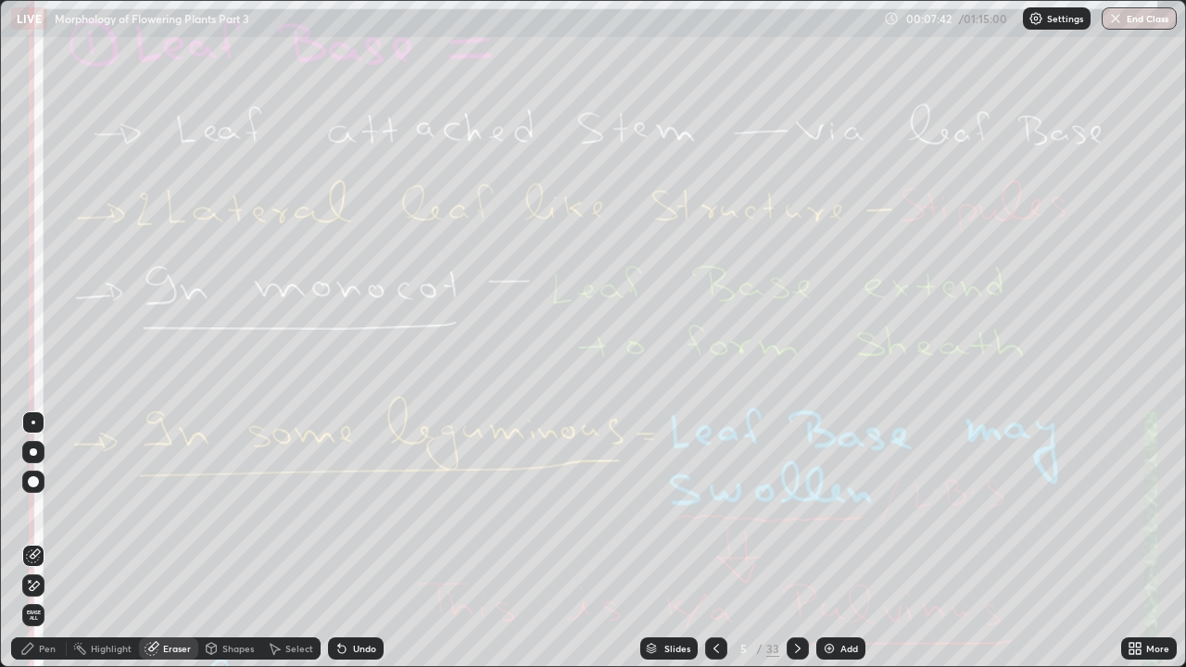
click at [33, 510] on span "Erase all" at bounding box center [33, 615] width 20 height 11
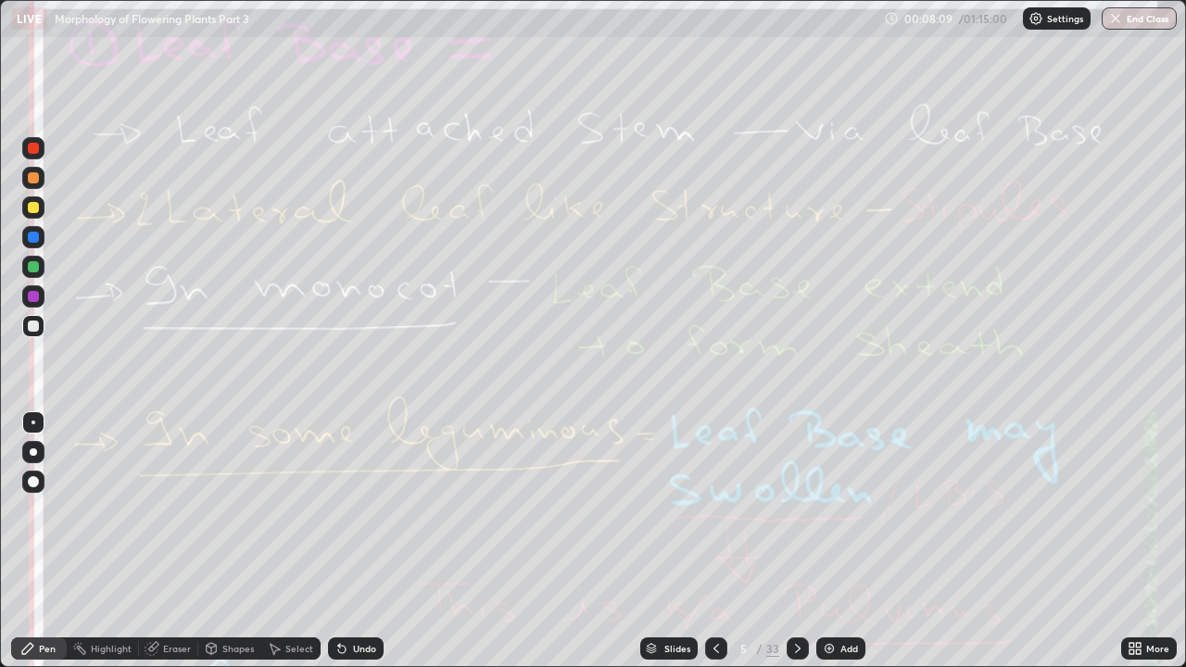
click at [164, 510] on div "Eraser" at bounding box center [177, 648] width 28 height 9
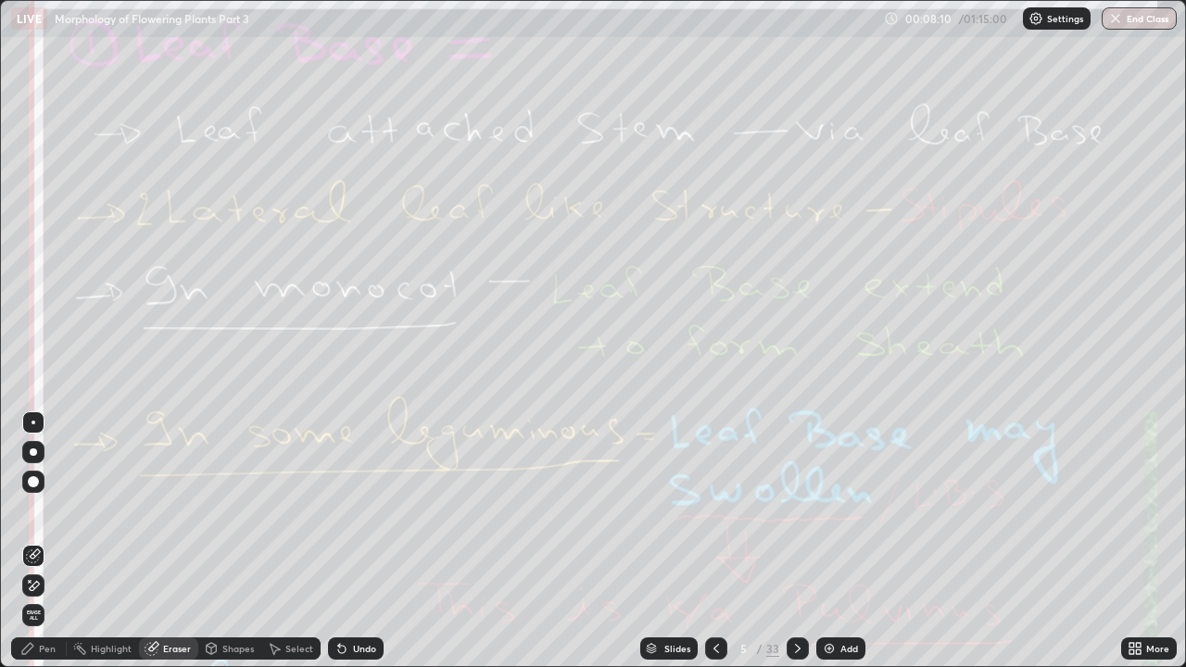
click at [32, 510] on span "Erase all" at bounding box center [33, 615] width 20 height 11
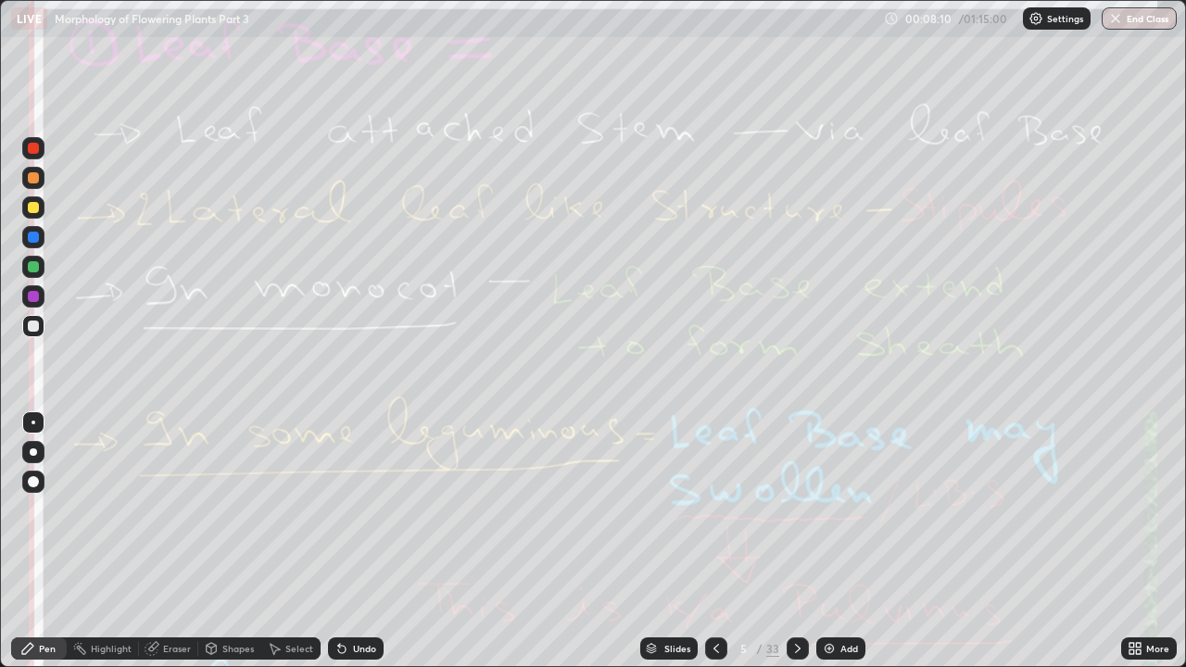
click at [102, 510] on div "Highlight" at bounding box center [111, 648] width 41 height 9
click at [803, 510] on div at bounding box center [798, 648] width 22 height 22
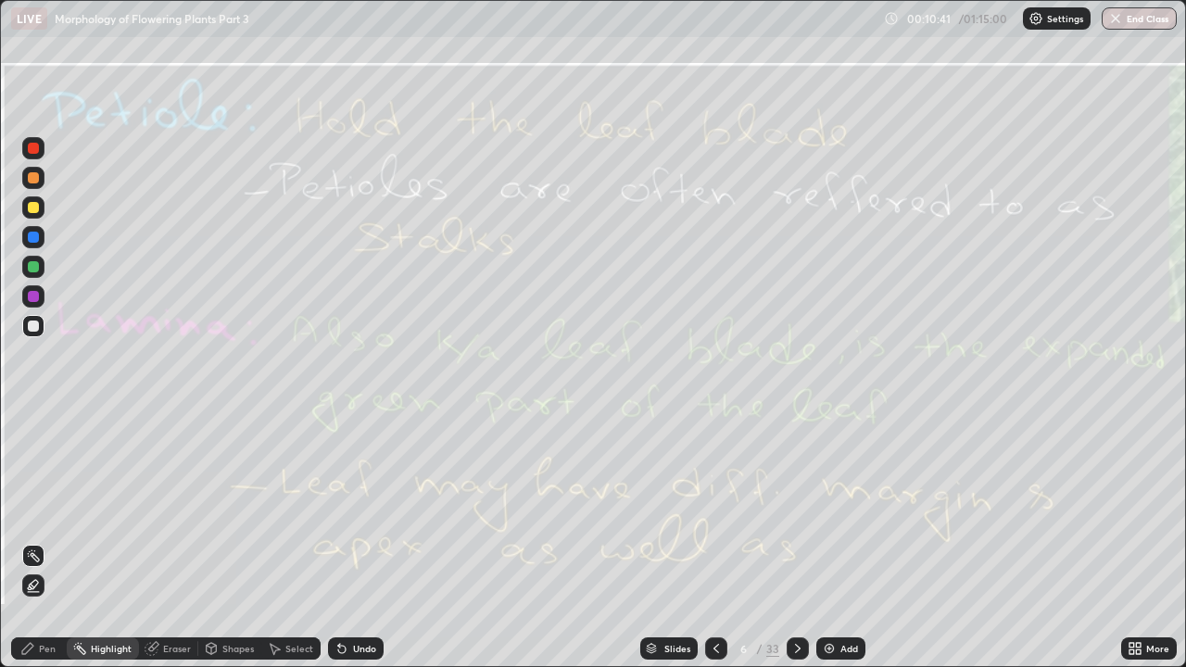
click at [795, 510] on icon at bounding box center [797, 648] width 15 height 15
click at [35, 229] on div at bounding box center [33, 237] width 22 height 22
click at [38, 207] on div at bounding box center [33, 207] width 11 height 11
click at [35, 296] on div at bounding box center [33, 296] width 11 height 11
click at [795, 510] on icon at bounding box center [797, 648] width 15 height 15
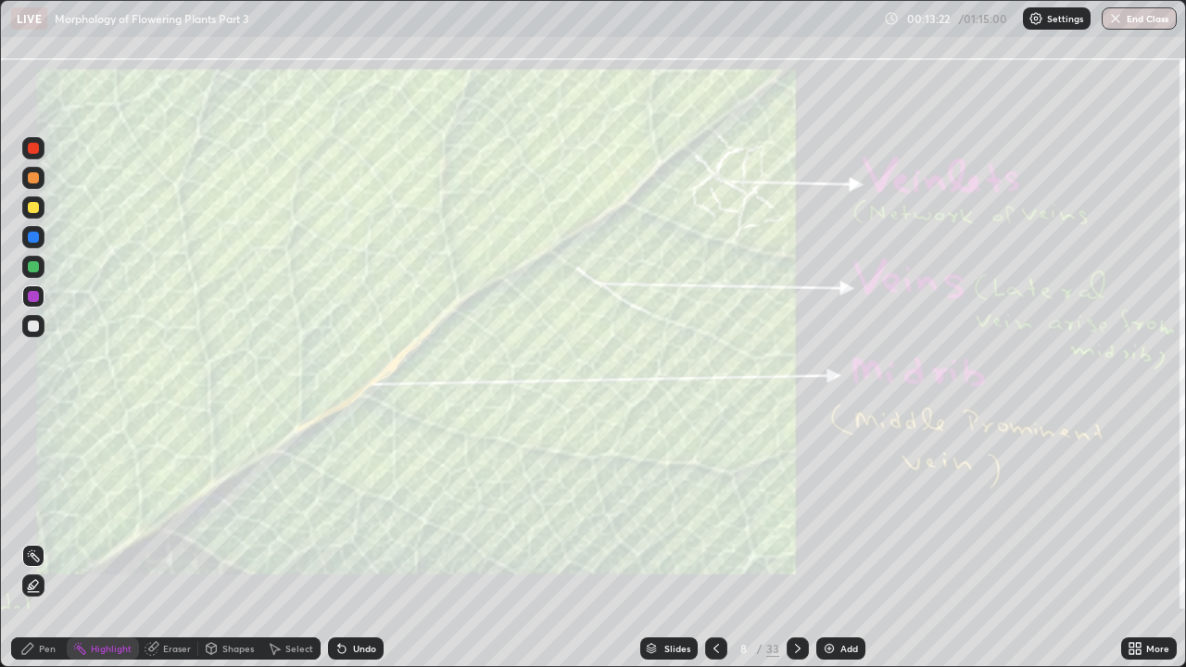
click at [795, 510] on icon at bounding box center [797, 648] width 15 height 15
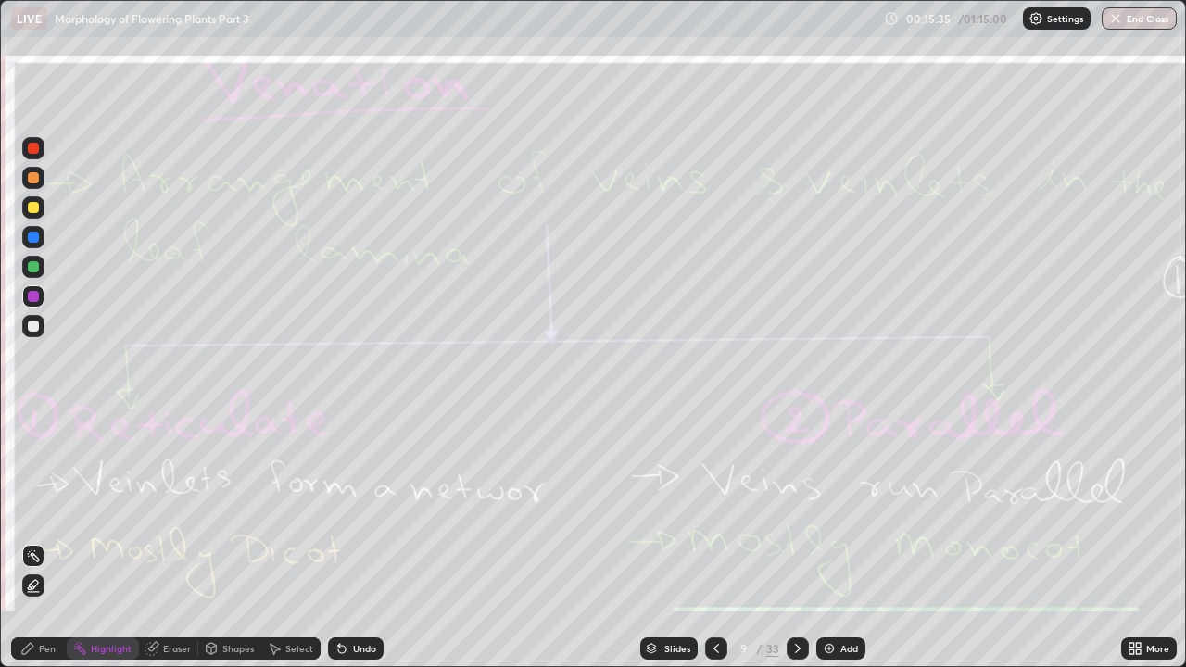
click at [795, 510] on icon at bounding box center [798, 648] width 6 height 9
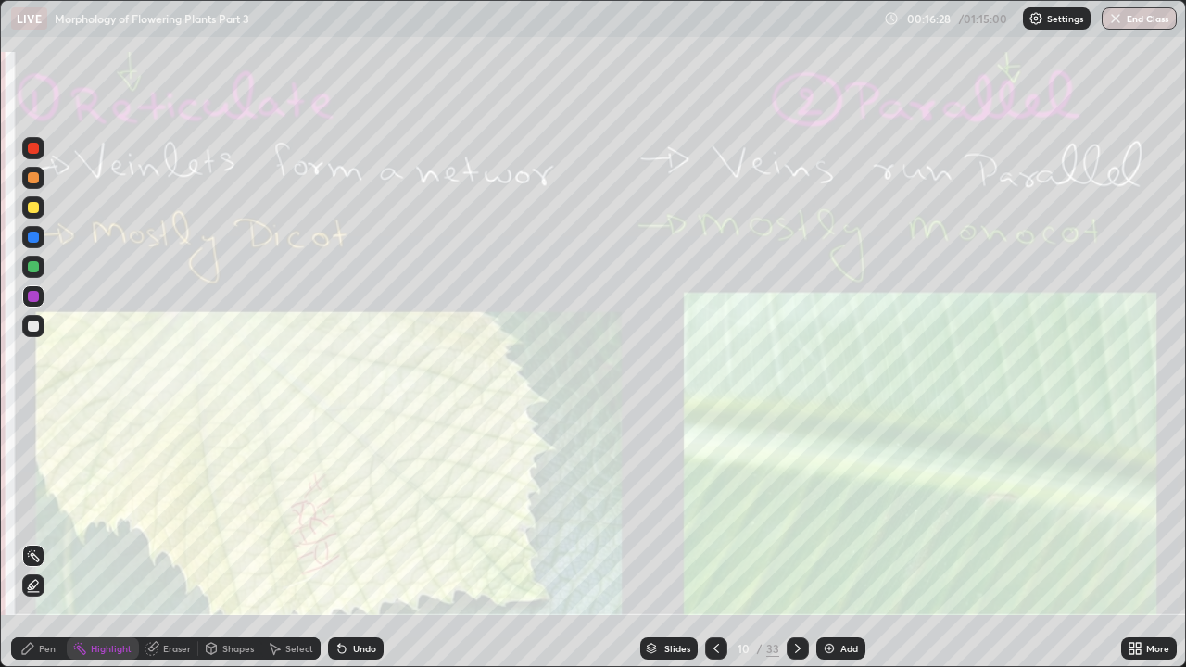
click at [795, 510] on icon at bounding box center [797, 648] width 15 height 15
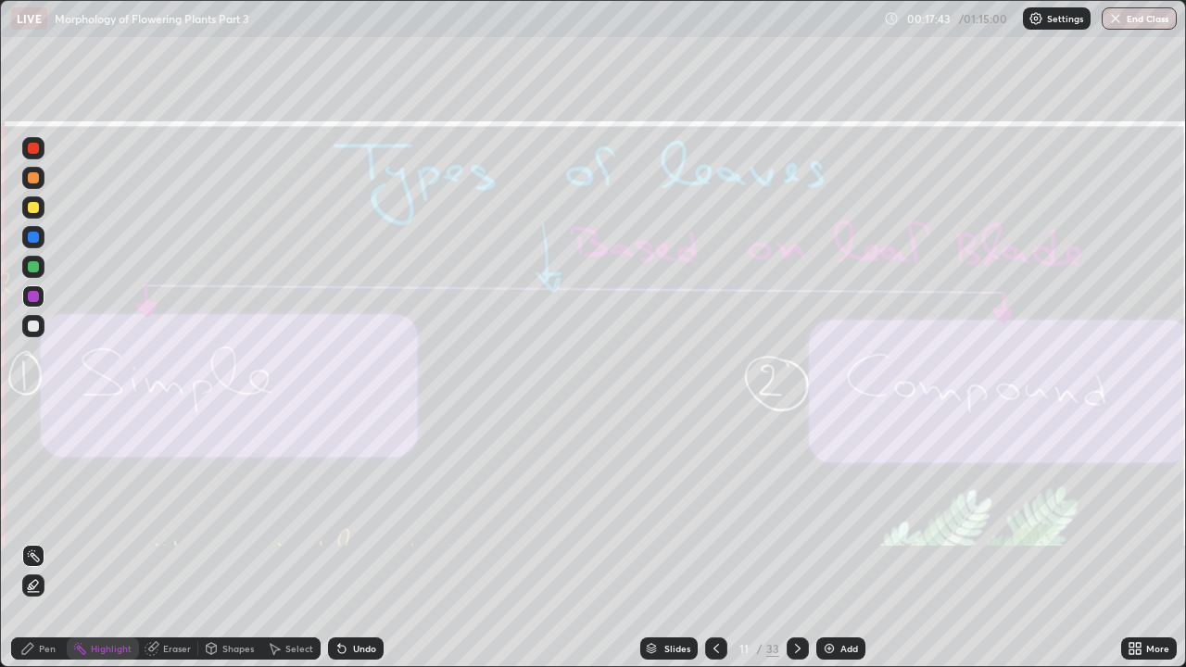
click at [177, 510] on div "Eraser" at bounding box center [177, 648] width 28 height 9
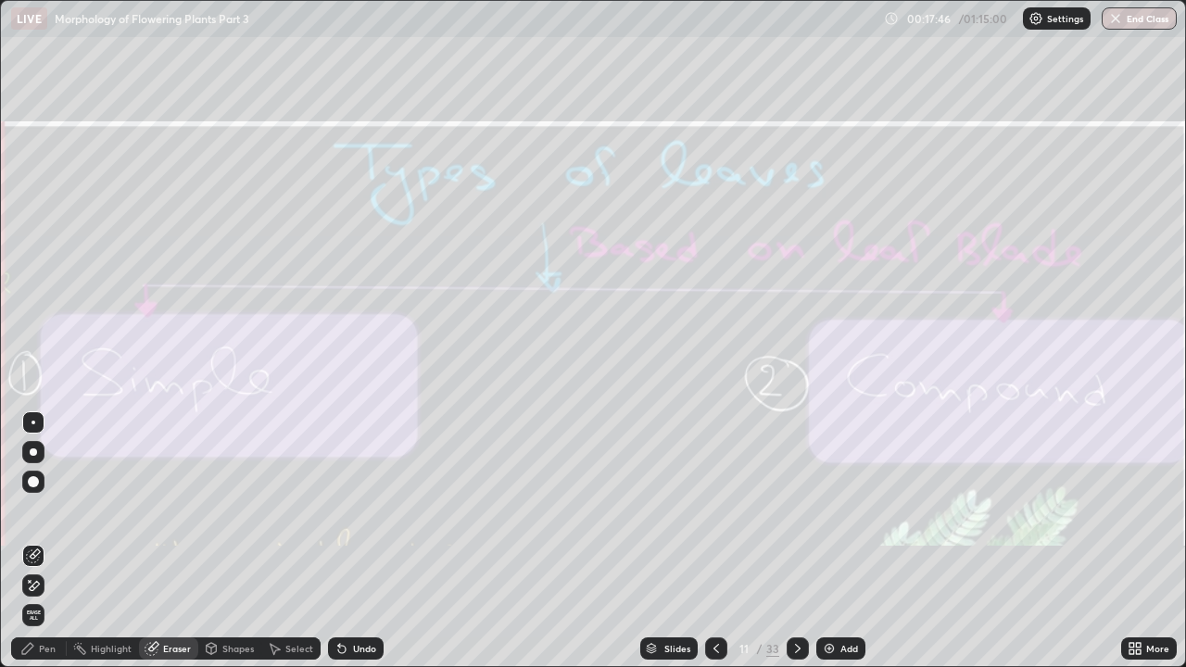
click at [113, 510] on div "Highlight" at bounding box center [111, 648] width 41 height 9
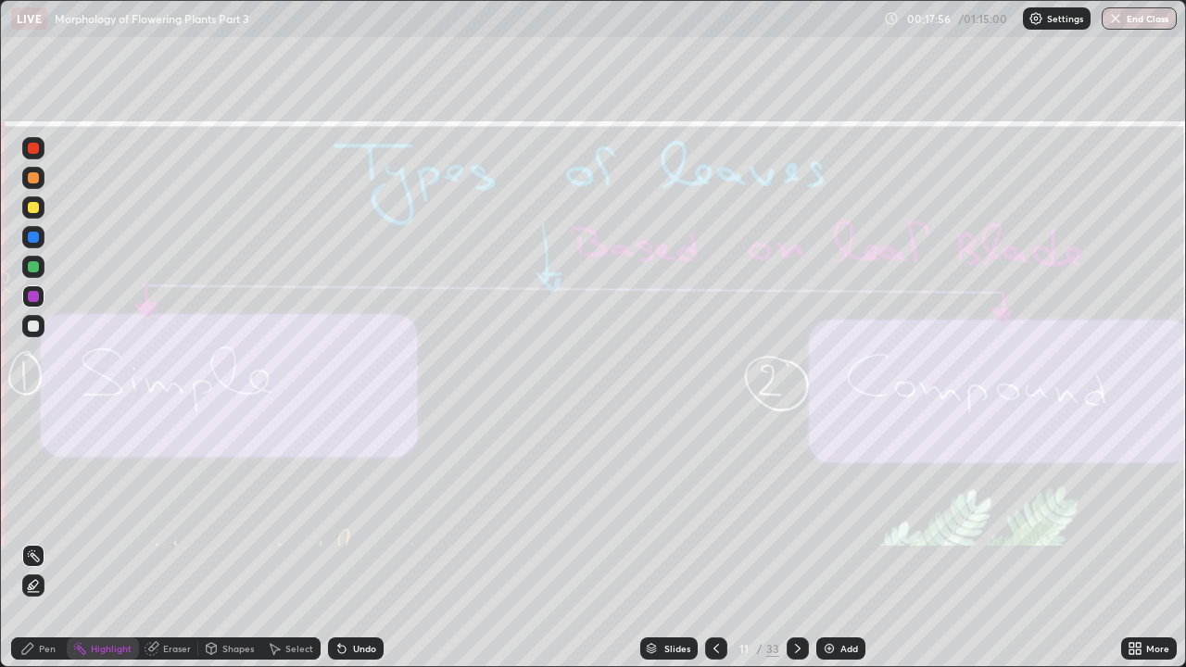
click at [795, 510] on icon at bounding box center [797, 648] width 15 height 15
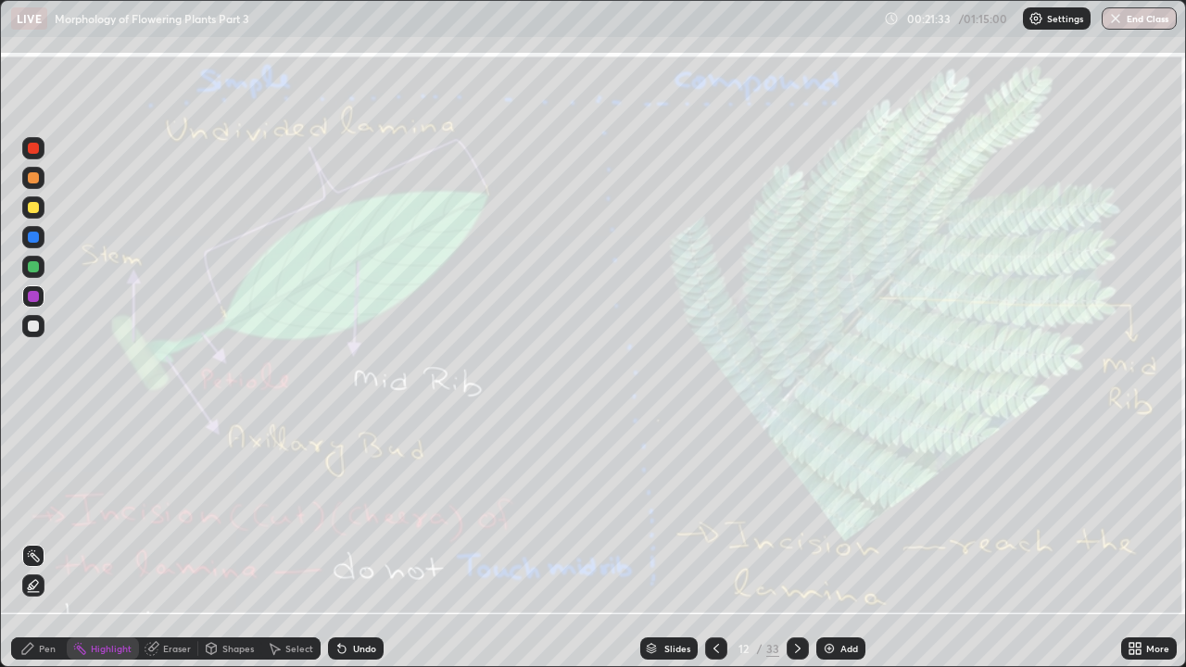
click at [795, 510] on icon at bounding box center [798, 648] width 6 height 9
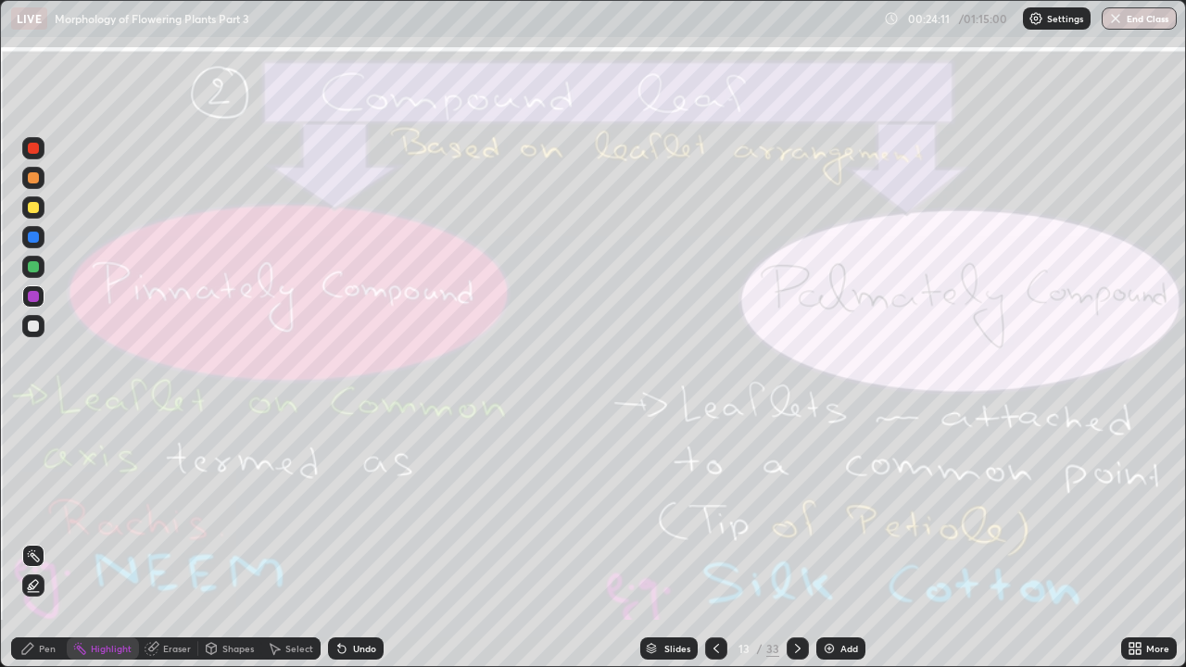
click at [795, 510] on icon at bounding box center [797, 648] width 15 height 15
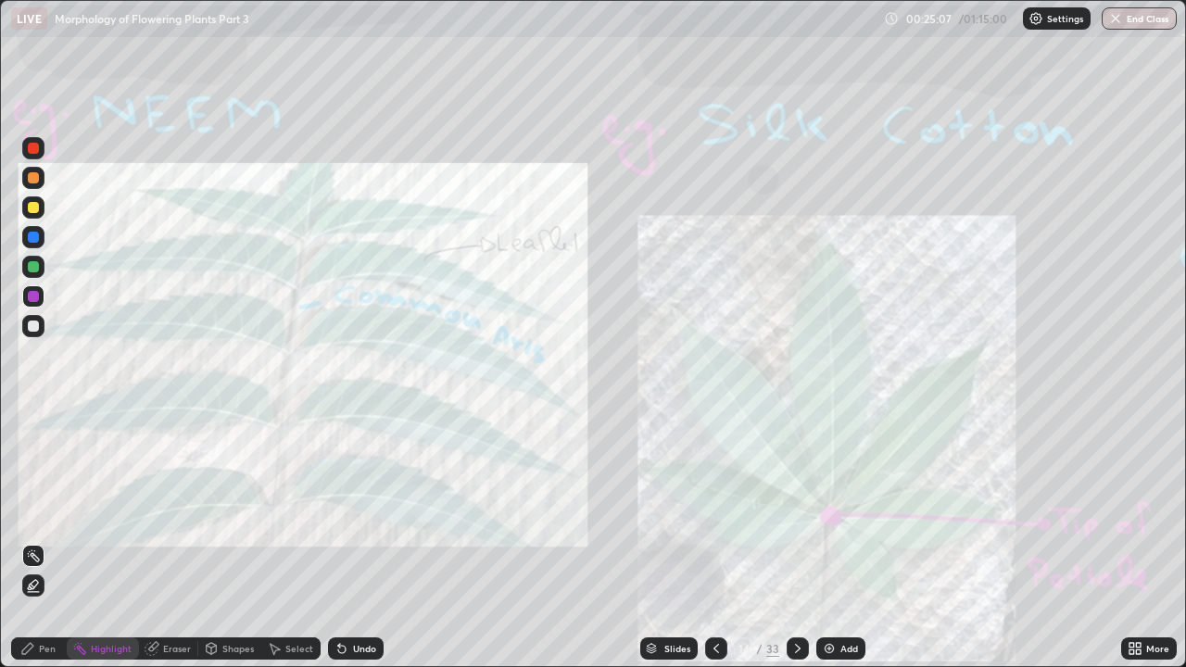
click at [177, 510] on div "Eraser" at bounding box center [177, 648] width 28 height 9
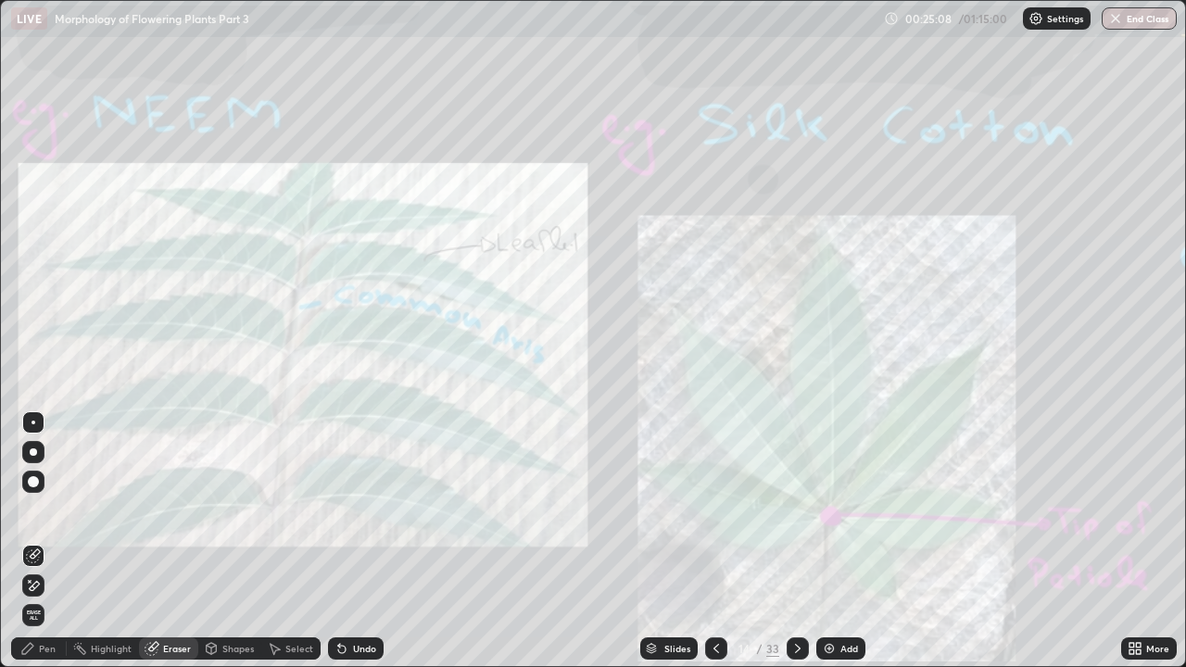
click at [35, 510] on span "Erase all" at bounding box center [33, 615] width 20 height 11
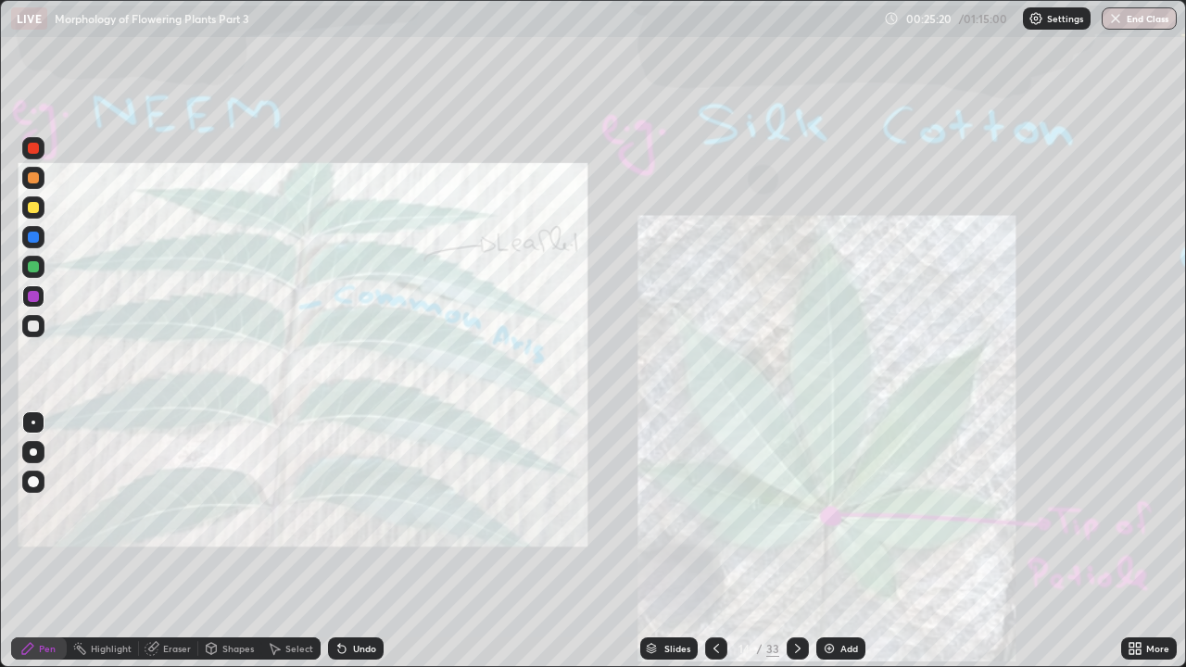
click at [795, 510] on icon at bounding box center [797, 648] width 15 height 15
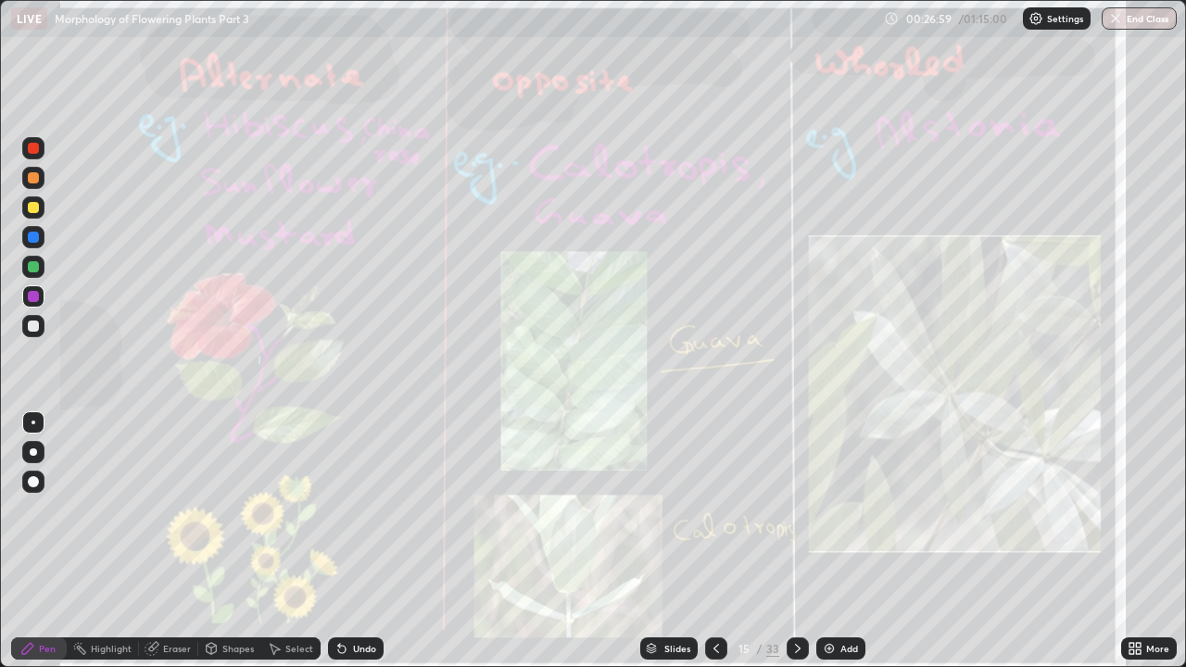
click at [170, 510] on div "Eraser" at bounding box center [177, 648] width 28 height 9
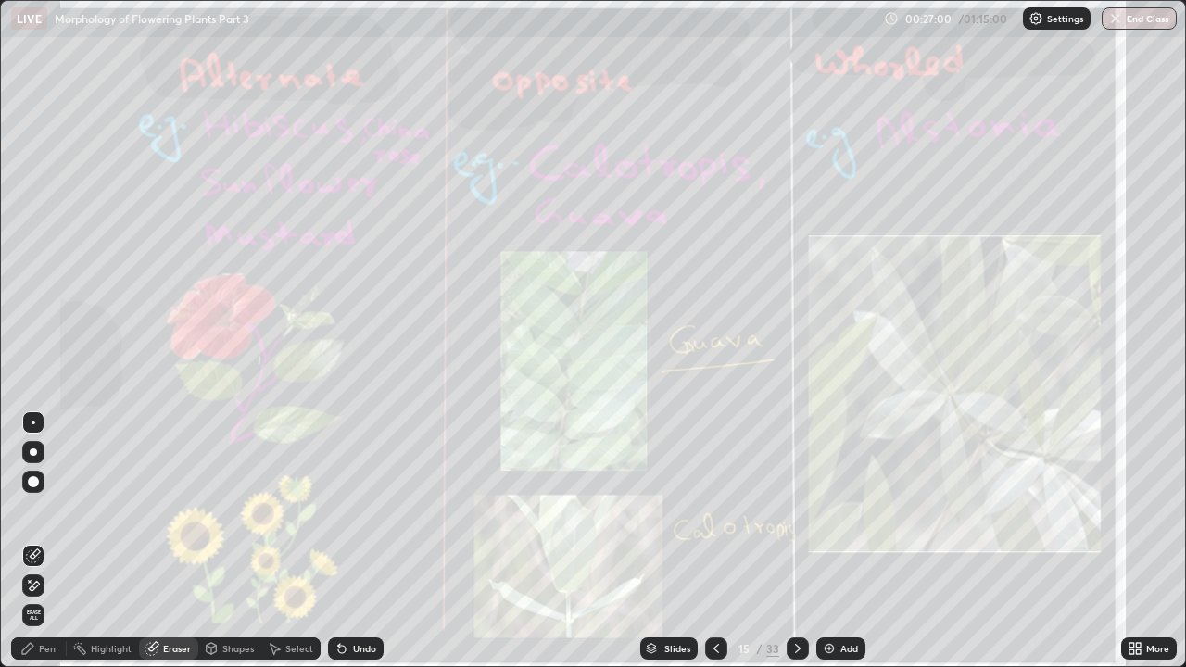
click at [34, 510] on span "Erase all" at bounding box center [33, 615] width 20 height 11
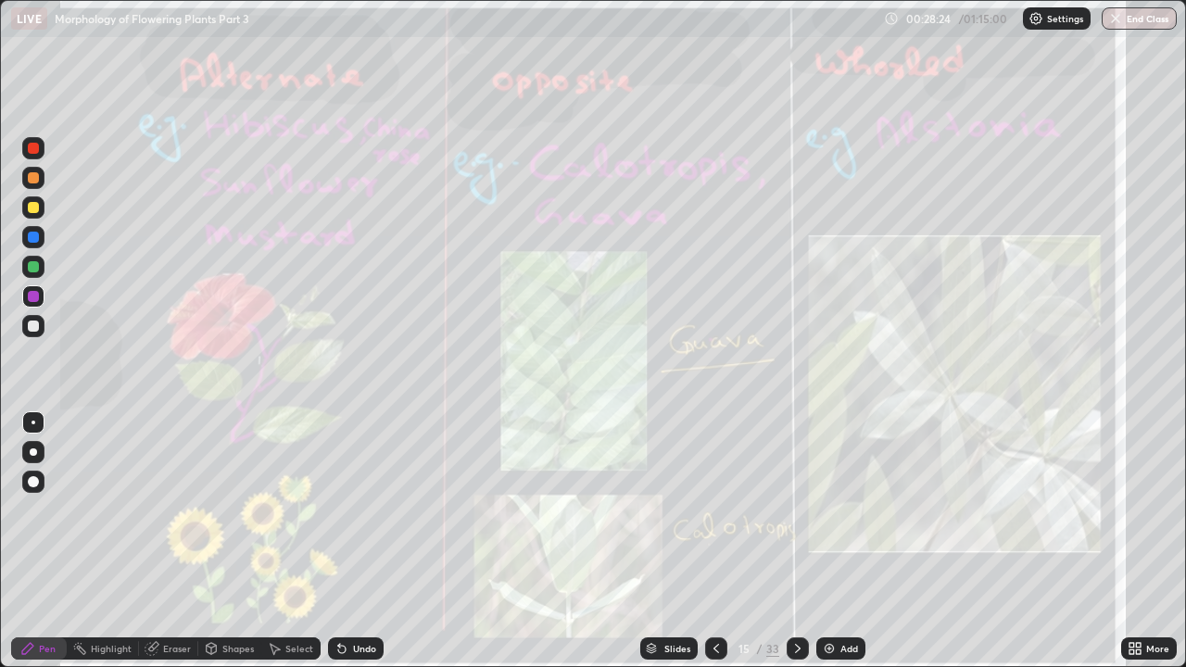
click at [798, 510] on icon at bounding box center [797, 648] width 15 height 15
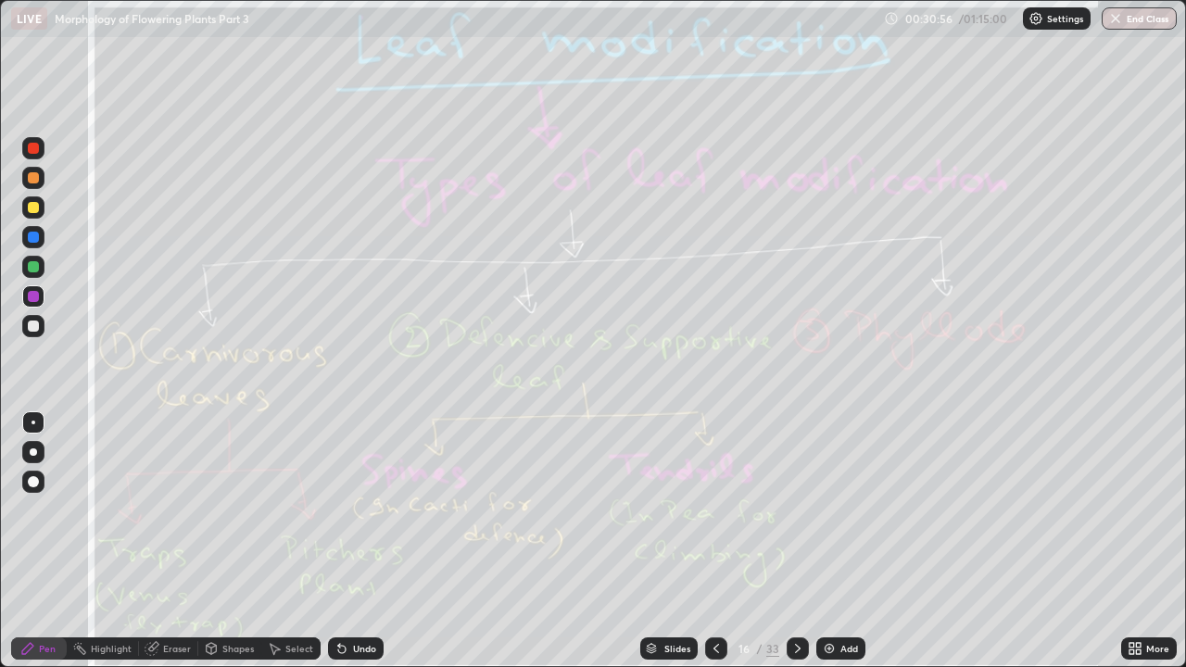
click at [45, 510] on div "Pen" at bounding box center [47, 648] width 17 height 9
click at [164, 510] on div "Eraser" at bounding box center [177, 648] width 28 height 9
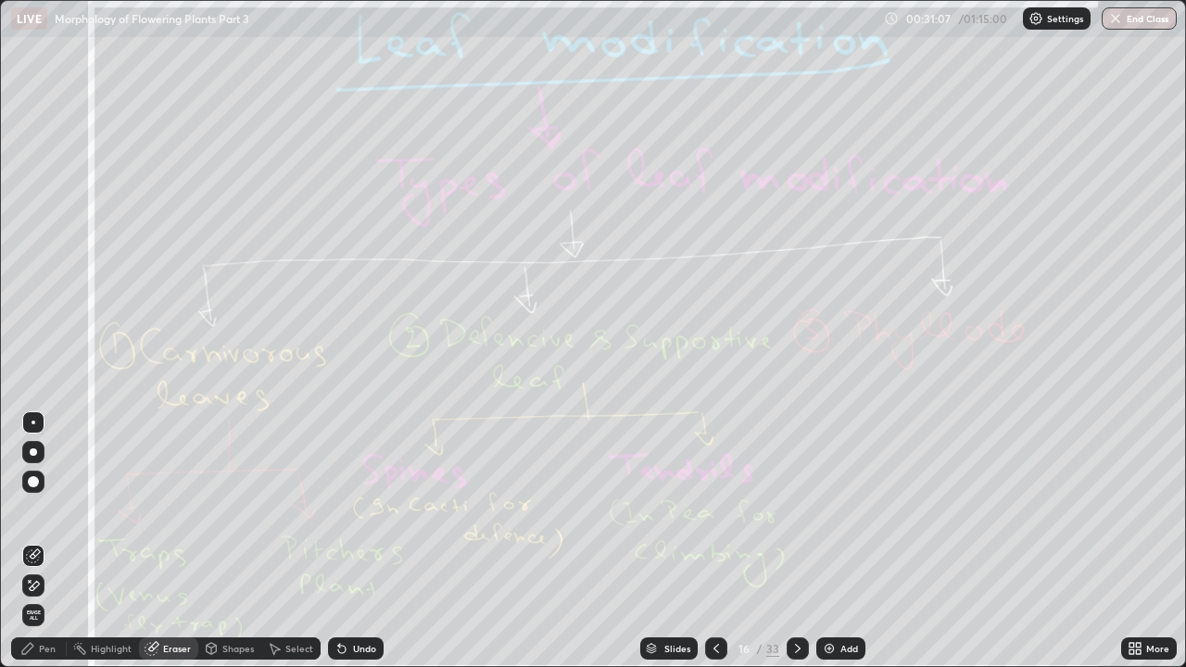
click at [40, 510] on span "Erase all" at bounding box center [33, 615] width 20 height 11
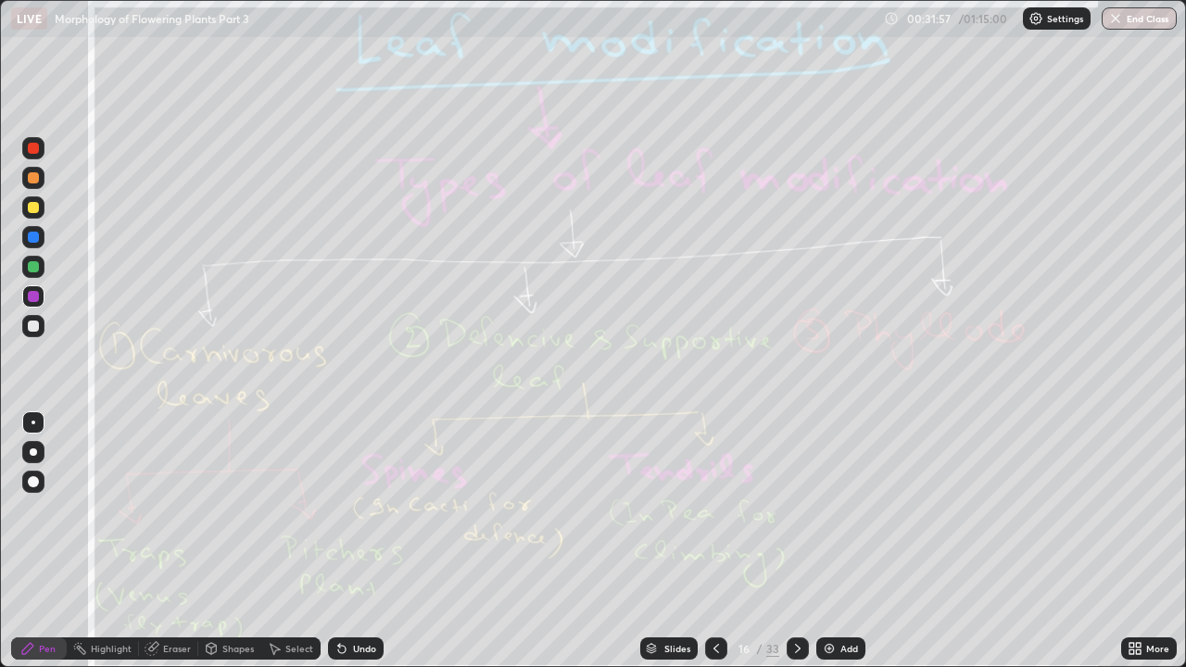
click at [183, 510] on div "Eraser" at bounding box center [177, 648] width 28 height 9
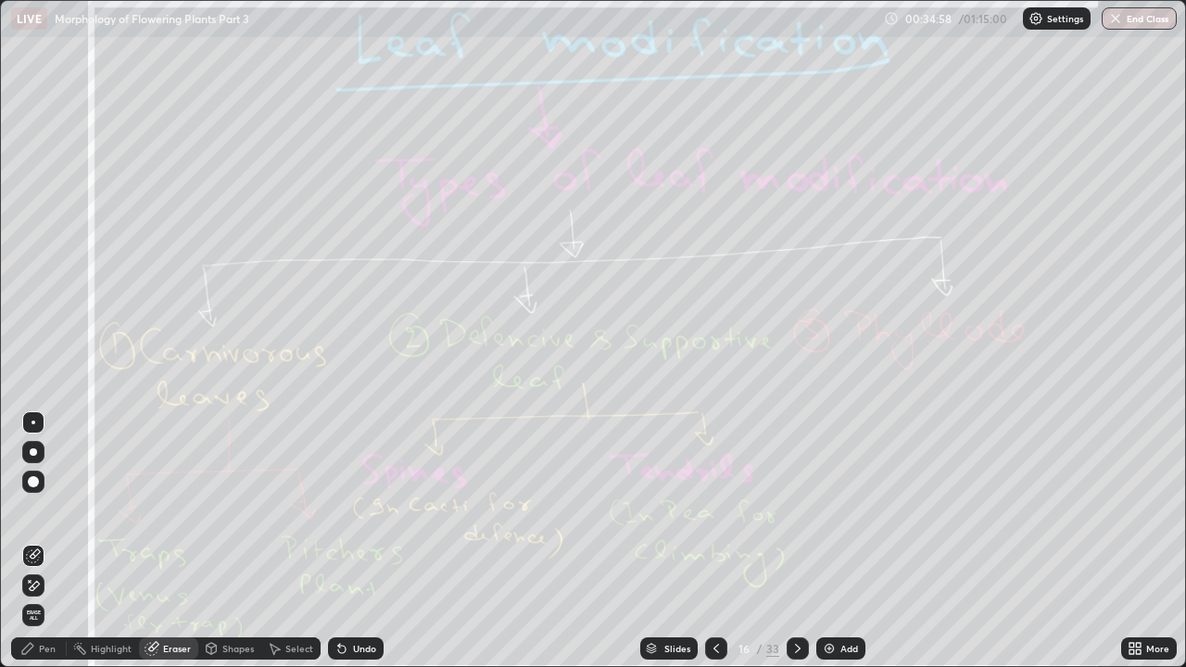
click at [33, 510] on span "Erase all" at bounding box center [33, 615] width 20 height 11
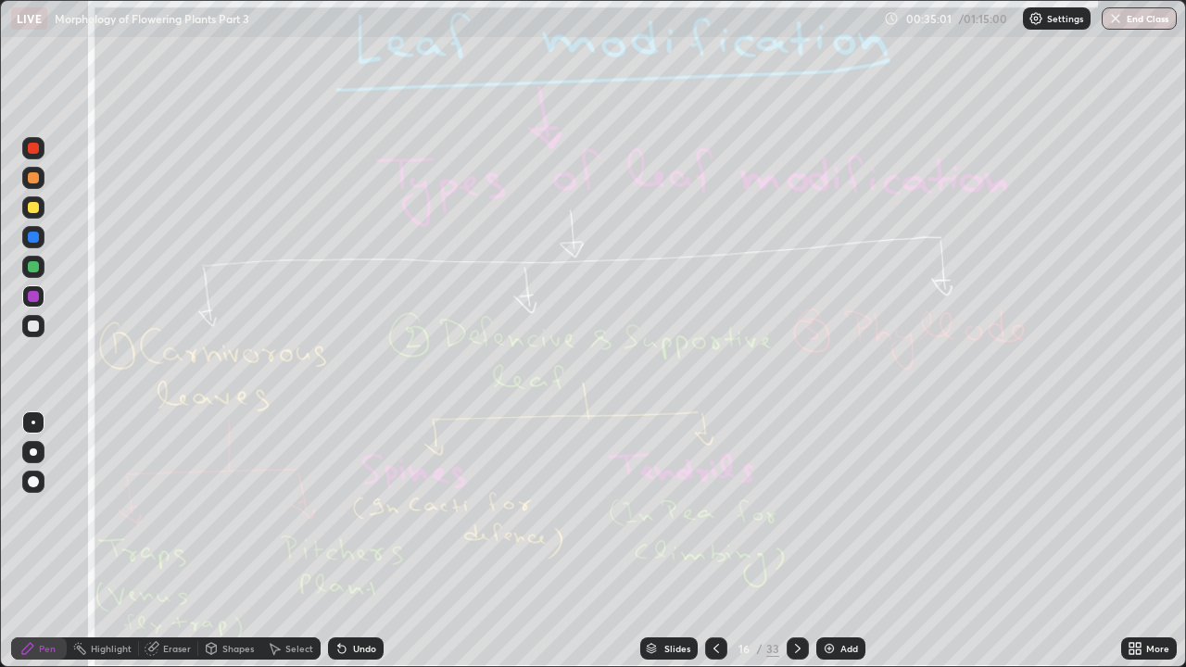
click at [795, 510] on icon at bounding box center [797, 648] width 15 height 15
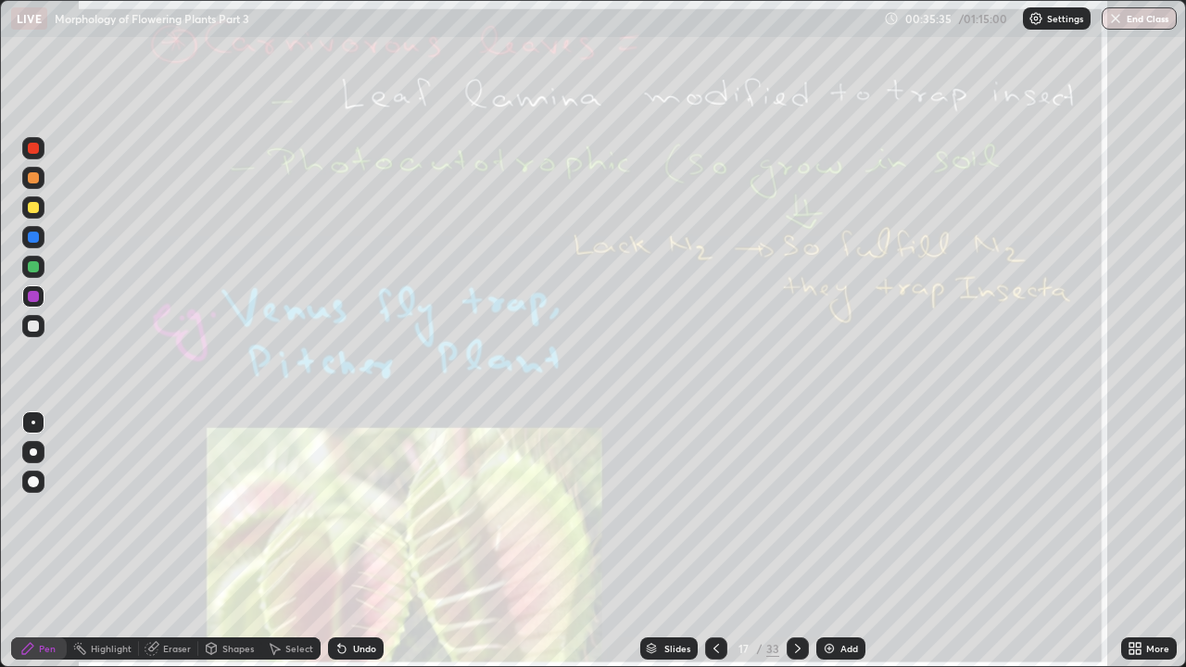
click at [179, 510] on div "Eraser" at bounding box center [177, 648] width 28 height 9
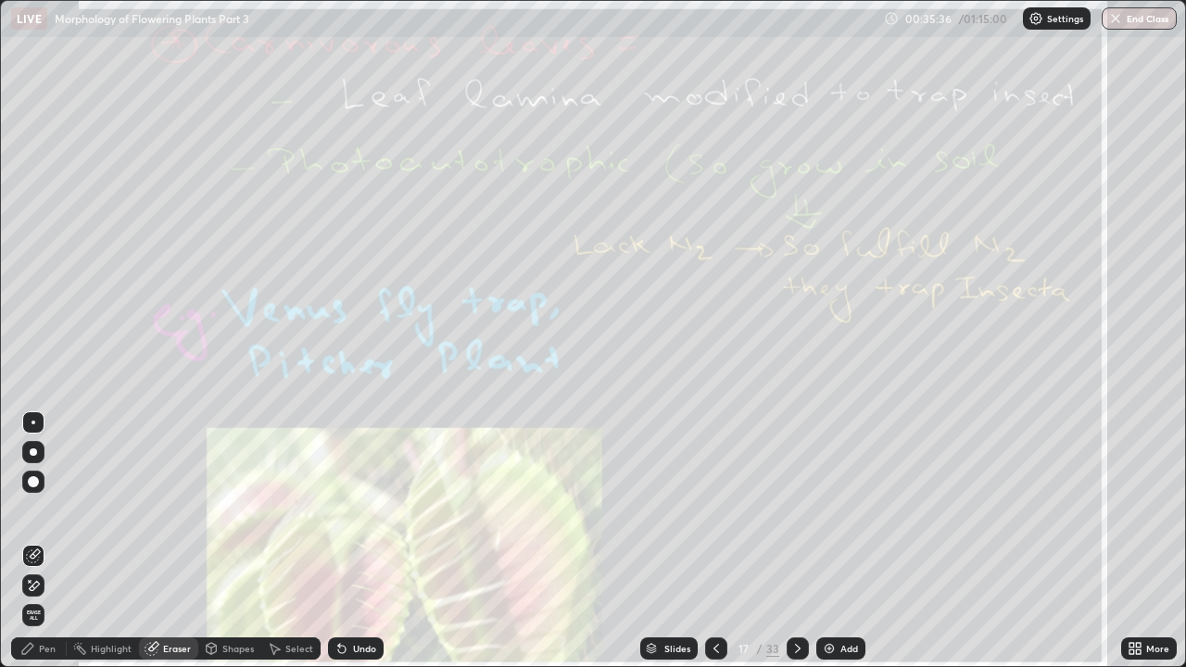
click at [42, 510] on span "Erase all" at bounding box center [33, 615] width 20 height 11
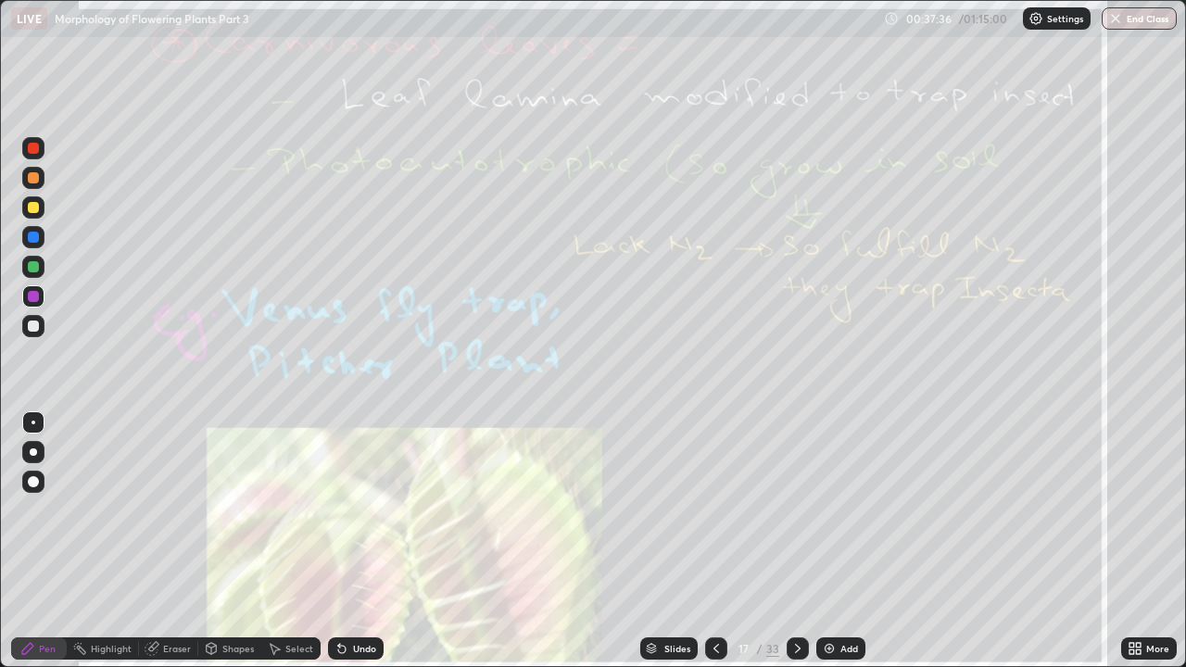
click at [802, 510] on div at bounding box center [798, 648] width 22 height 22
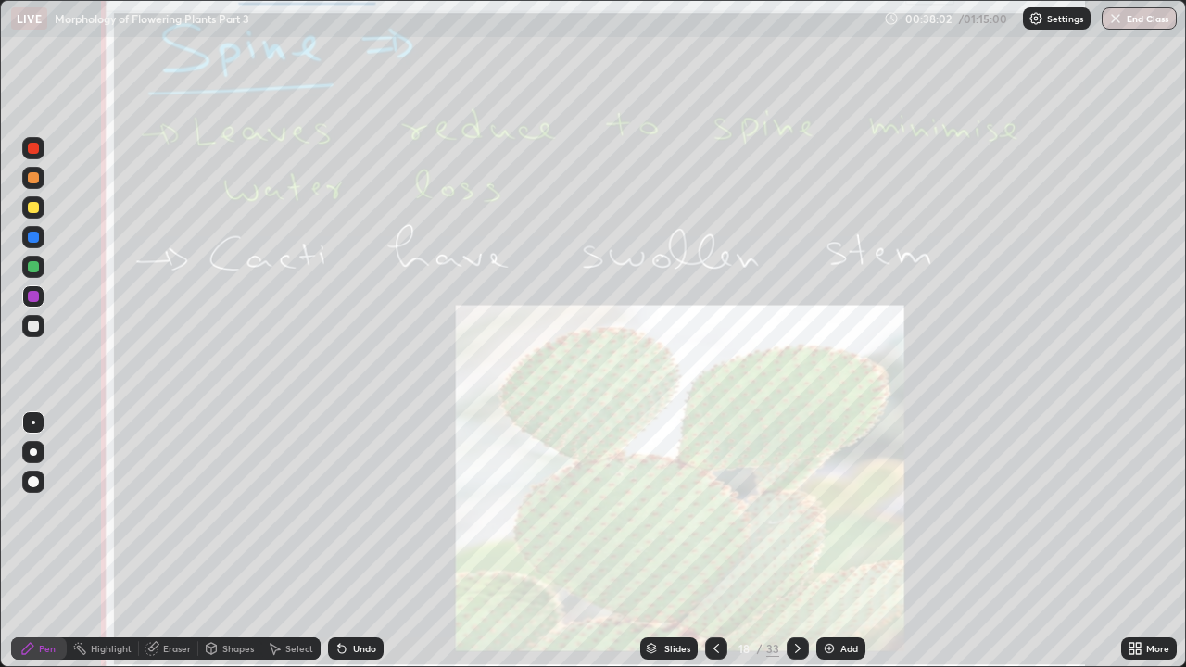
click at [169, 510] on div "Eraser" at bounding box center [168, 648] width 59 height 22
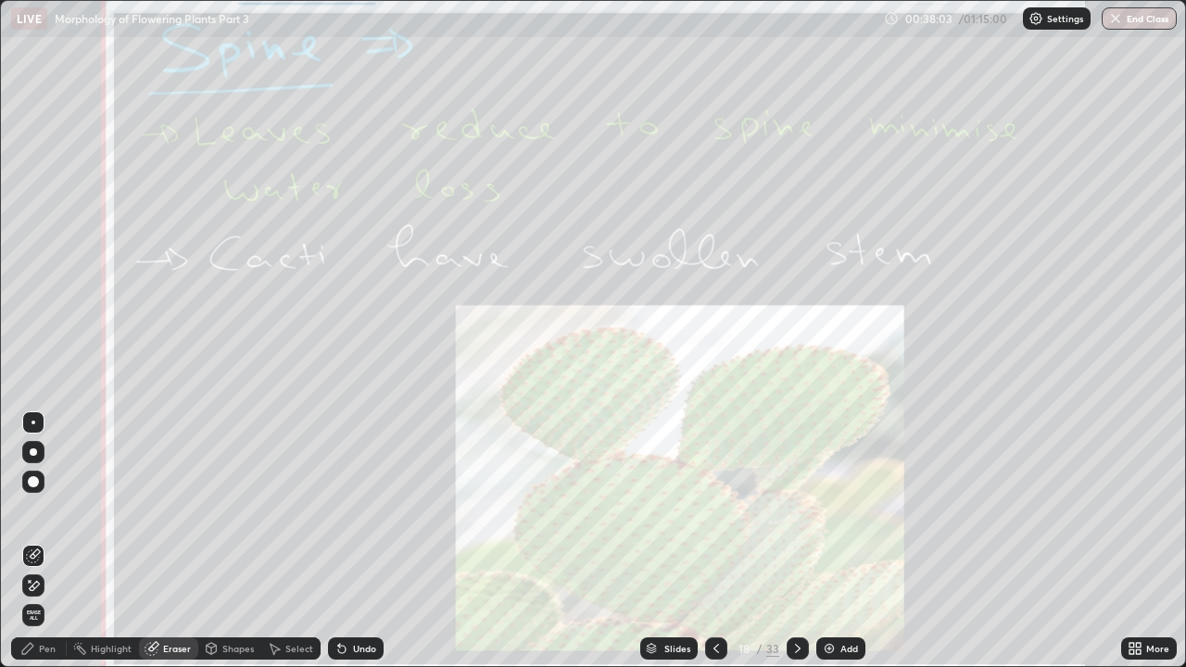
click at [33, 510] on span "Erase all" at bounding box center [33, 615] width 20 height 11
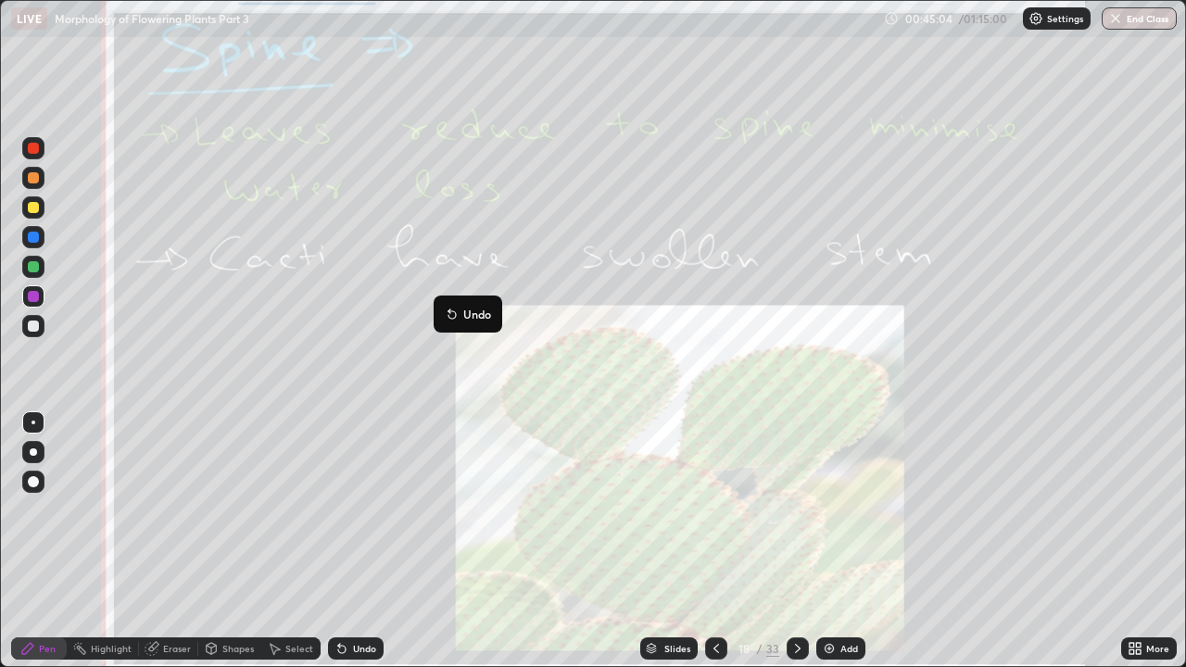
click at [180, 510] on div "Eraser" at bounding box center [177, 648] width 28 height 9
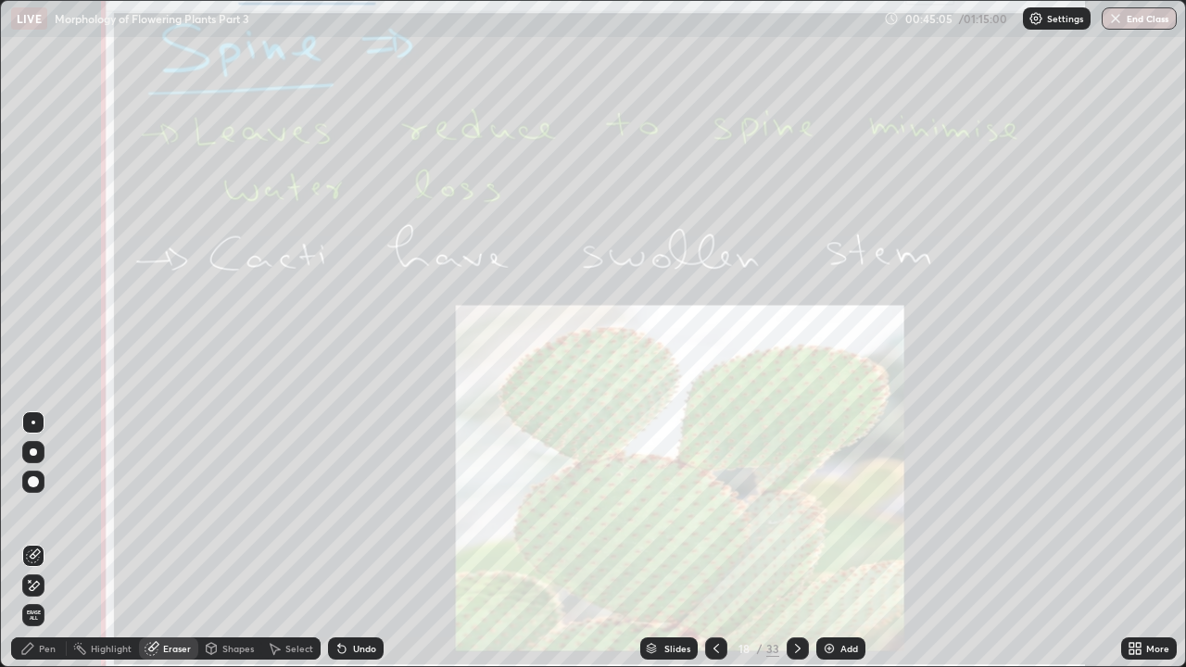
click at [36, 510] on span "Erase all" at bounding box center [33, 615] width 20 height 11
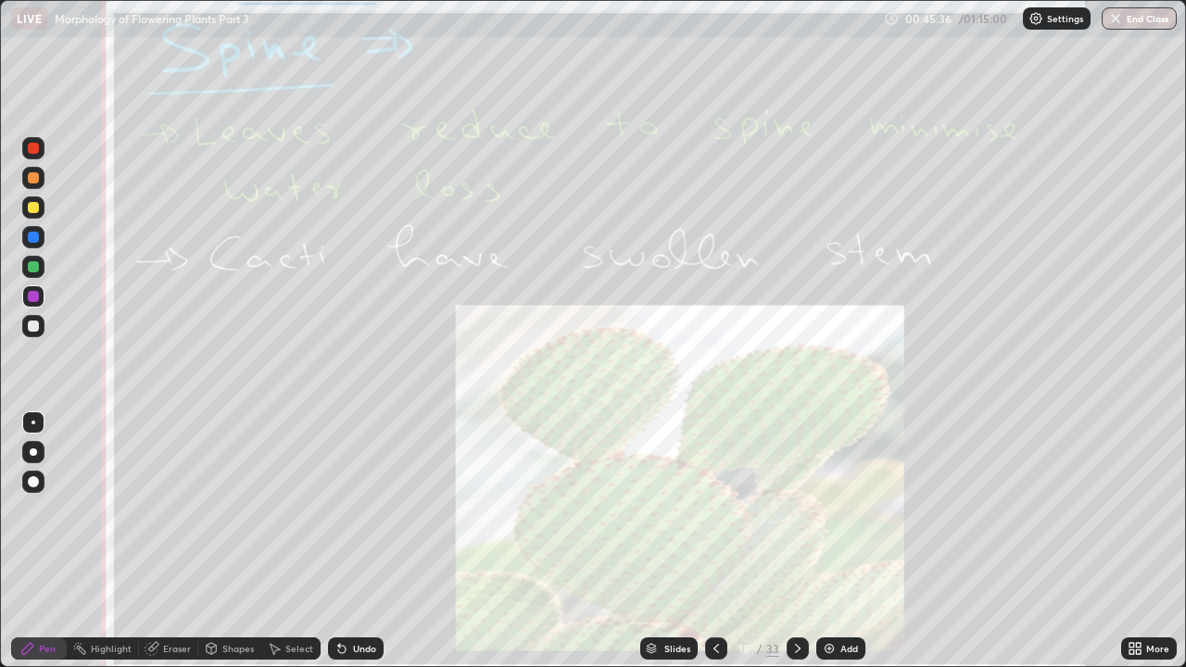
click at [173, 510] on div "Eraser" at bounding box center [177, 648] width 28 height 9
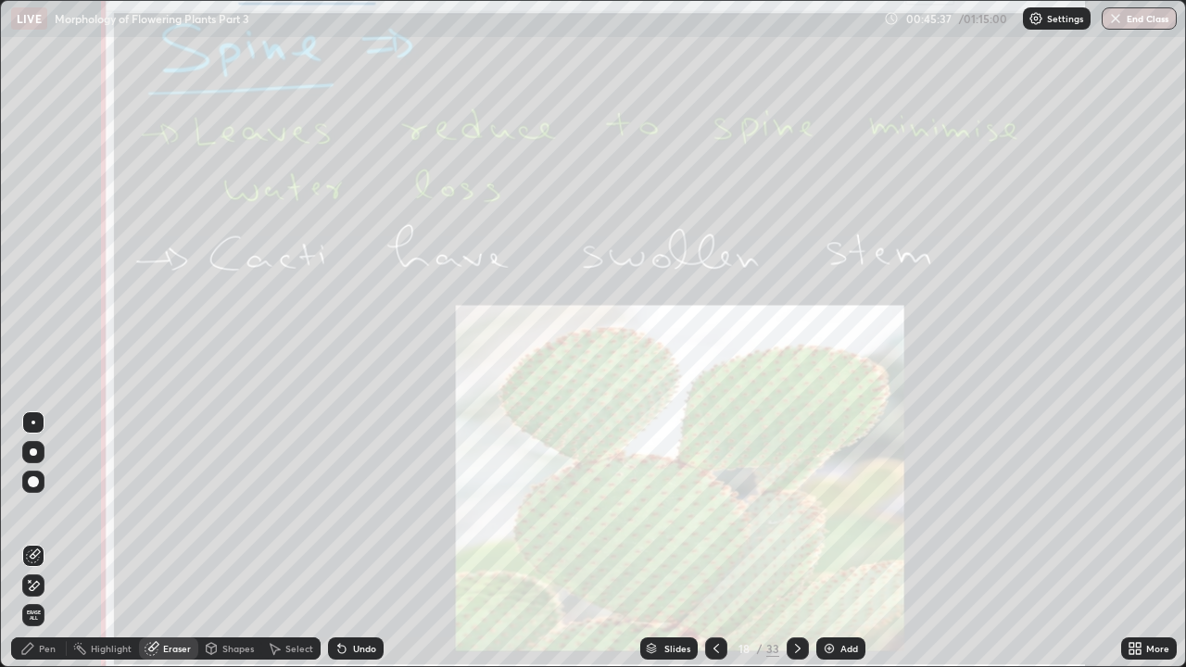
click at [35, 510] on span "Erase all" at bounding box center [33, 615] width 20 height 11
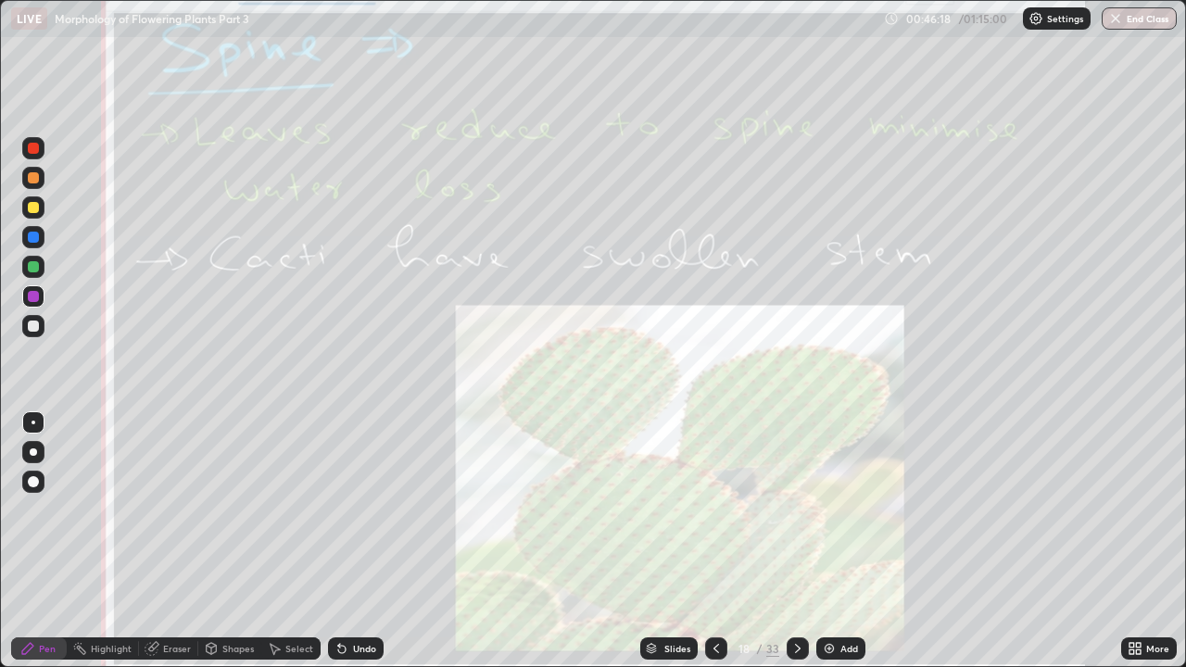
click at [795, 510] on icon at bounding box center [797, 648] width 15 height 15
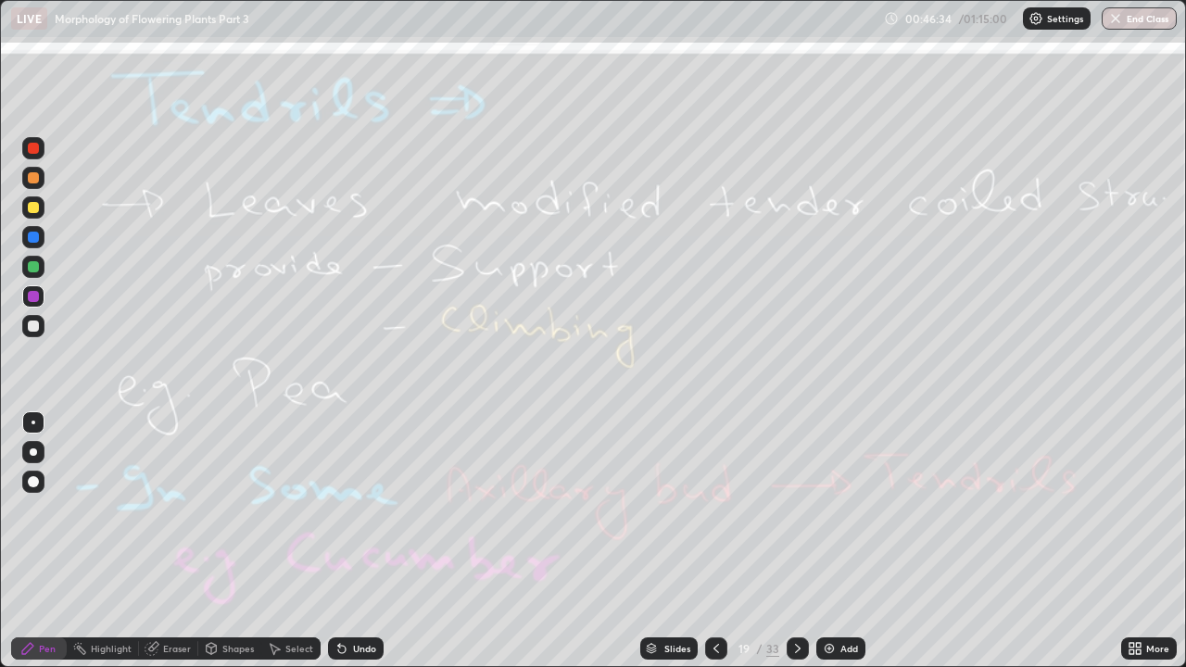
click at [172, 510] on div "Eraser" at bounding box center [177, 648] width 28 height 9
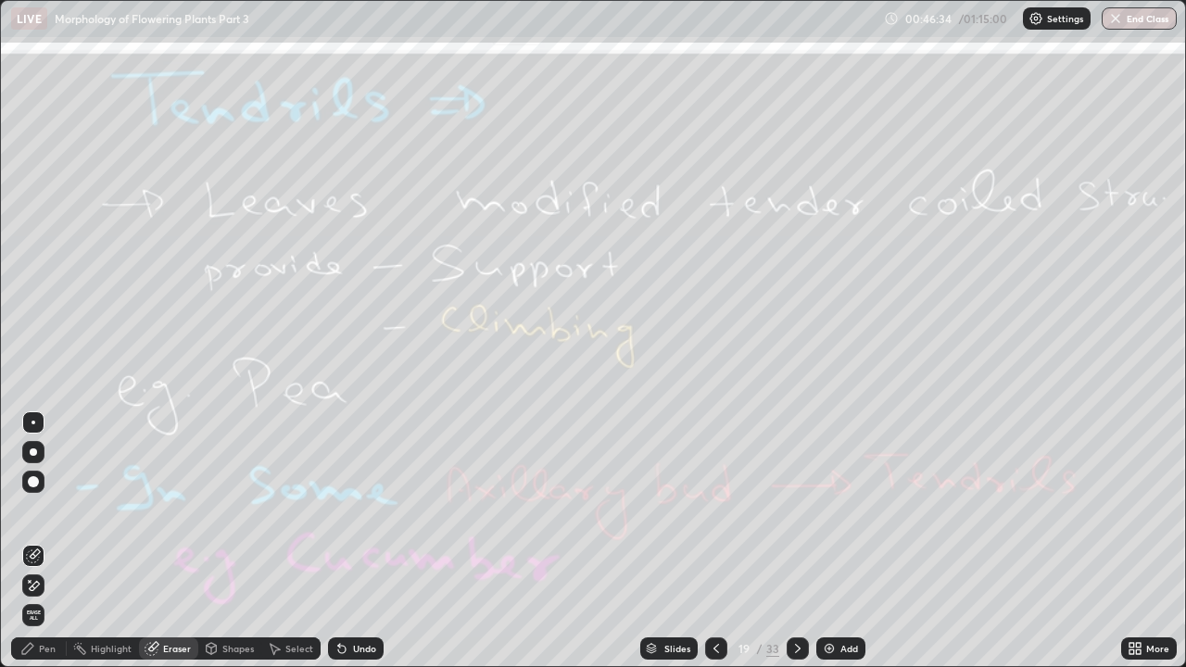
click at [33, 510] on span "Erase all" at bounding box center [33, 615] width 20 height 11
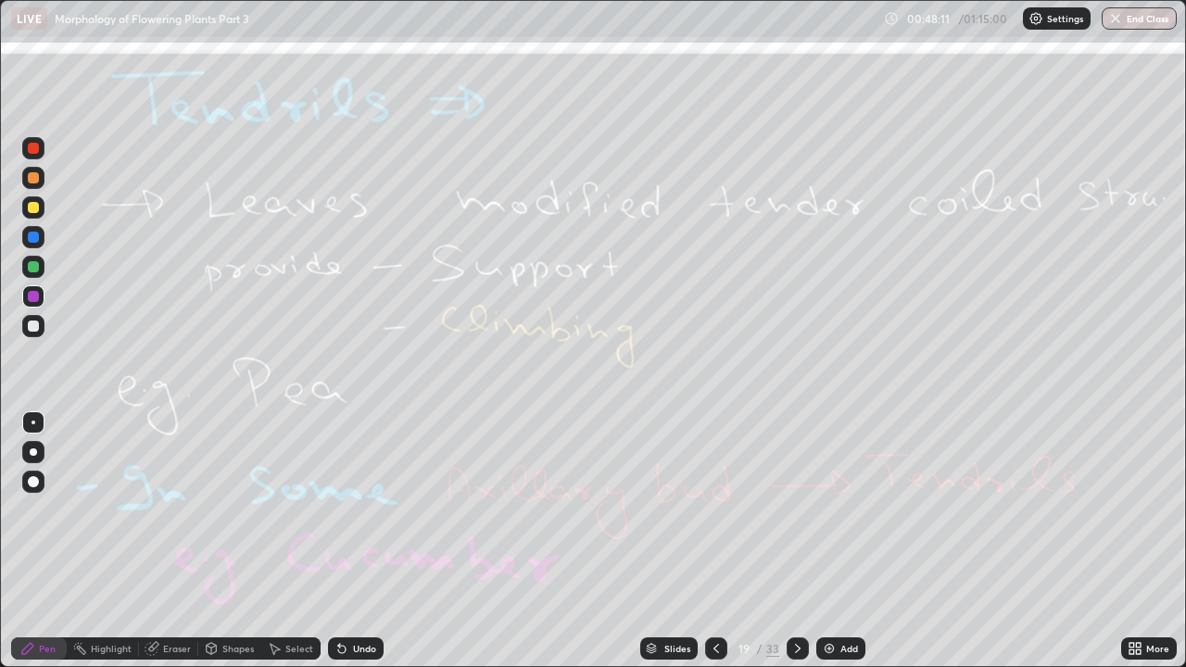
click at [795, 510] on icon at bounding box center [797, 648] width 15 height 15
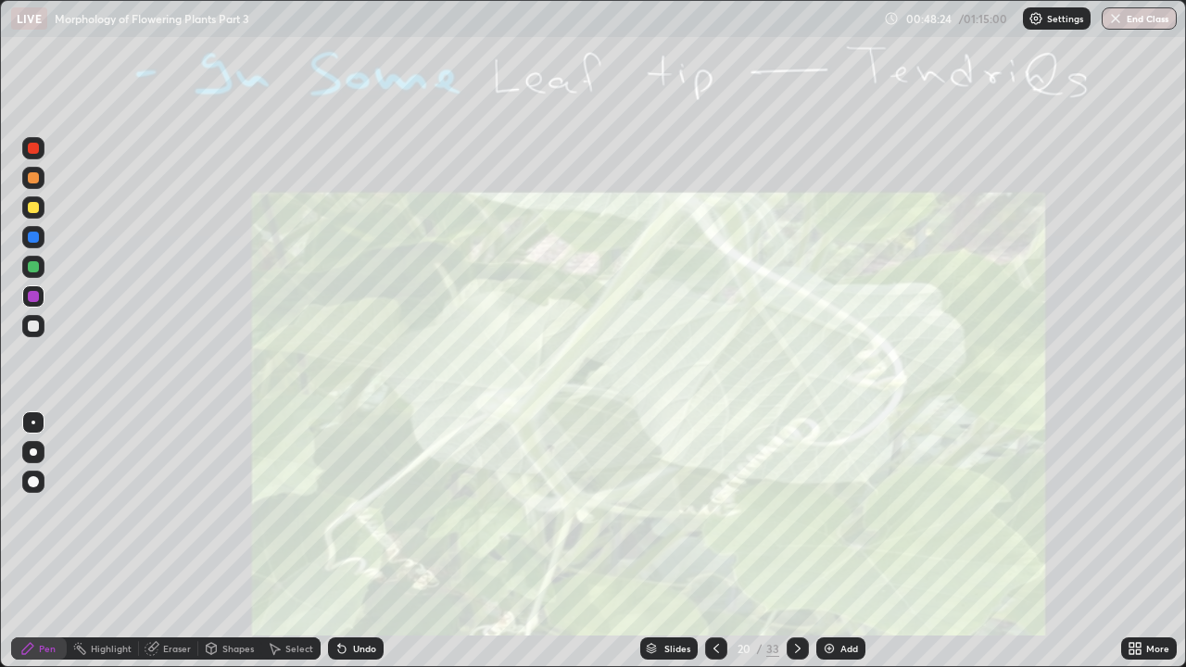
click at [175, 510] on div "Eraser" at bounding box center [177, 648] width 28 height 9
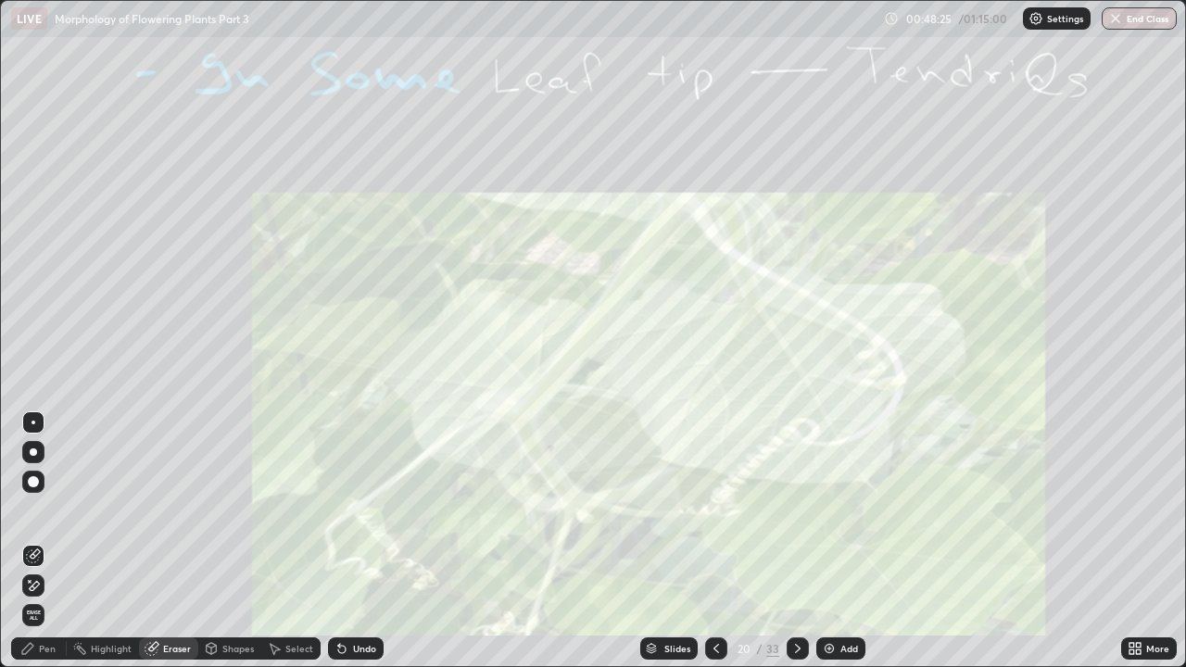
click at [33, 510] on span "Erase all" at bounding box center [33, 615] width 20 height 11
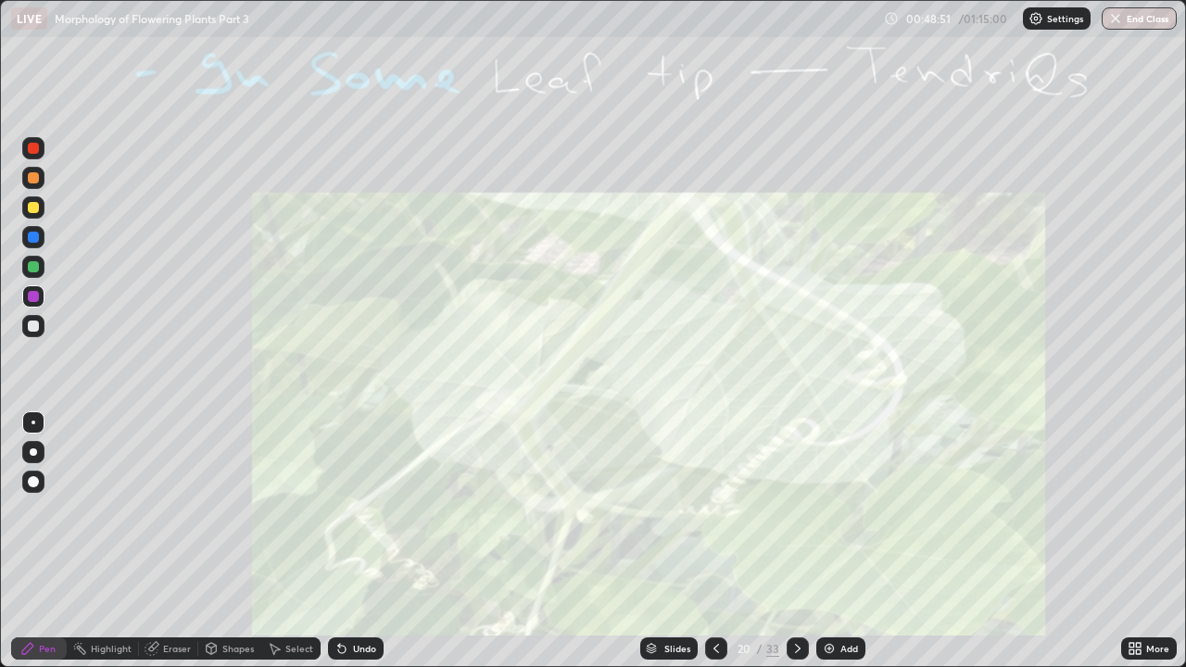
click at [180, 510] on div "Eraser" at bounding box center [177, 648] width 28 height 9
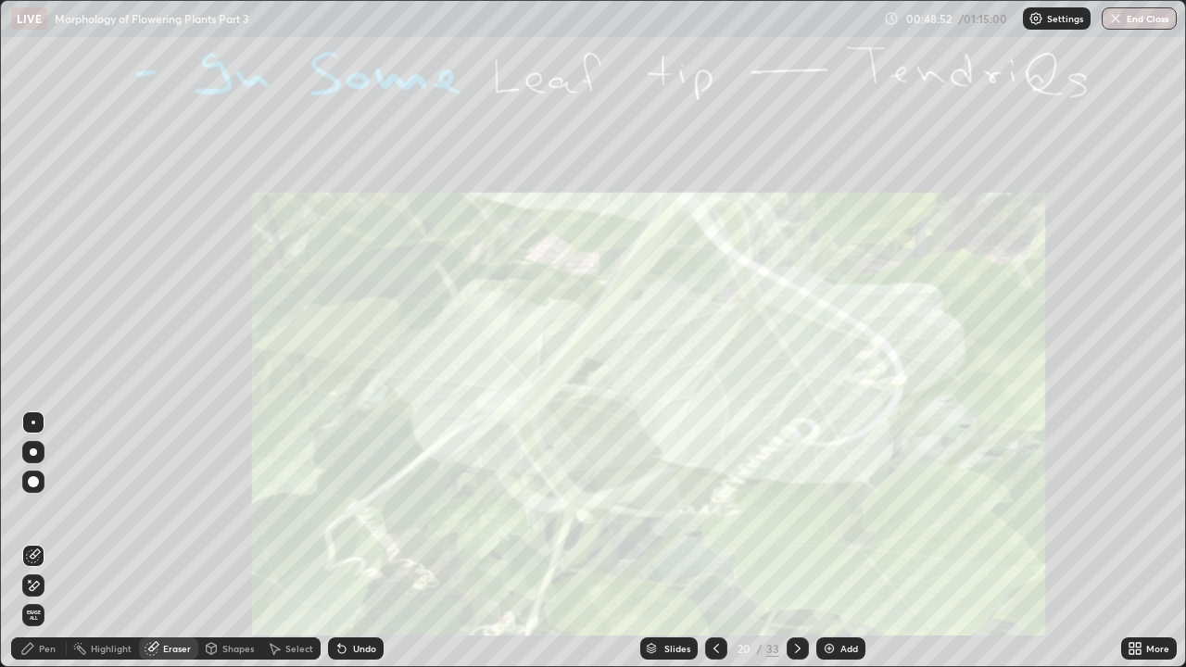
click at [37, 510] on span "Erase all" at bounding box center [33, 615] width 20 height 11
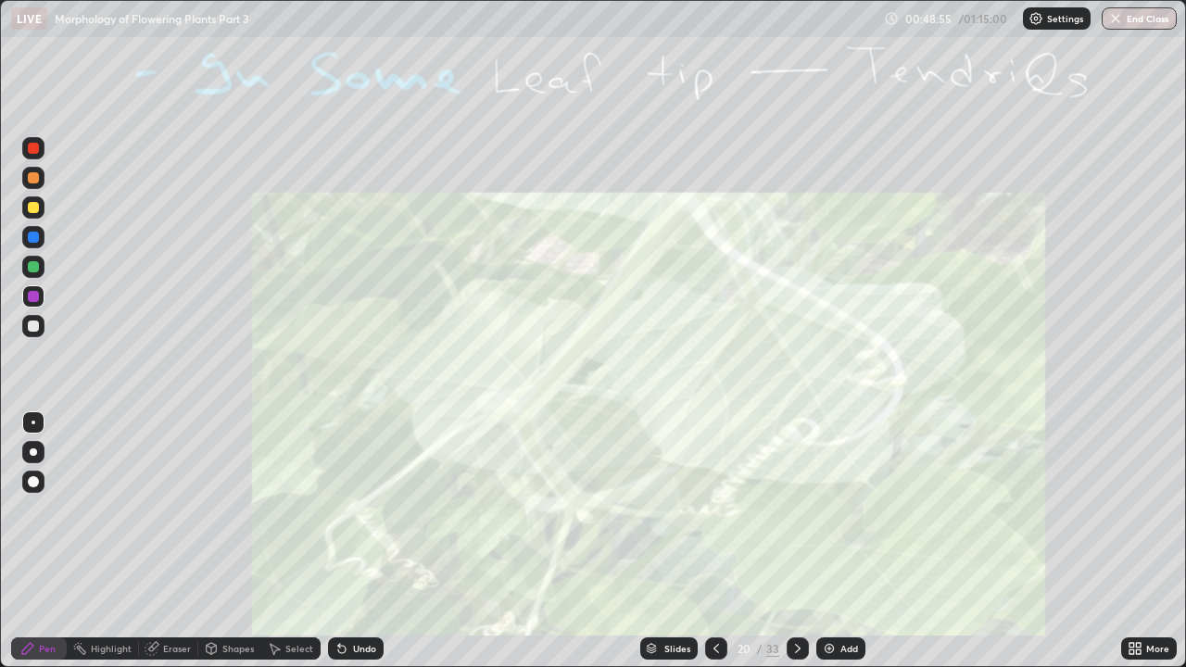
click at [795, 510] on icon at bounding box center [797, 648] width 15 height 15
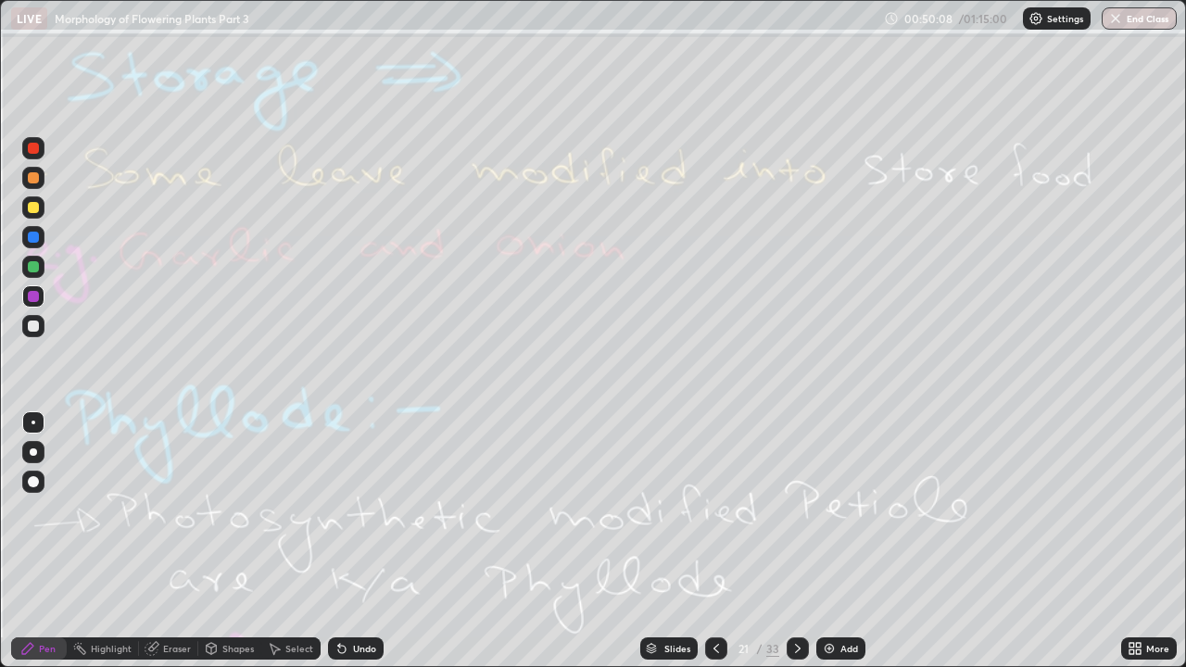
click at [183, 510] on div "Eraser" at bounding box center [177, 648] width 28 height 9
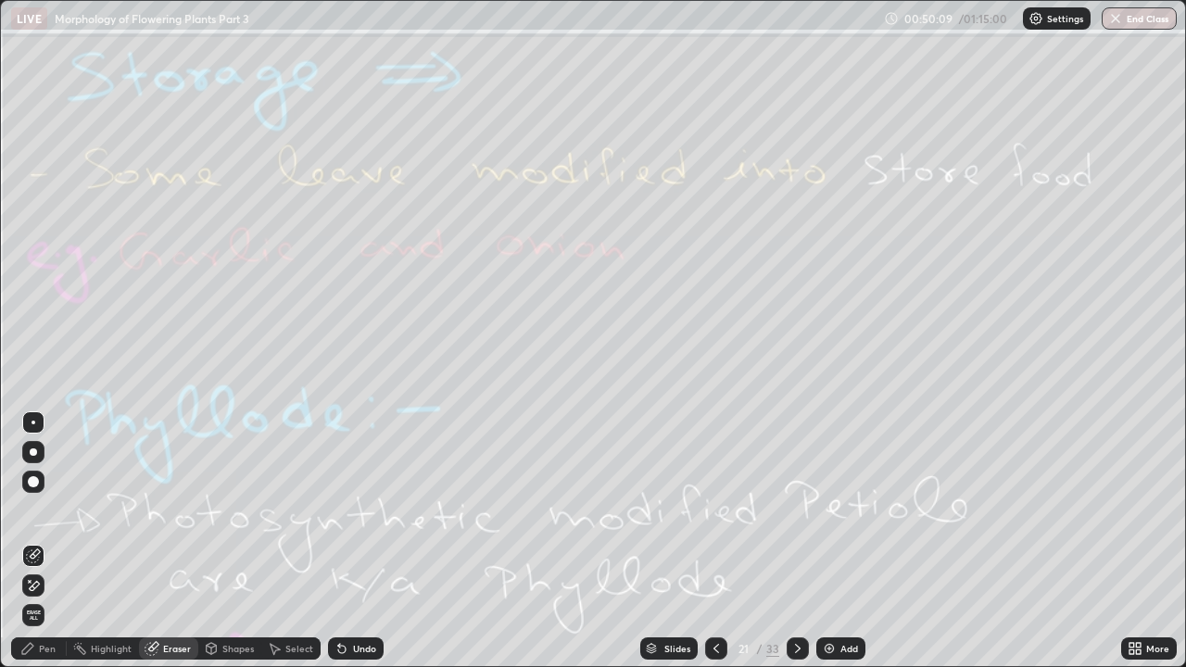
click at [33, 510] on span "Erase all" at bounding box center [33, 615] width 20 height 11
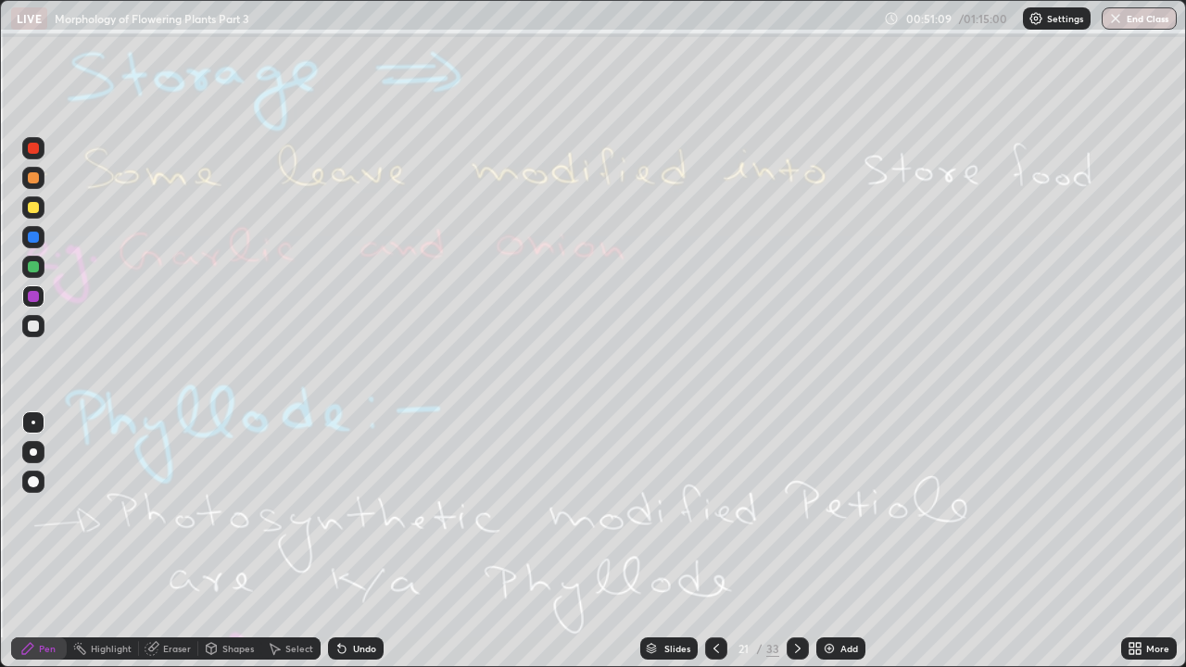
click at [170, 510] on div "Eraser" at bounding box center [177, 648] width 28 height 9
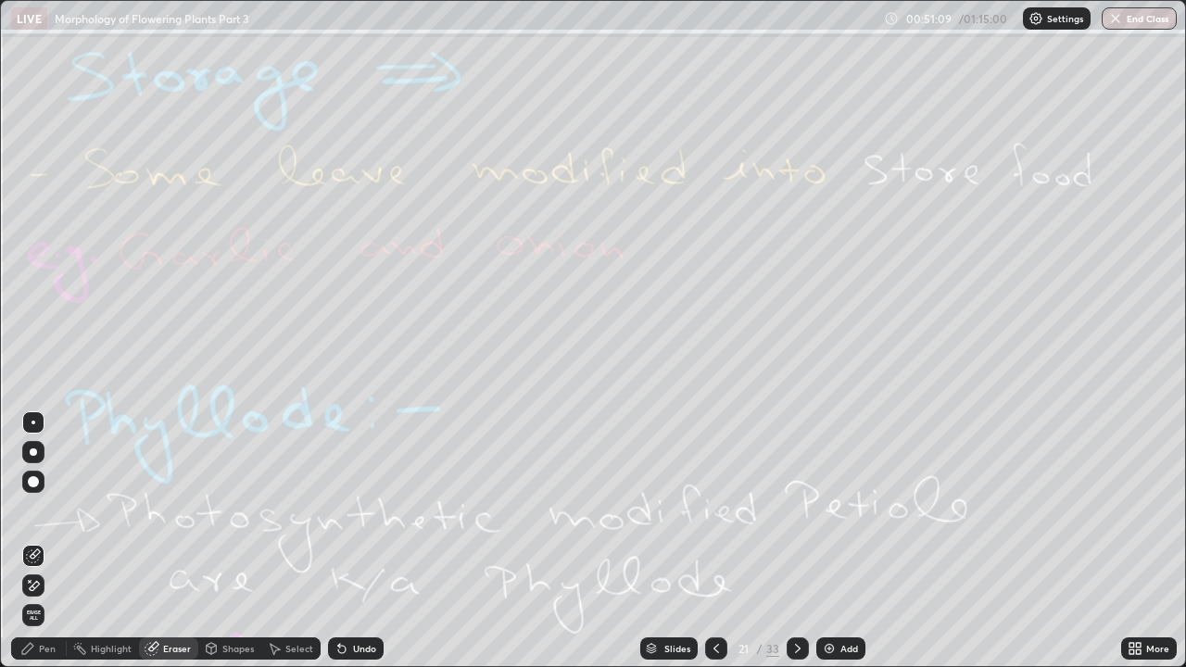
click at [33, 510] on span "Erase all" at bounding box center [33, 615] width 20 height 11
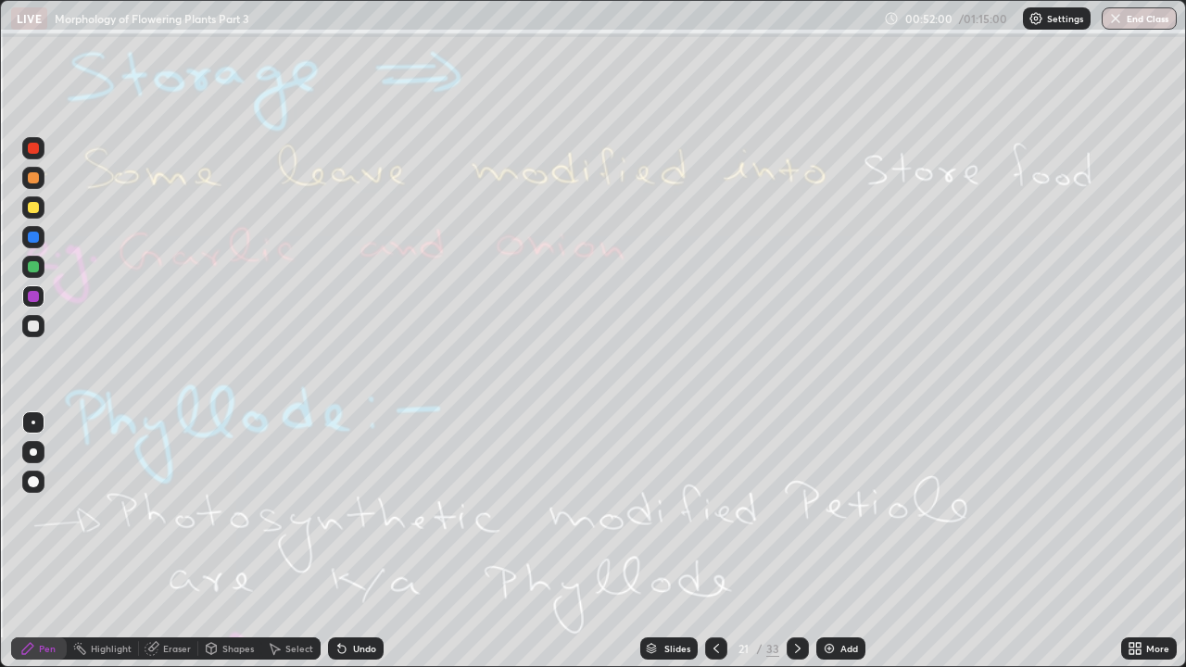
click at [804, 510] on div at bounding box center [798, 648] width 22 height 22
click at [175, 510] on div "Eraser" at bounding box center [177, 648] width 28 height 9
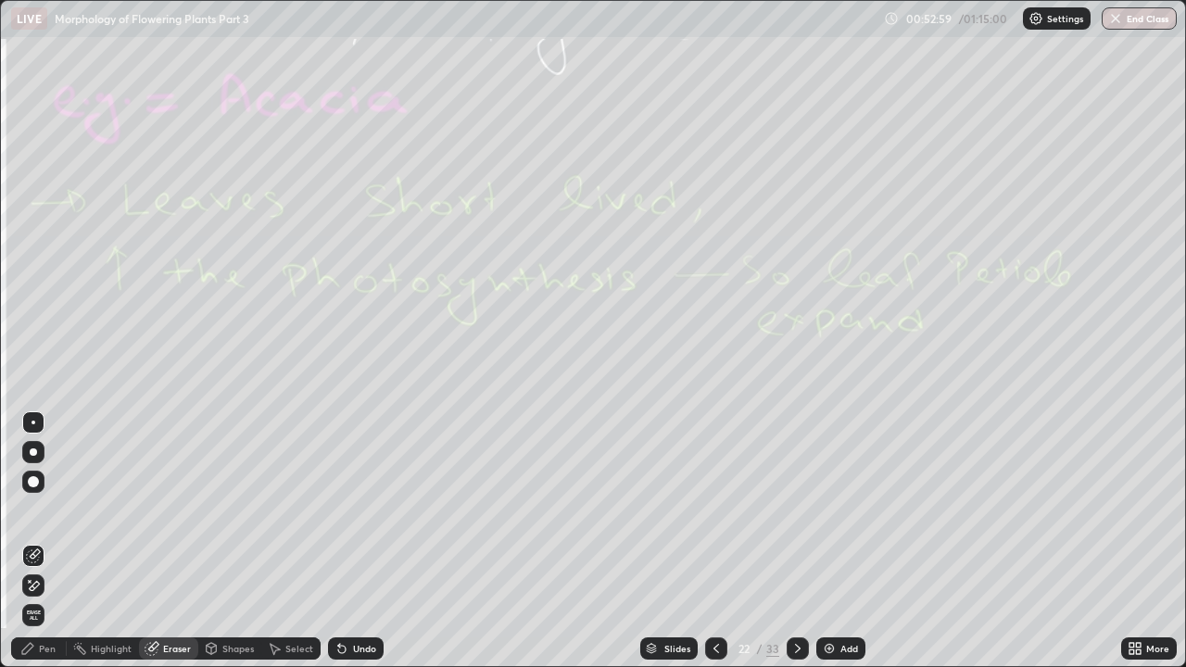
click at [33, 510] on span "Erase all" at bounding box center [33, 615] width 20 height 11
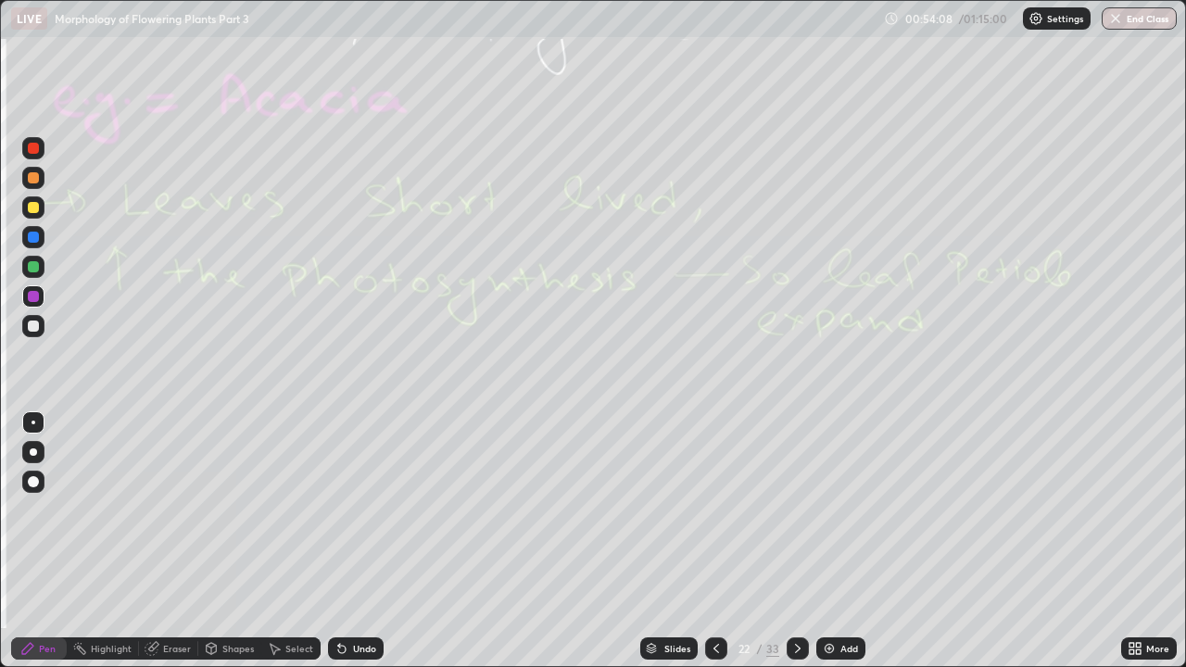
click at [175, 510] on div "Eraser" at bounding box center [177, 648] width 28 height 9
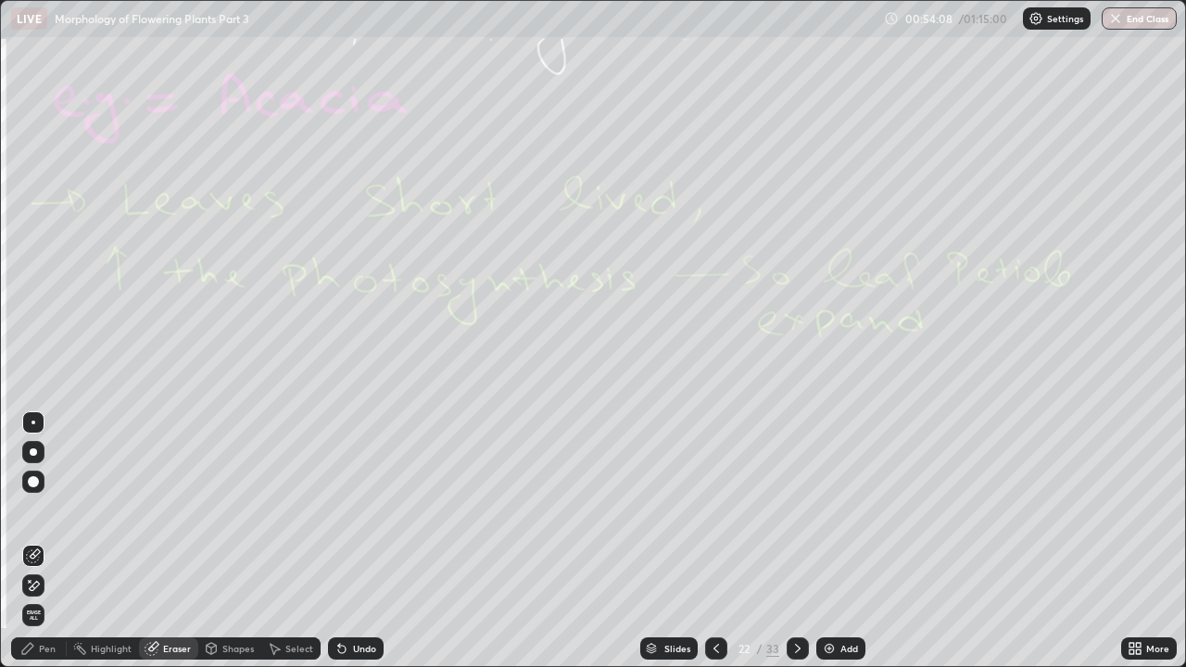
click at [33, 510] on span "Erase all" at bounding box center [33, 615] width 20 height 11
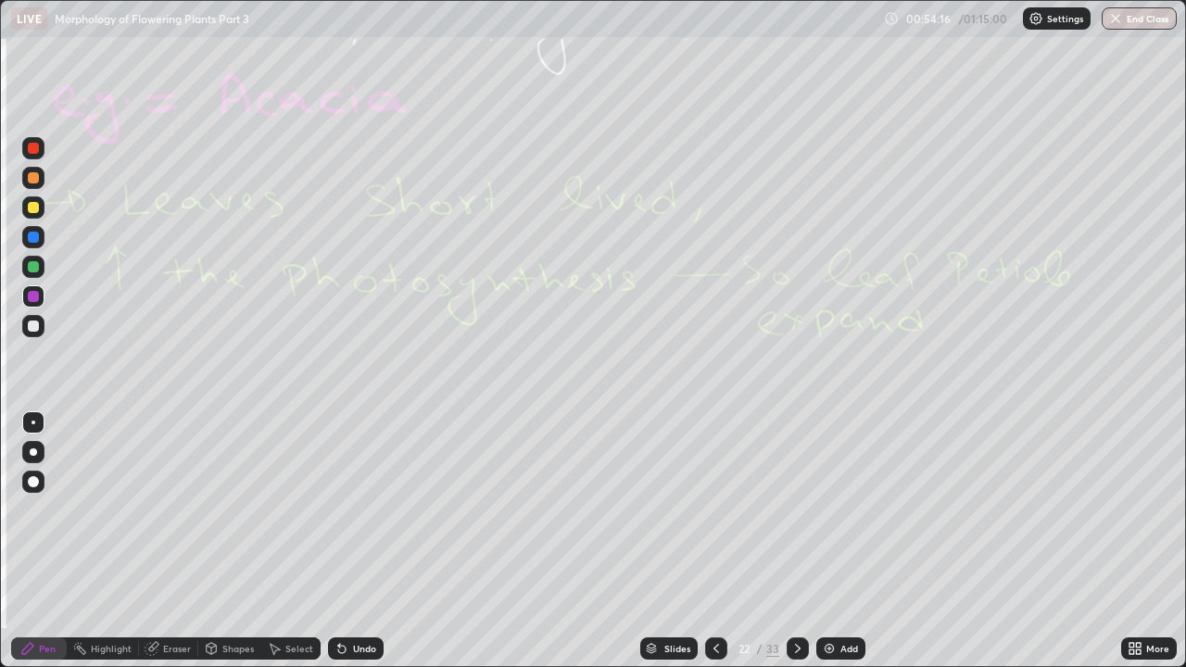
click at [795, 510] on icon at bounding box center [797, 648] width 15 height 15
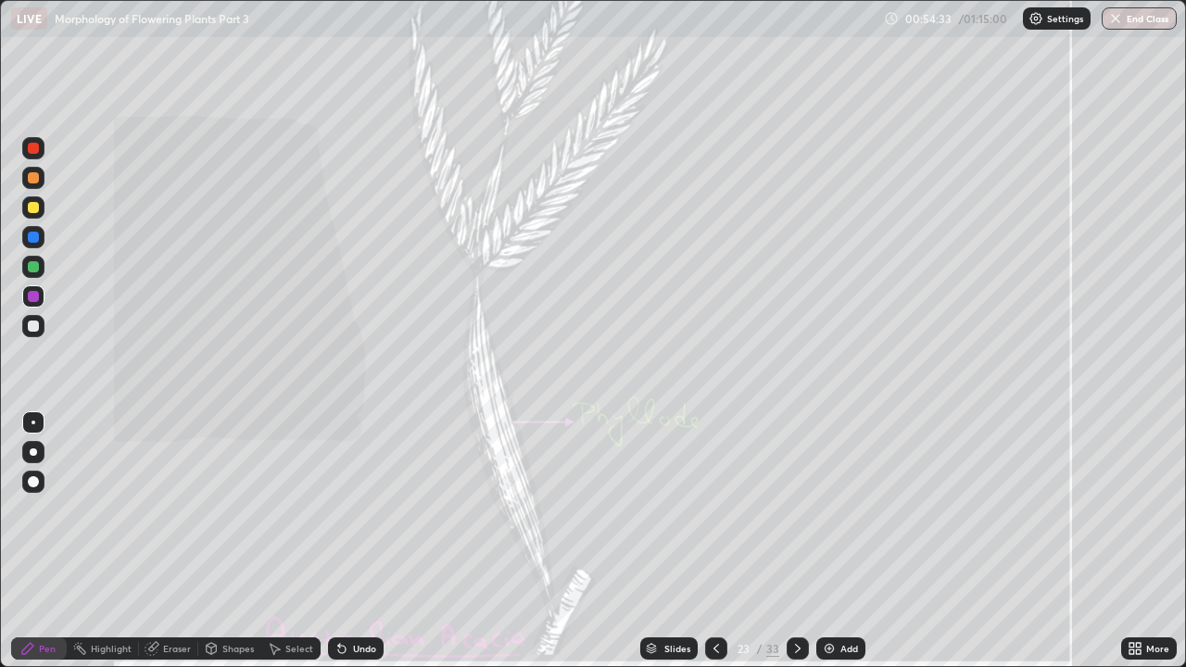
click at [170, 510] on div "Eraser" at bounding box center [177, 648] width 28 height 9
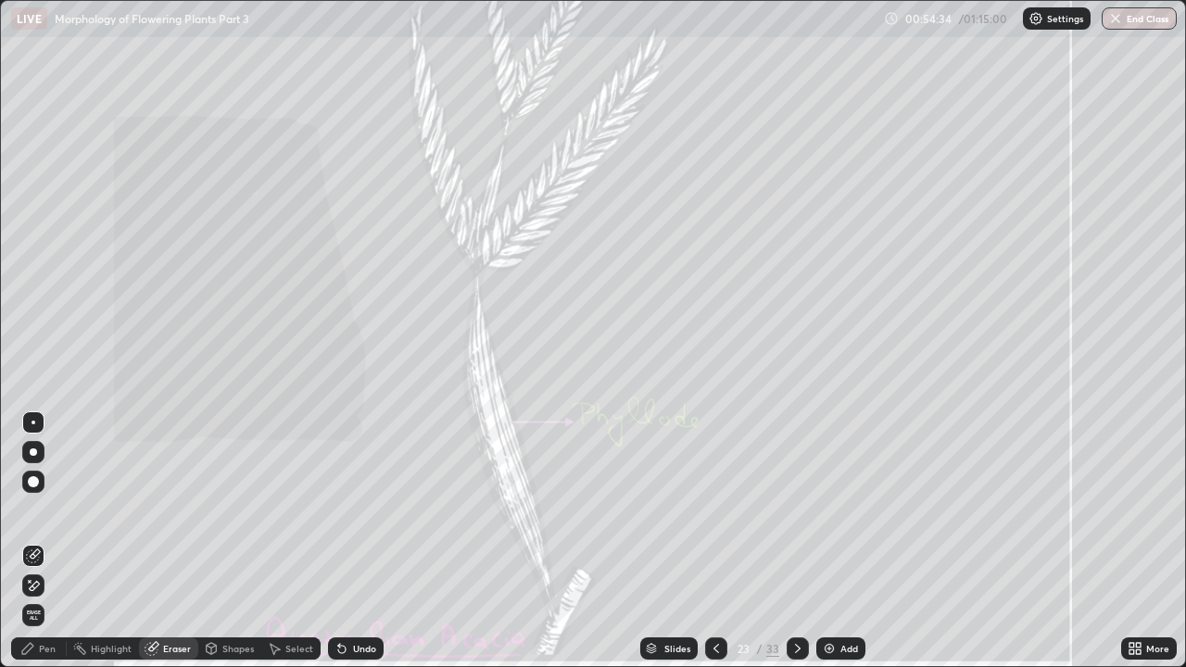
click at [35, 510] on span "Erase all" at bounding box center [33, 615] width 20 height 11
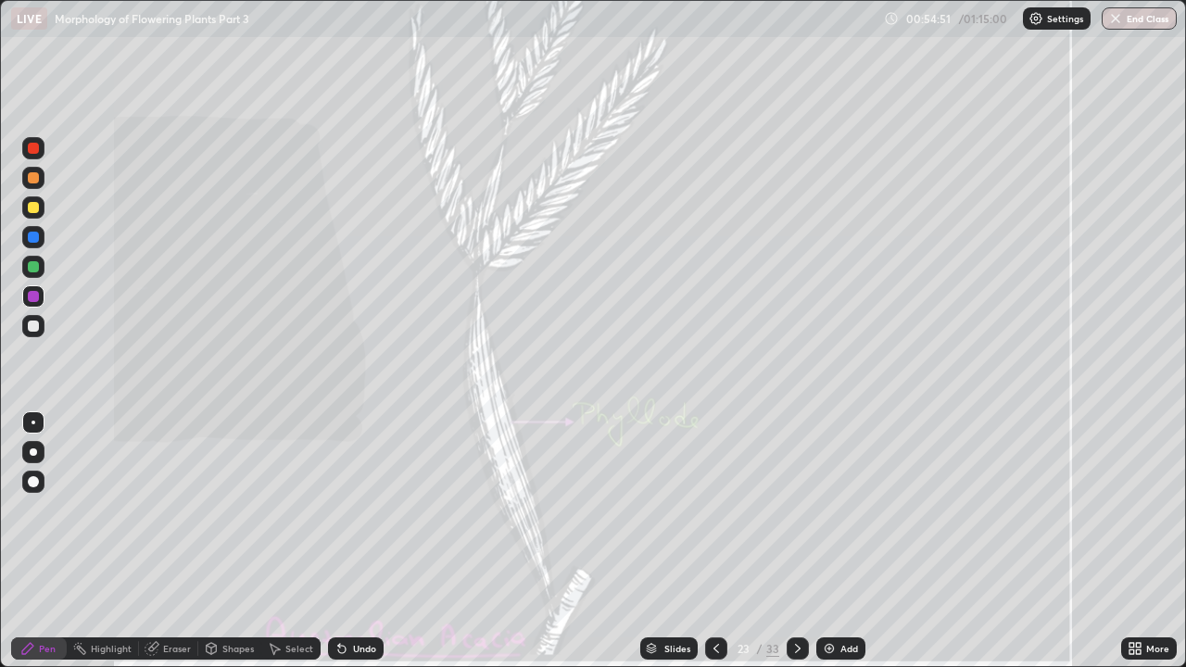
click at [173, 510] on div "Eraser" at bounding box center [168, 648] width 59 height 22
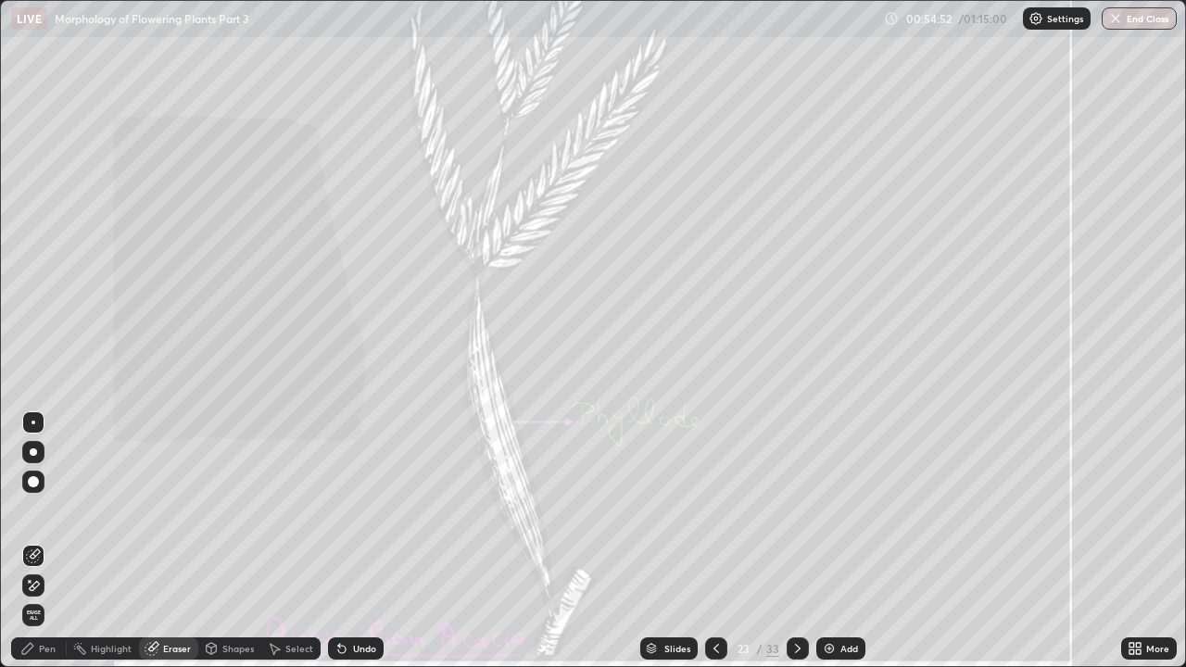
click at [41, 510] on span "Erase all" at bounding box center [33, 615] width 20 height 11
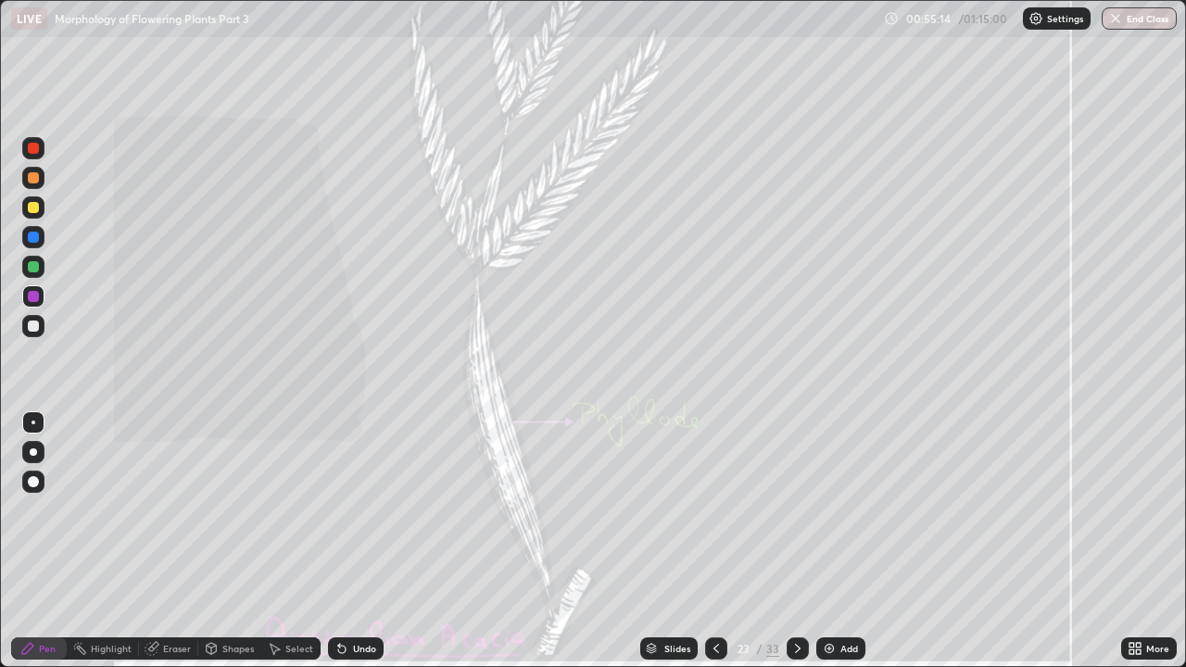
click at [170, 510] on div "Eraser" at bounding box center [177, 648] width 28 height 9
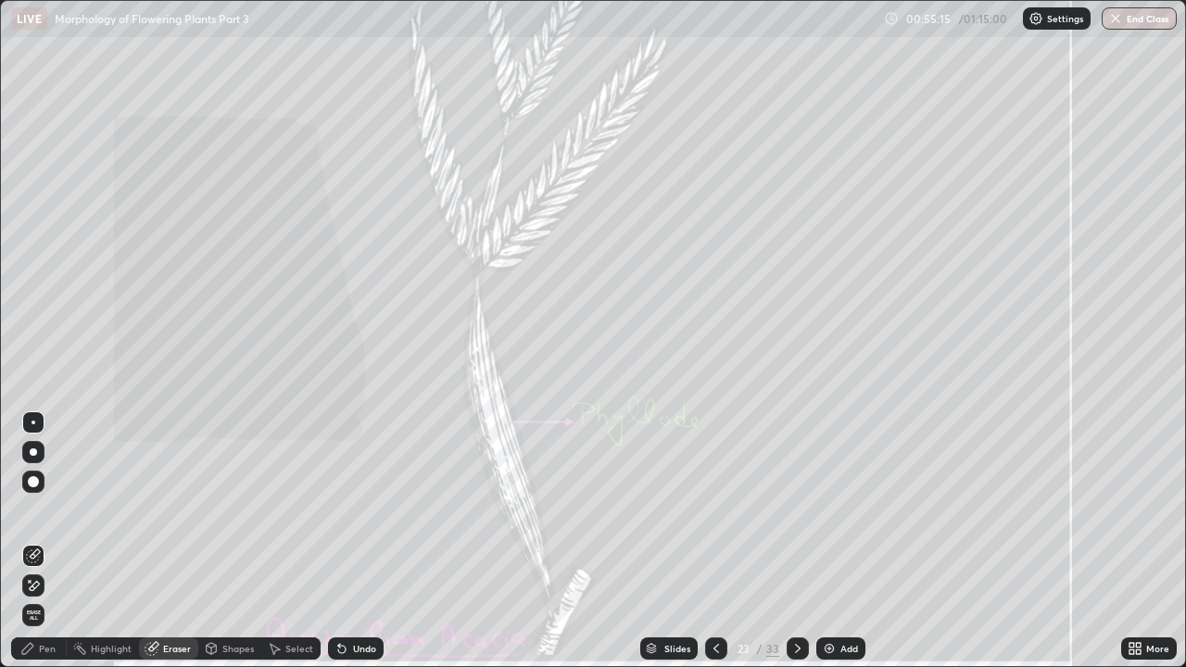
click at [37, 510] on span "Erase all" at bounding box center [33, 615] width 20 height 11
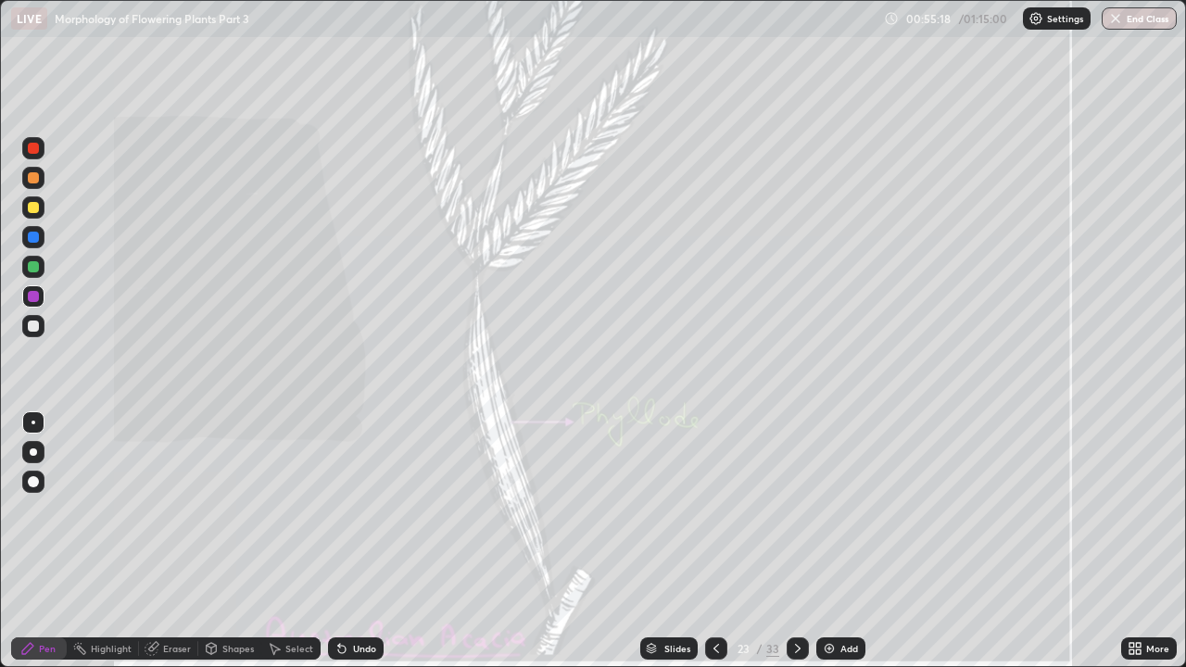
click at [795, 510] on icon at bounding box center [797, 648] width 15 height 15
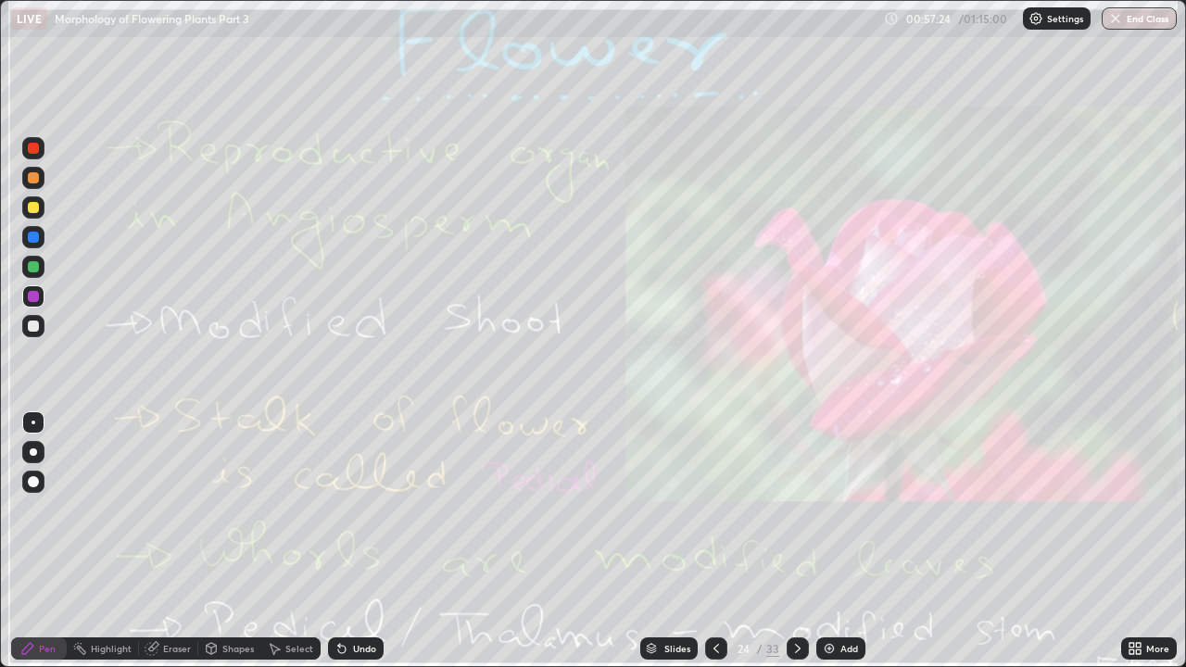
click at [37, 270] on div at bounding box center [33, 266] width 11 height 11
click at [177, 510] on div "Eraser" at bounding box center [177, 648] width 28 height 9
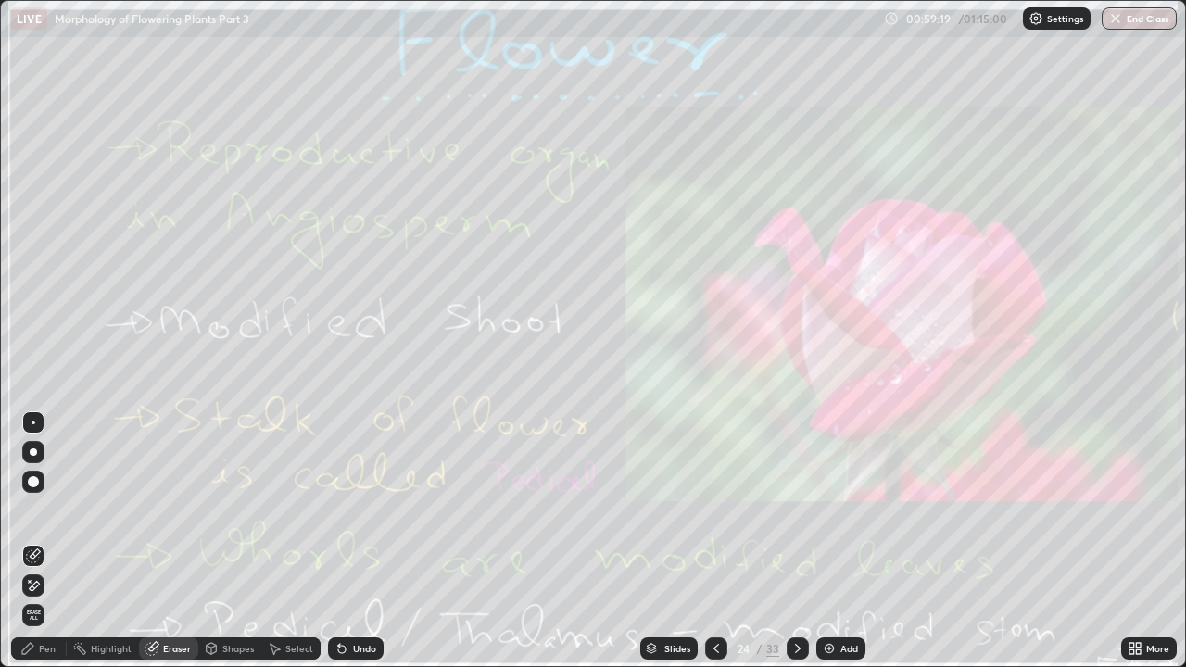
click at [33, 510] on span "Erase all" at bounding box center [33, 615] width 20 height 11
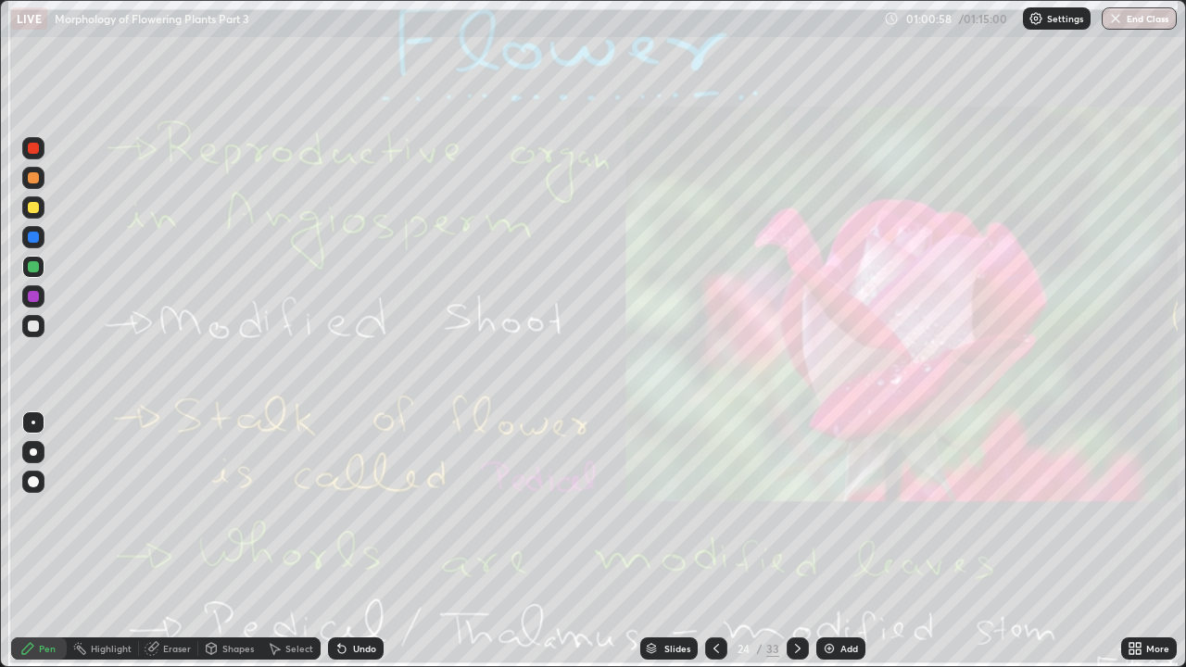
click at [795, 510] on icon at bounding box center [797, 648] width 15 height 15
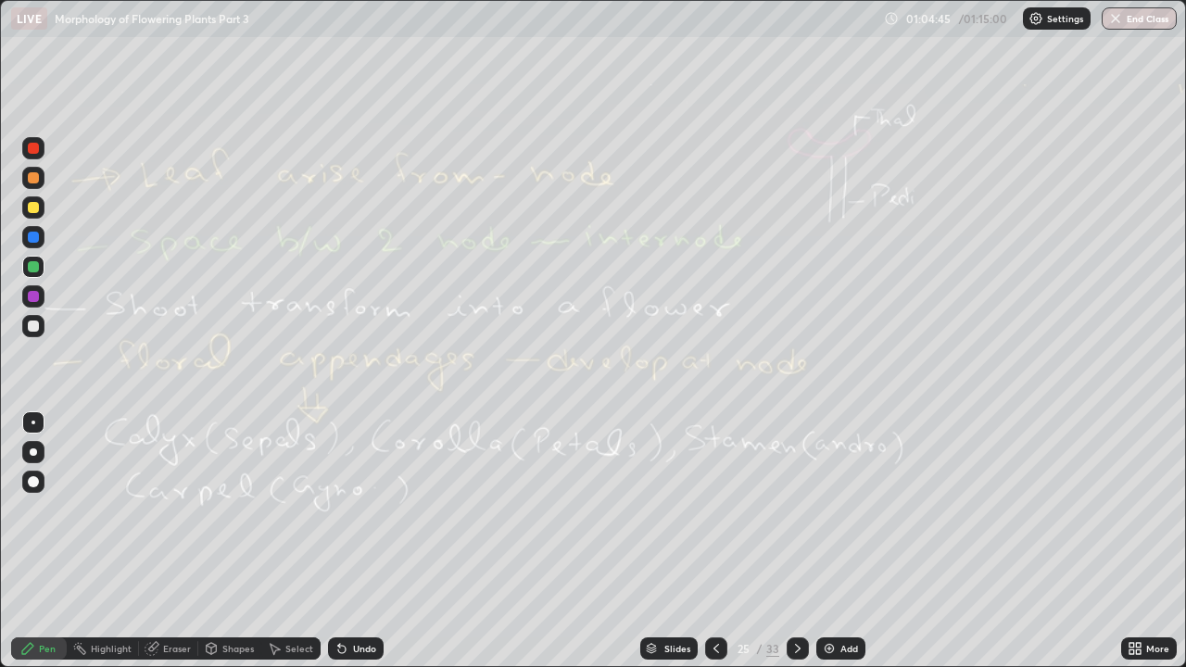
click at [163, 510] on div "Eraser" at bounding box center [177, 648] width 28 height 9
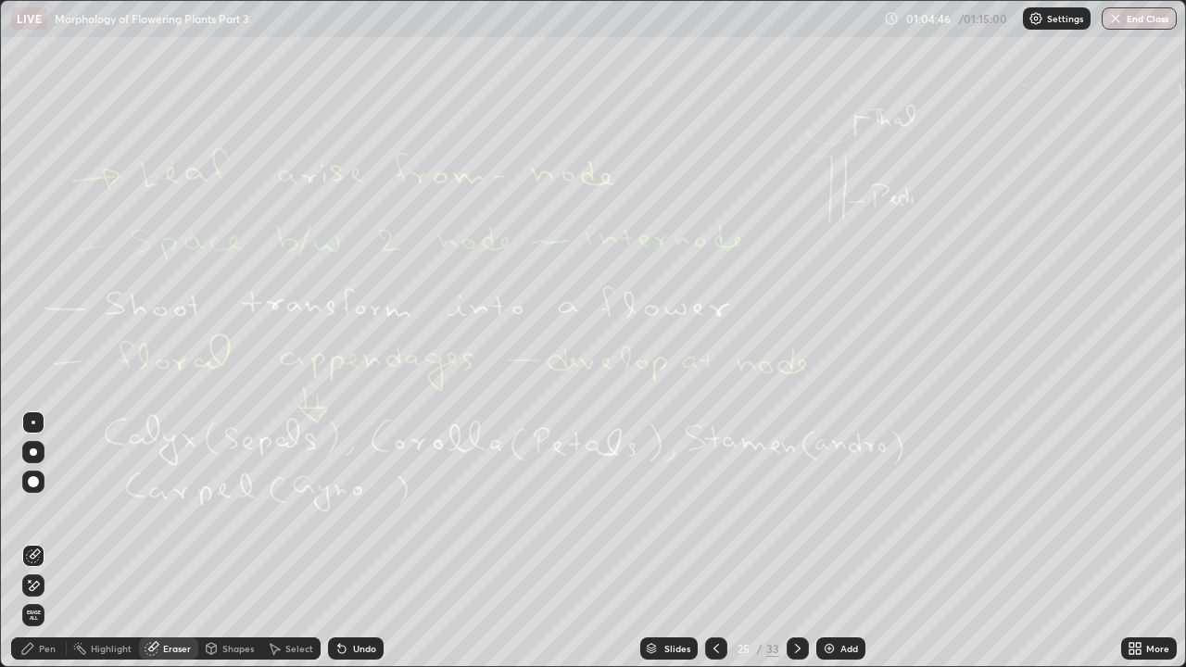
click at [30, 510] on span "Erase all" at bounding box center [33, 615] width 20 height 11
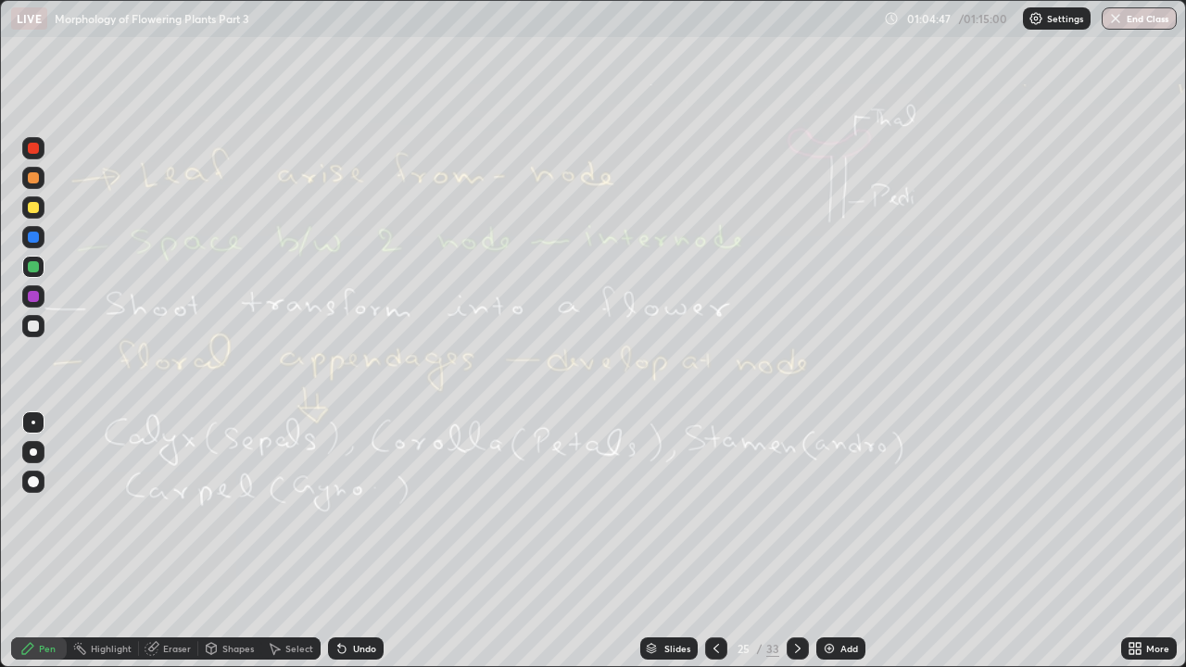
click at [794, 510] on icon at bounding box center [797, 648] width 15 height 15
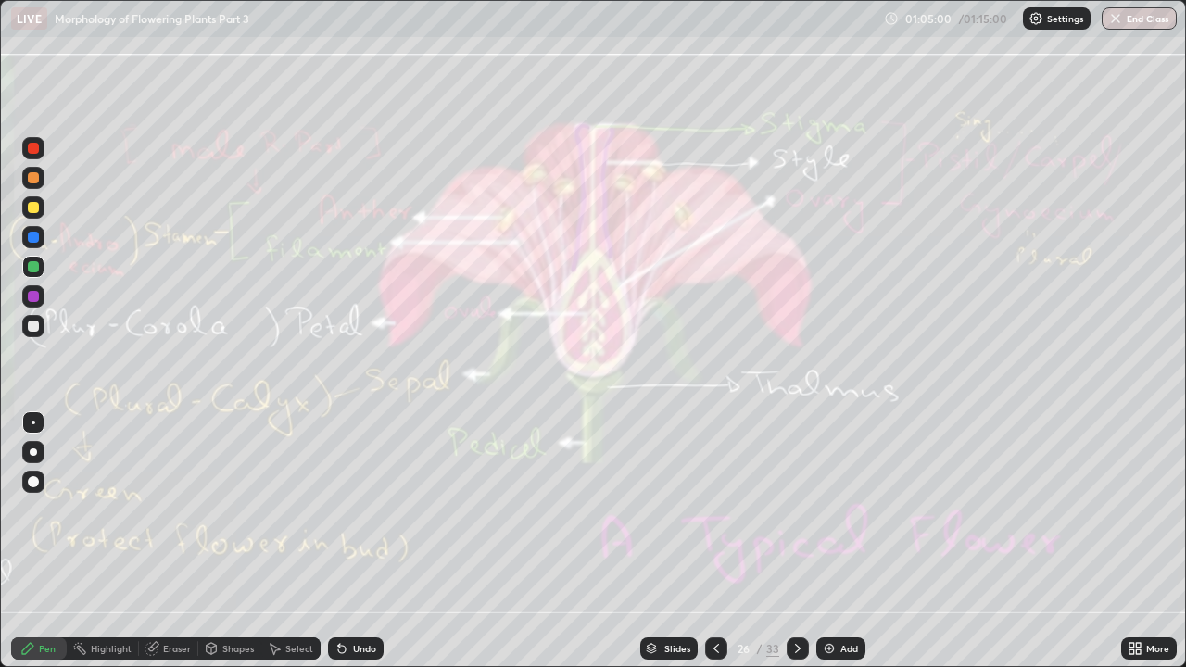
click at [115, 510] on div "Highlight" at bounding box center [111, 648] width 41 height 9
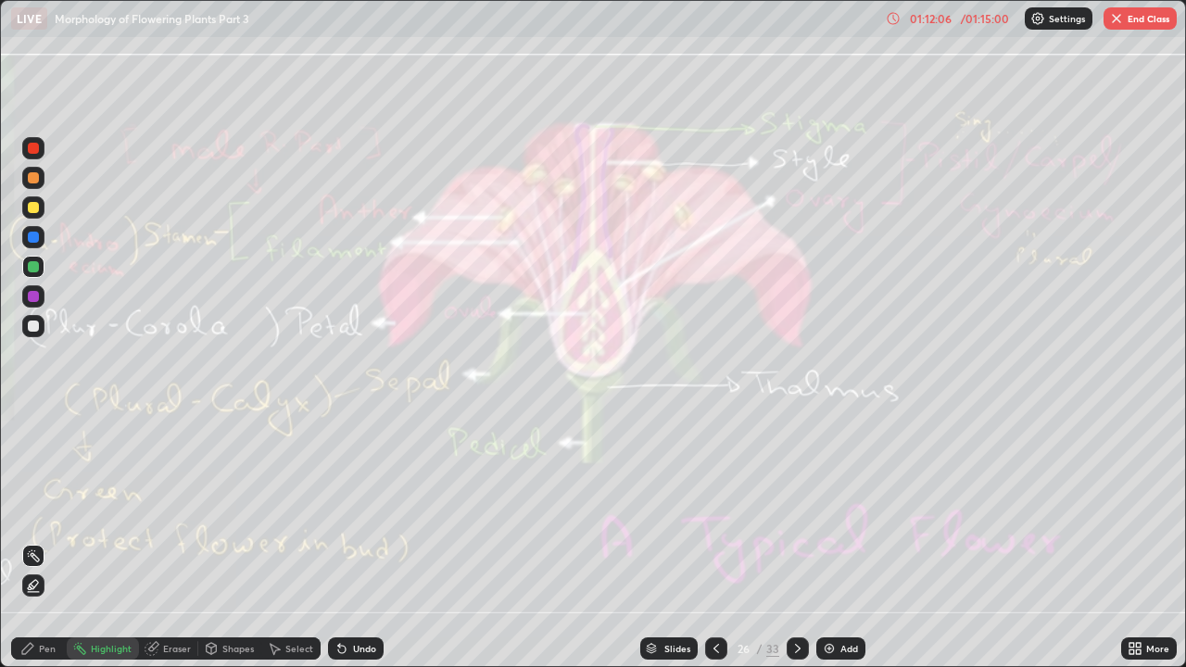
click at [795, 510] on icon at bounding box center [797, 648] width 15 height 15
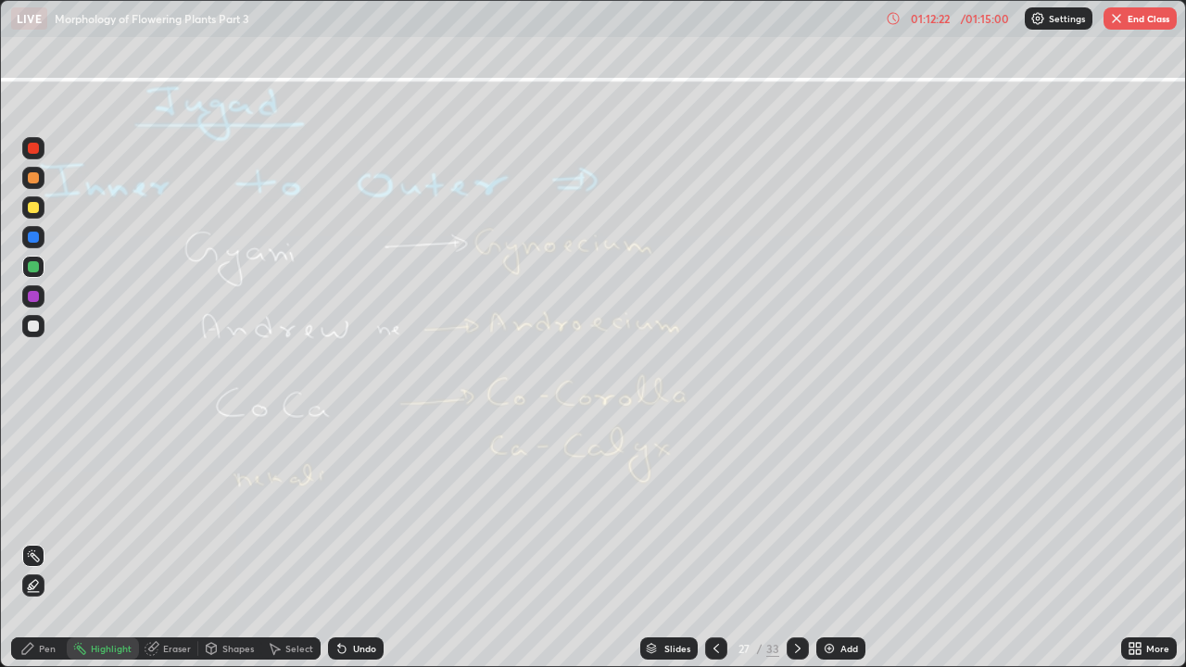
click at [796, 510] on icon at bounding box center [797, 648] width 15 height 15
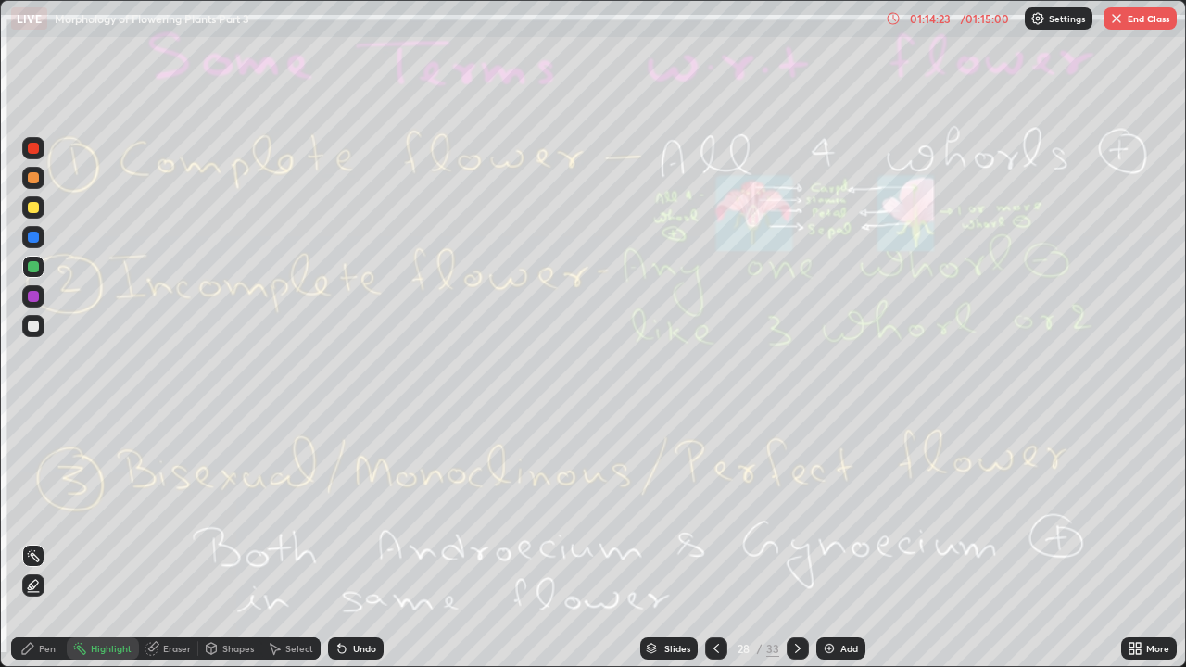
click at [177, 510] on div "Eraser" at bounding box center [177, 648] width 28 height 9
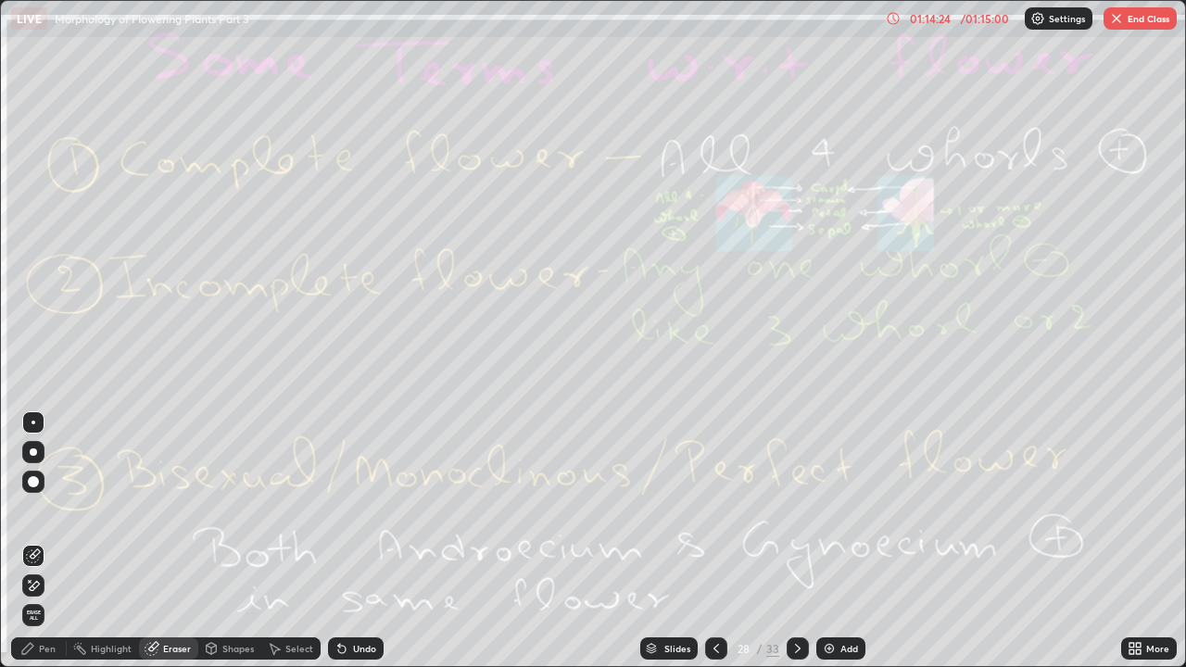
click at [34, 510] on span "Erase all" at bounding box center [33, 615] width 20 height 11
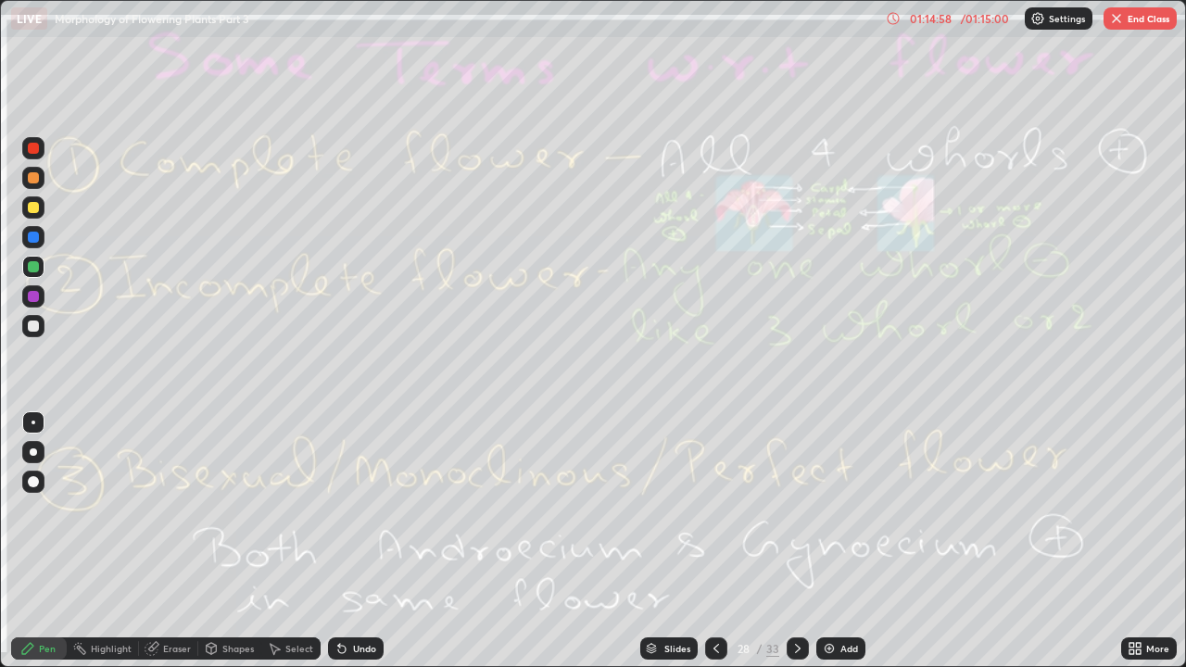
click at [797, 510] on icon at bounding box center [797, 648] width 15 height 15
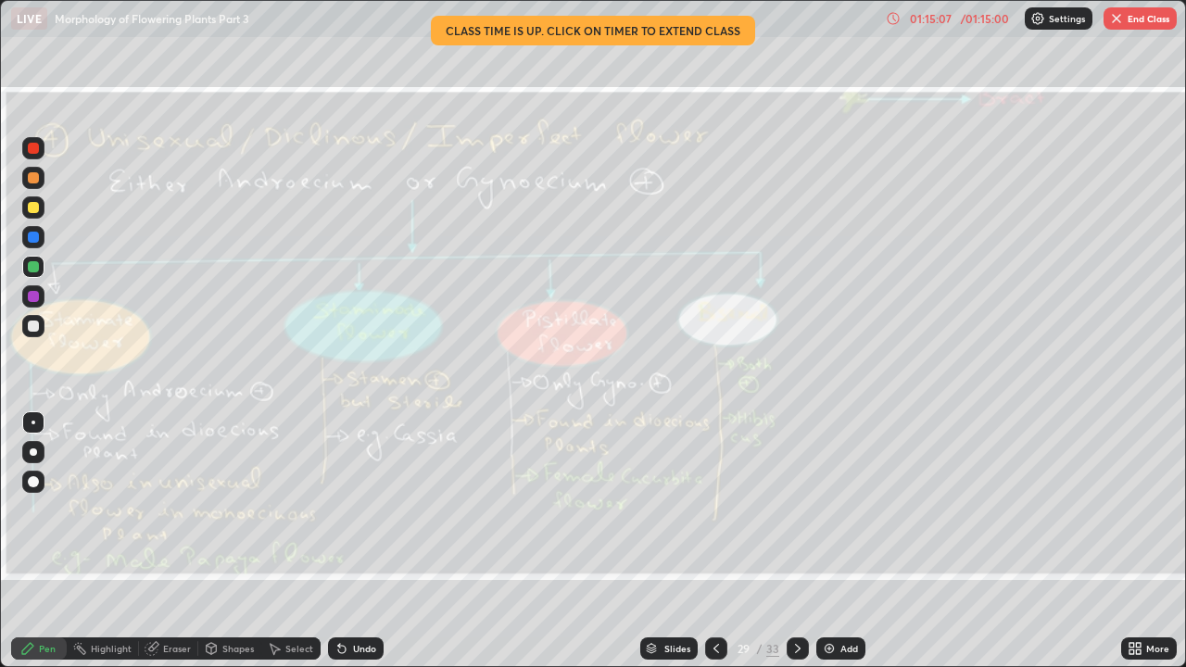
click at [178, 510] on div "Eraser" at bounding box center [177, 648] width 28 height 9
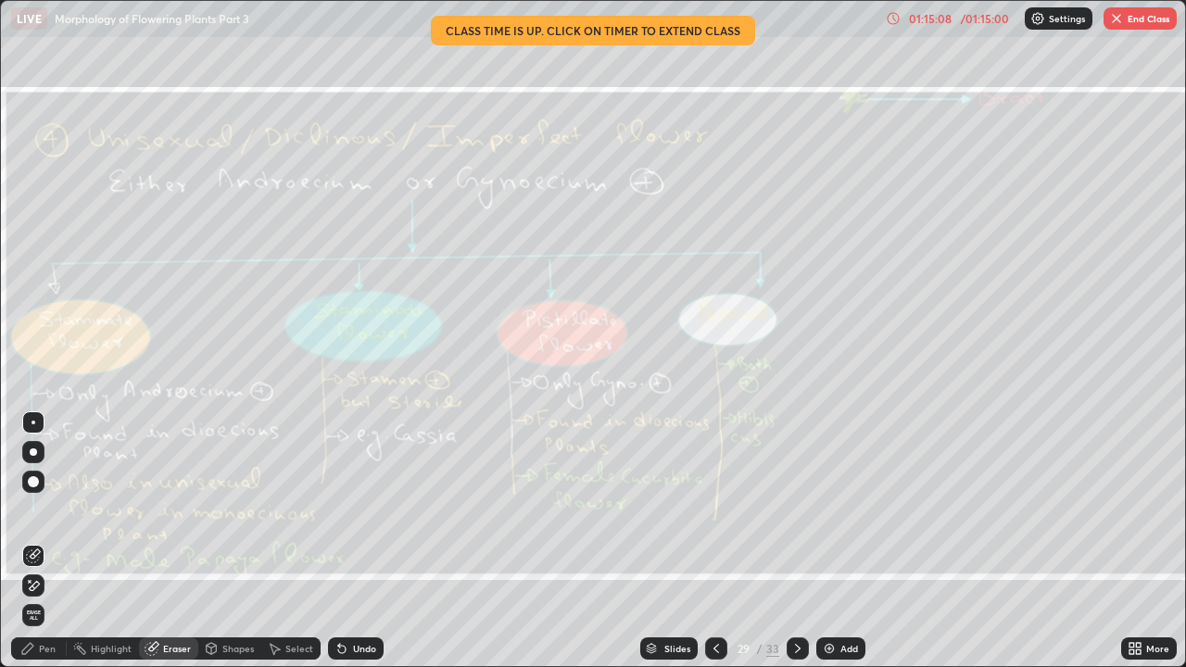
click at [41, 510] on span "Erase all" at bounding box center [33, 615] width 20 height 11
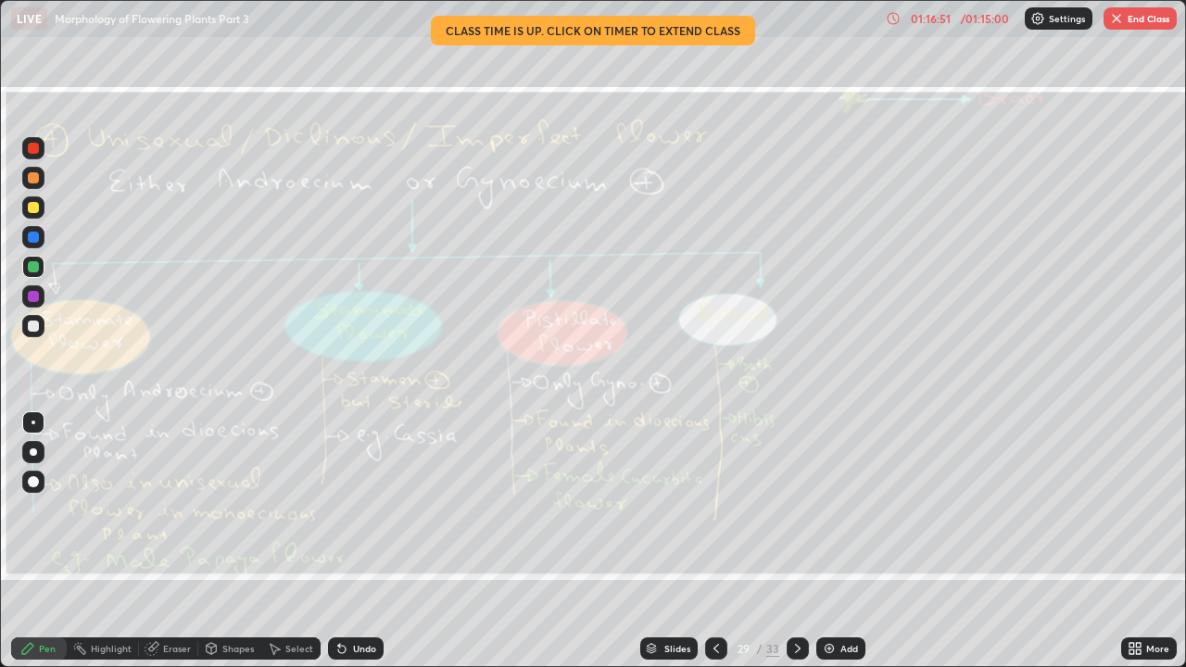
click at [183, 510] on div "Eraser" at bounding box center [177, 648] width 28 height 9
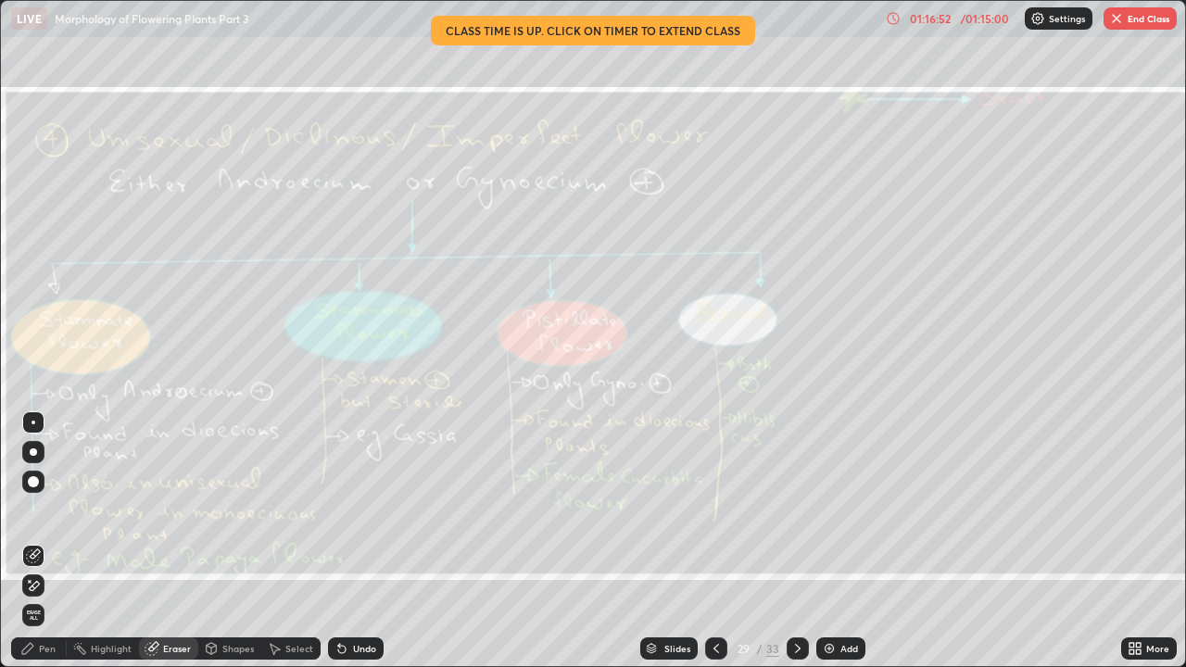
click at [33, 510] on span "Erase all" at bounding box center [33, 615] width 20 height 11
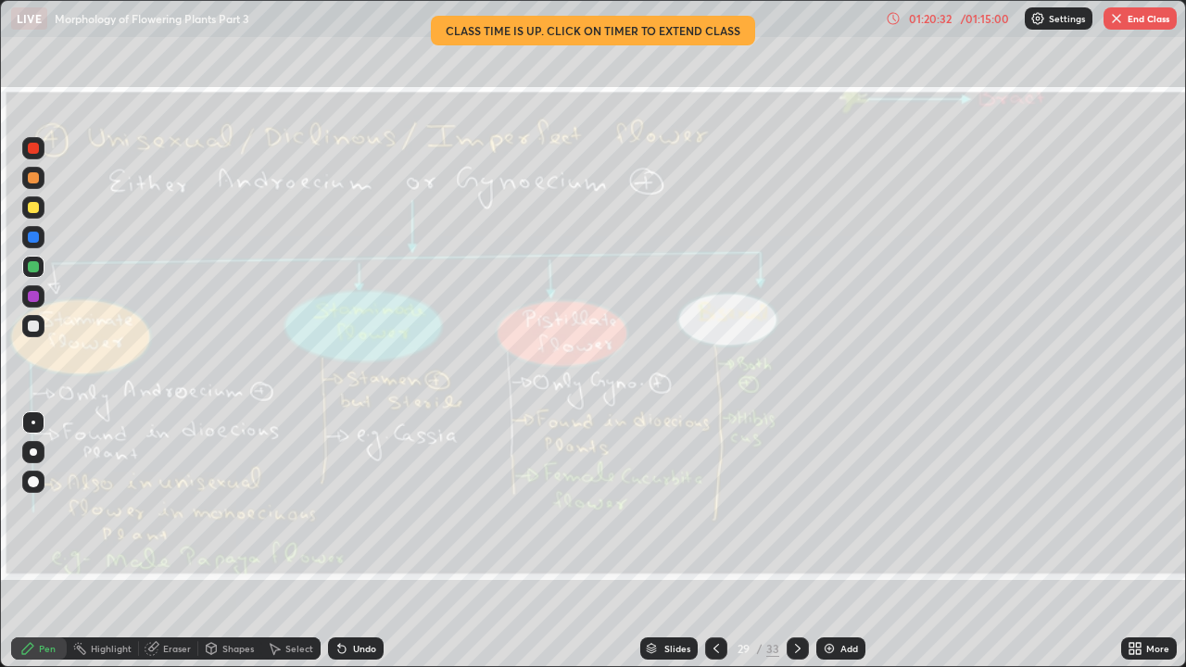
click at [1150, 22] on button "End Class" at bounding box center [1140, 18] width 73 height 22
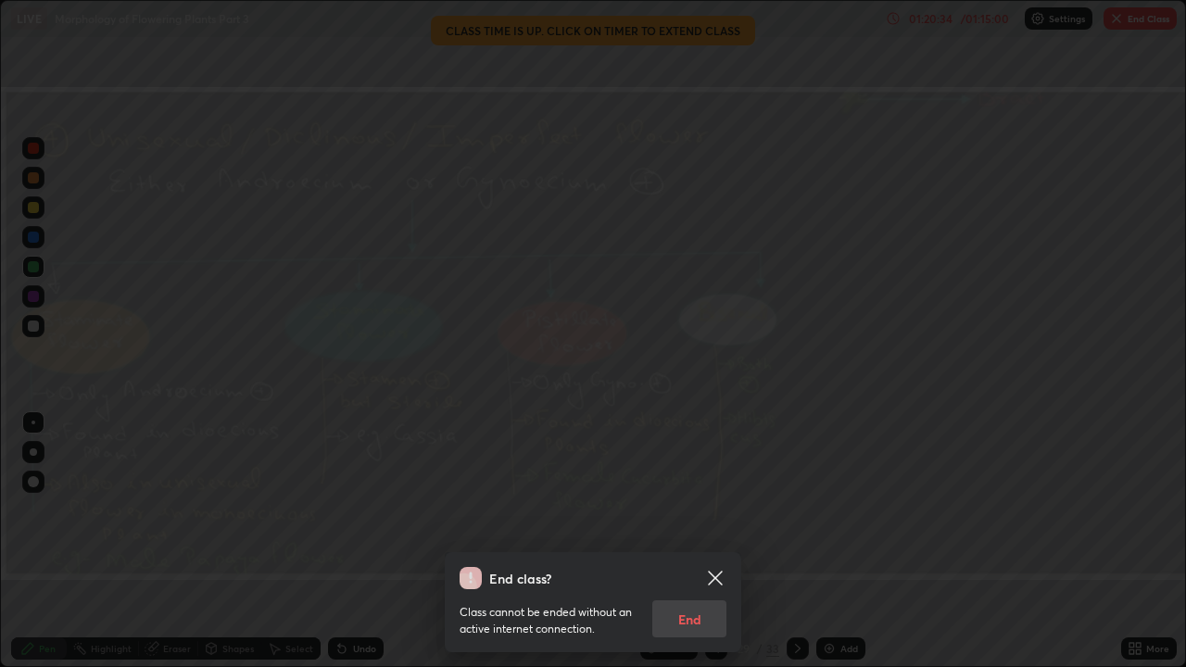
click at [702, 510] on div "Class cannot be ended without an active internet connection. End" at bounding box center [593, 613] width 267 height 48
click at [715, 510] on icon at bounding box center [715, 578] width 14 height 14
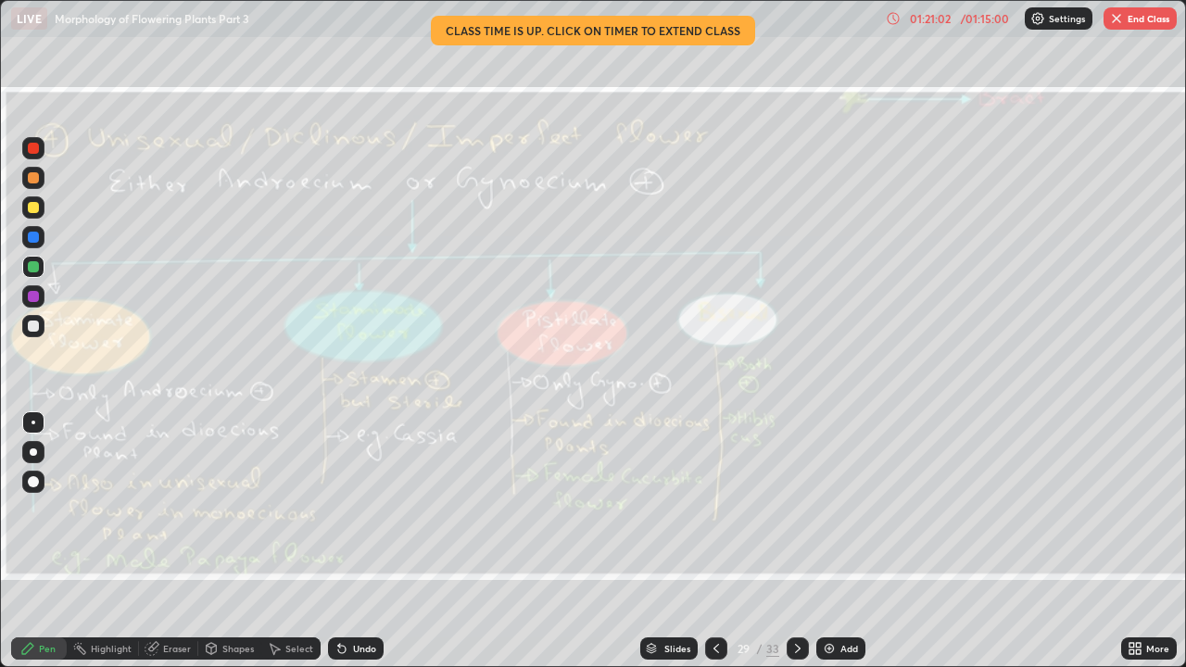
click at [1142, 26] on button "End Class" at bounding box center [1140, 18] width 73 height 22
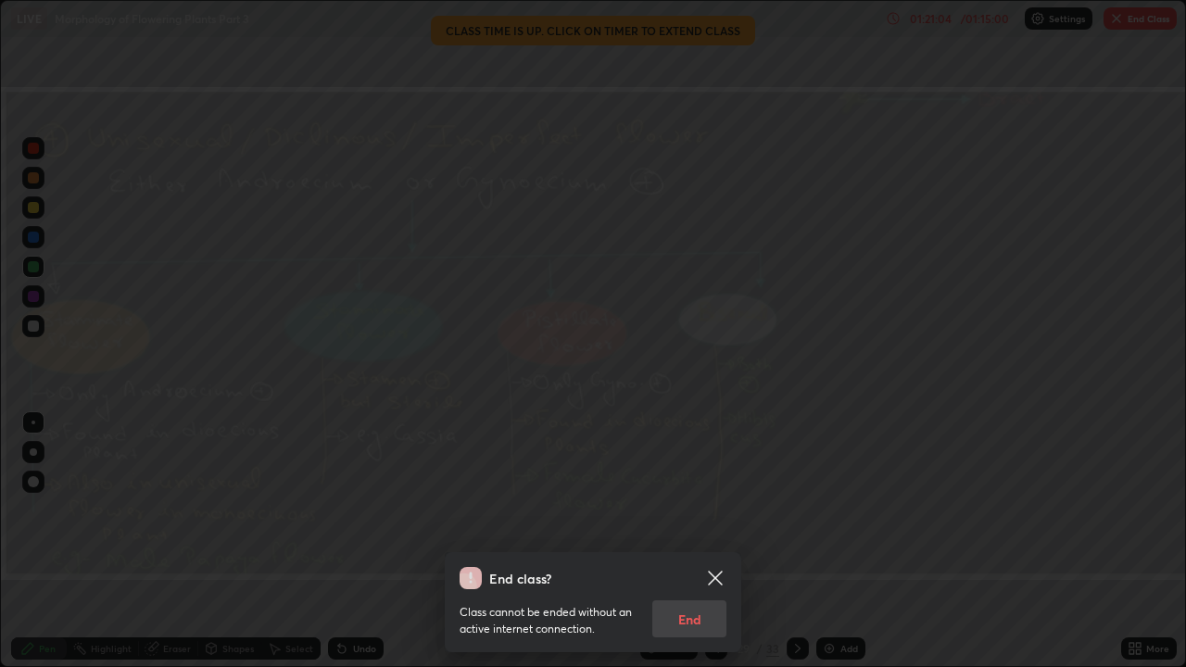
click at [703, 510] on div "Class cannot be ended without an active internet connection. End" at bounding box center [593, 613] width 267 height 48
click at [1145, 510] on div "End class? Class cannot be ended without an active internet connection. End" at bounding box center [593, 333] width 1186 height 667
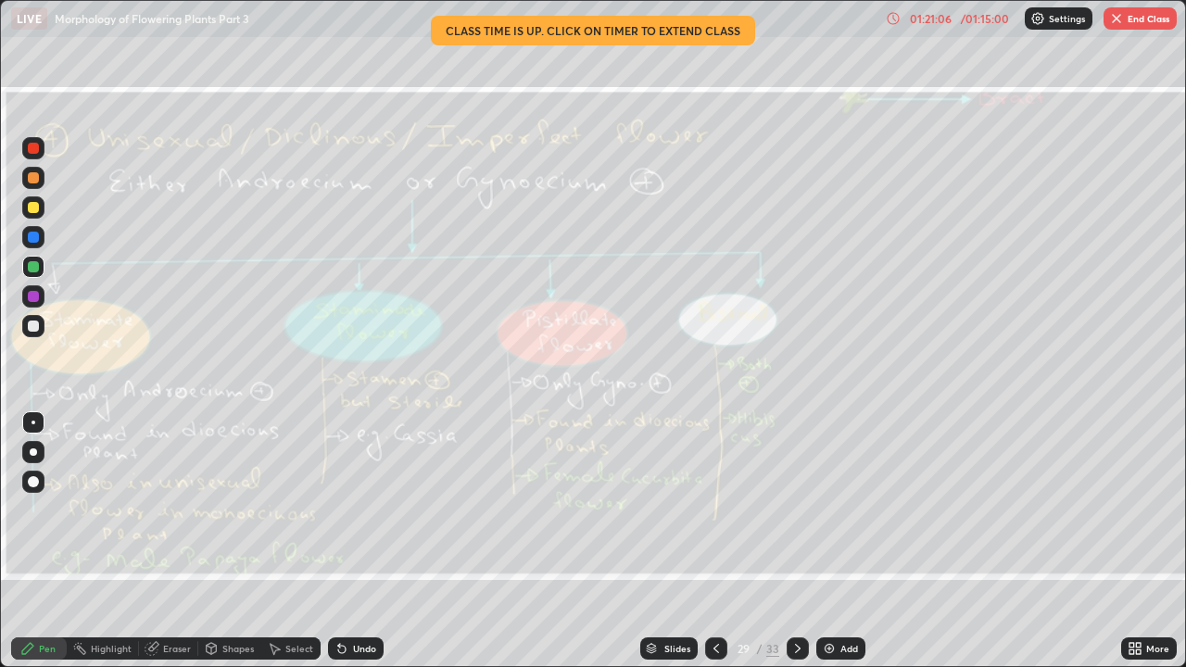
click at [1141, 510] on icon at bounding box center [1138, 645] width 5 height 5
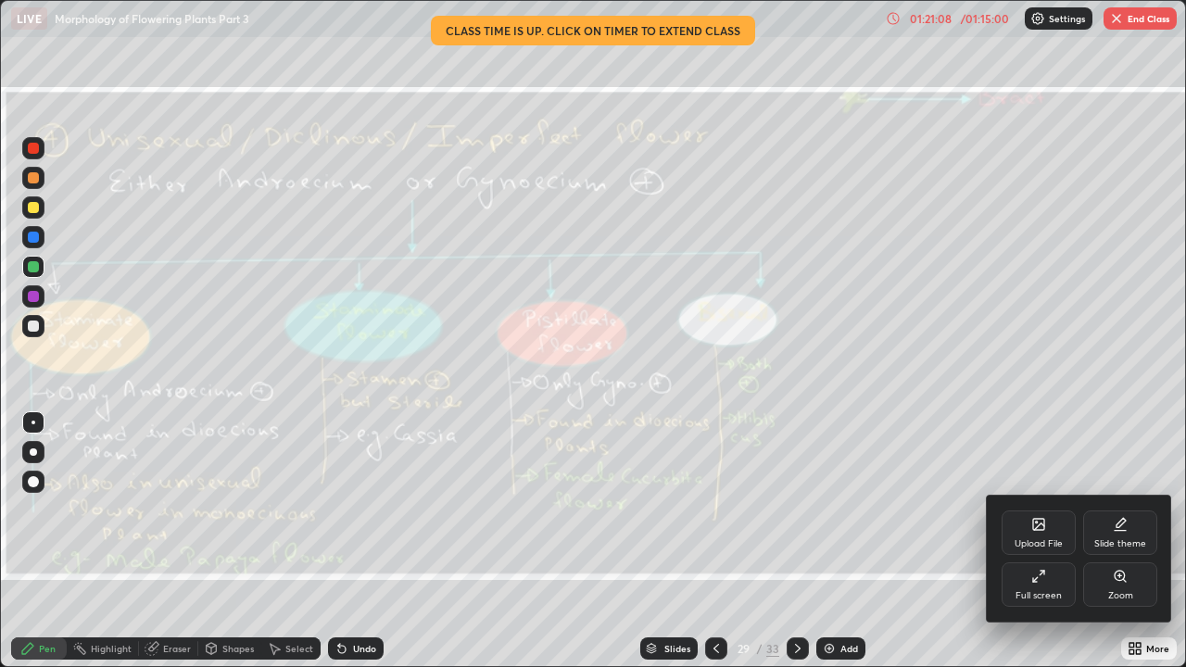
click at [1048, 510] on div "Full screen" at bounding box center [1039, 584] width 74 height 44
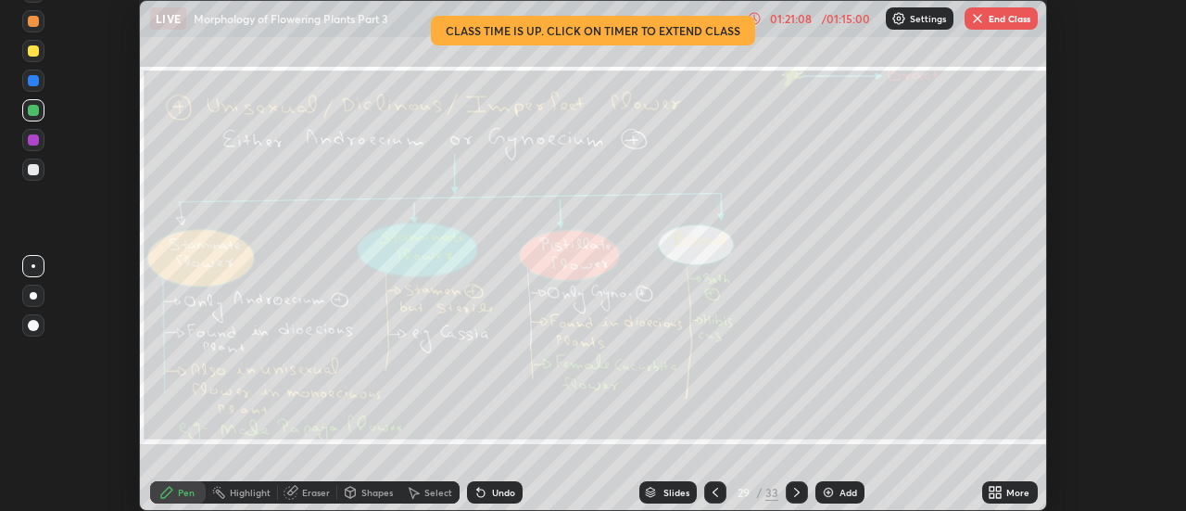
scroll to position [92146, 91471]
click at [1003, 19] on button "End Class" at bounding box center [1001, 18] width 73 height 22
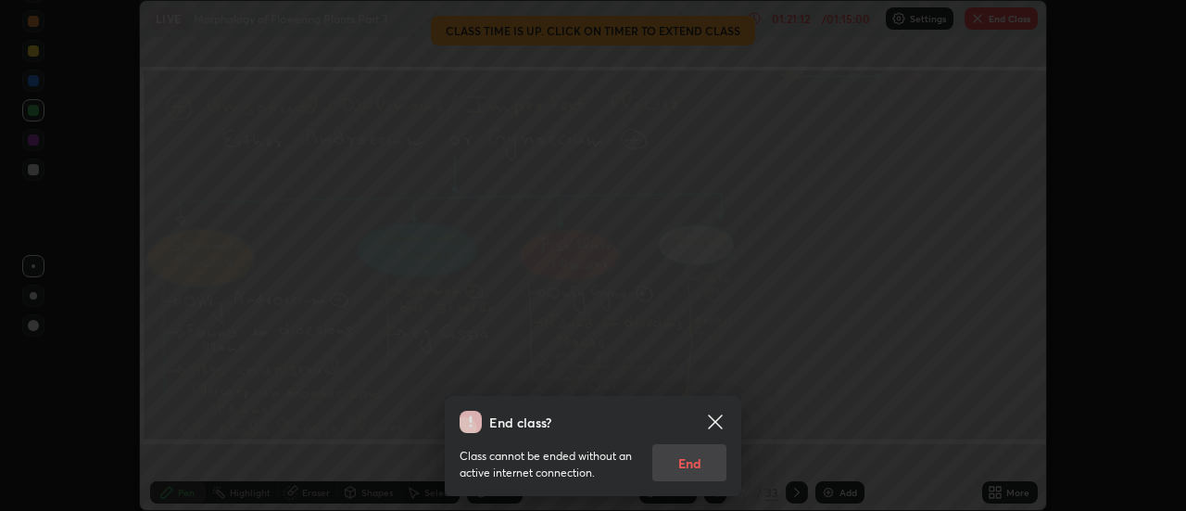
click at [698, 462] on div "Class cannot be ended without an active internet connection. End" at bounding box center [593, 457] width 267 height 48
click at [714, 418] on icon at bounding box center [715, 421] width 22 height 22
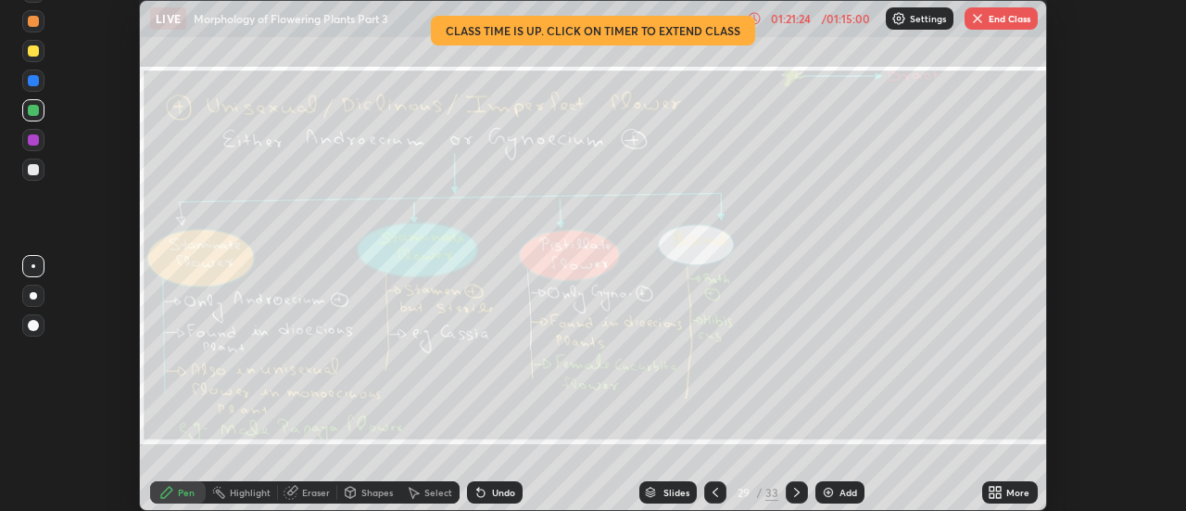
click at [722, 33] on div "LIVE Morphology of Flowering Plants Part 3" at bounding box center [444, 18] width 589 height 37
click at [921, 22] on p "Settings" at bounding box center [928, 18] width 36 height 9
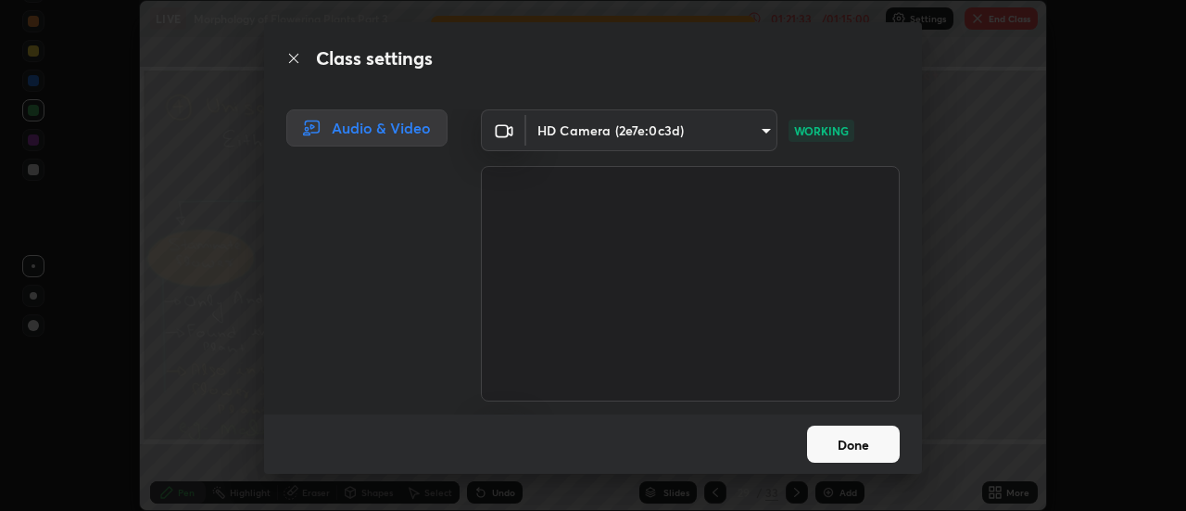
click at [867, 443] on button "Done" at bounding box center [853, 443] width 93 height 37
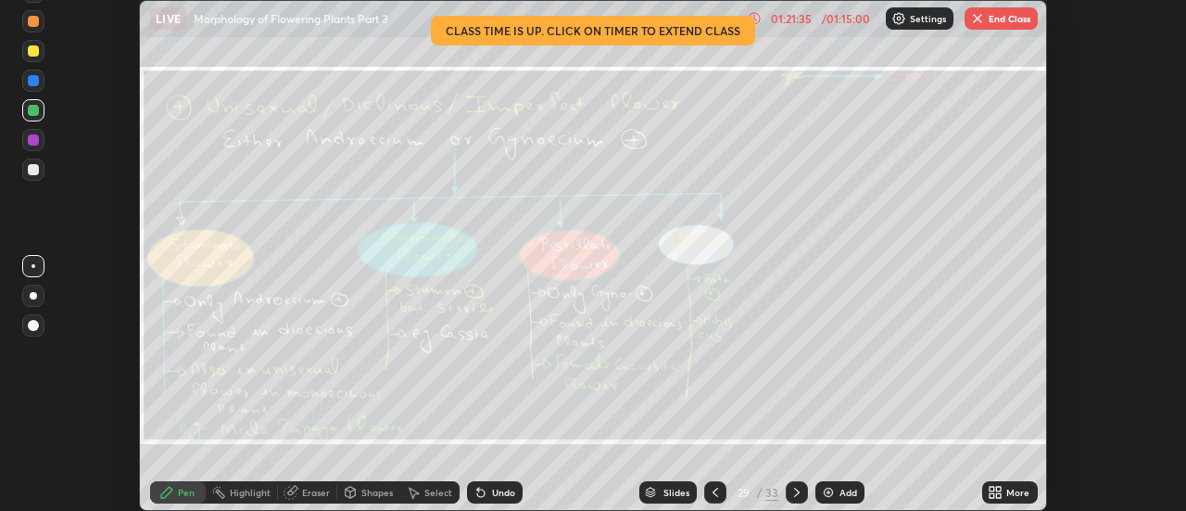
click at [1008, 23] on button "End Class" at bounding box center [1001, 18] width 73 height 22
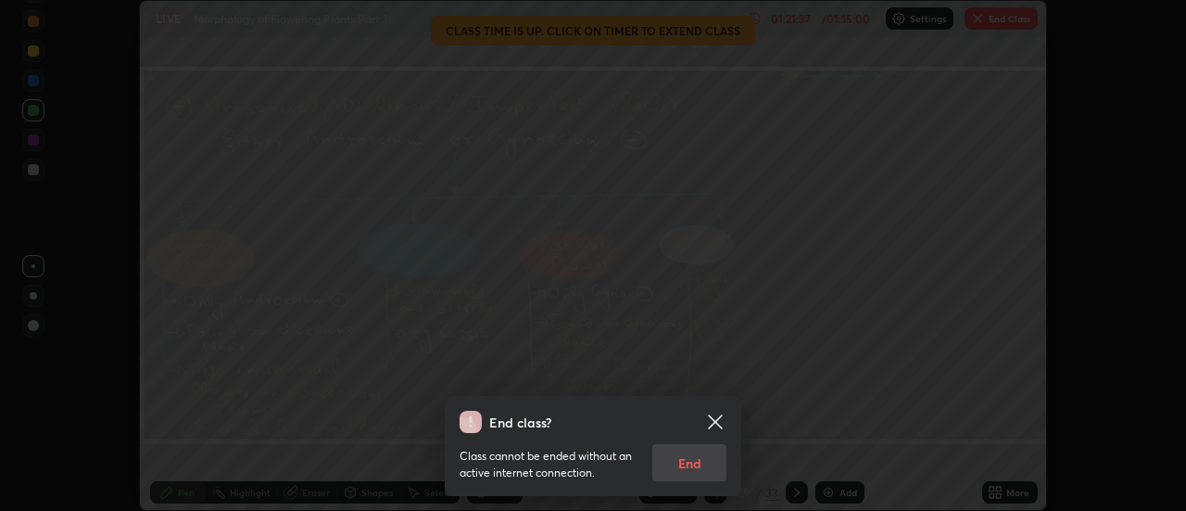
click at [699, 467] on div "Class cannot be ended without an active internet connection. End" at bounding box center [593, 457] width 267 height 48
click at [719, 420] on icon at bounding box center [715, 421] width 22 height 22
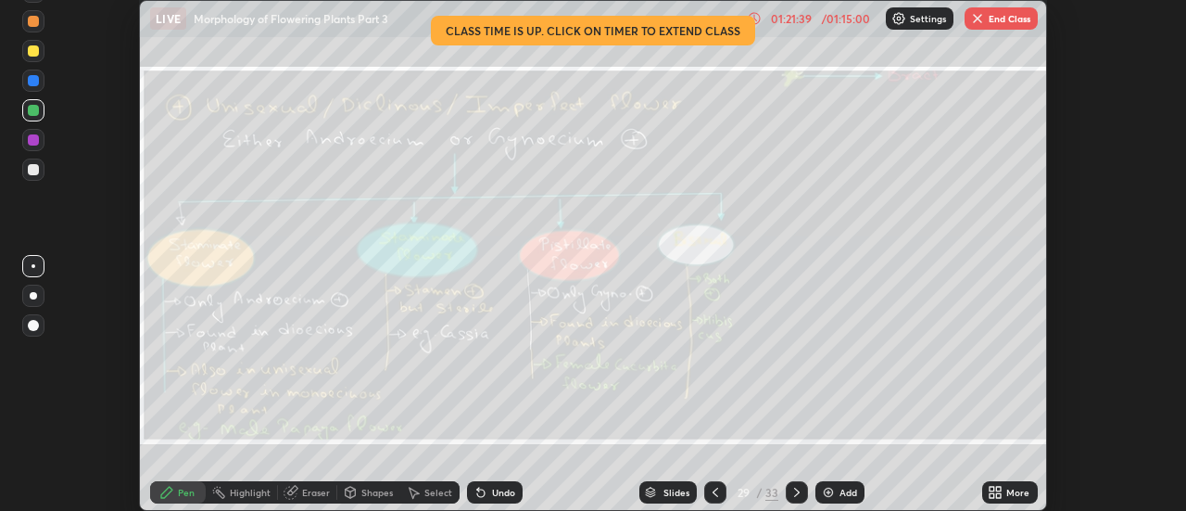
click at [980, 20] on img "button" at bounding box center [977, 18] width 15 height 15
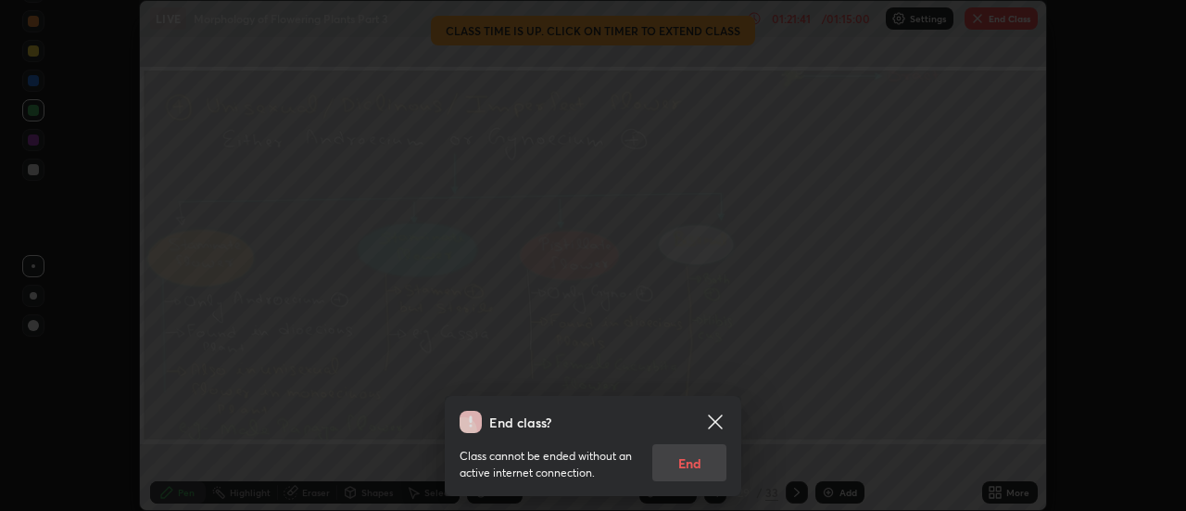
click at [715, 422] on icon at bounding box center [715, 421] width 14 height 14
